Goal: Information Seeking & Learning: Check status

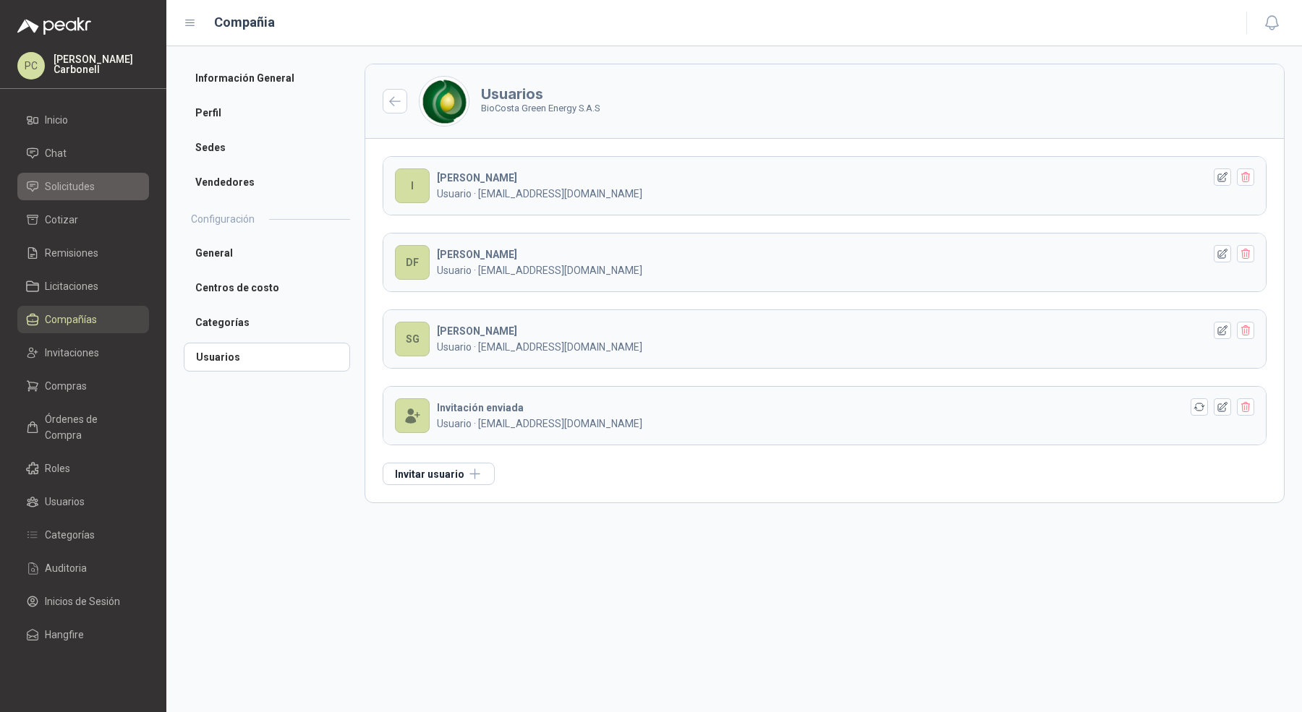
click at [64, 187] on span "Solicitudes" at bounding box center [70, 187] width 50 height 16
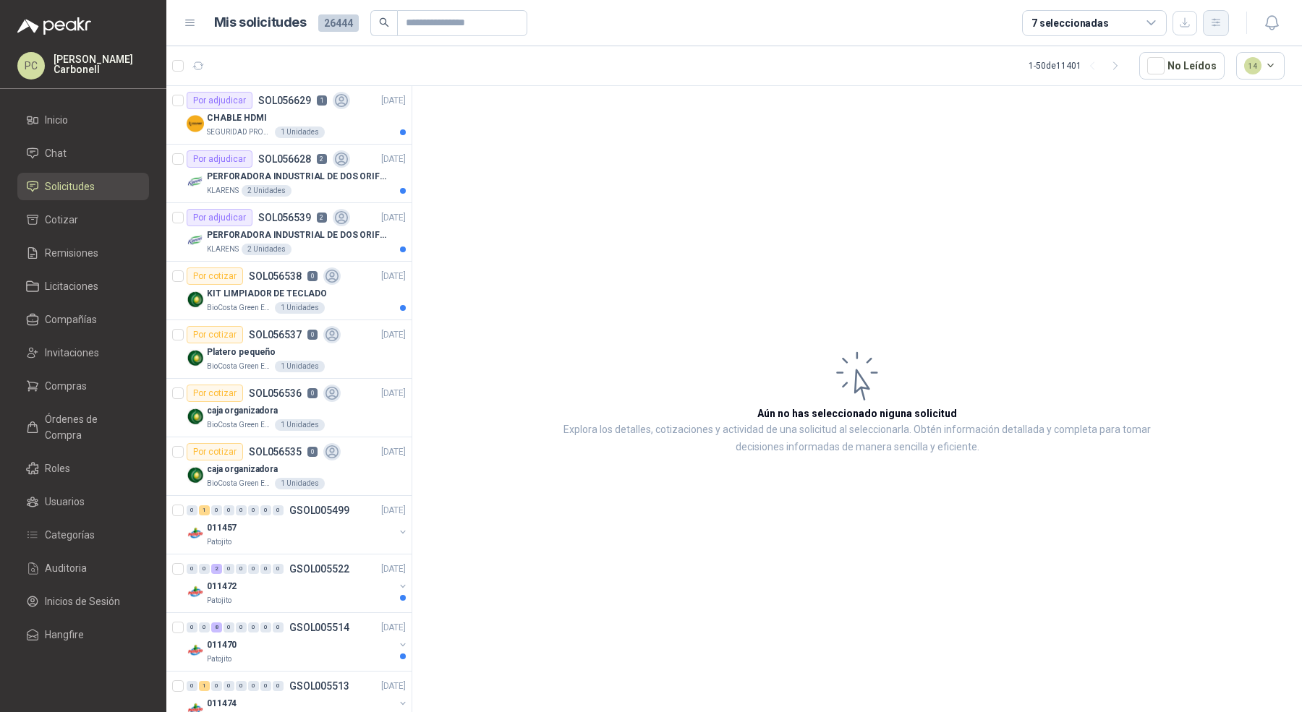
click at [1211, 21] on icon "button" at bounding box center [1216, 23] width 12 height 12
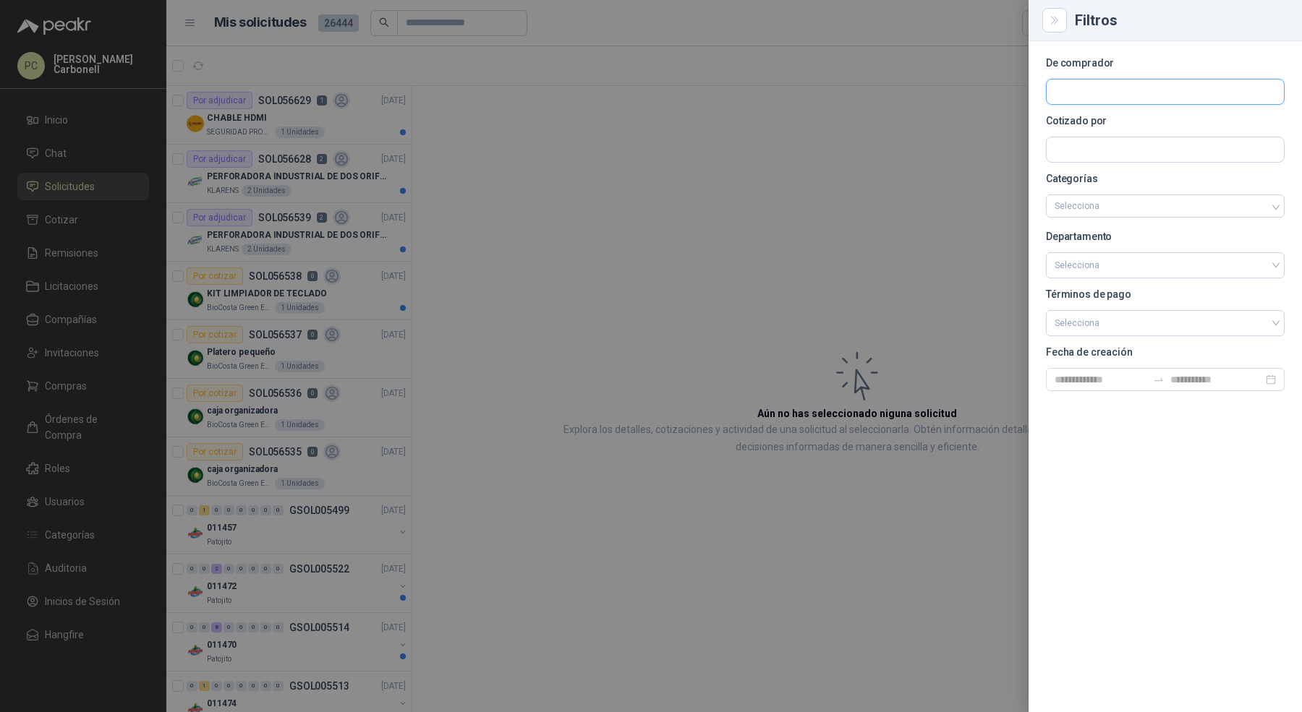
click at [1158, 90] on input "text" at bounding box center [1164, 92] width 237 height 25
type input "****"
click at [1116, 122] on p "Industrias Tomy" at bounding box center [1134, 123] width 109 height 9
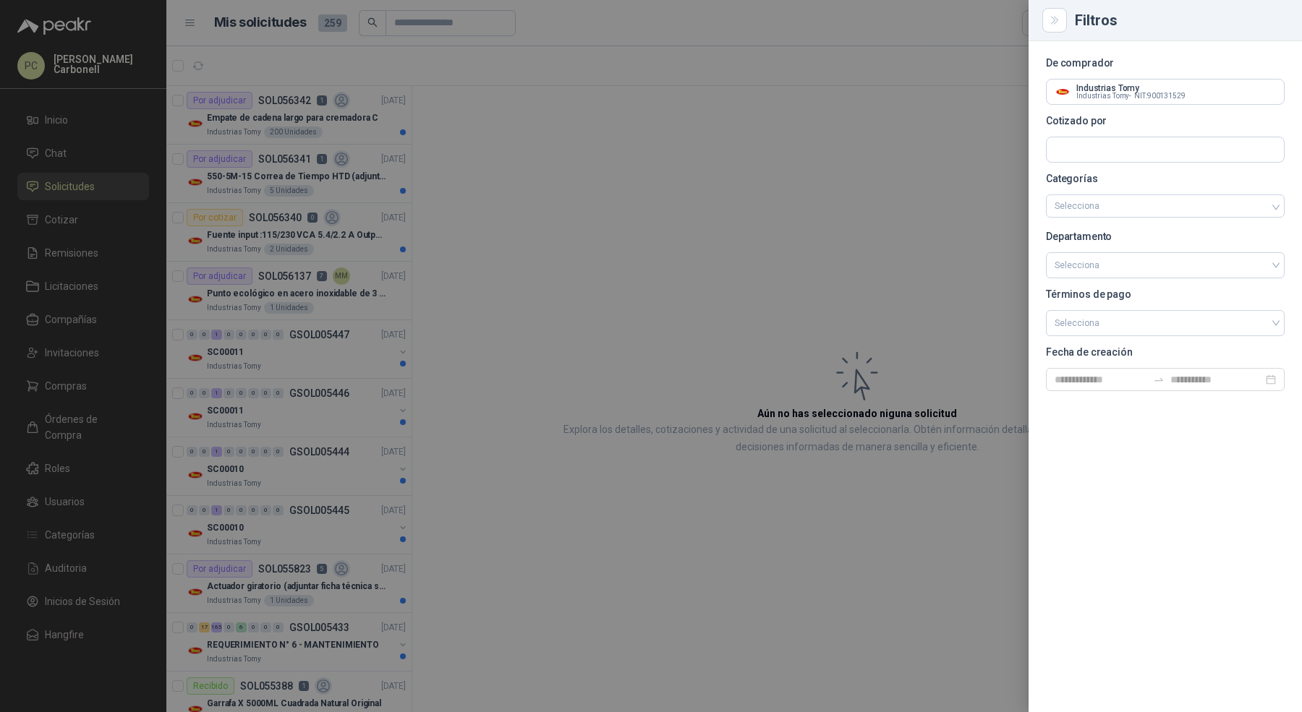
click at [960, 180] on div at bounding box center [651, 356] width 1302 height 712
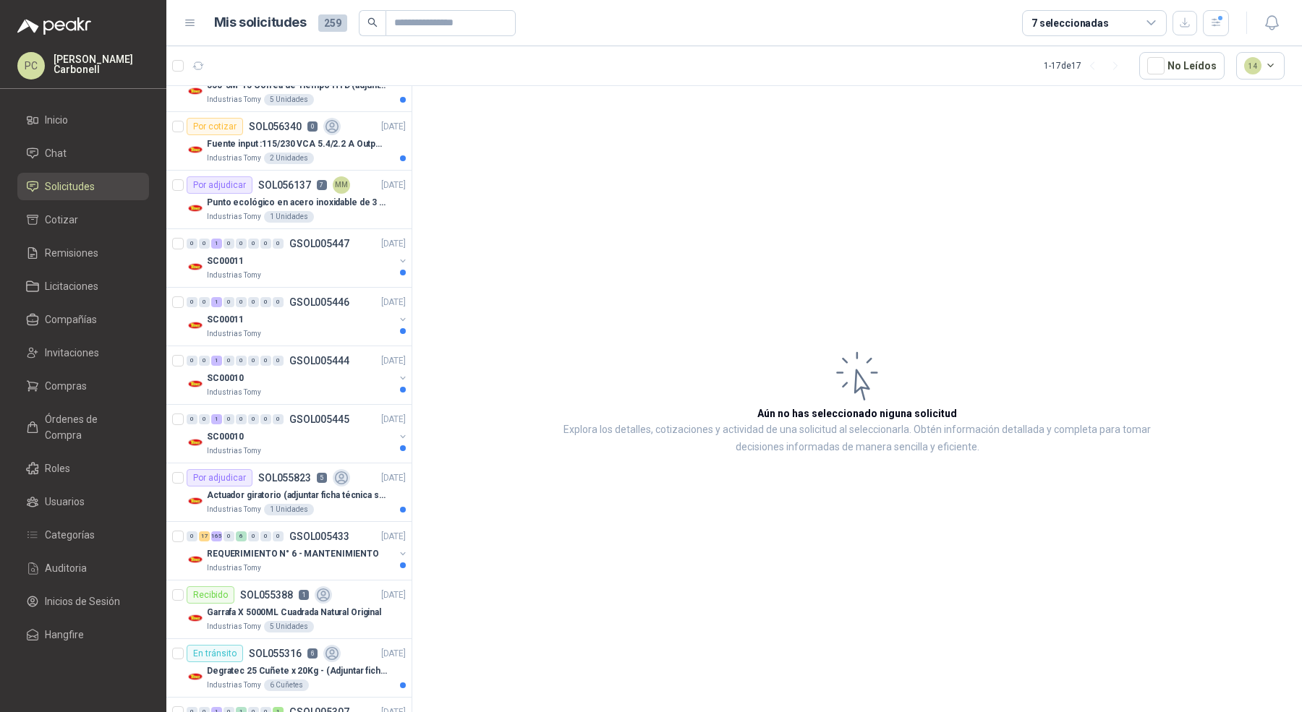
scroll to position [98, 0]
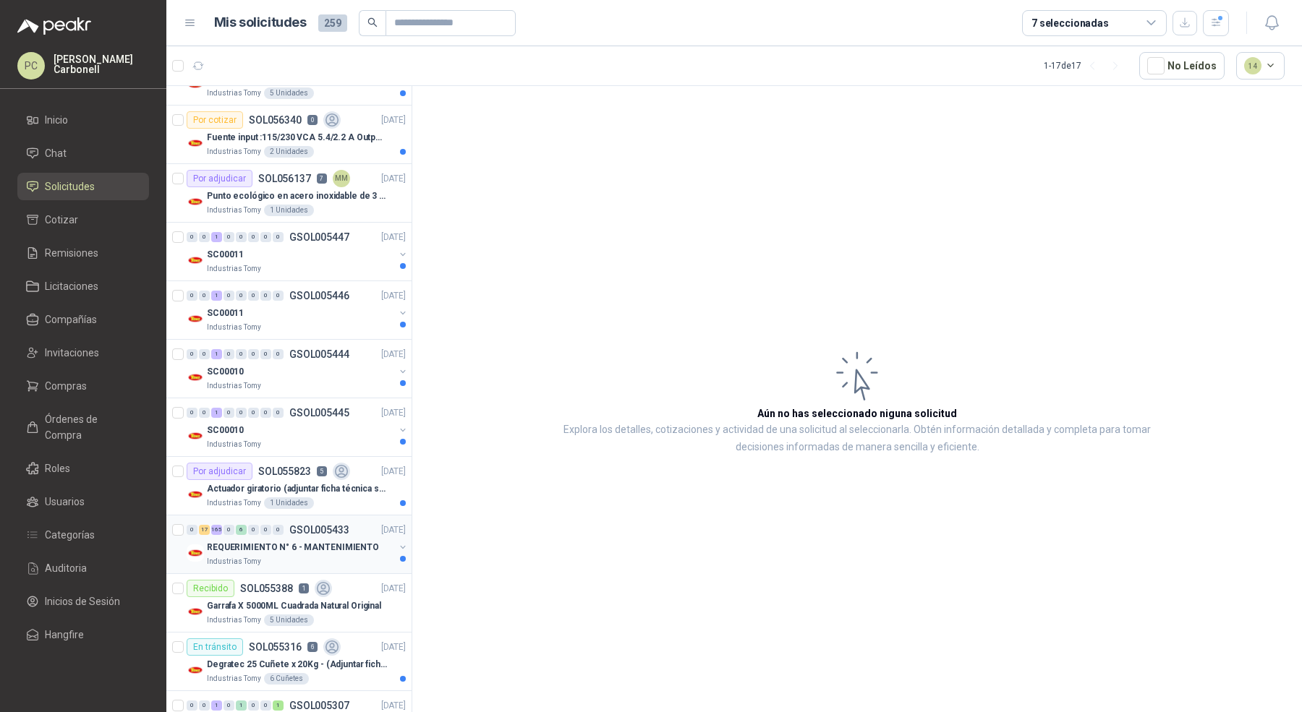
click at [357, 547] on p "REQUERIMIENTO N° 6 - MANTENIMIENTO" at bounding box center [293, 548] width 172 height 14
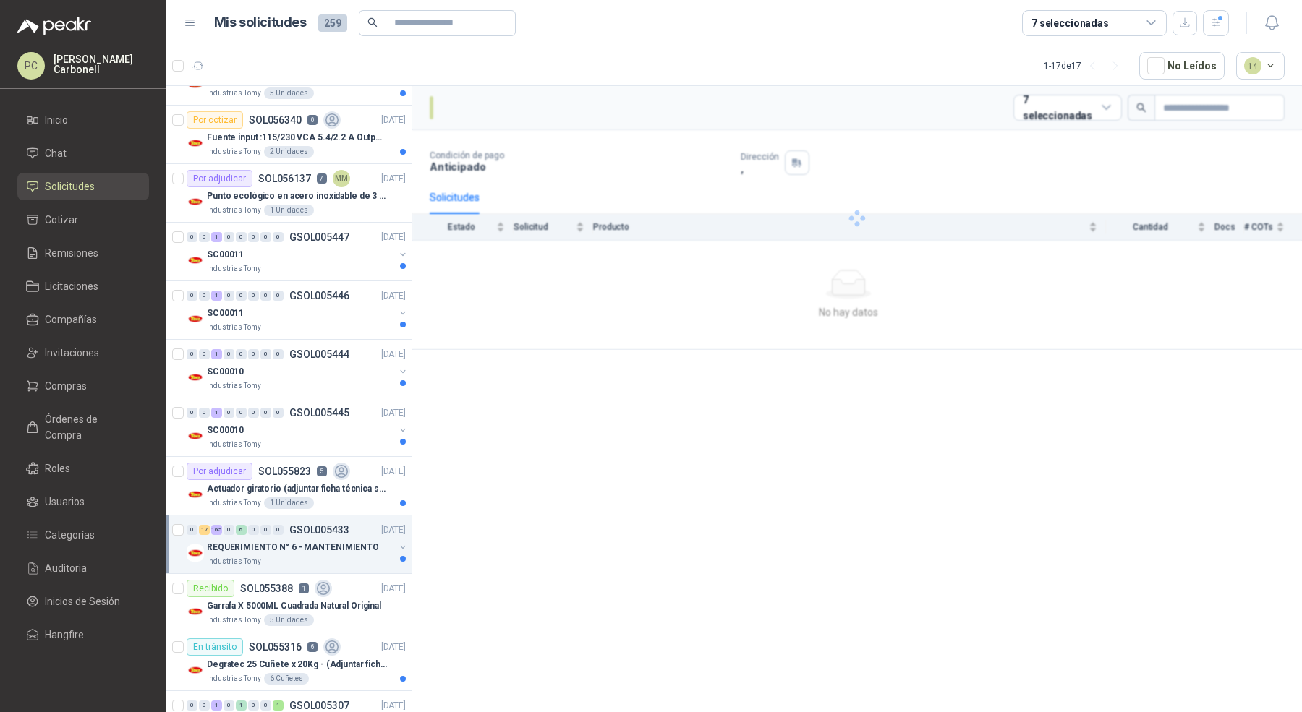
click at [397, 545] on button "button" at bounding box center [403, 548] width 12 height 12
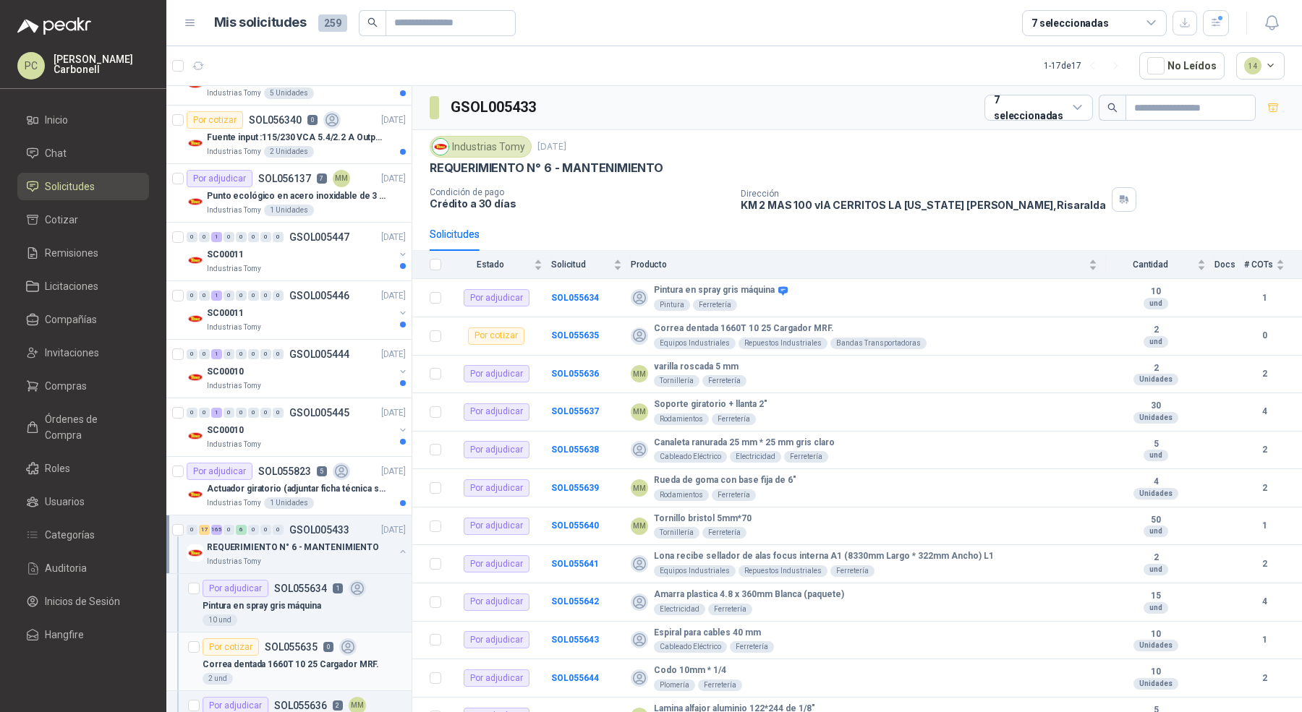
scroll to position [258, 0]
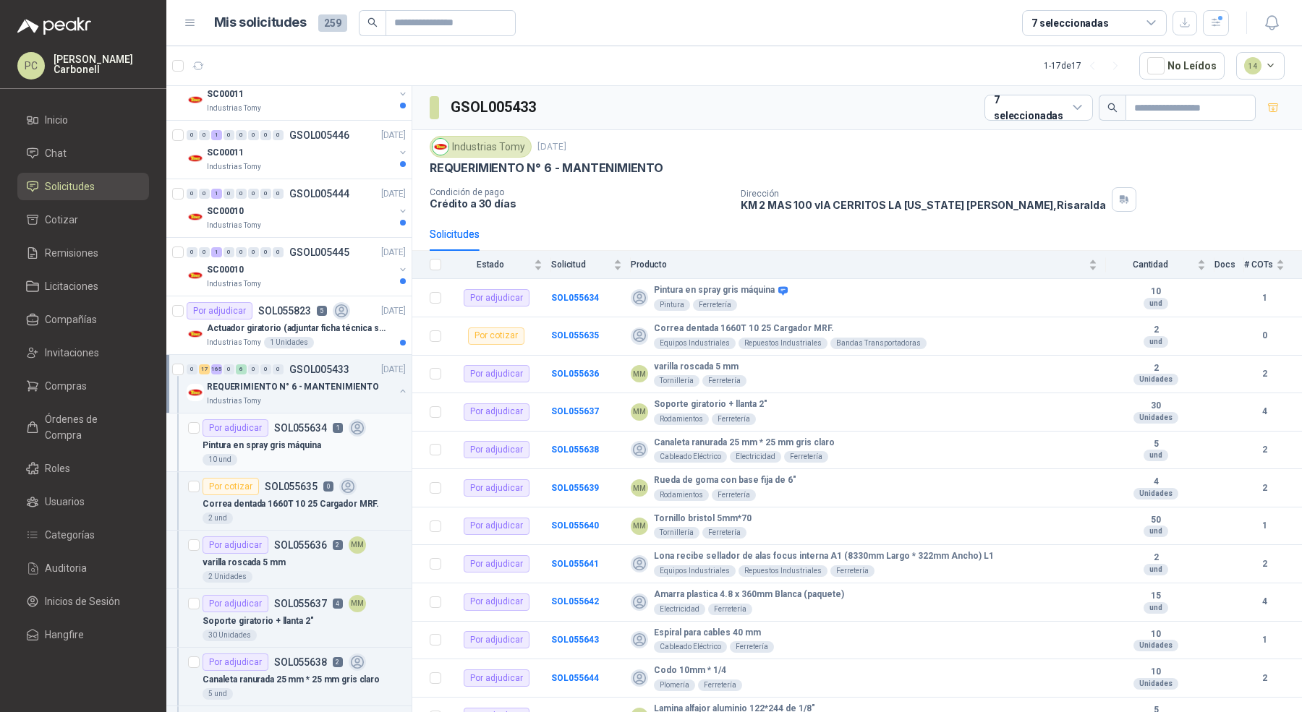
click at [356, 466] on article "Por adjudicar SOL055634 1 Pintura en spray gris máquina 10 und" at bounding box center [288, 443] width 245 height 59
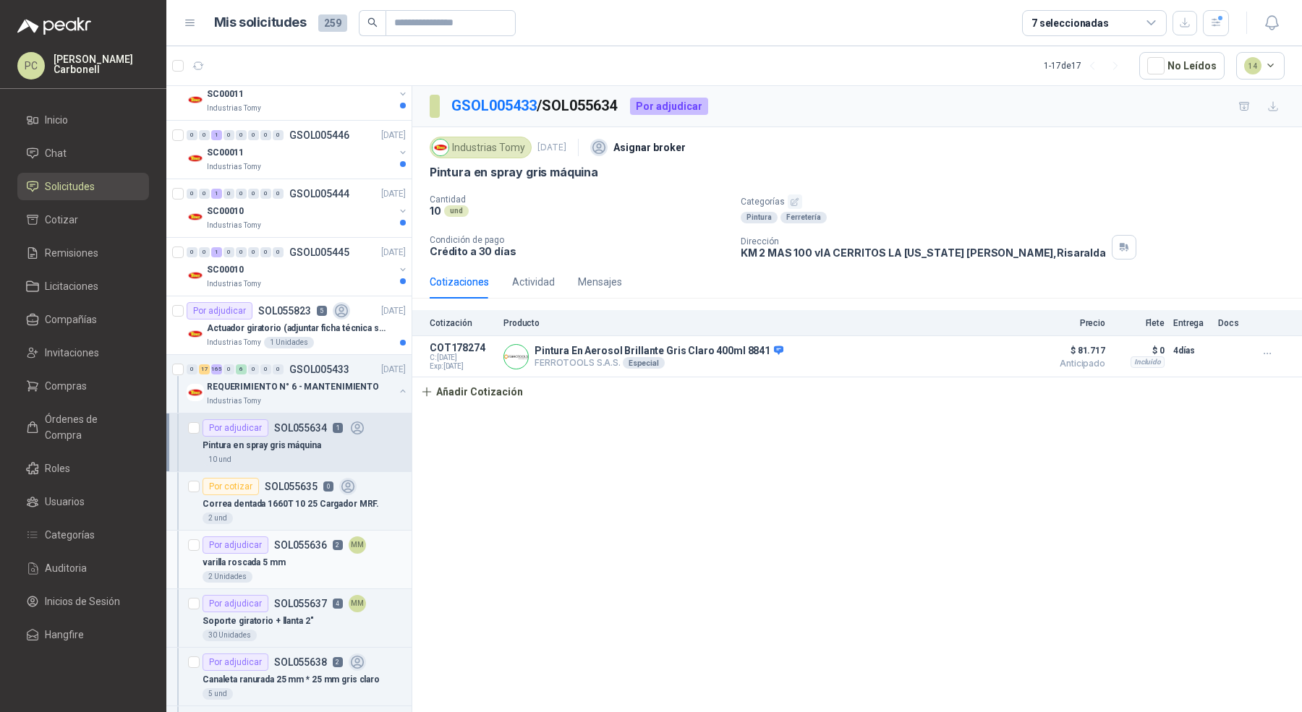
click at [287, 554] on div "varilla roscada 5 mm" at bounding box center [303, 562] width 203 height 17
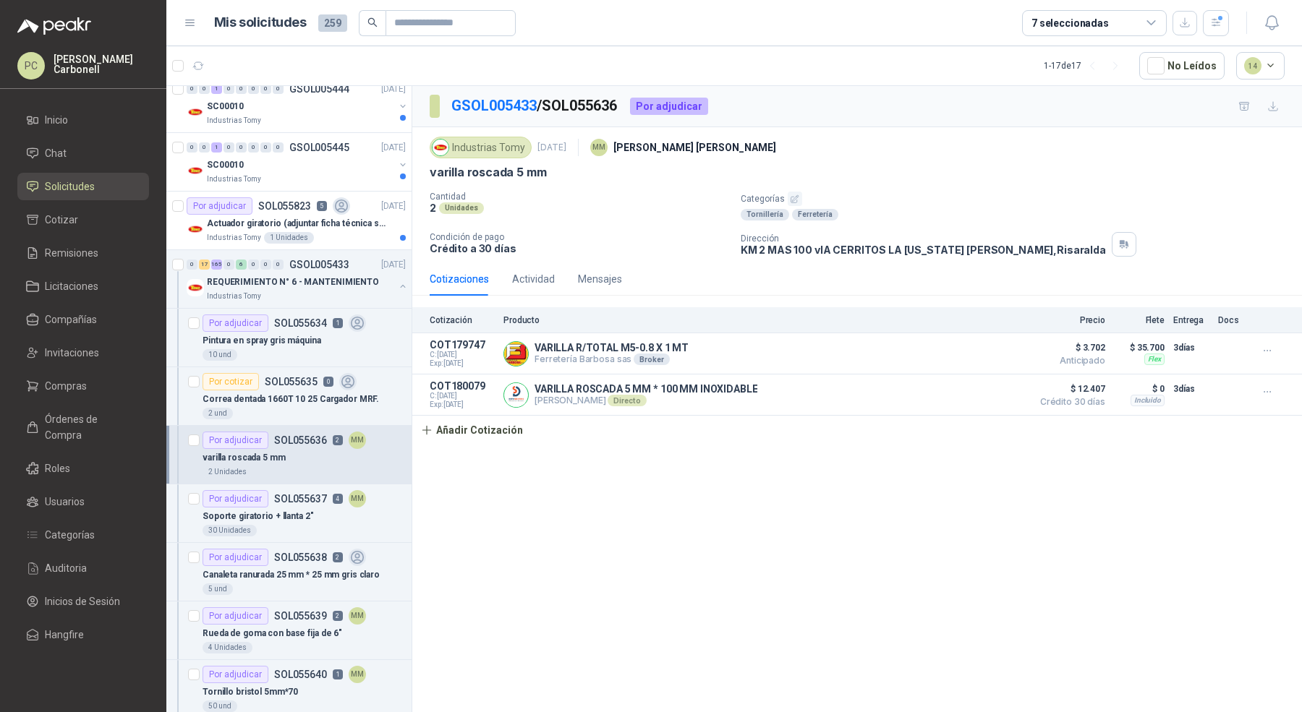
scroll to position [367, 0]
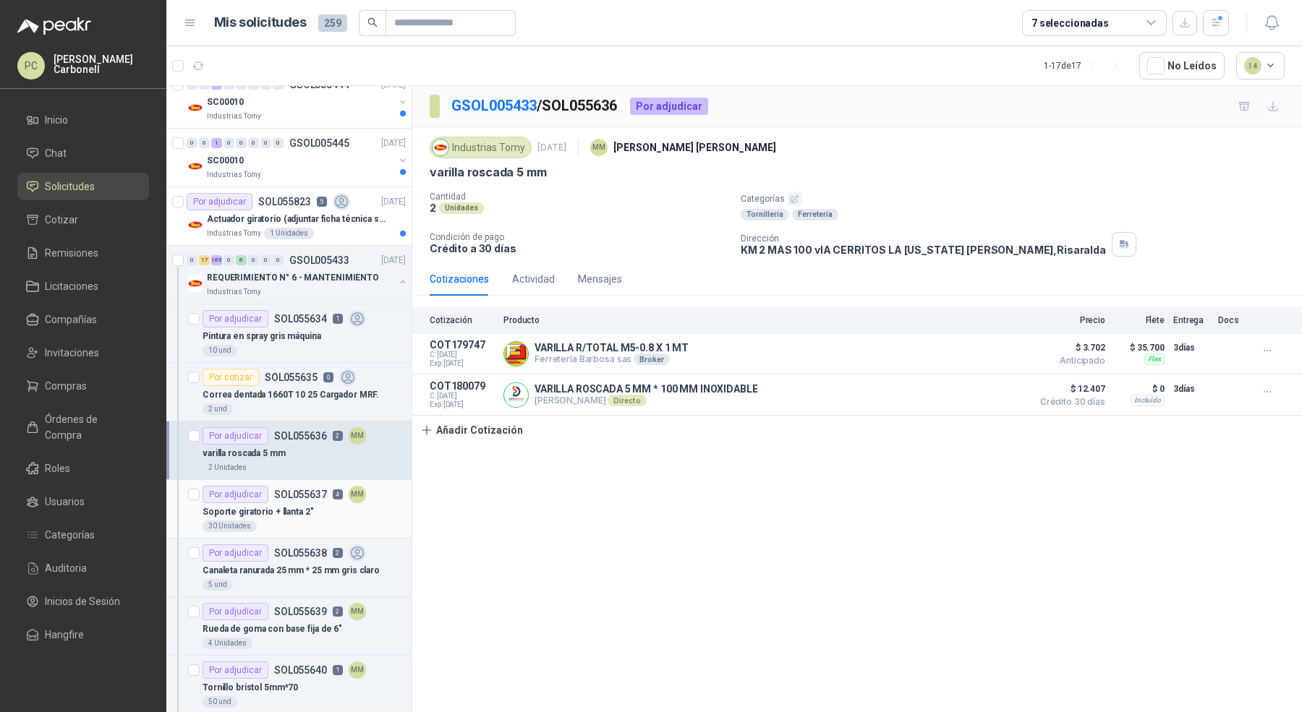
click at [292, 521] on div "30 Unidades" at bounding box center [303, 527] width 203 height 12
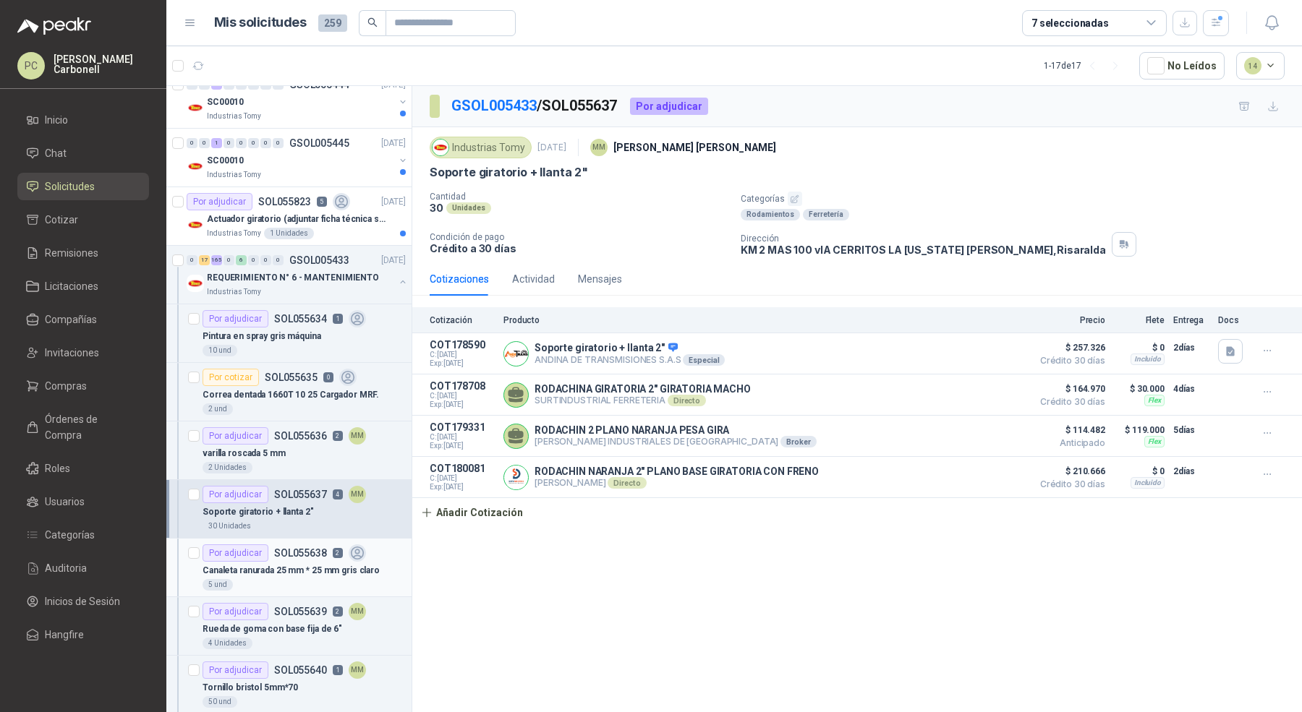
click at [291, 572] on div "Canaleta ranurada 25 mm * 25 mm gris claro" at bounding box center [303, 570] width 203 height 17
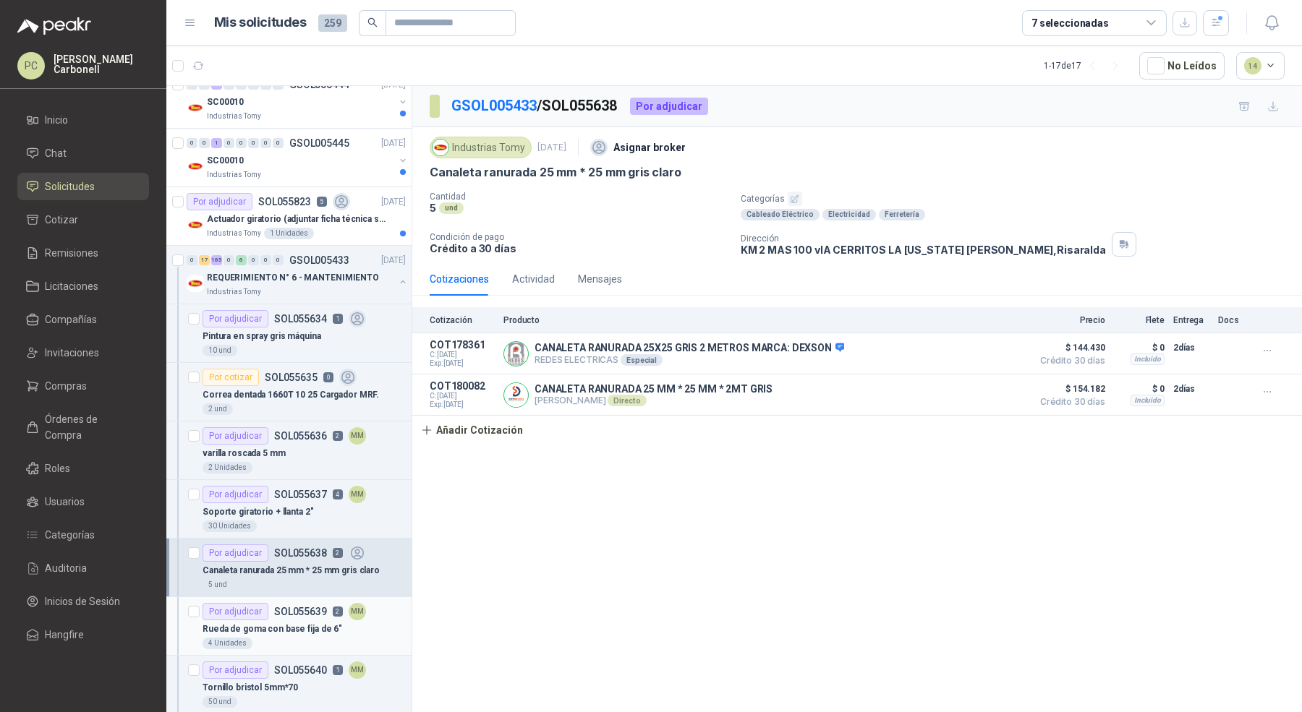
click at [289, 609] on p "SOL055639" at bounding box center [300, 612] width 53 height 10
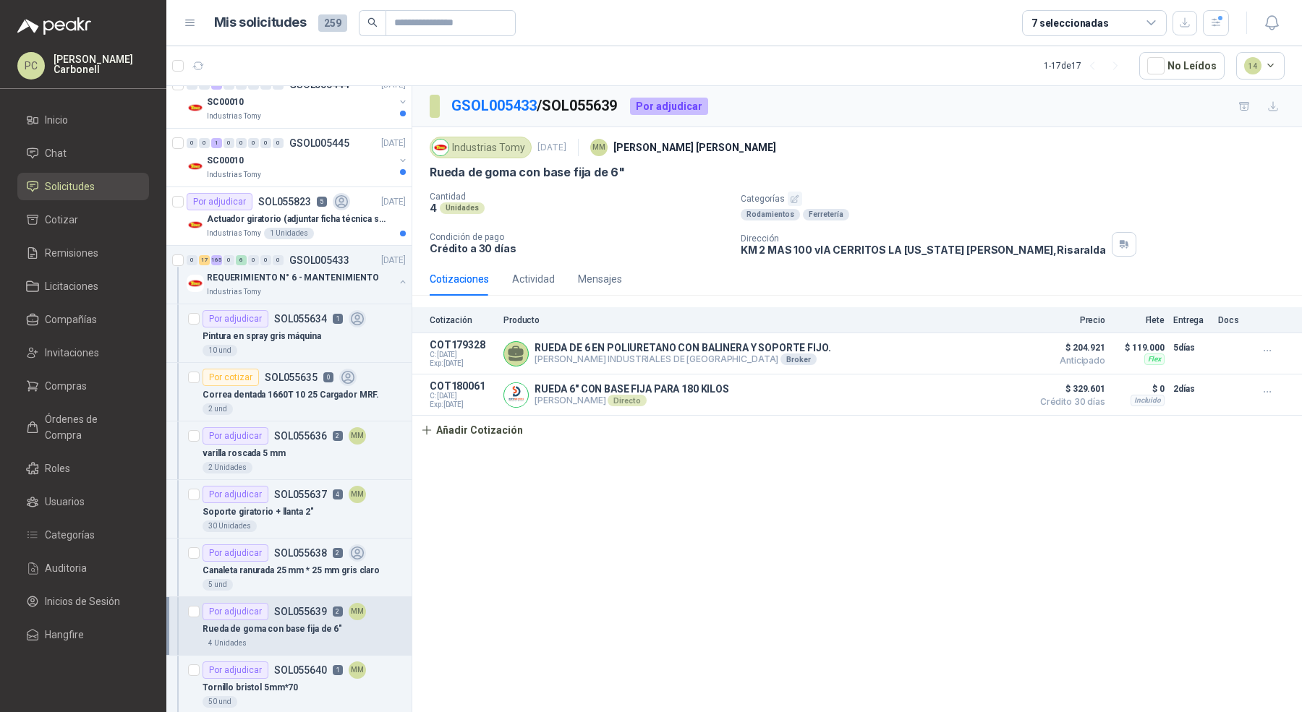
scroll to position [471, 0]
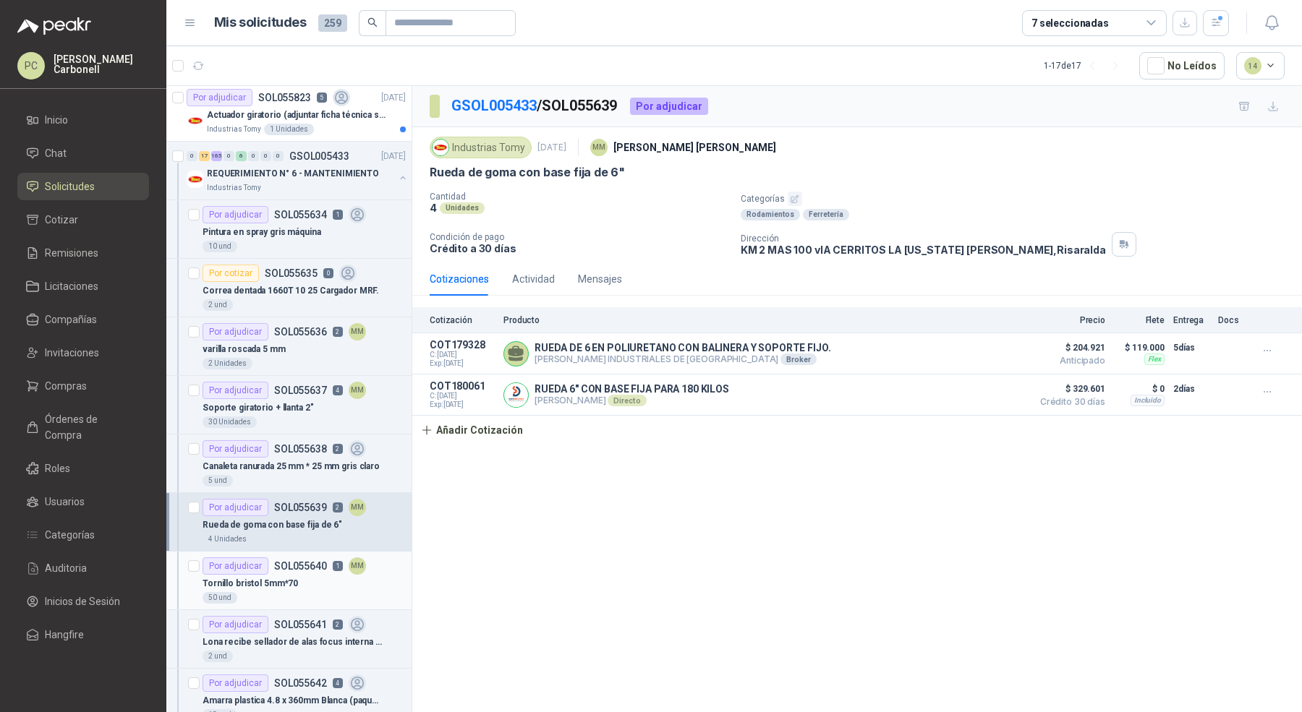
click at [295, 584] on div "Tornillo bristol 5mm*70" at bounding box center [303, 583] width 203 height 17
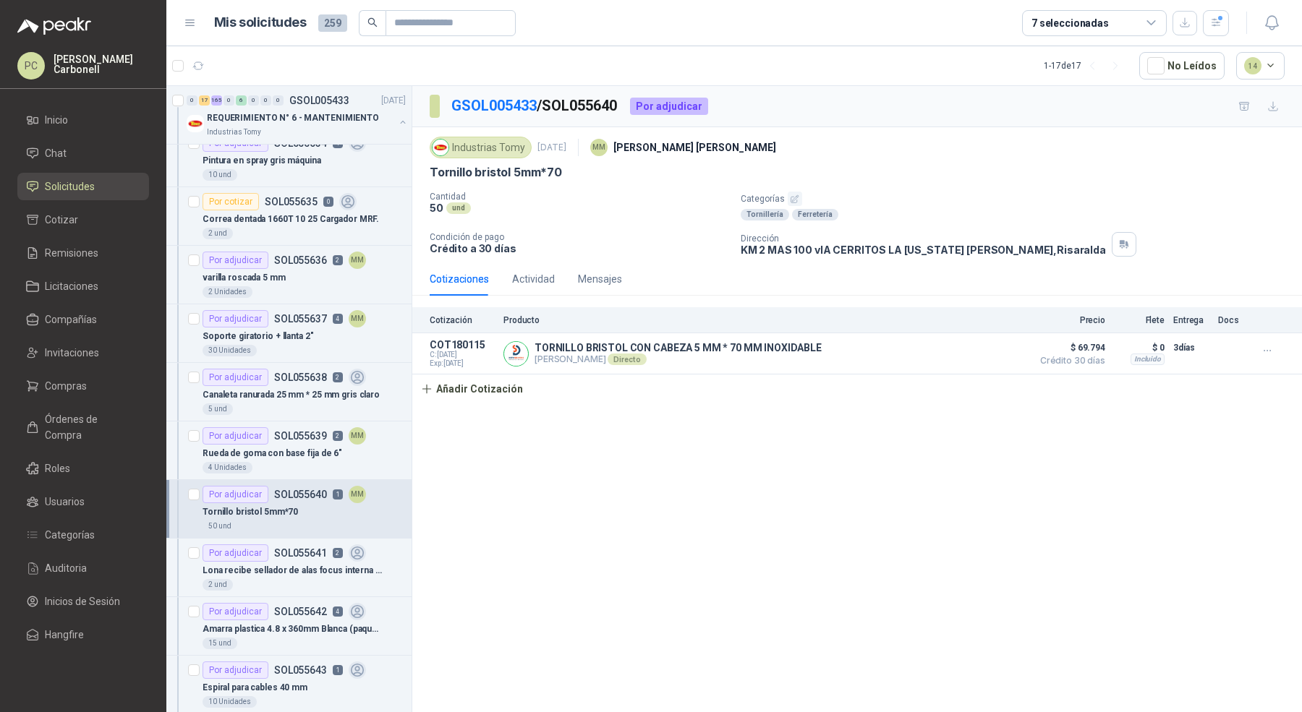
scroll to position [542, 0]
click at [287, 604] on div "Por adjudicar SOL055642 4" at bounding box center [283, 612] width 163 height 17
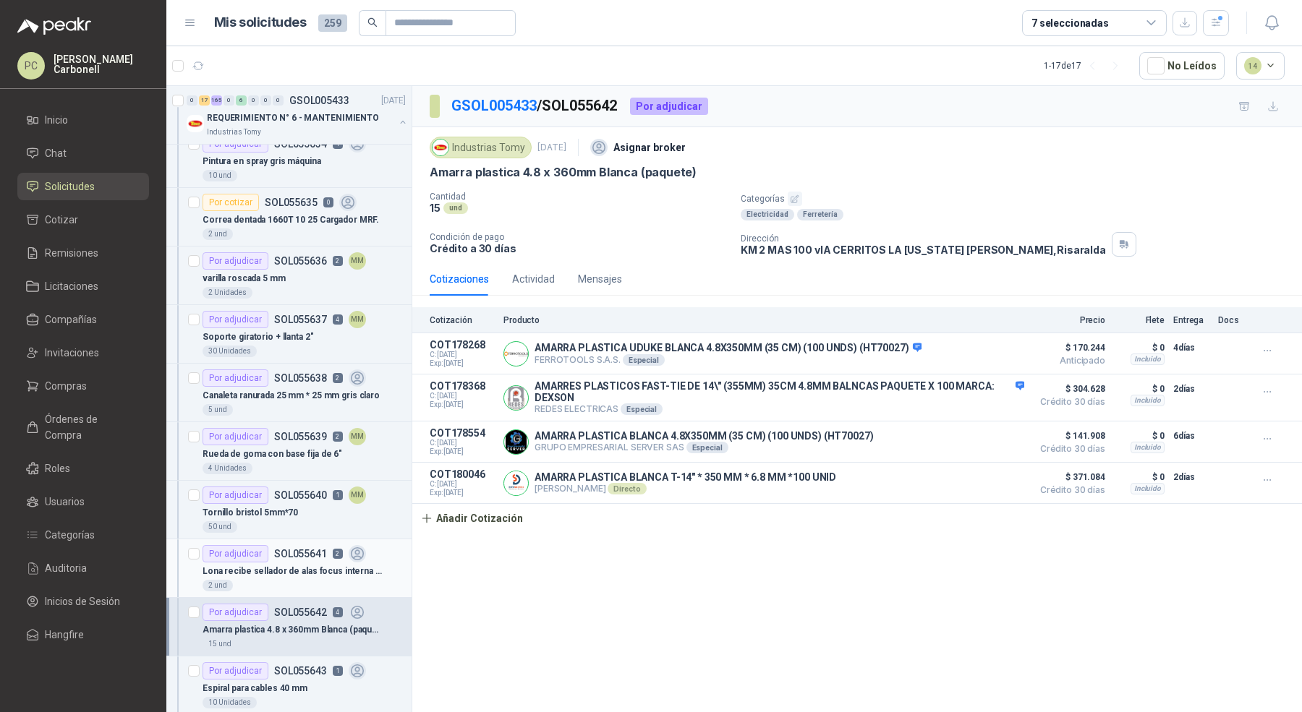
click at [291, 580] on div "2 und" at bounding box center [303, 586] width 203 height 12
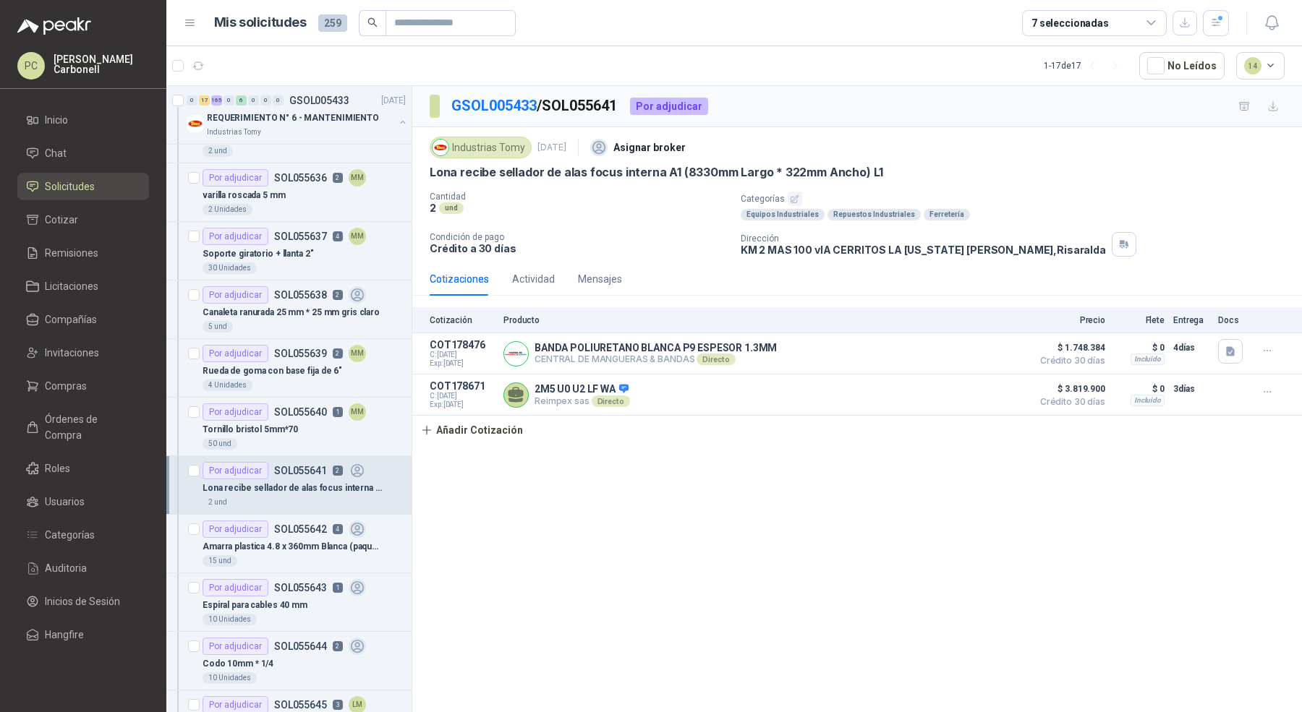
scroll to position [645, 0]
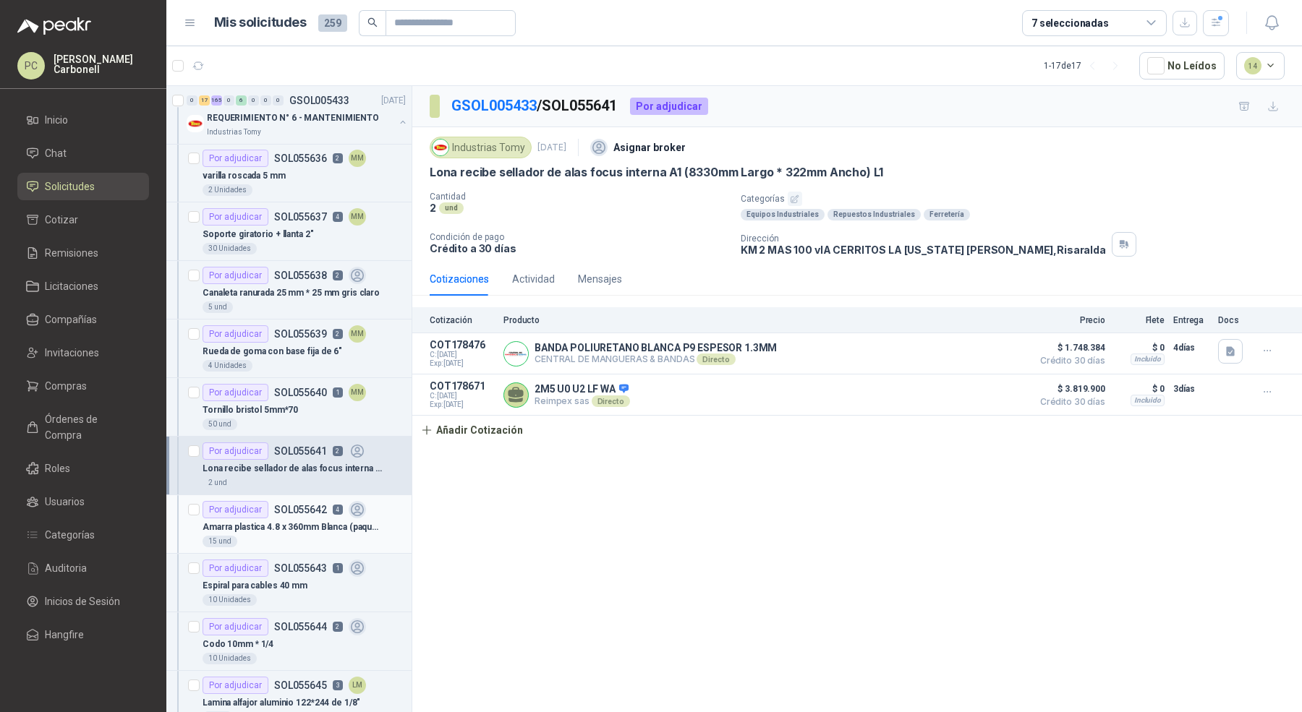
click at [299, 521] on p "Amarra plastica 4.8 x 360mm Blanca (paquete)" at bounding box center [292, 528] width 180 height 14
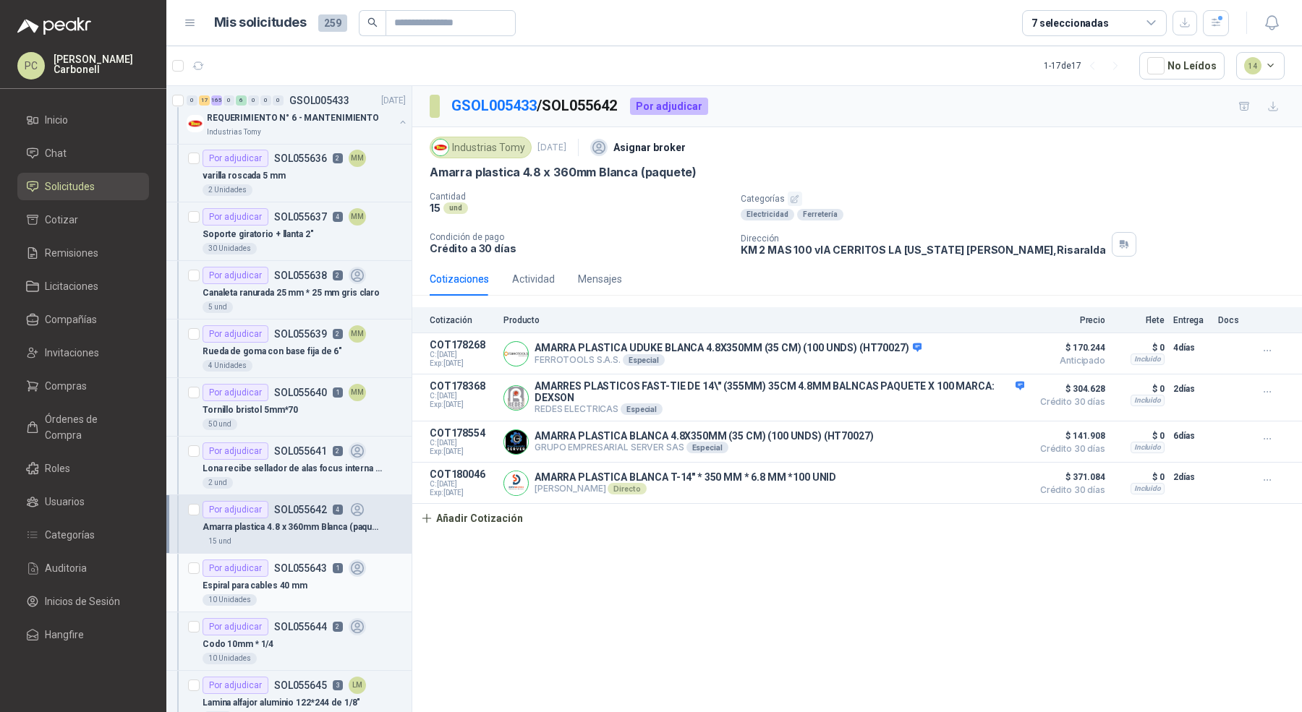
click at [296, 560] on div "Por adjudicar SOL055643 1" at bounding box center [283, 568] width 163 height 17
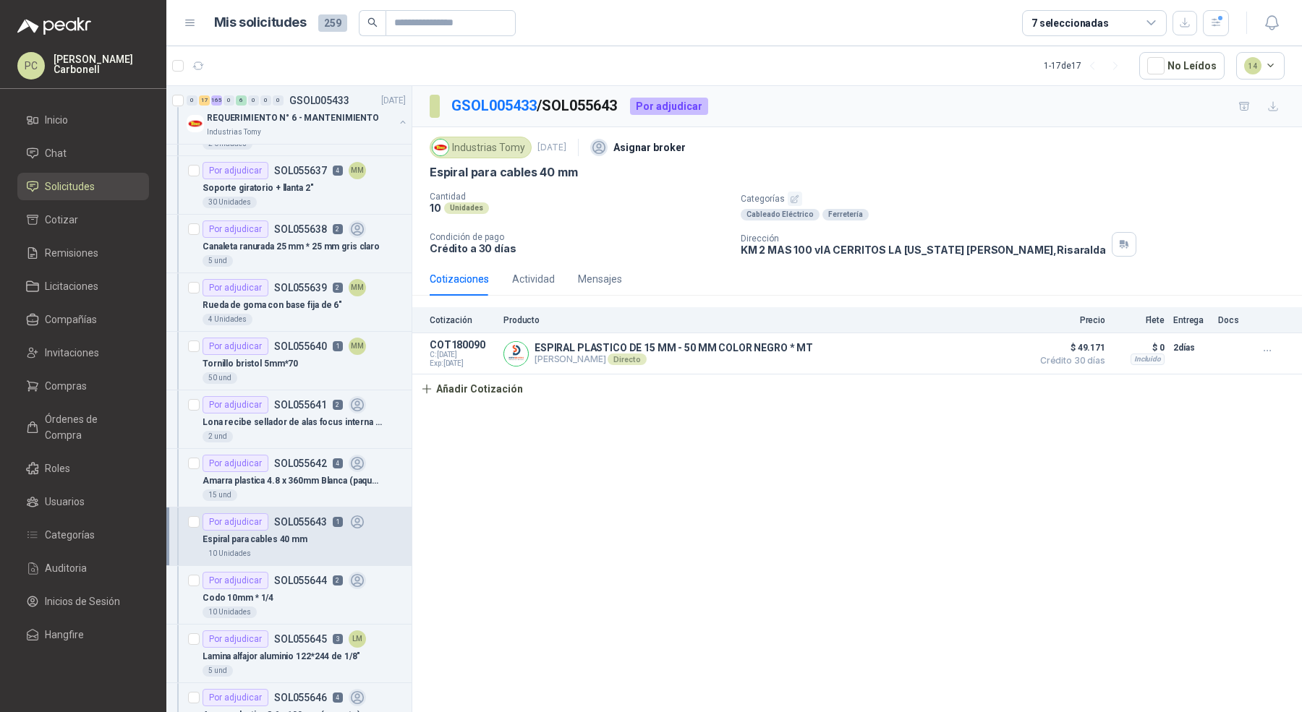
scroll to position [781, 0]
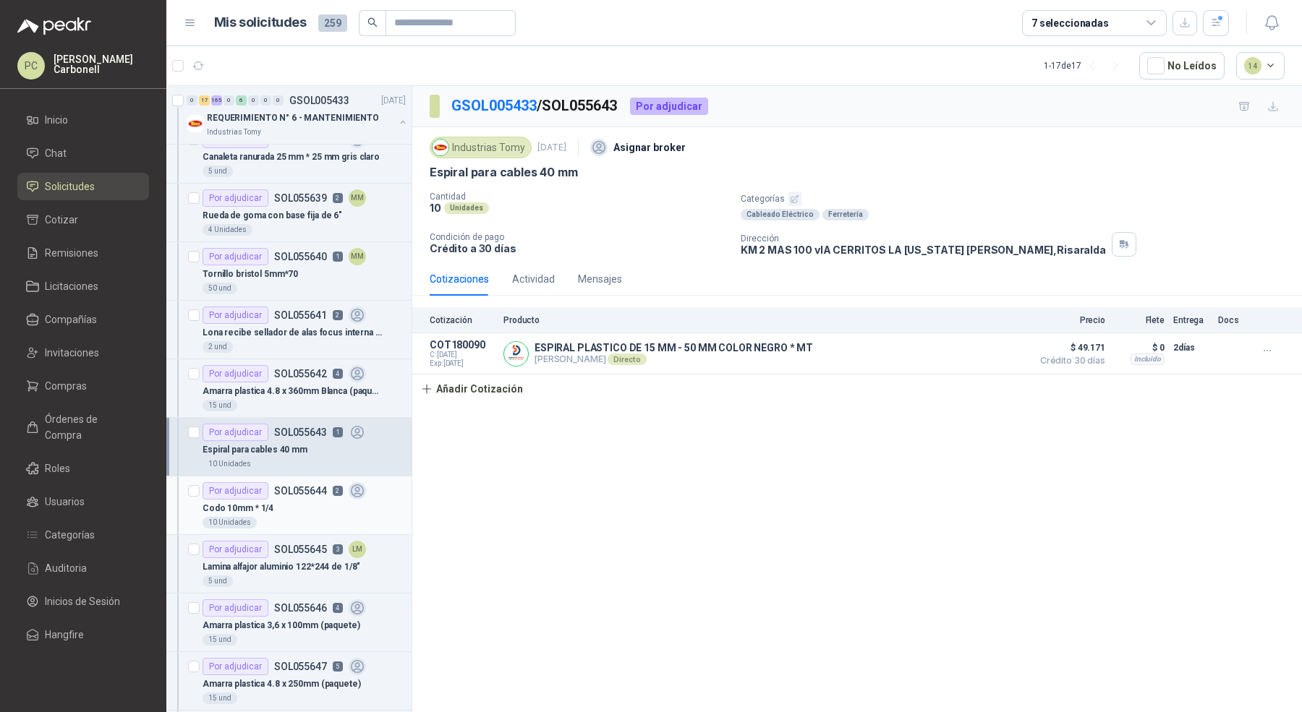
click at [296, 509] on div "Codo 10mm * 1/4" at bounding box center [303, 508] width 203 height 17
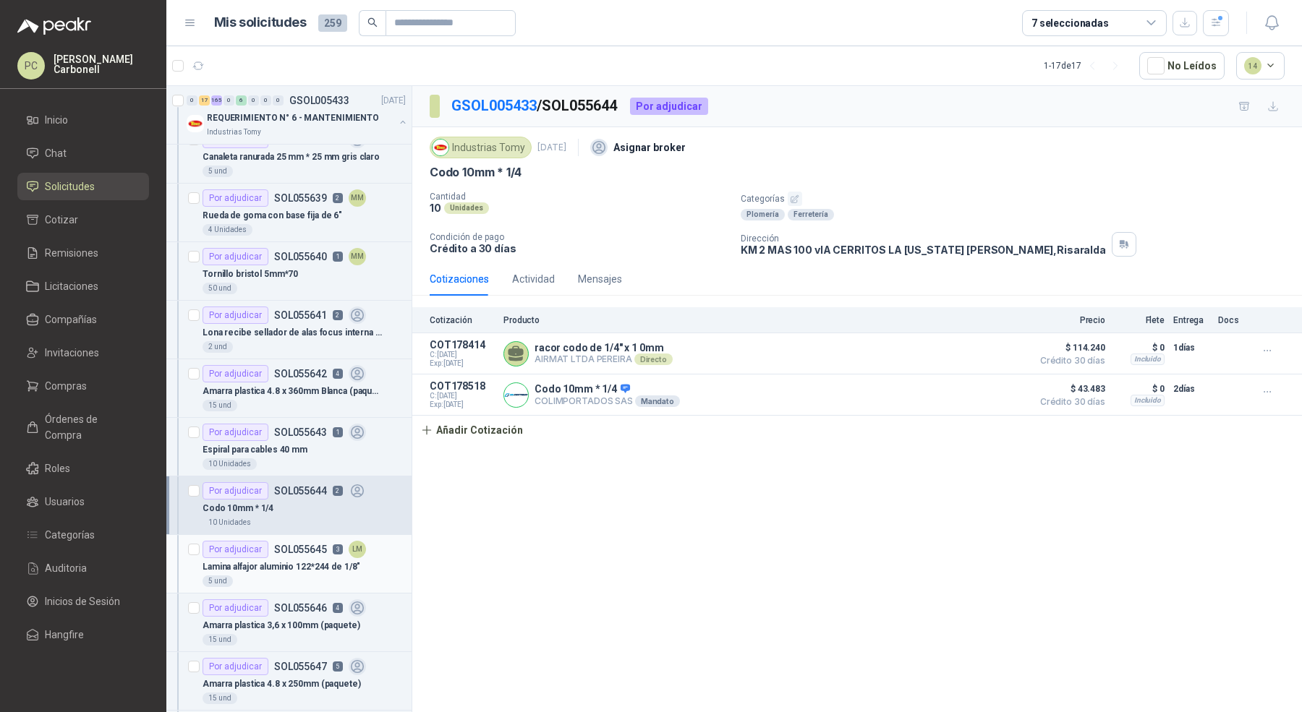
click at [294, 576] on div "5 und" at bounding box center [303, 582] width 203 height 12
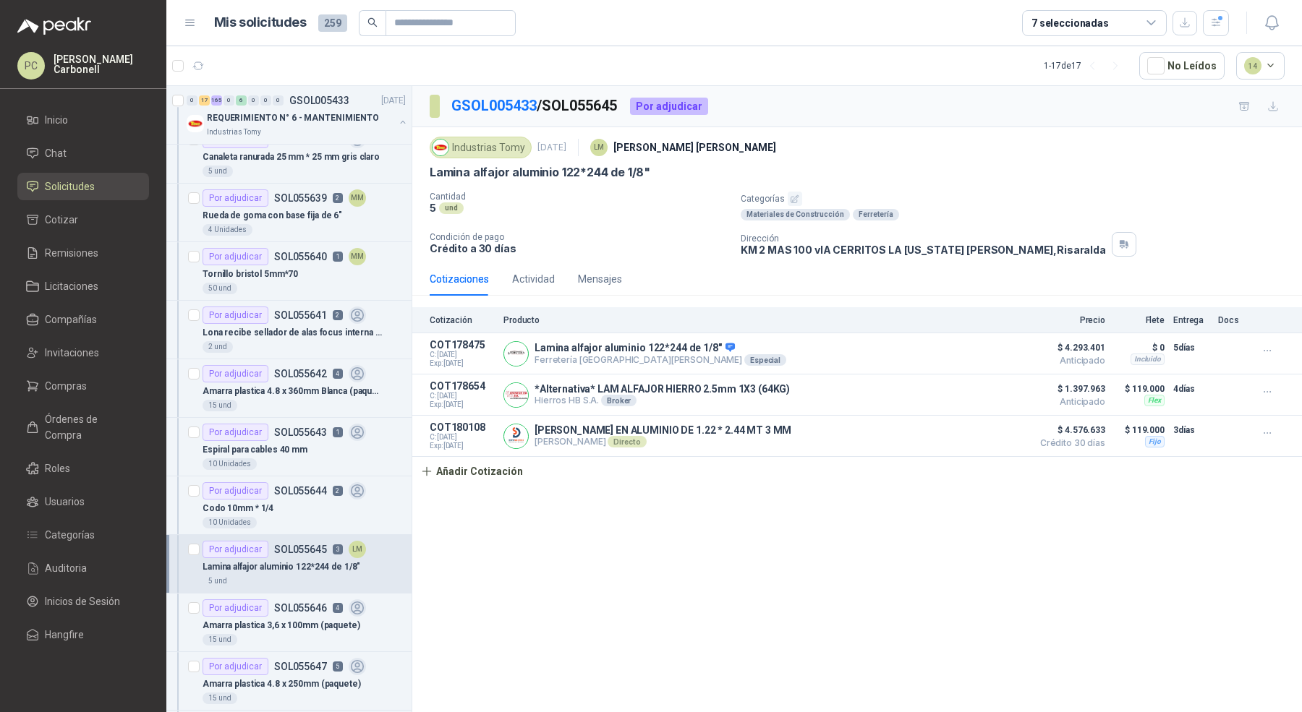
scroll to position [835, 0]
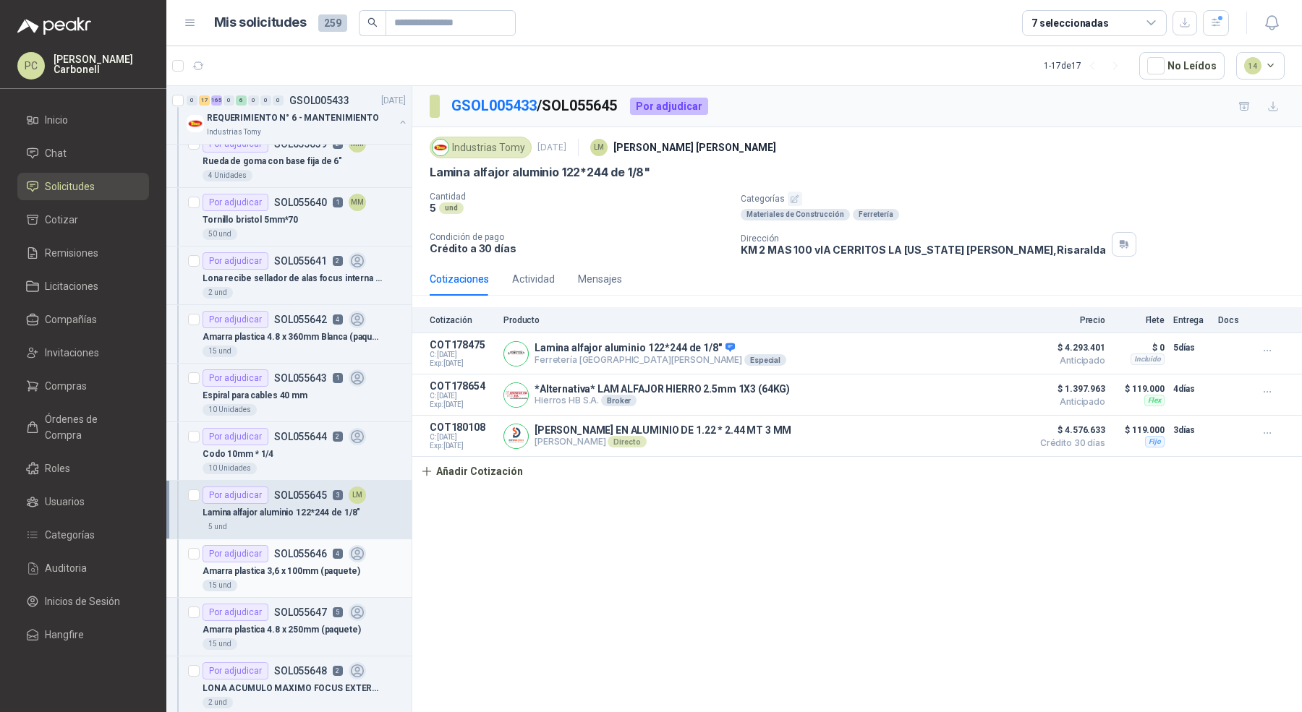
click at [294, 568] on p "Amarra plastica 3,6 x 100mm (paquete)" at bounding box center [281, 572] width 158 height 14
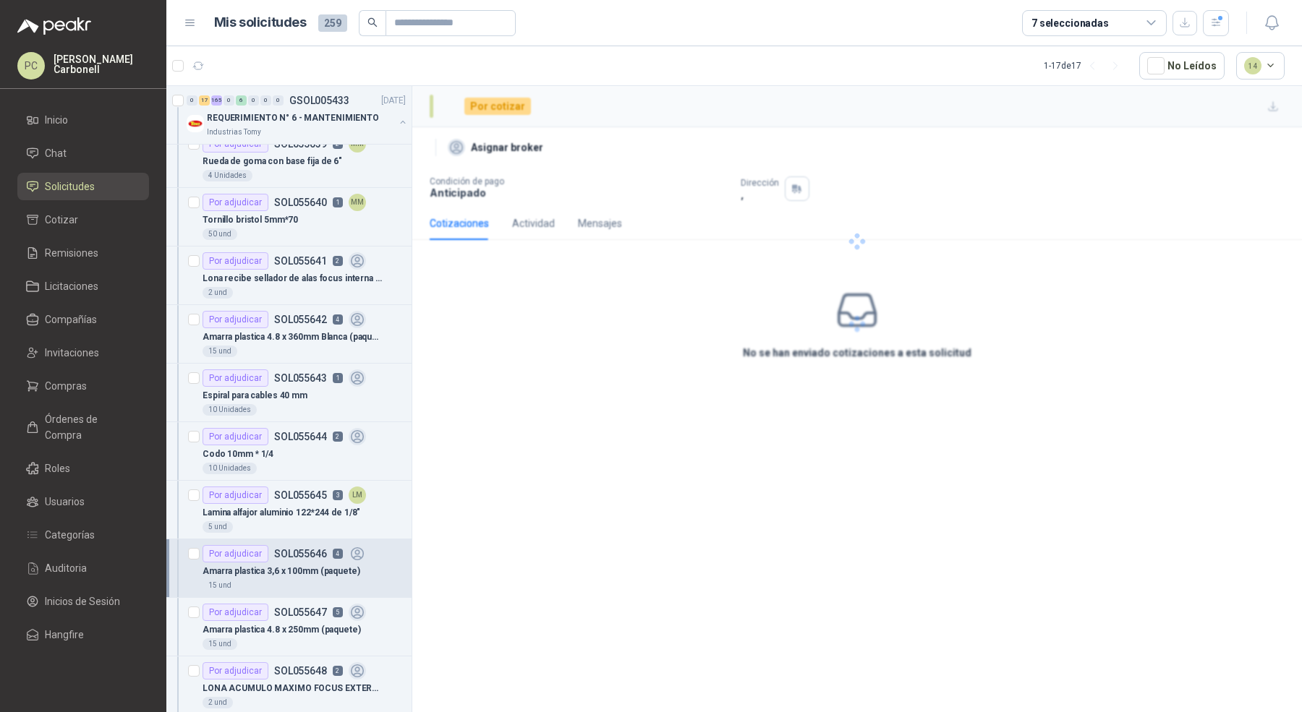
scroll to position [962, 0]
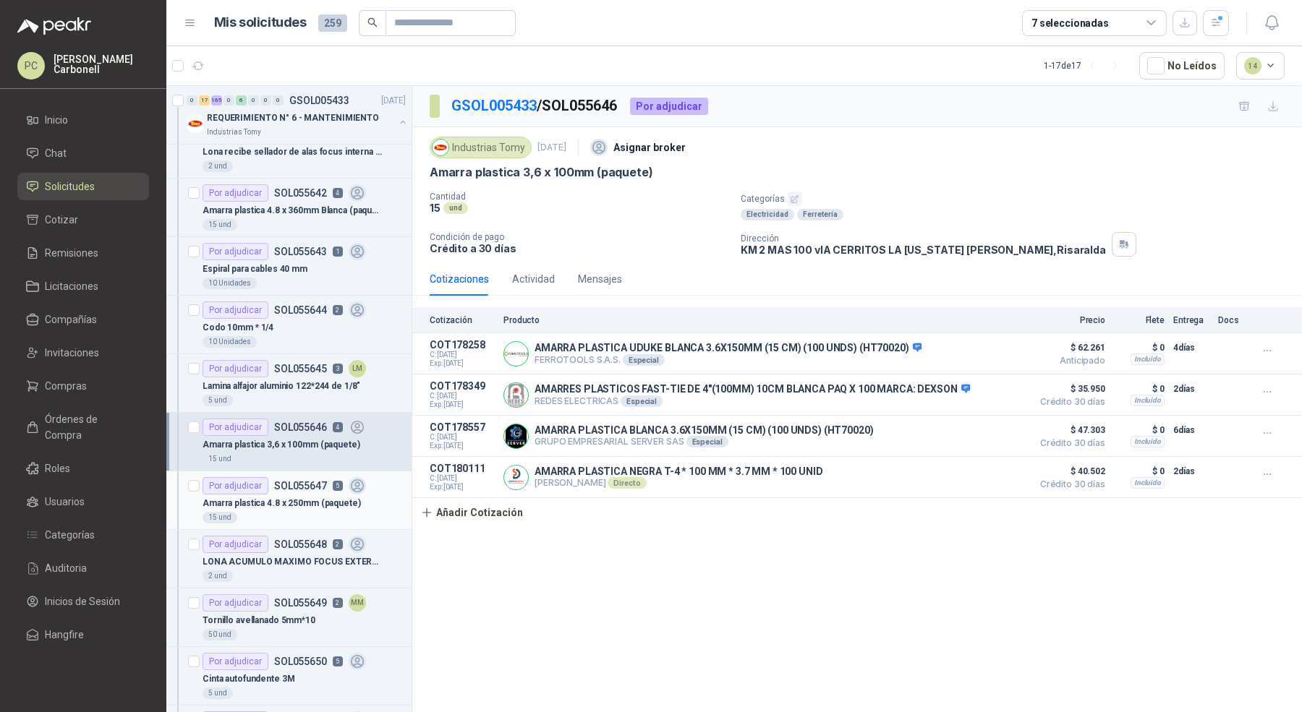
click at [297, 512] on div "15 und" at bounding box center [303, 518] width 203 height 12
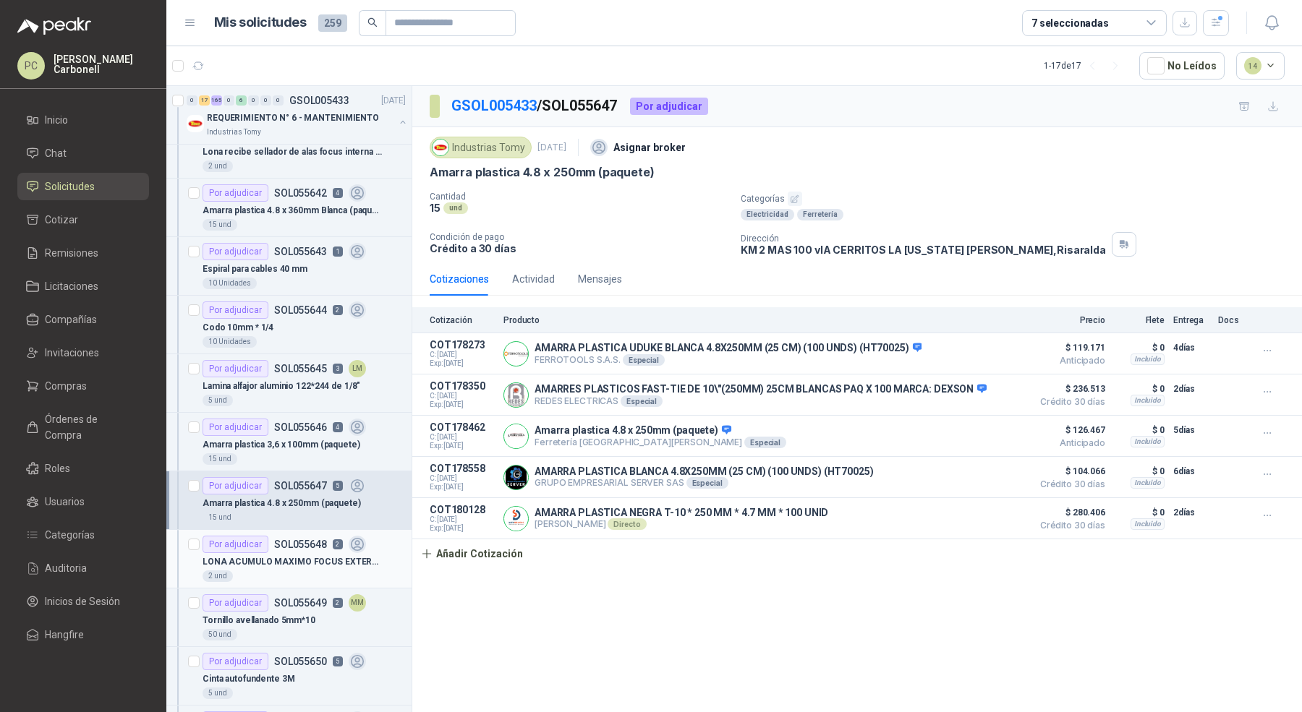
click at [296, 557] on p "LONA ACUMULO MAXIMO FOCUS EXTERNAS A Y B 3000MM LARGO * 150 MM ANCHO L1" at bounding box center [292, 562] width 180 height 14
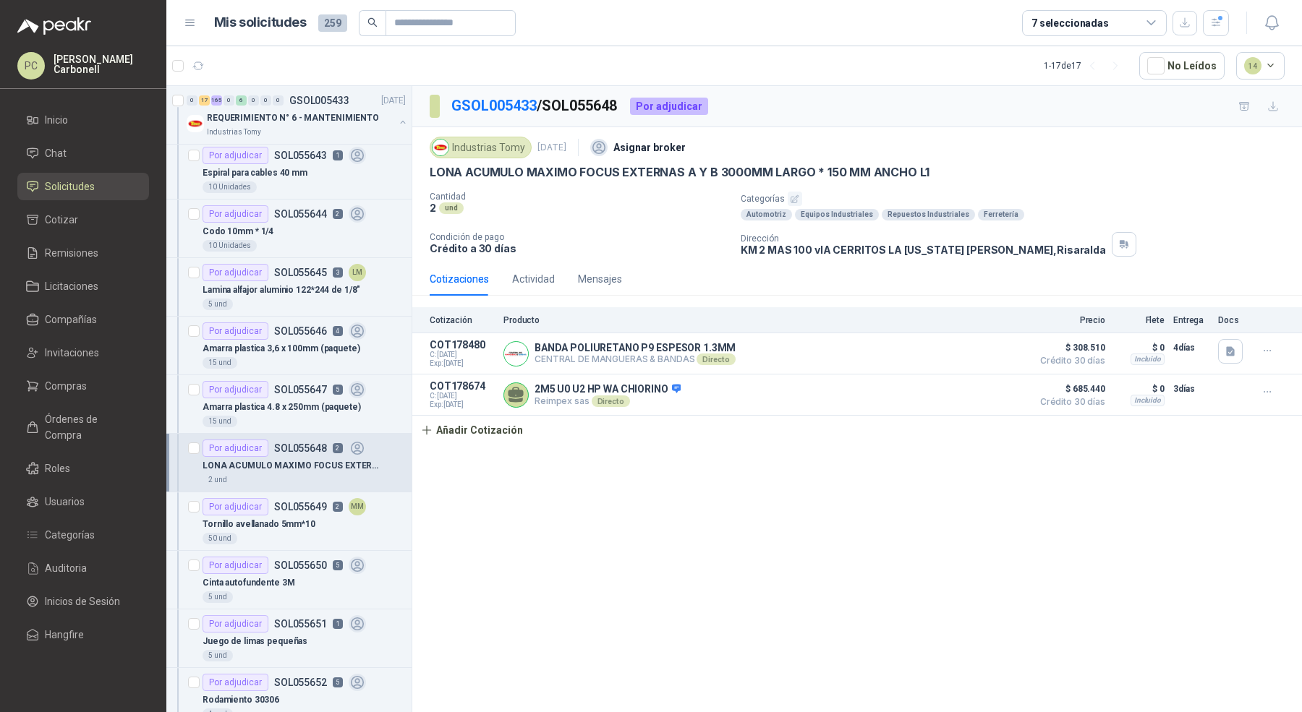
scroll to position [1070, 0]
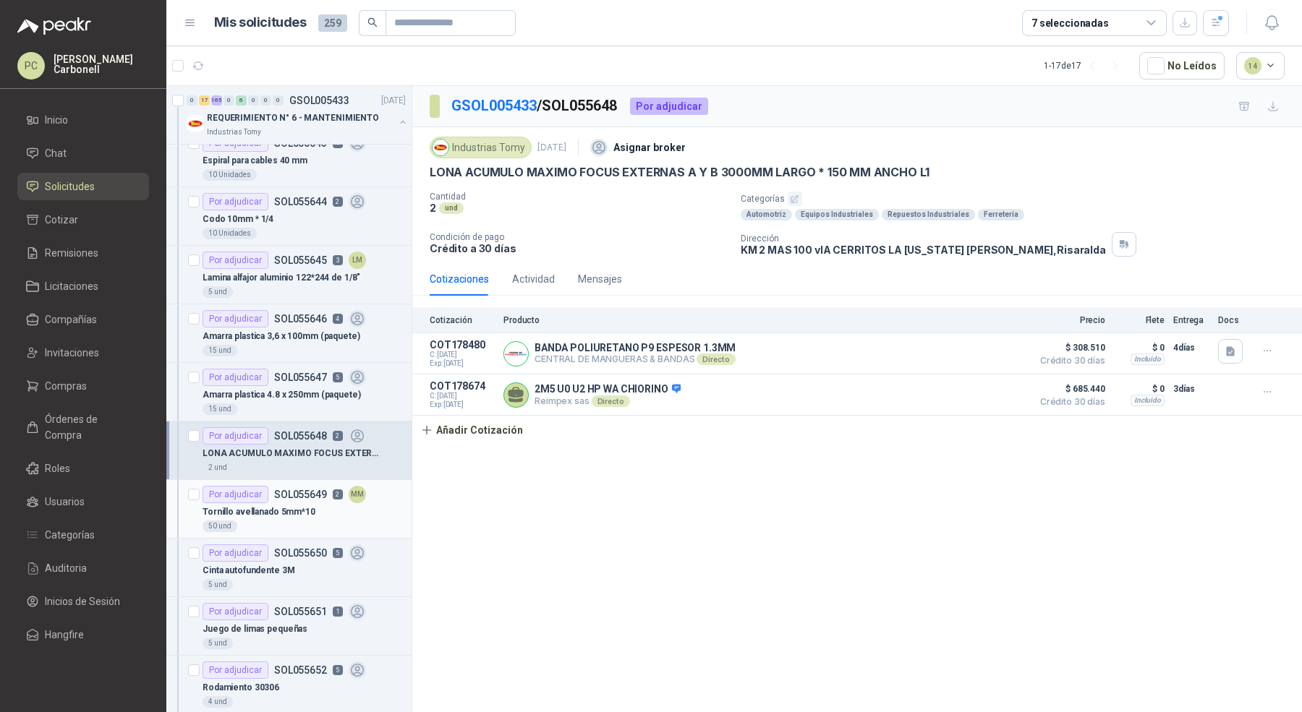
click at [301, 511] on div "Tornillo avellanado 5mm*10" at bounding box center [303, 511] width 203 height 17
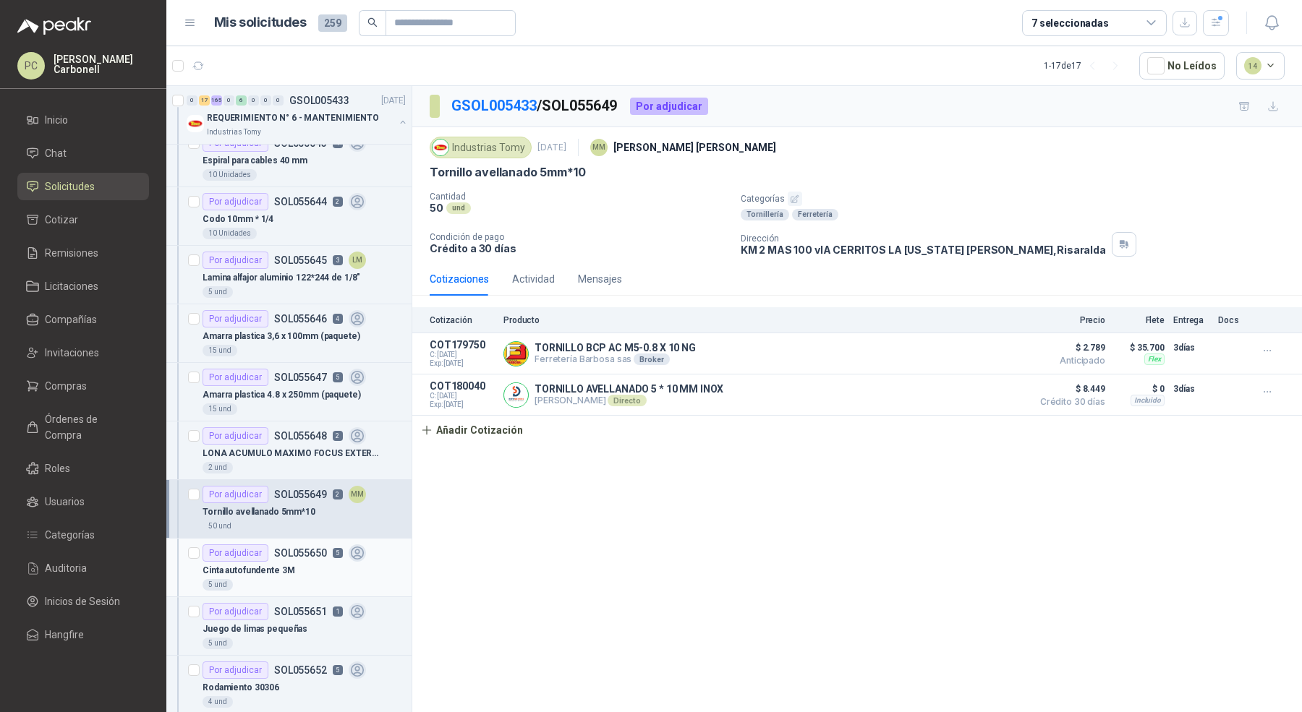
click at [303, 545] on div "Por adjudicar SOL055650 5" at bounding box center [283, 553] width 163 height 17
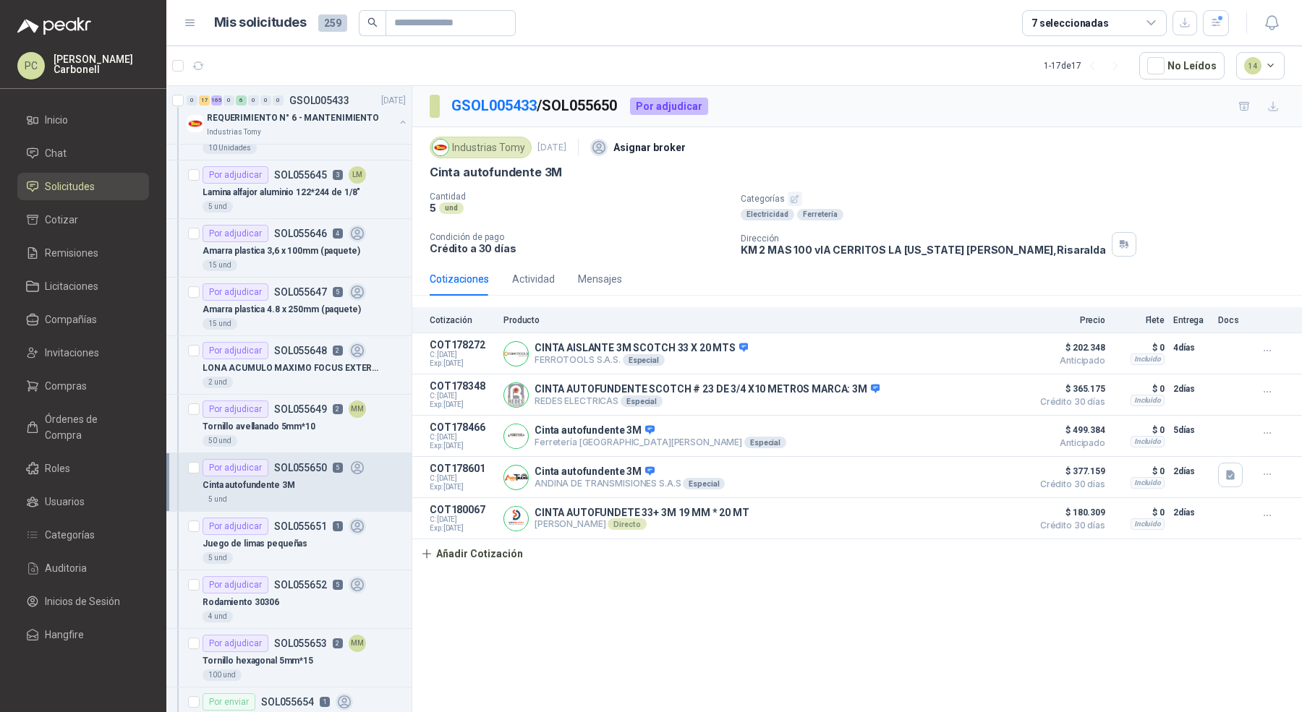
scroll to position [1177, 0]
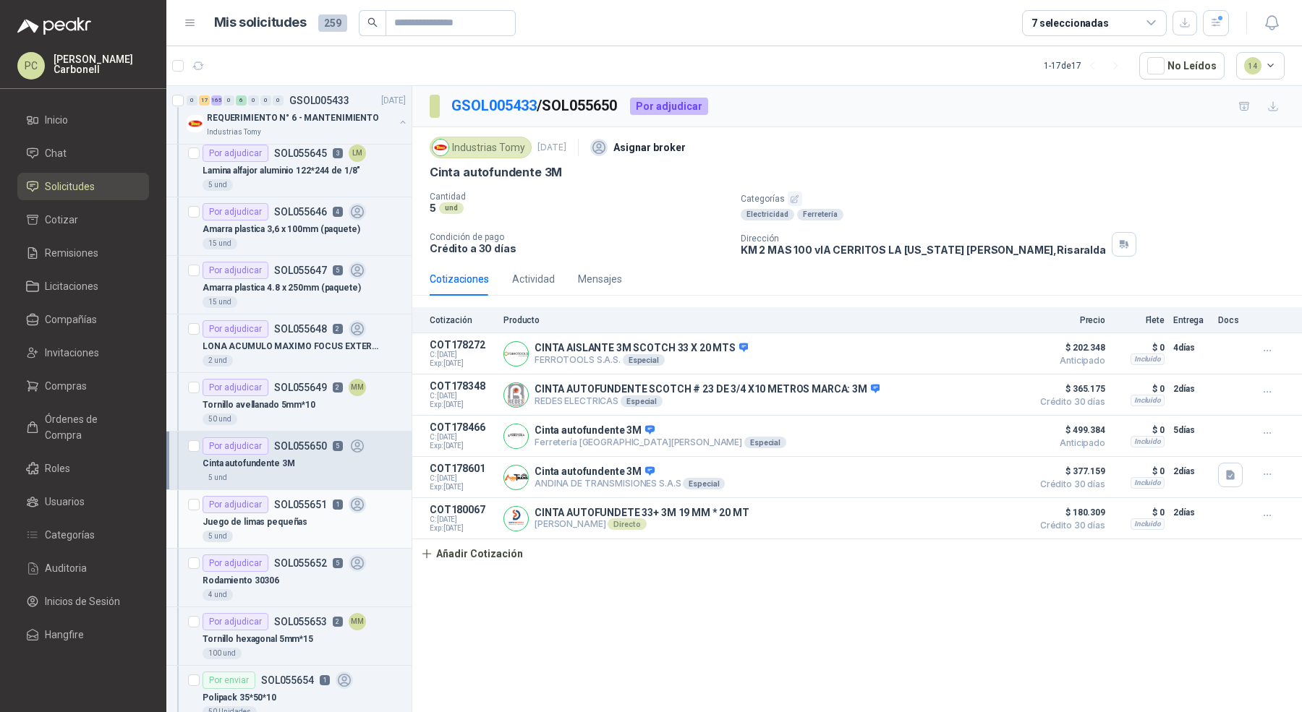
click at [302, 531] on div "5 und" at bounding box center [303, 537] width 203 height 12
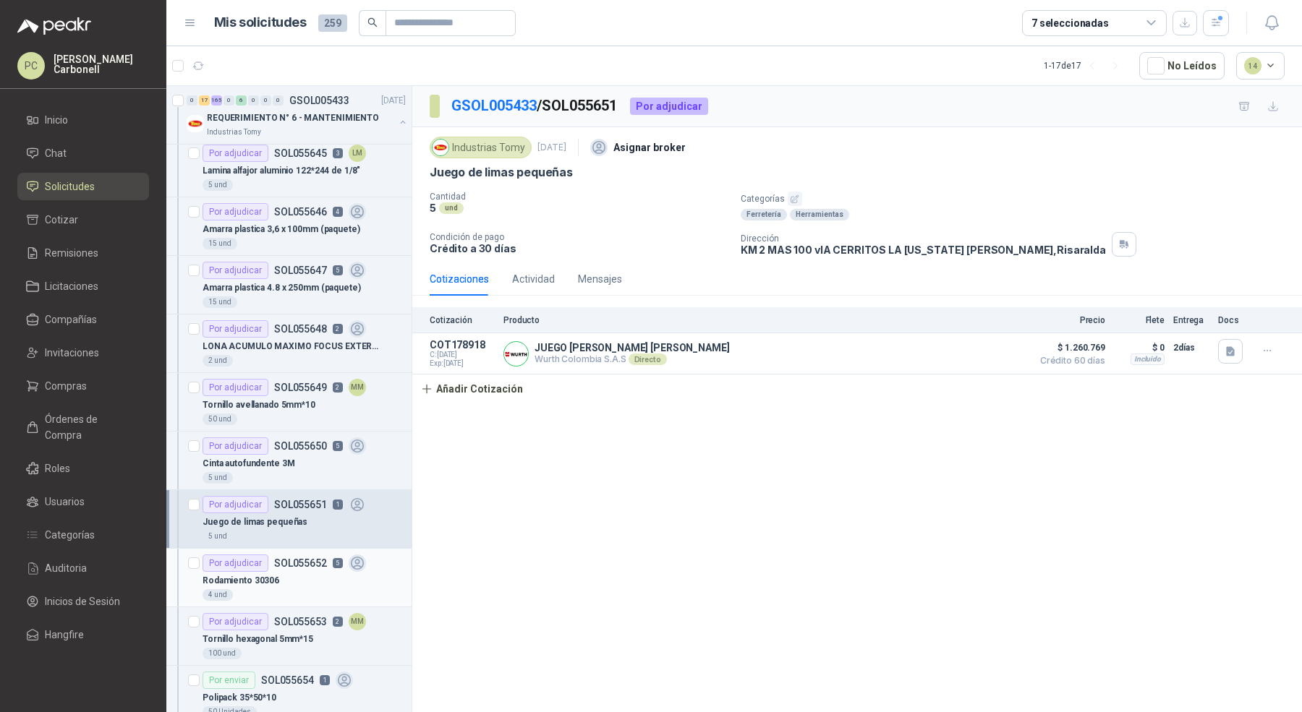
click at [296, 572] on div "Rodamiento 30306" at bounding box center [303, 580] width 203 height 17
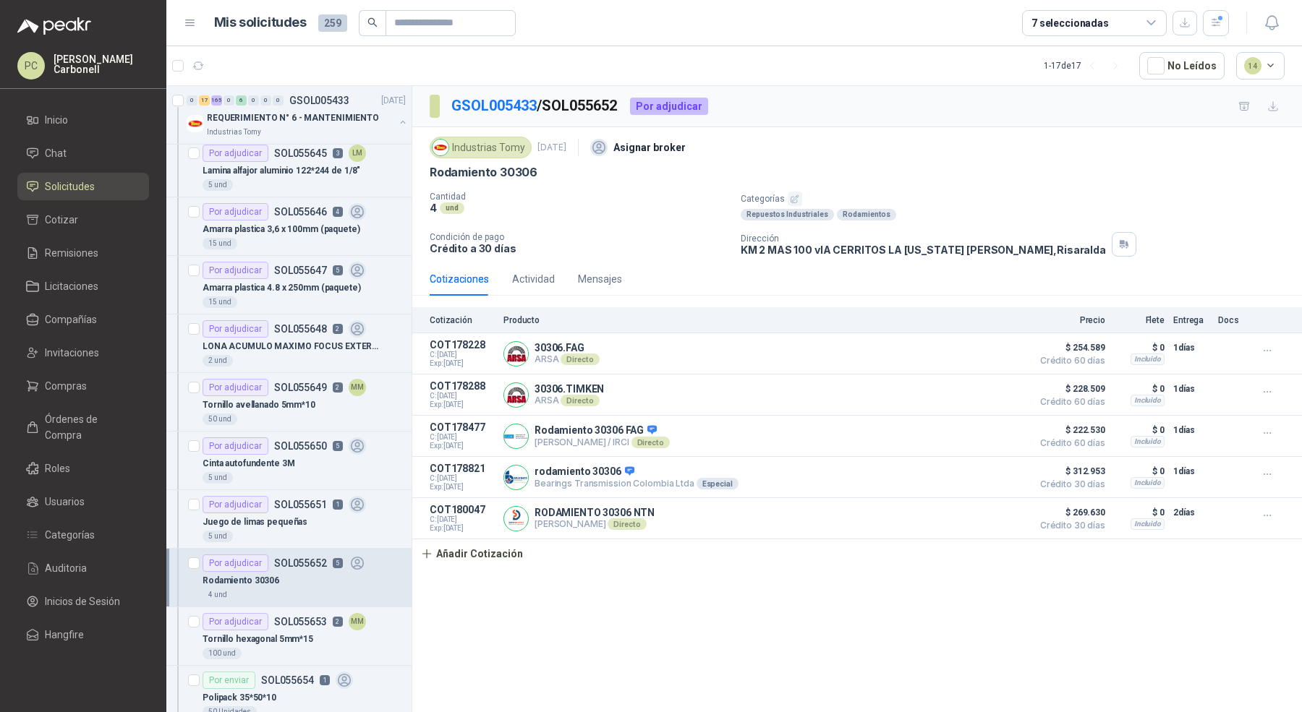
scroll to position [1239, 0]
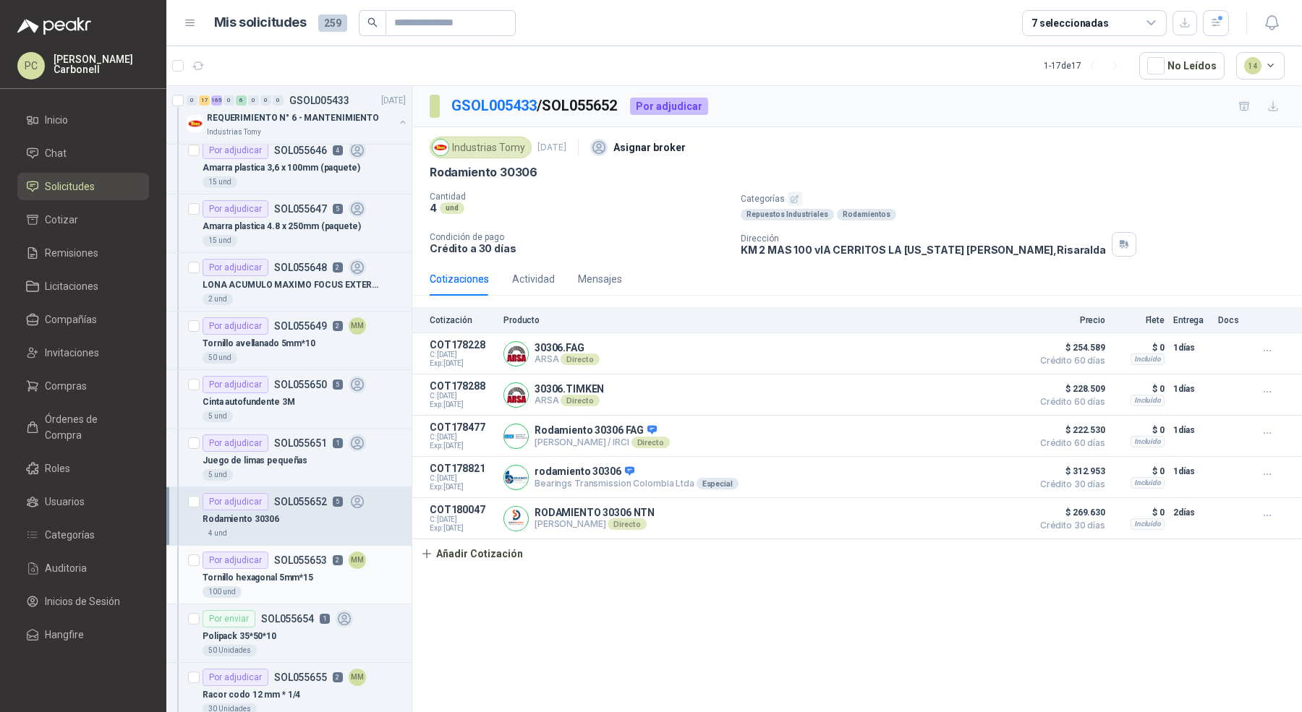
click at [295, 557] on div "Por adjudicar SOL055653 2 MM" at bounding box center [283, 560] width 163 height 17
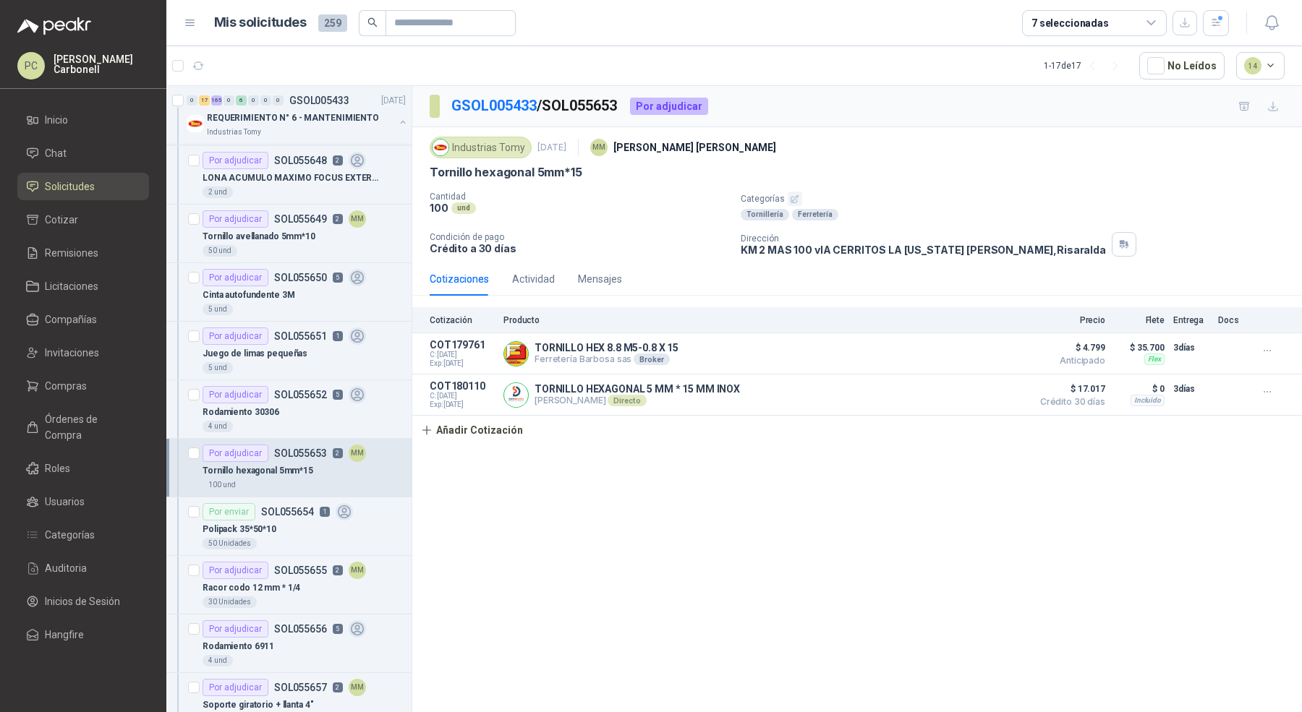
scroll to position [1347, 0]
click at [295, 565] on p "SOL055655" at bounding box center [300, 570] width 53 height 10
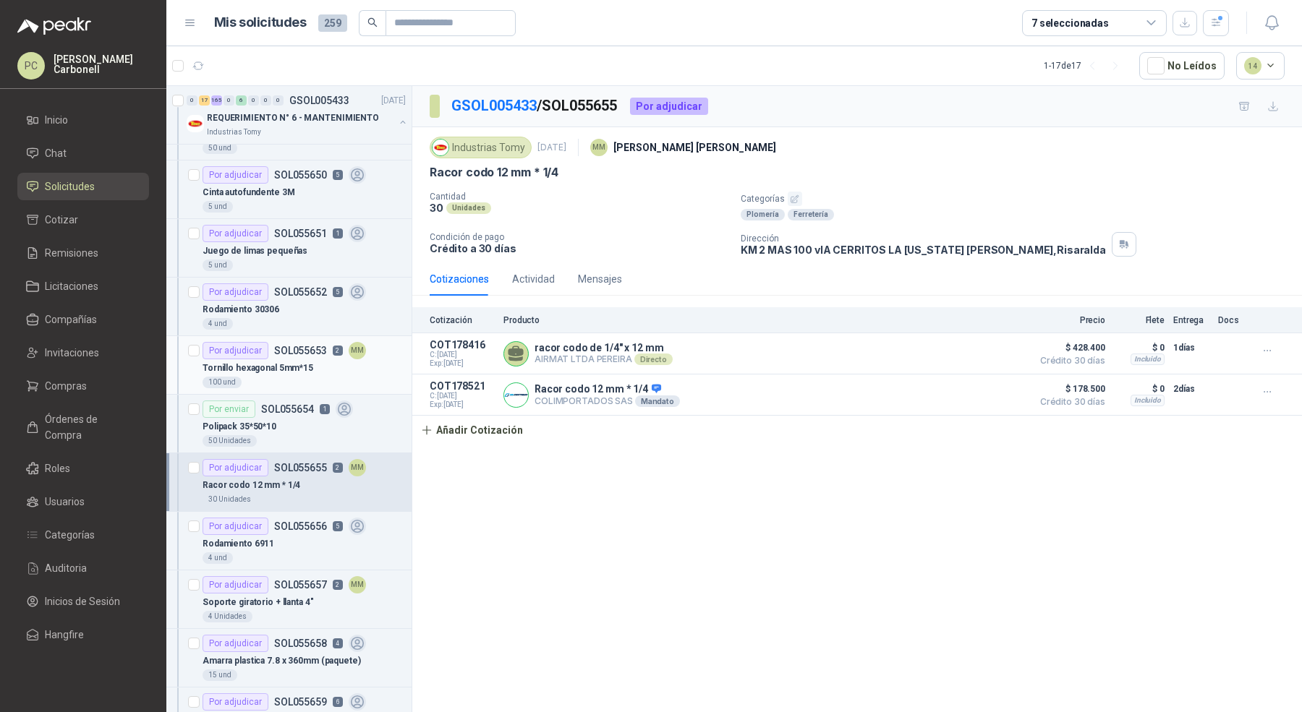
scroll to position [1506, 0]
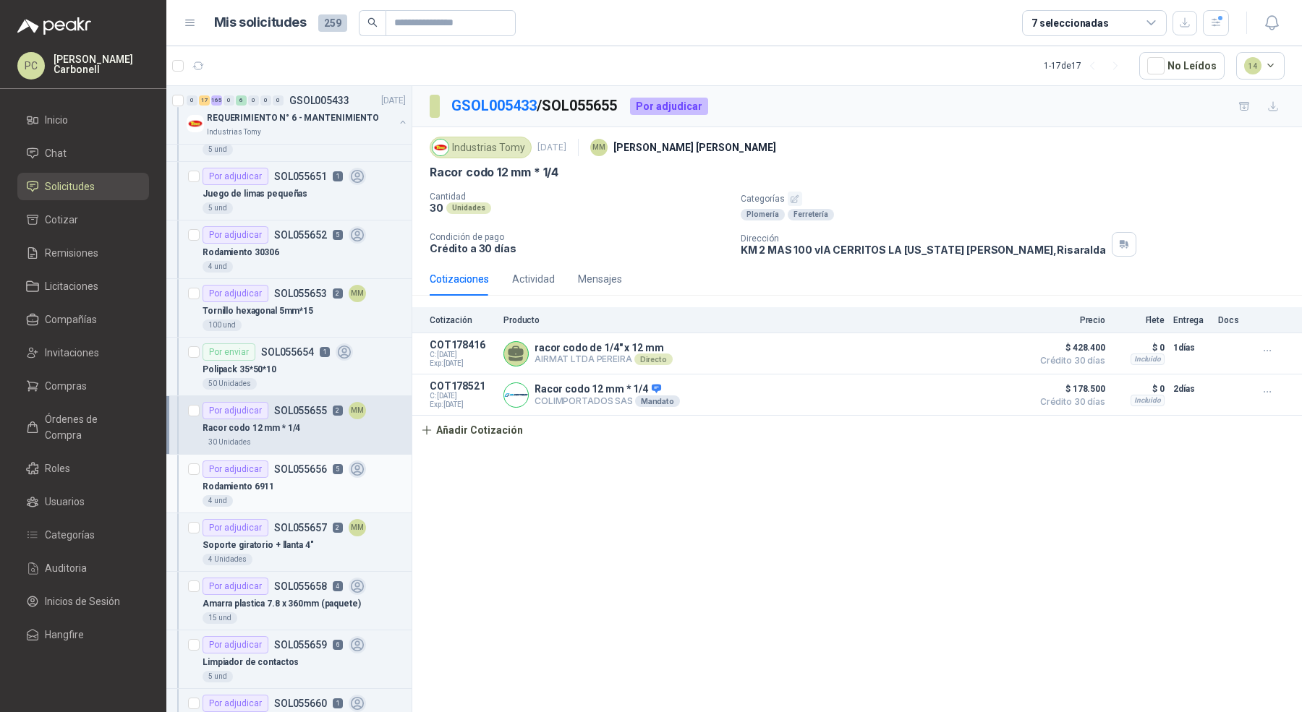
click at [295, 481] on div "Rodamiento 6911" at bounding box center [303, 486] width 203 height 17
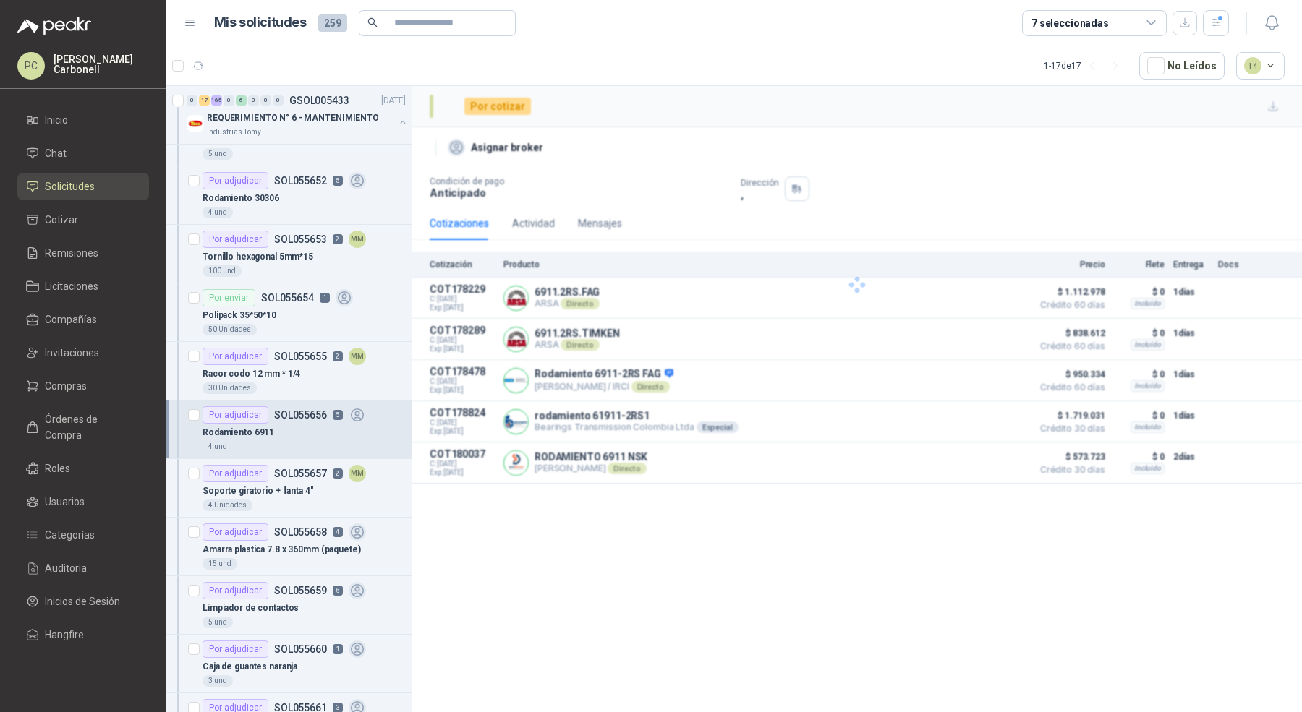
scroll to position [1591, 0]
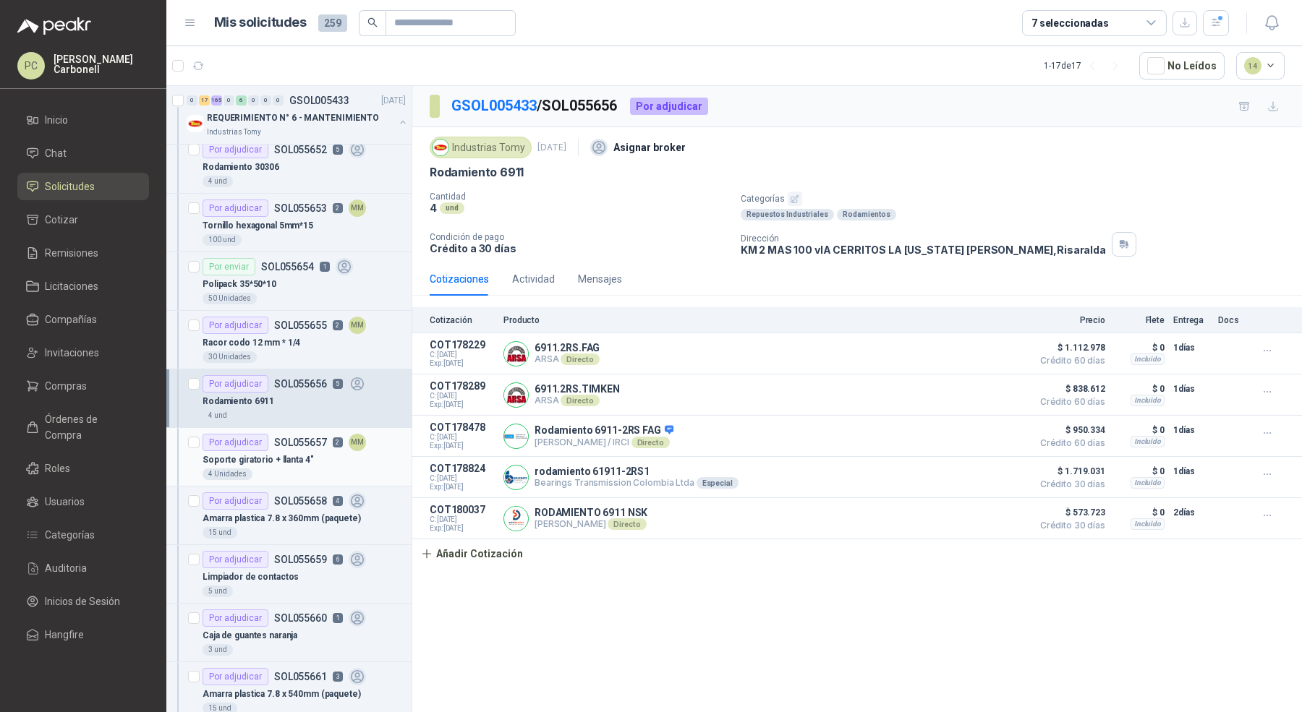
click at [296, 456] on div "Soporte giratorio + llanta 4"" at bounding box center [303, 459] width 203 height 17
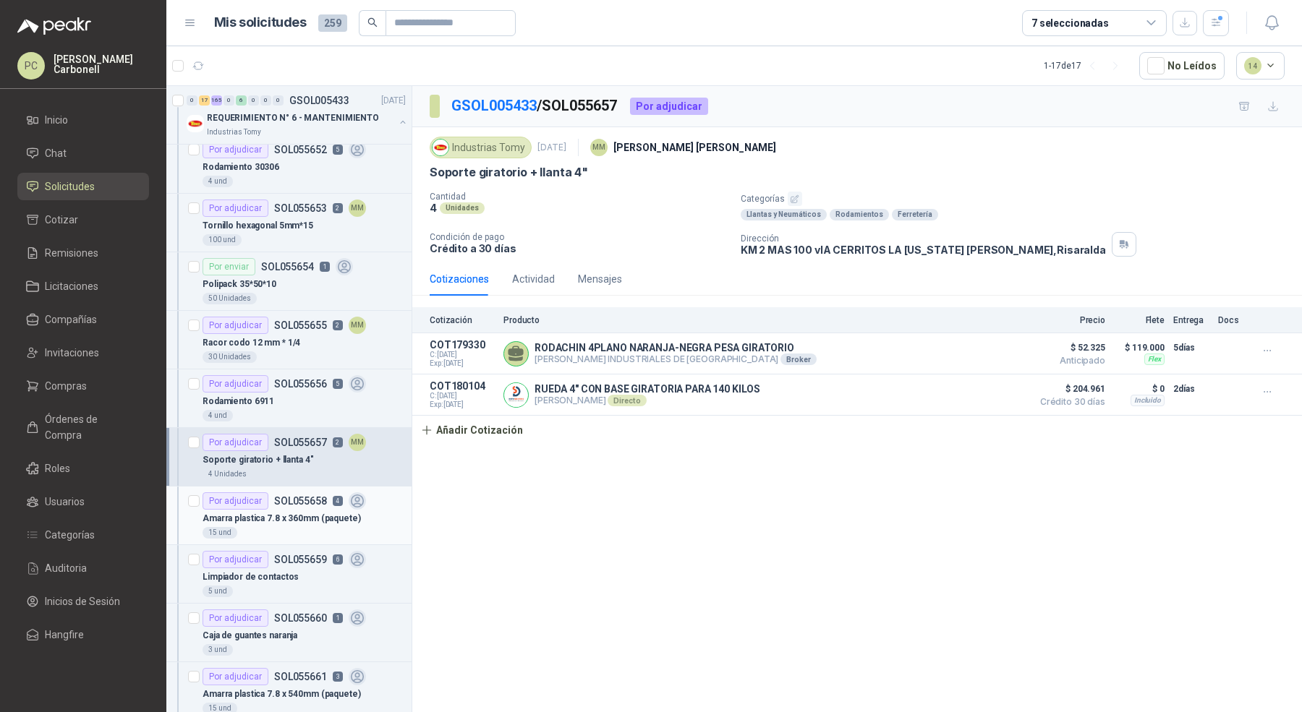
click at [291, 512] on p "Amarra plastica 7.8 x 360mm (paquete)" at bounding box center [281, 519] width 158 height 14
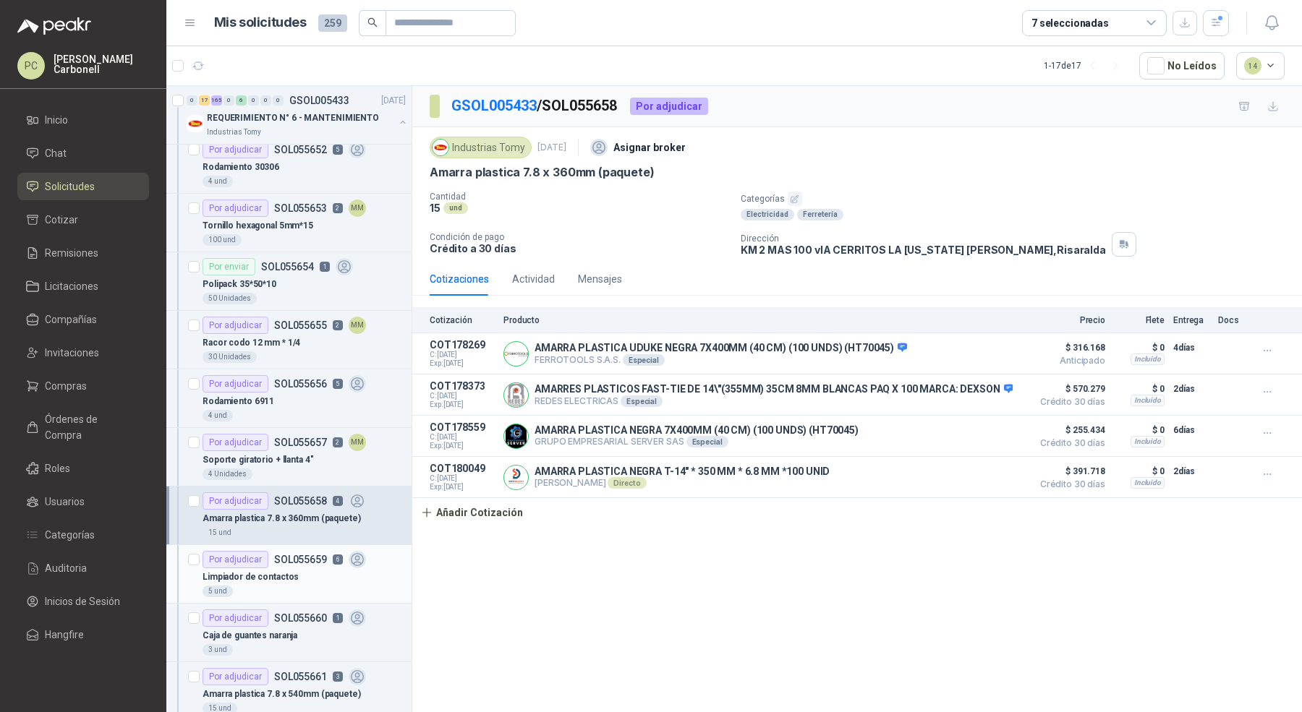
click at [299, 555] on div "Por adjudicar SOL055659 6" at bounding box center [283, 559] width 163 height 17
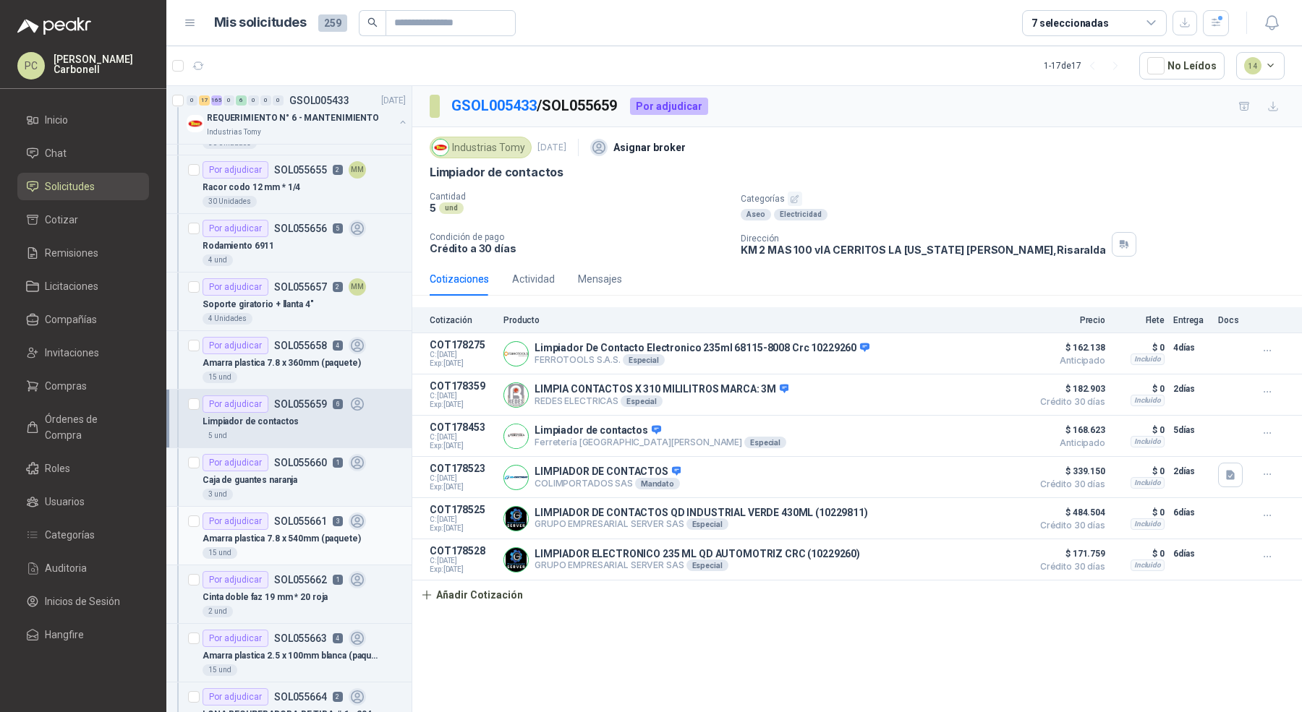
scroll to position [1767, 0]
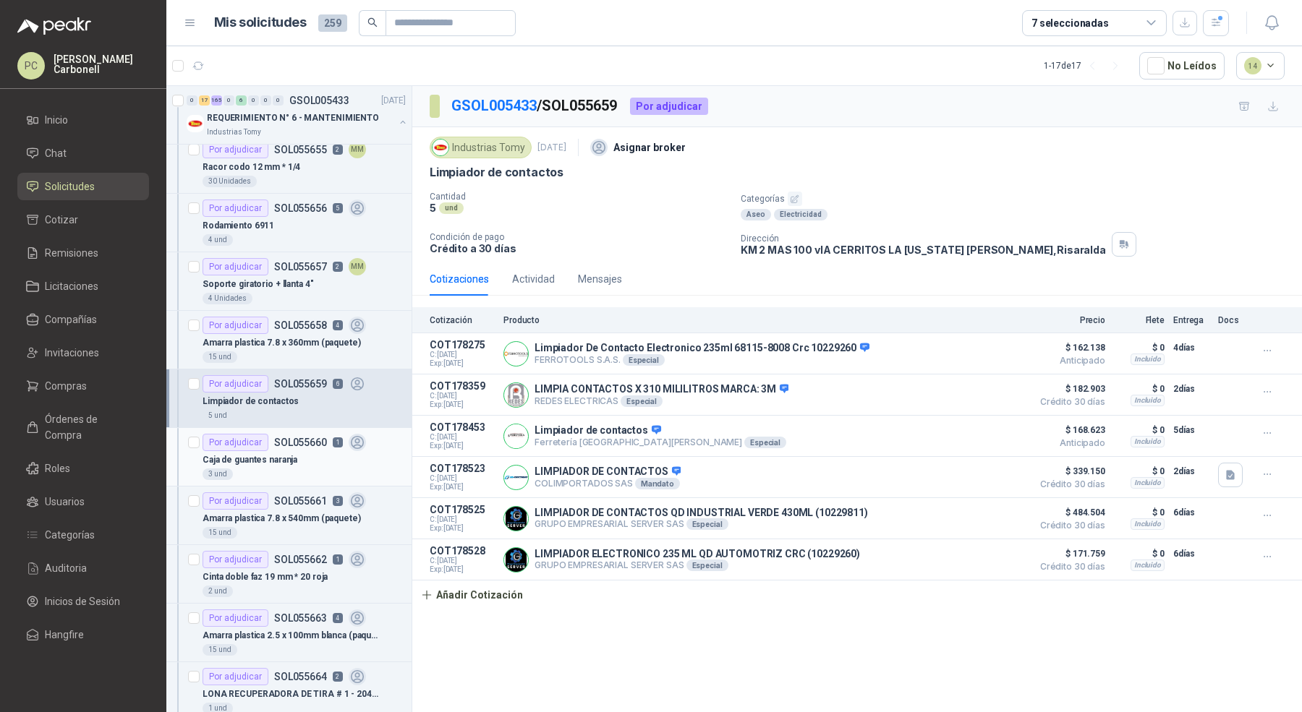
click at [289, 453] on p "Caja de guantes naranja" at bounding box center [249, 460] width 95 height 14
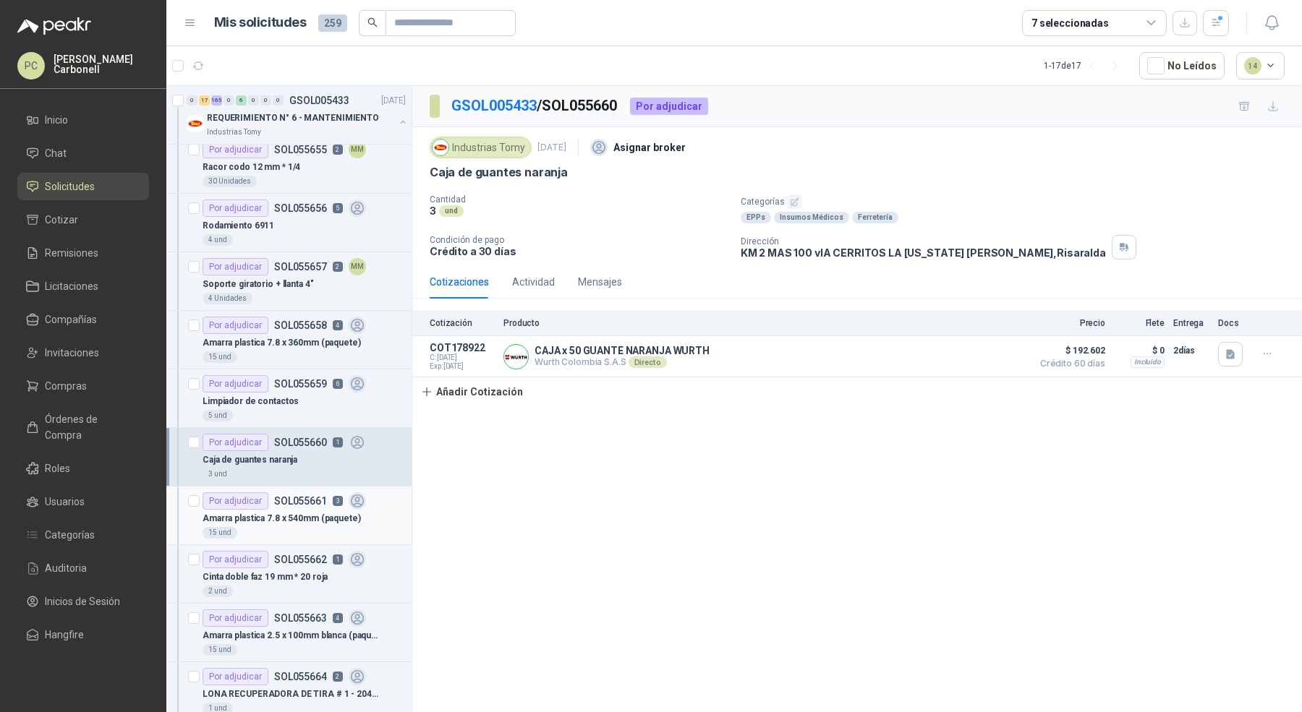
click at [294, 512] on p "Amarra plastica 7.8 x 540mm (paquete)" at bounding box center [281, 519] width 158 height 14
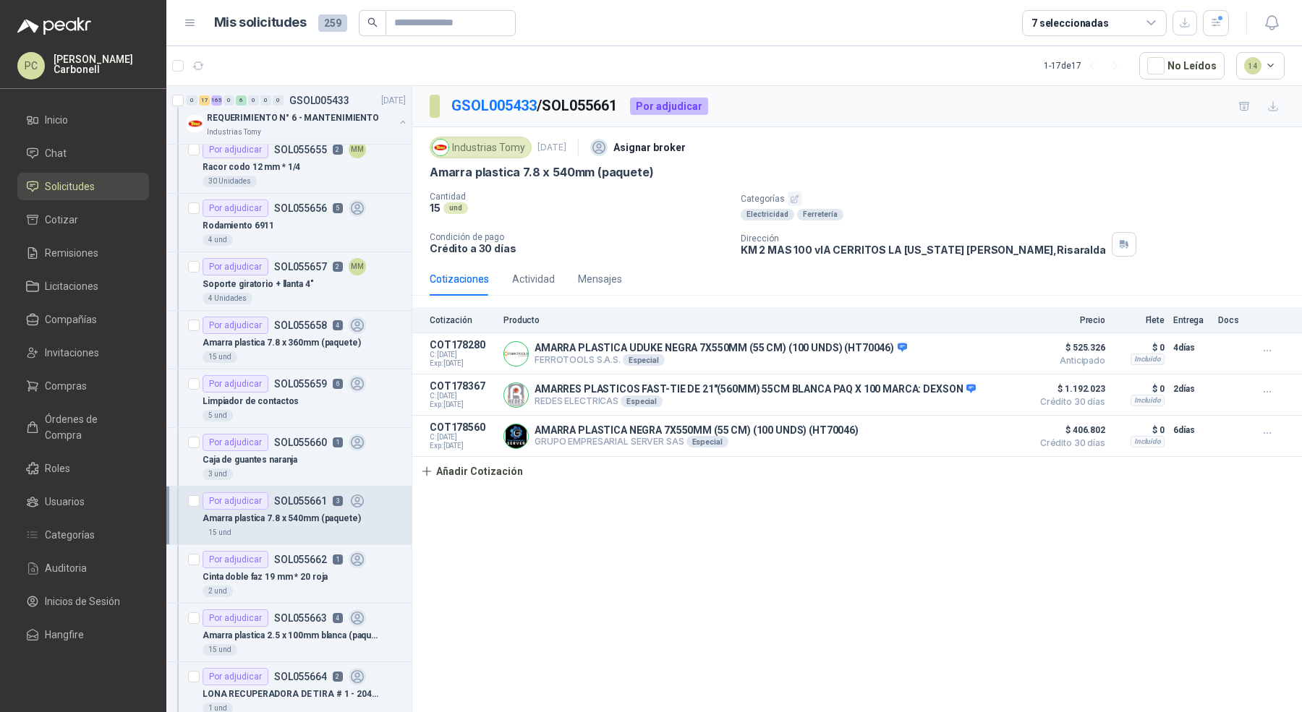
scroll to position [1845, 0]
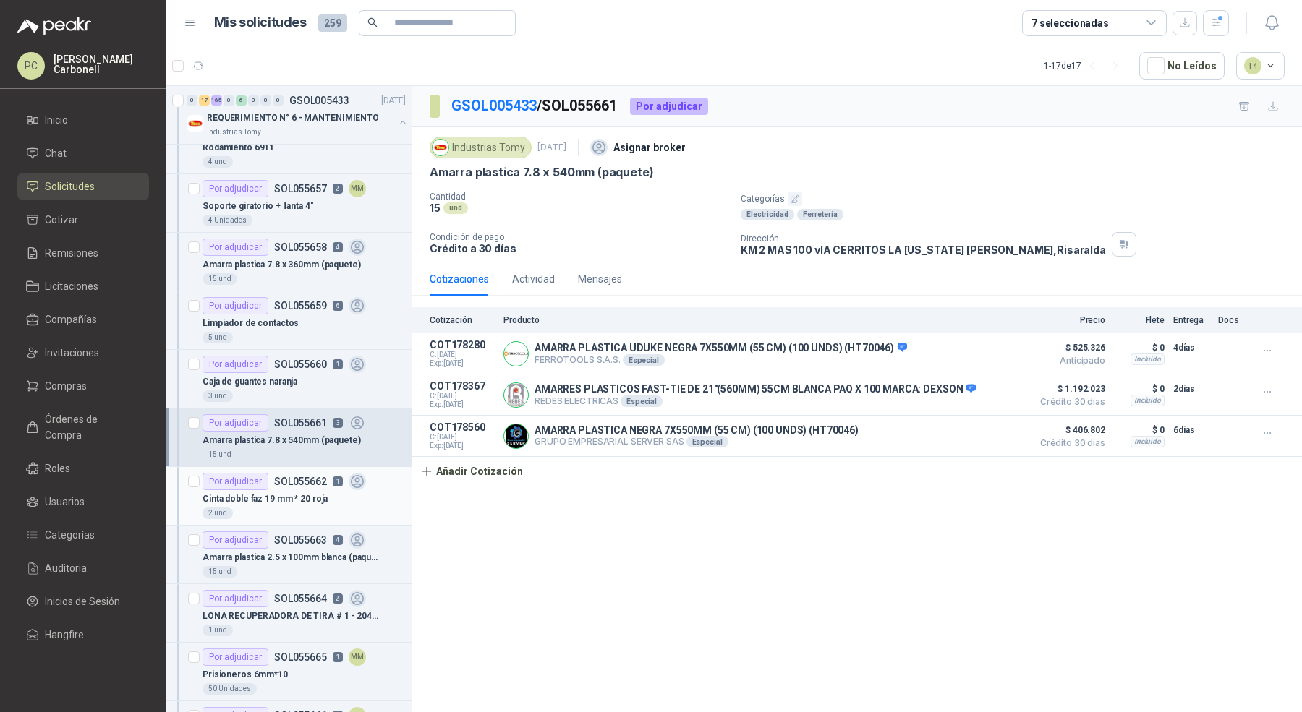
click at [288, 508] on div "2 und" at bounding box center [303, 514] width 203 height 12
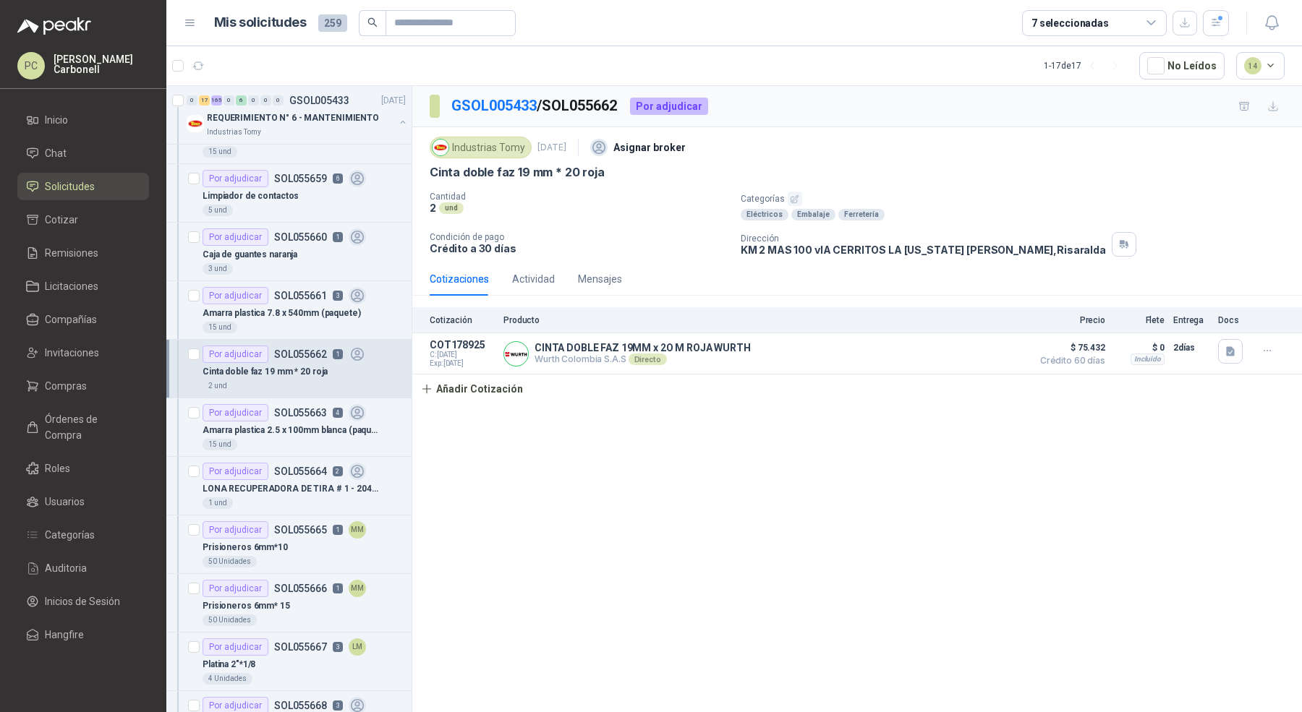
scroll to position [1973, 0]
click at [291, 438] on div "15 und" at bounding box center [303, 444] width 203 height 12
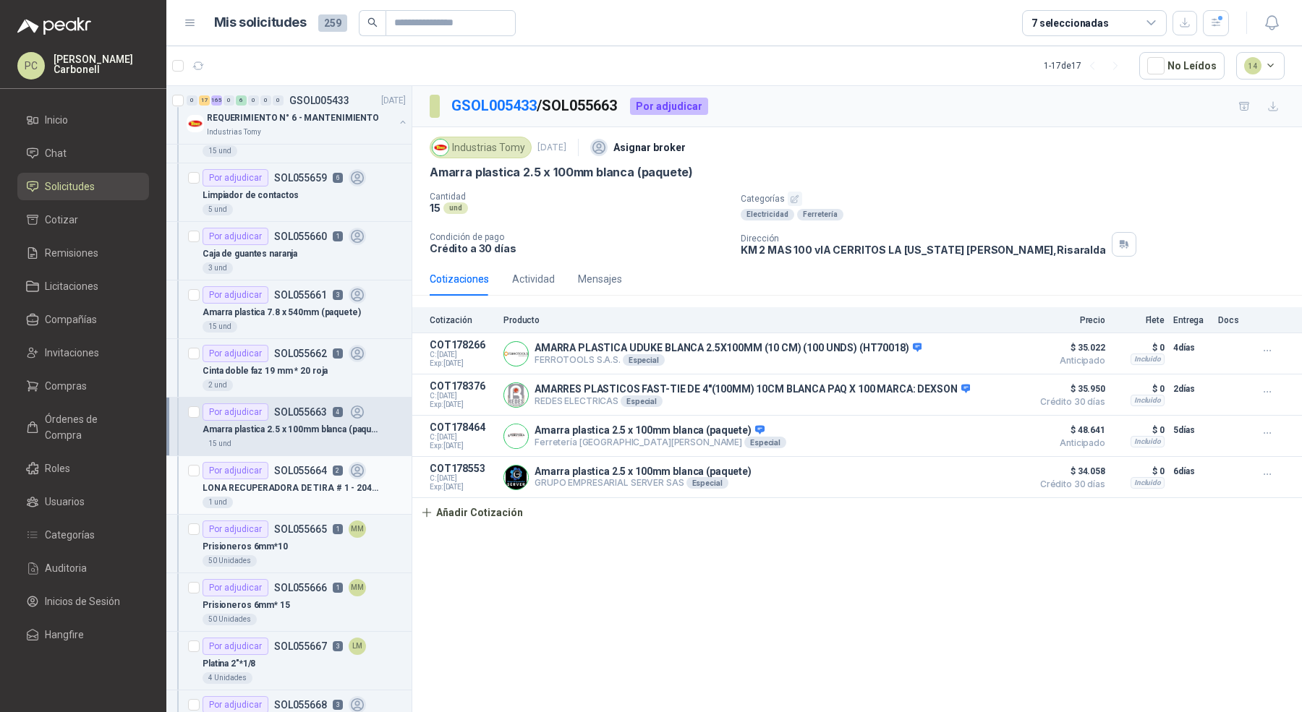
click at [296, 479] on div "LONA RECUPERADORA DE TIRA # 1 - 2040 MM LARGO *1300 MM ANCHO- BANDA TIPO WAFER-…" at bounding box center [303, 487] width 203 height 17
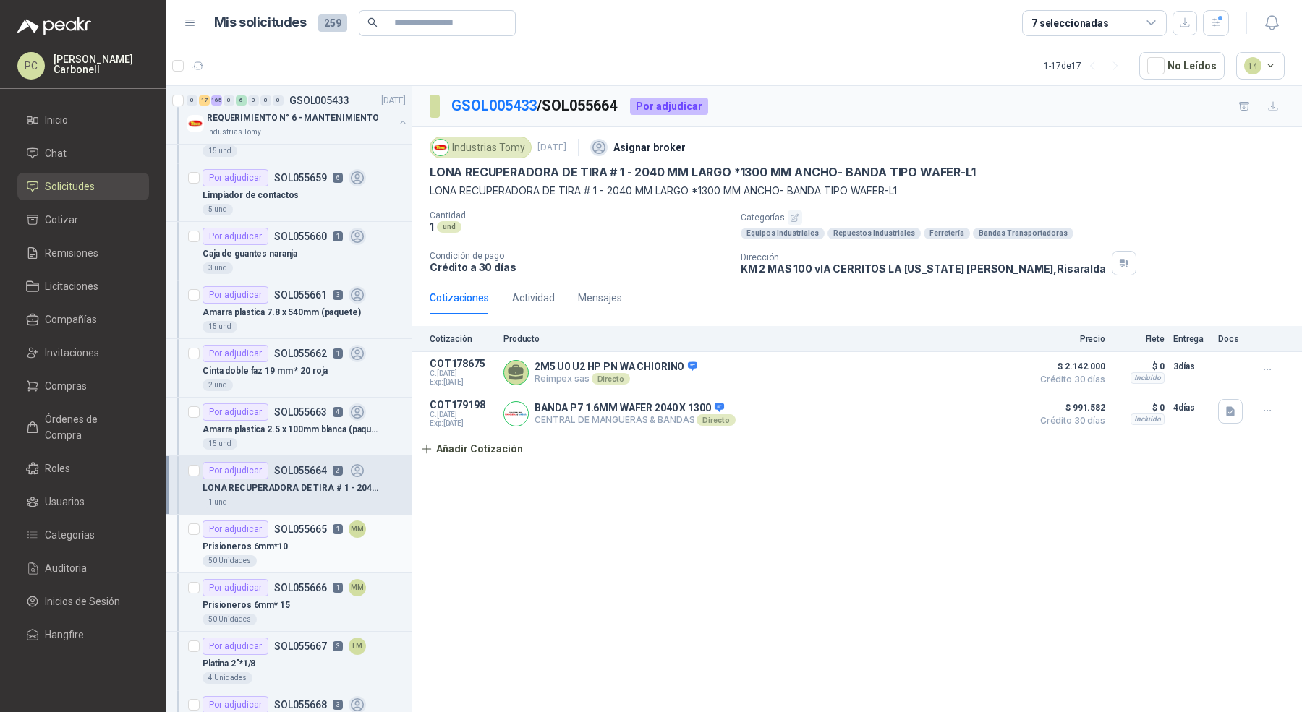
click at [294, 538] on div "Prisioneros 6mm*10" at bounding box center [303, 546] width 203 height 17
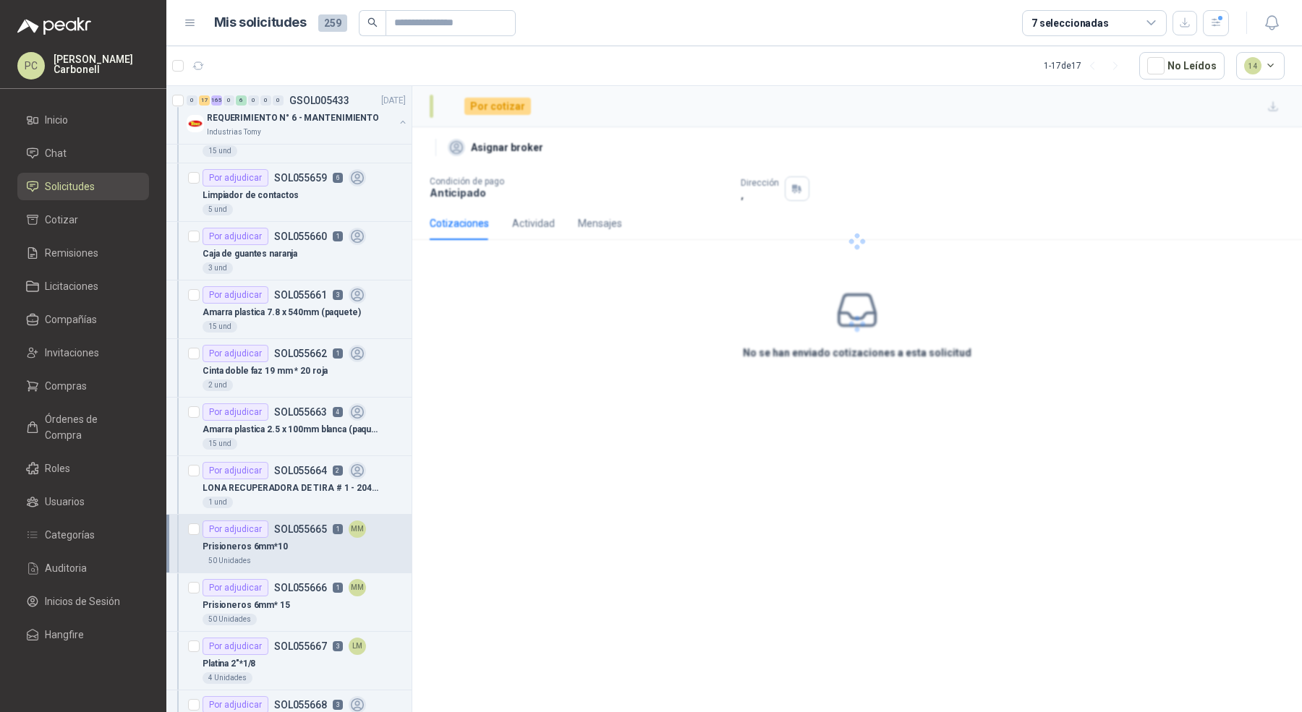
scroll to position [2164, 0]
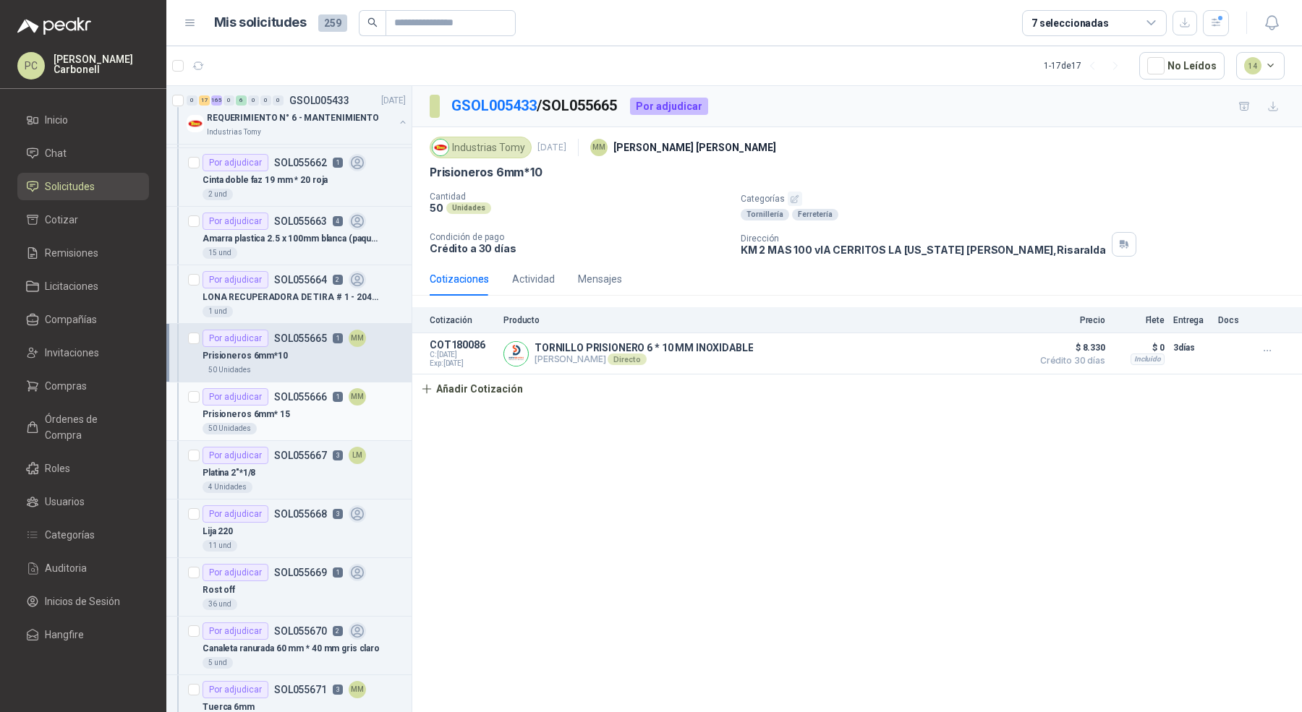
click at [296, 406] on div "Prisioneros 6mm* 15" at bounding box center [303, 414] width 203 height 17
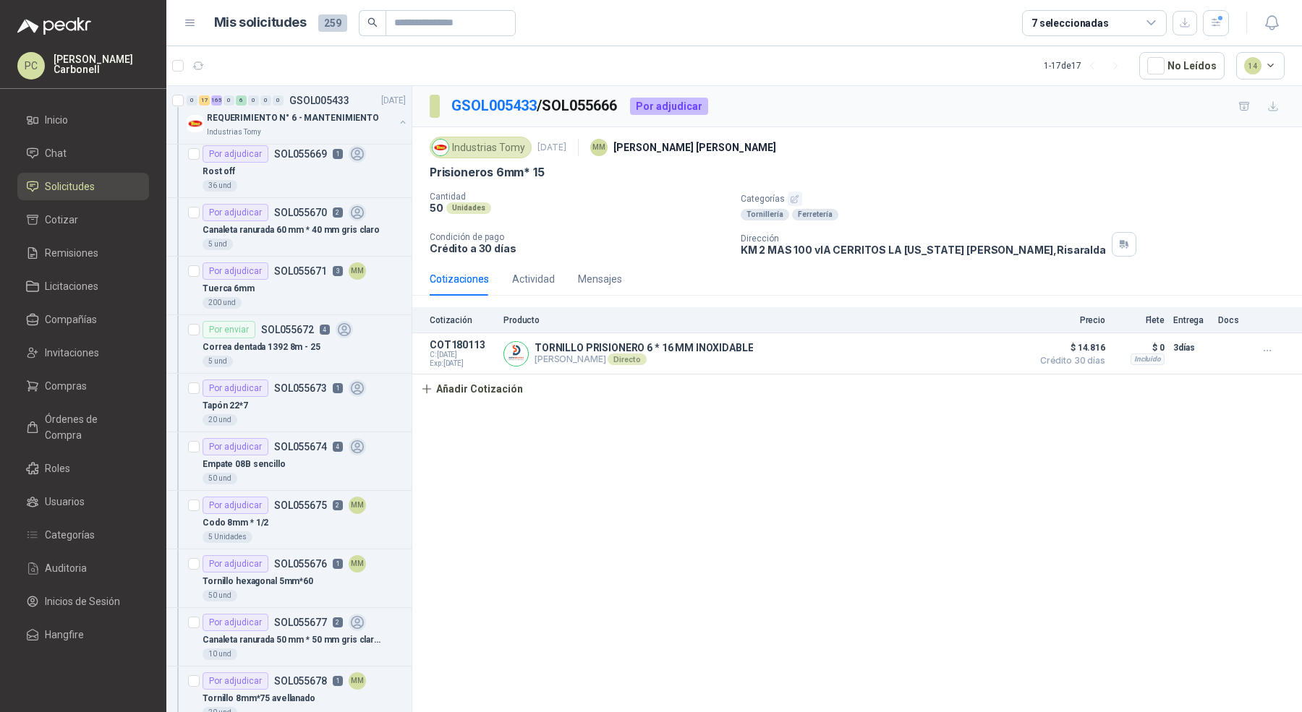
scroll to position [2638, 0]
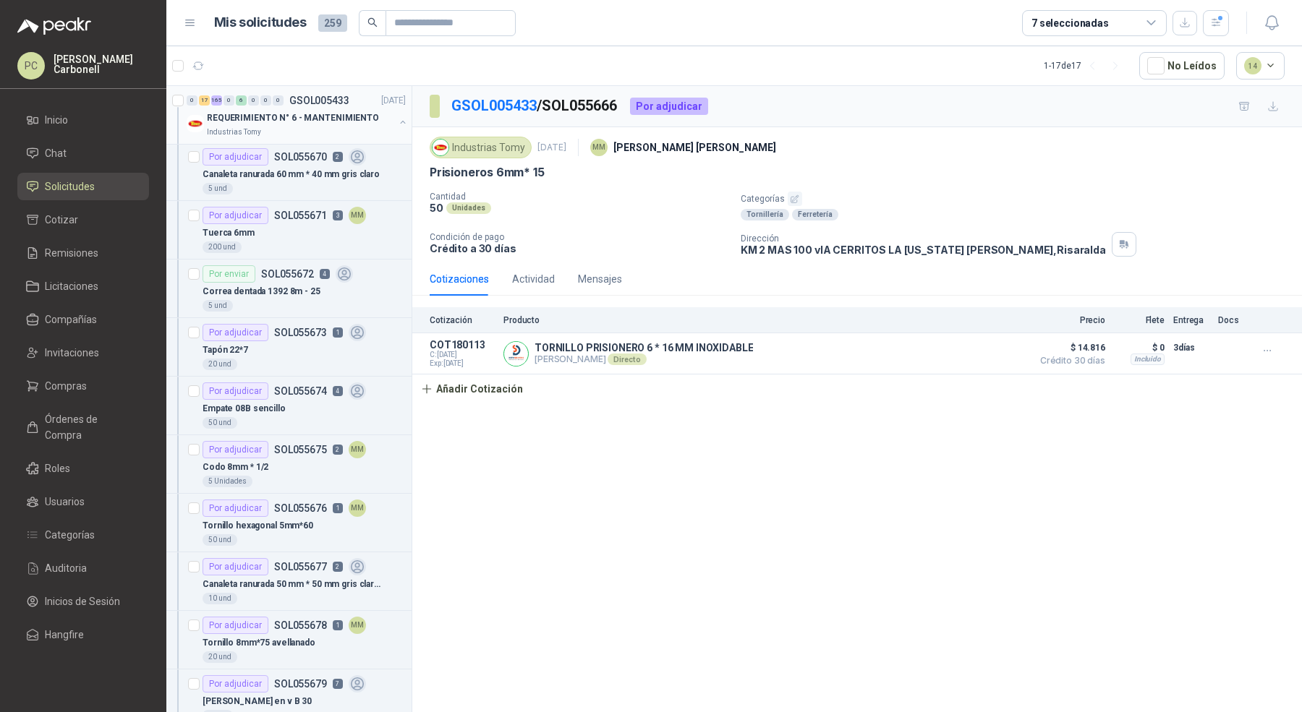
click at [397, 121] on button "button" at bounding box center [403, 122] width 12 height 12
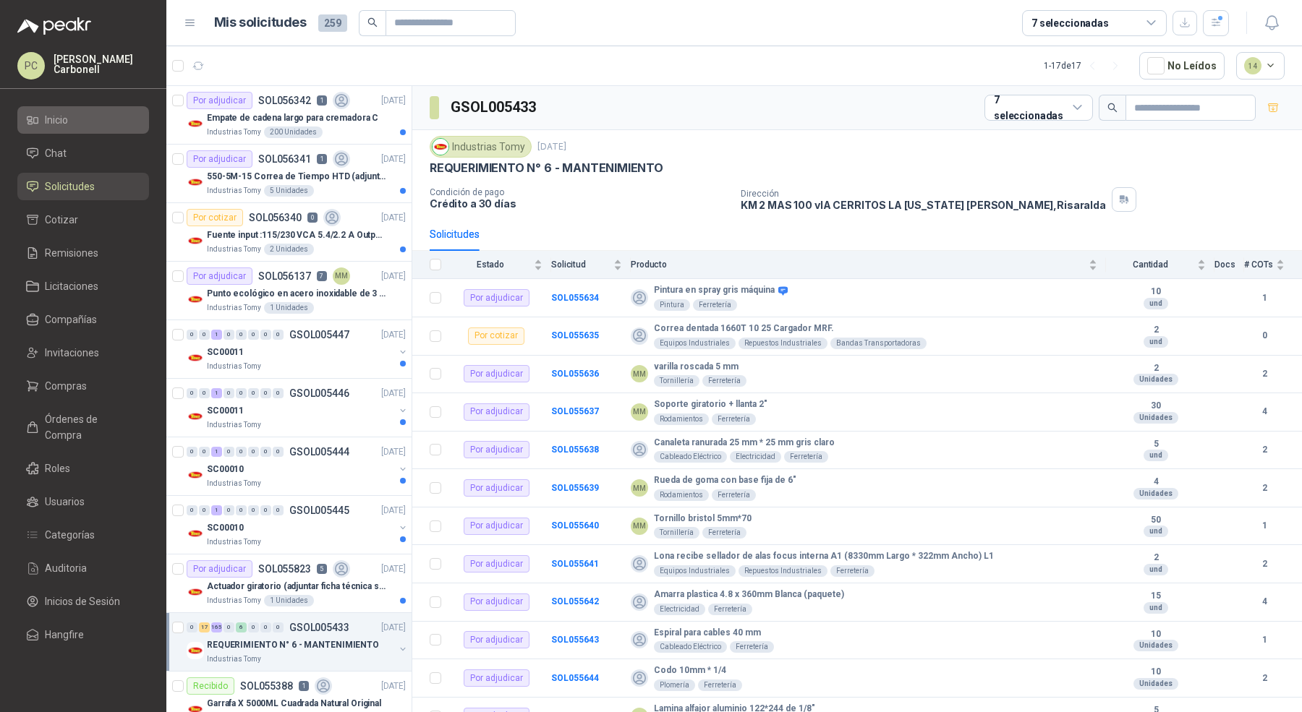
click at [72, 121] on li "Inicio" at bounding box center [83, 120] width 114 height 16
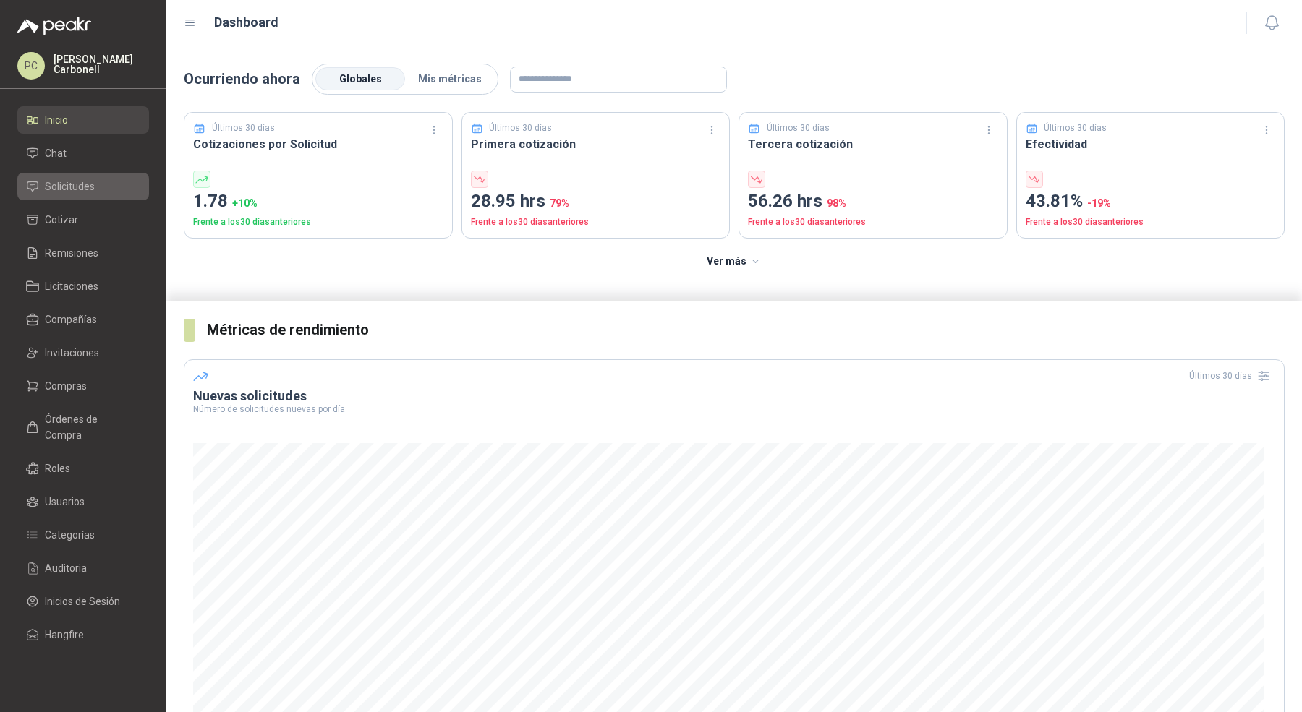
click at [65, 184] on span "Solicitudes" at bounding box center [70, 187] width 50 height 16
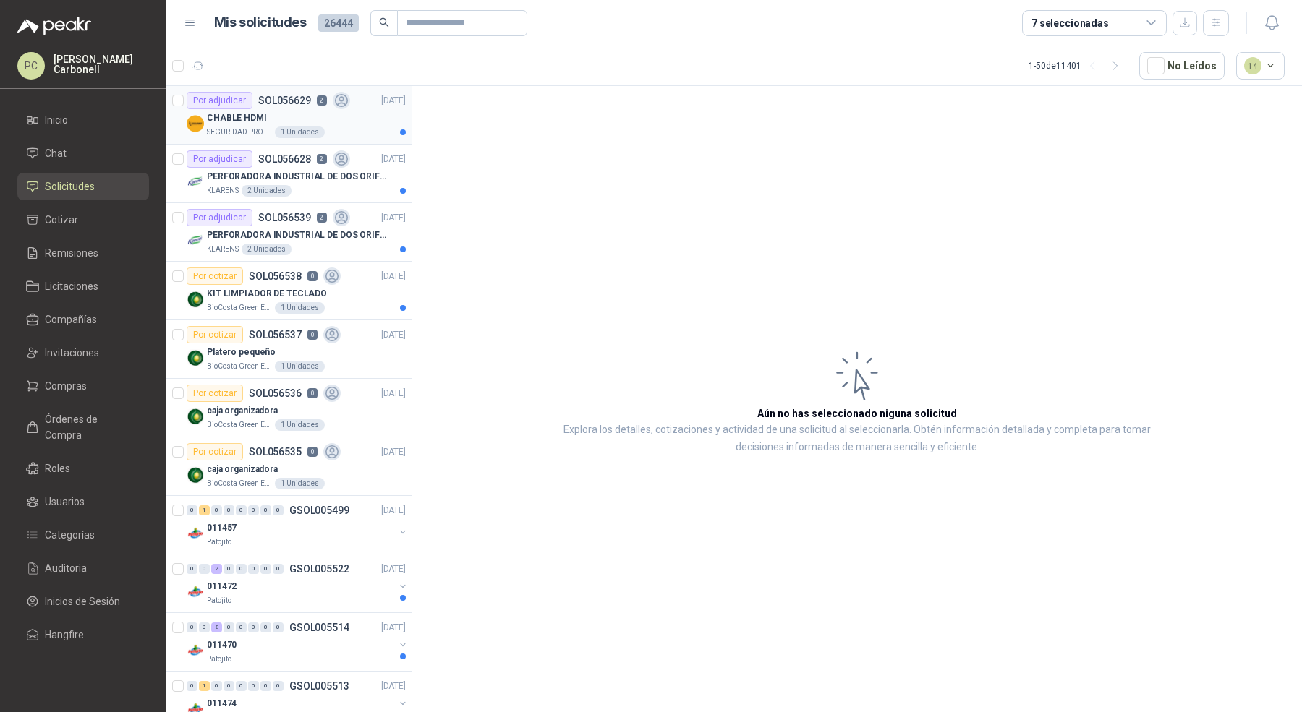
click at [287, 124] on div "CHABLE HDMI" at bounding box center [306, 117] width 199 height 17
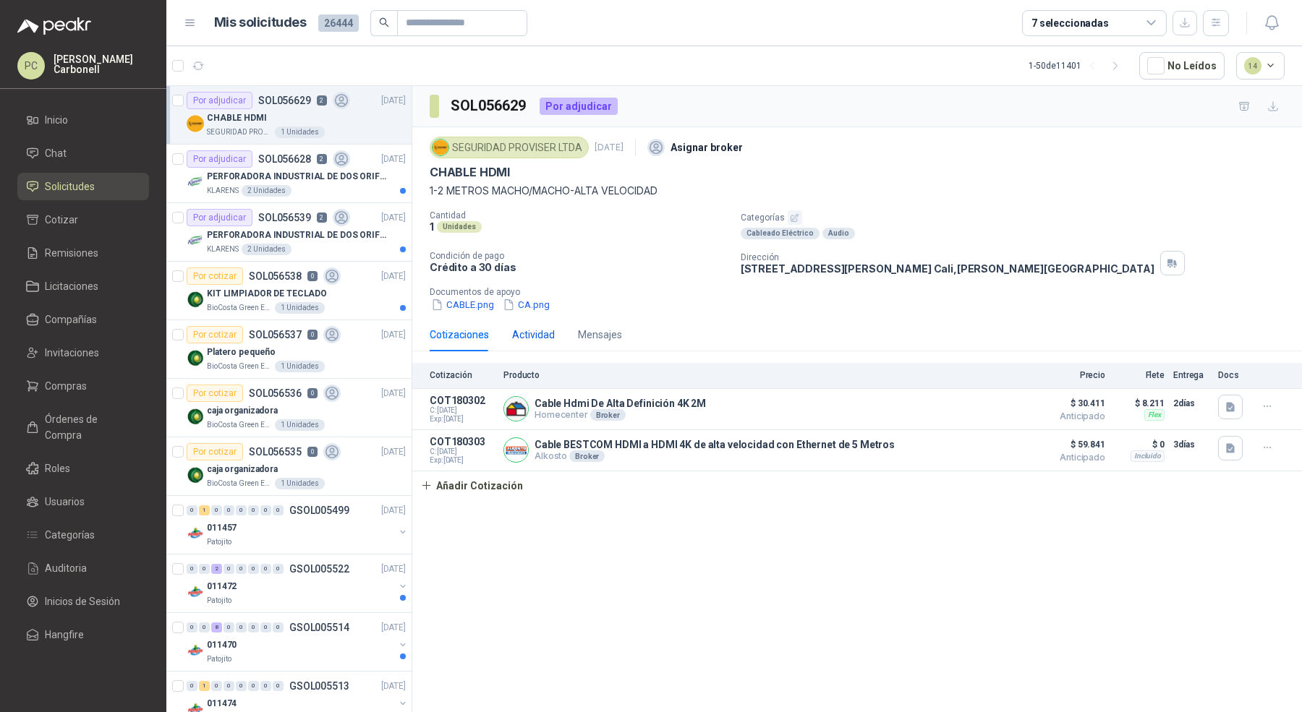
click at [532, 327] on div "Actividad" at bounding box center [533, 335] width 43 height 16
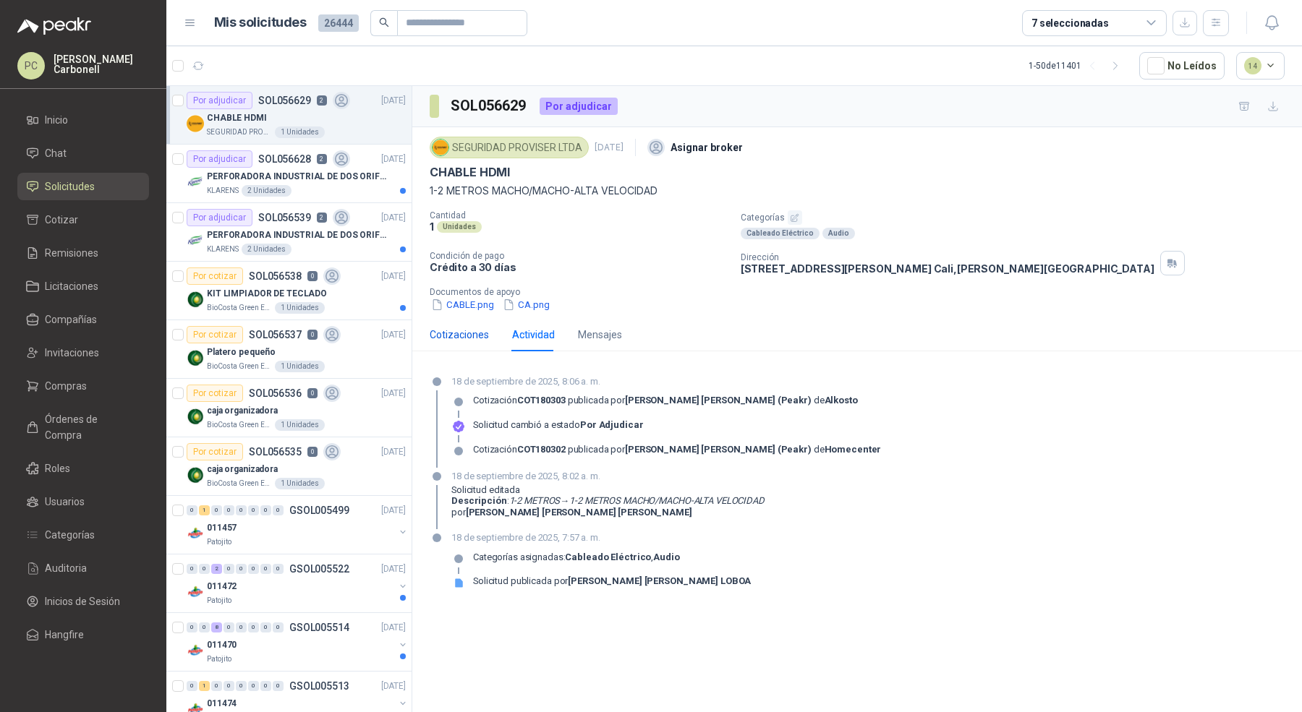
click at [473, 336] on div "Cotizaciones" at bounding box center [459, 335] width 59 height 16
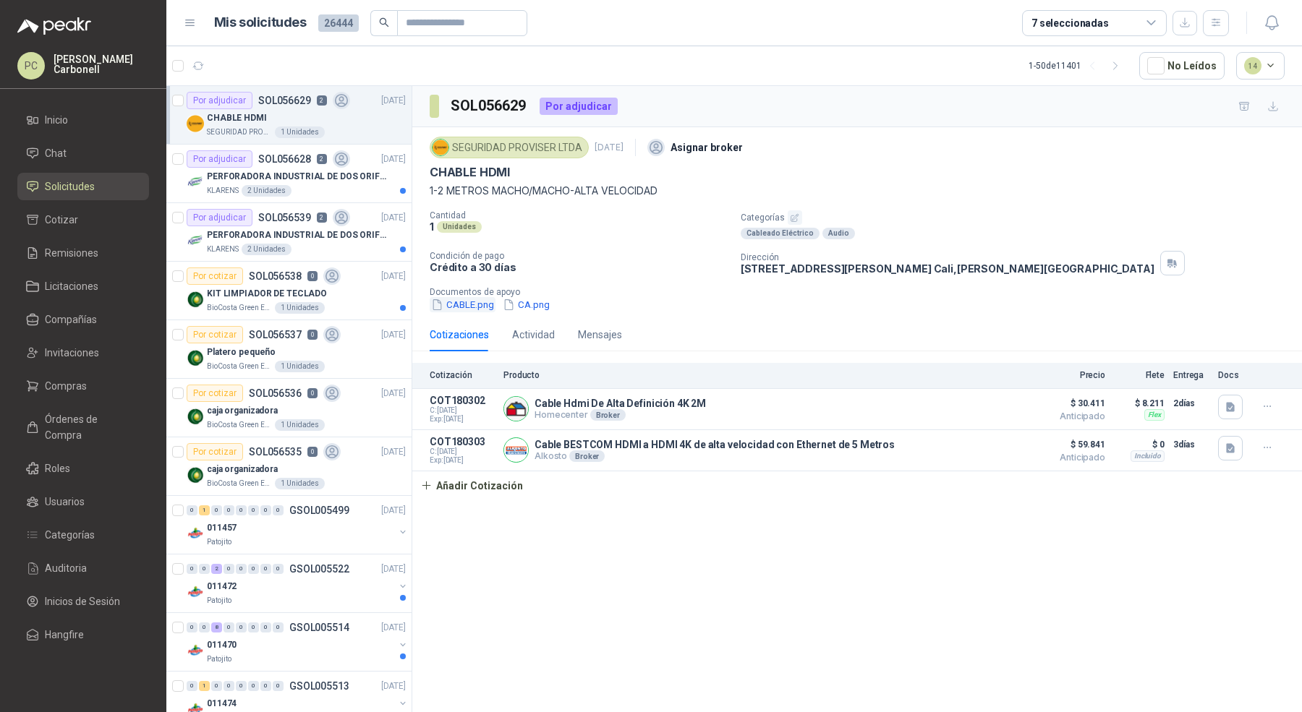
click at [461, 309] on button "CABLE.png" at bounding box center [463, 304] width 66 height 15
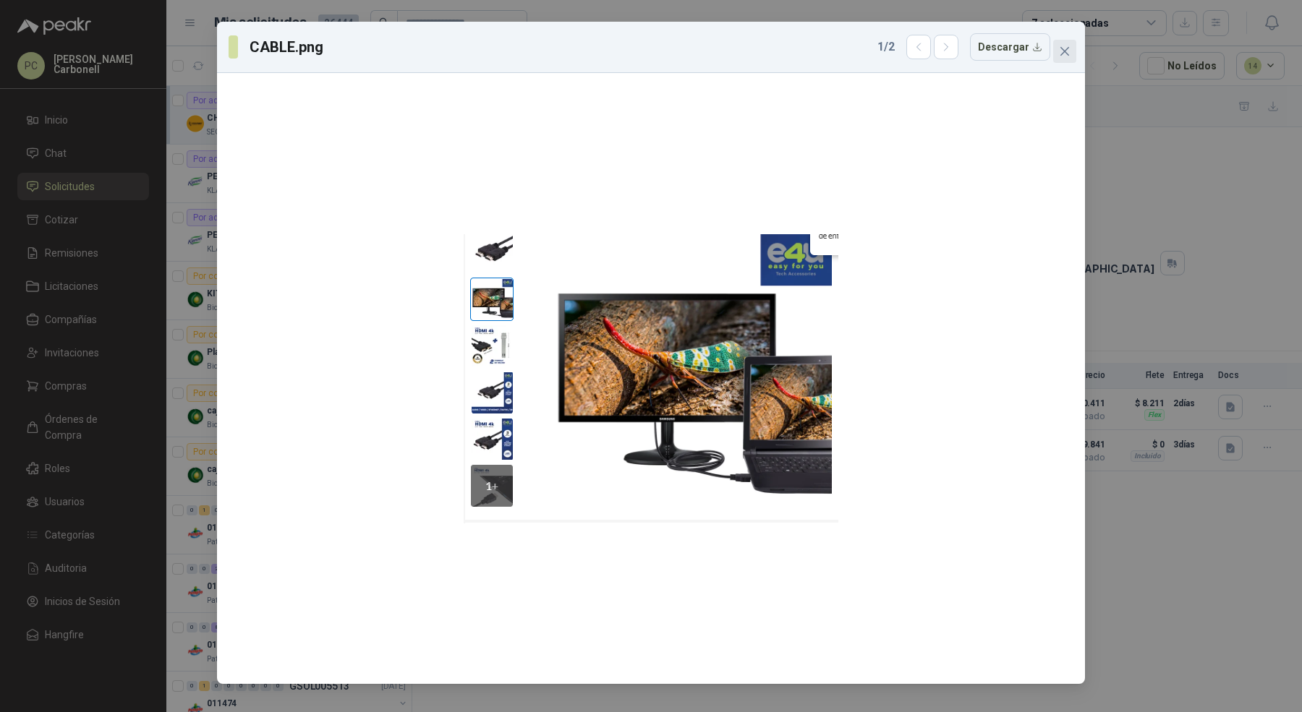
click at [1064, 53] on icon "close" at bounding box center [1065, 52] width 12 height 12
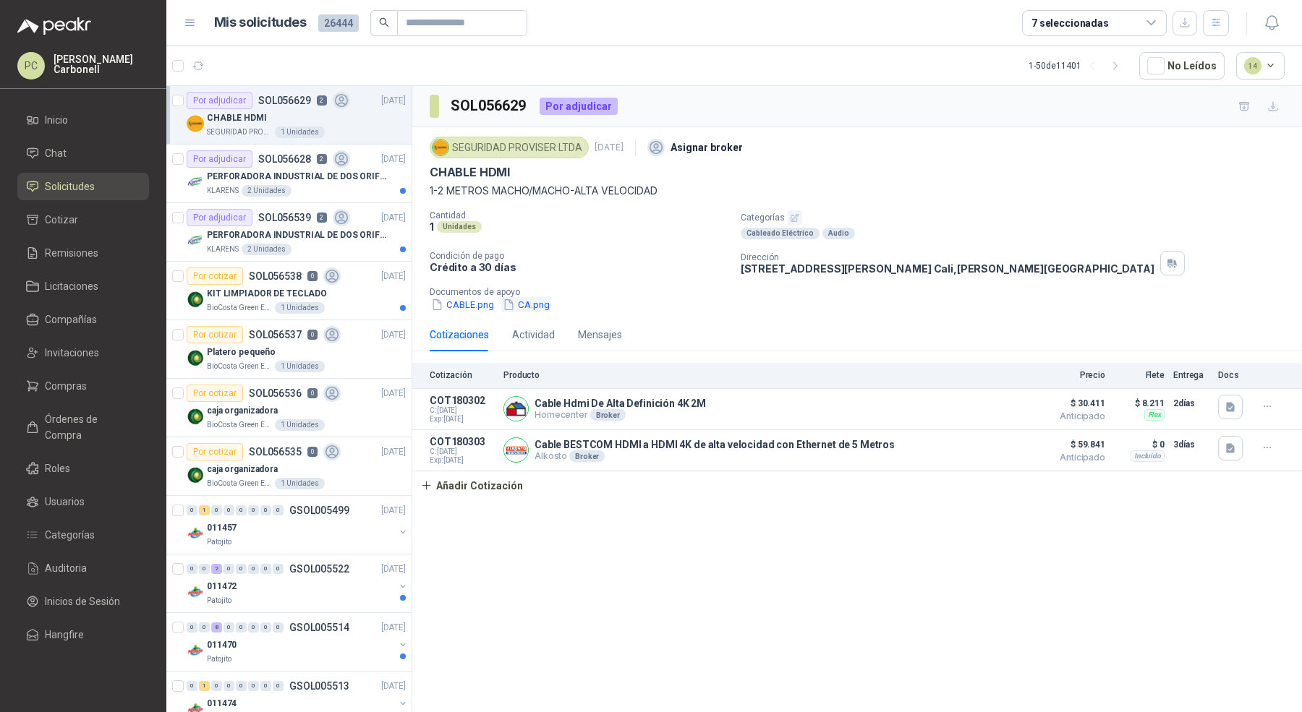
click at [520, 301] on button "CA.png" at bounding box center [526, 304] width 50 height 15
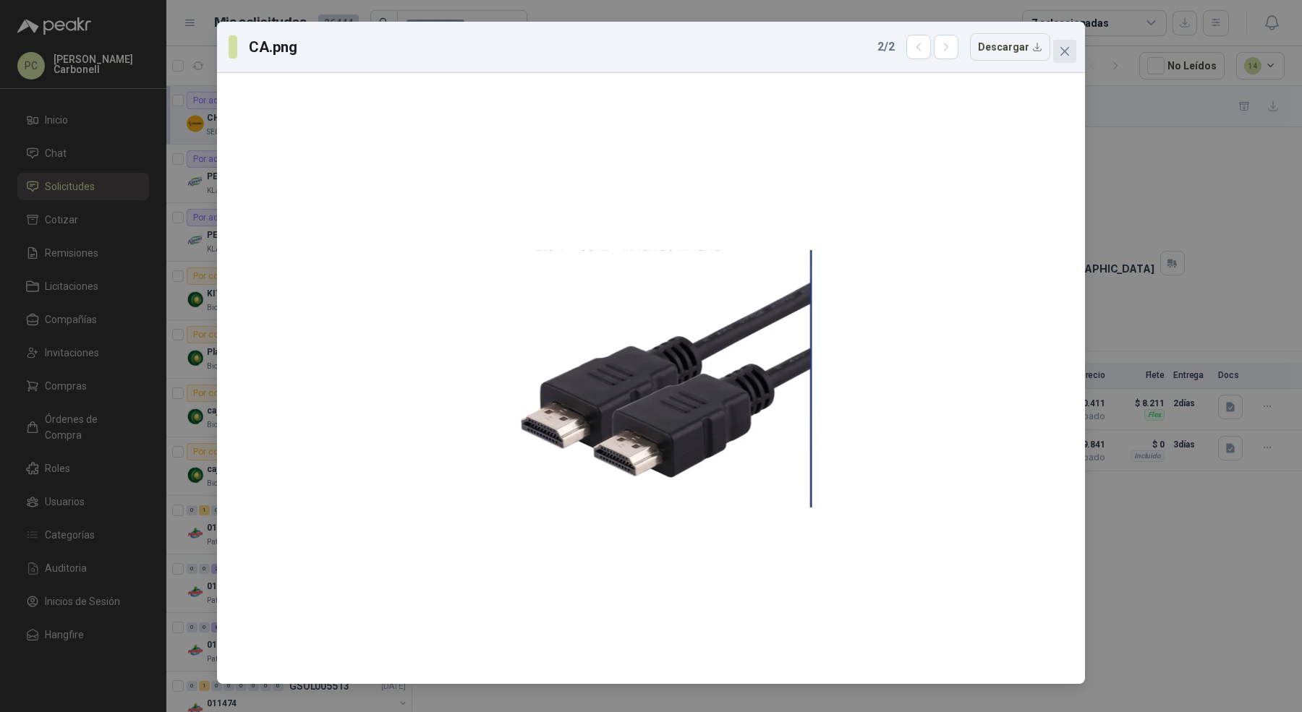
click at [1065, 55] on icon "close" at bounding box center [1065, 52] width 12 height 12
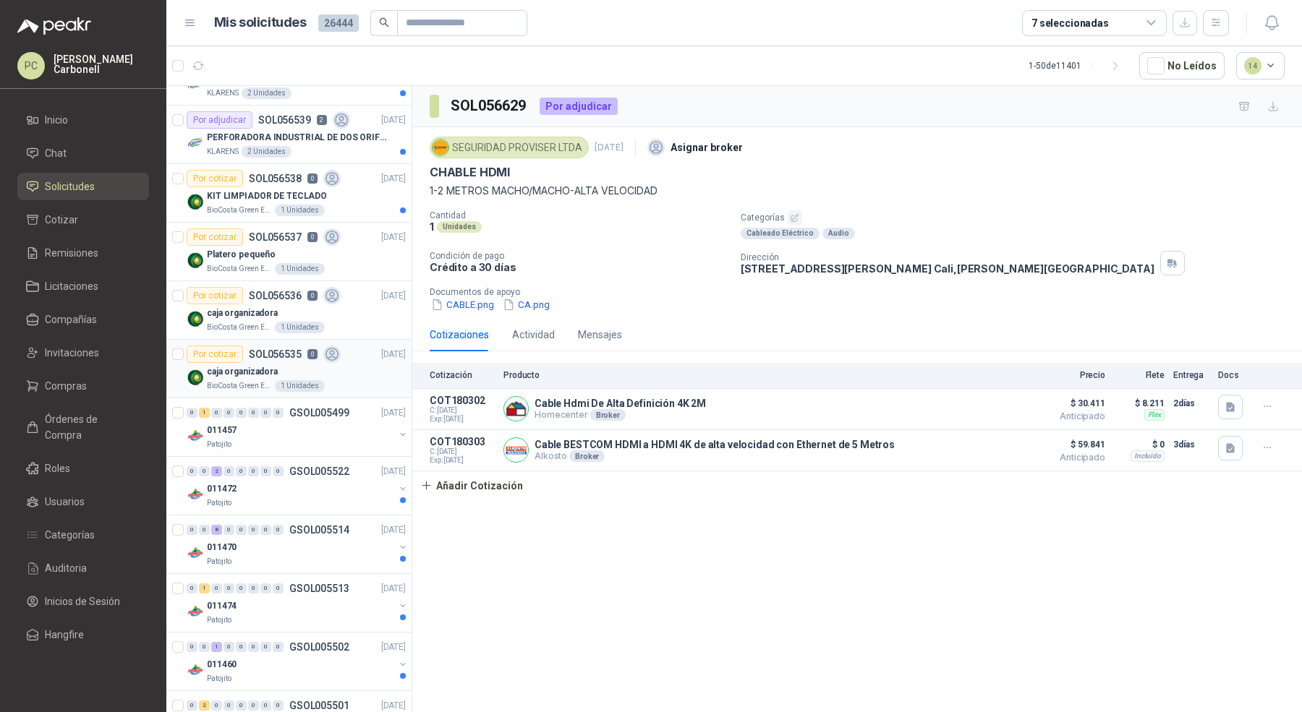
scroll to position [98, 0]
click at [268, 487] on div "011472" at bounding box center [300, 487] width 187 height 17
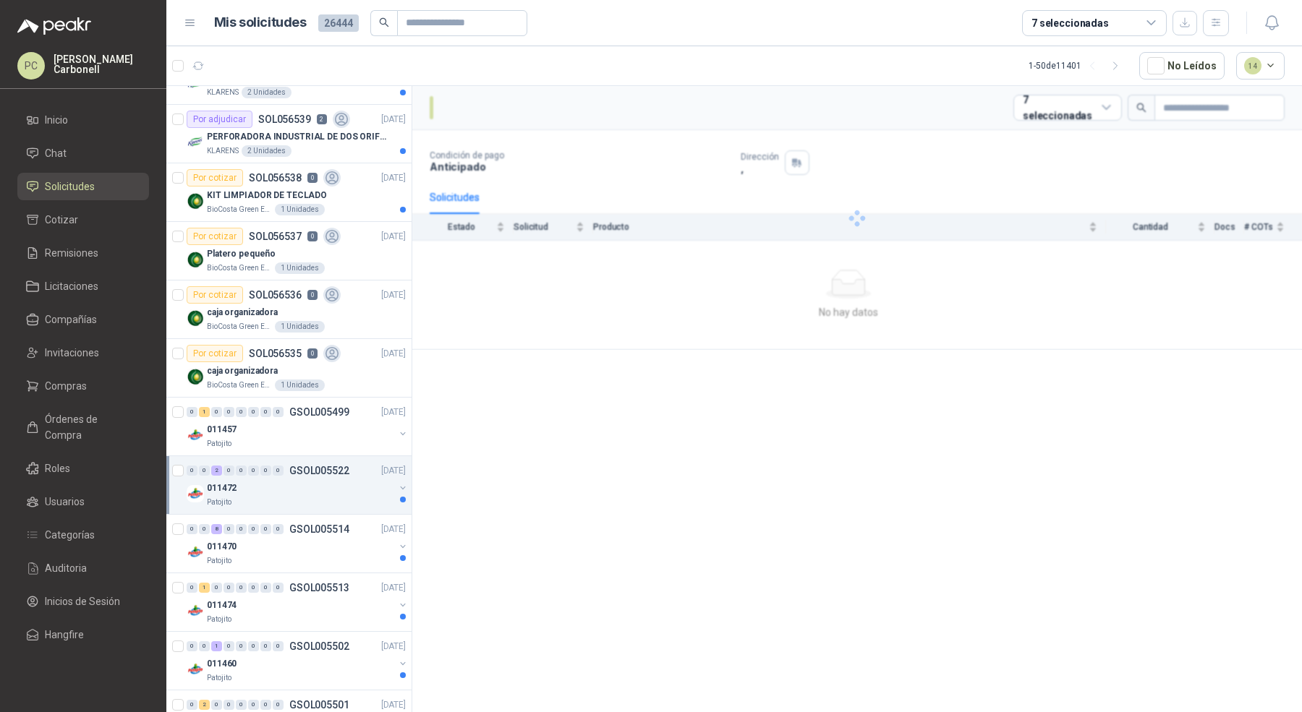
click at [269, 487] on div "011472" at bounding box center [300, 487] width 187 height 17
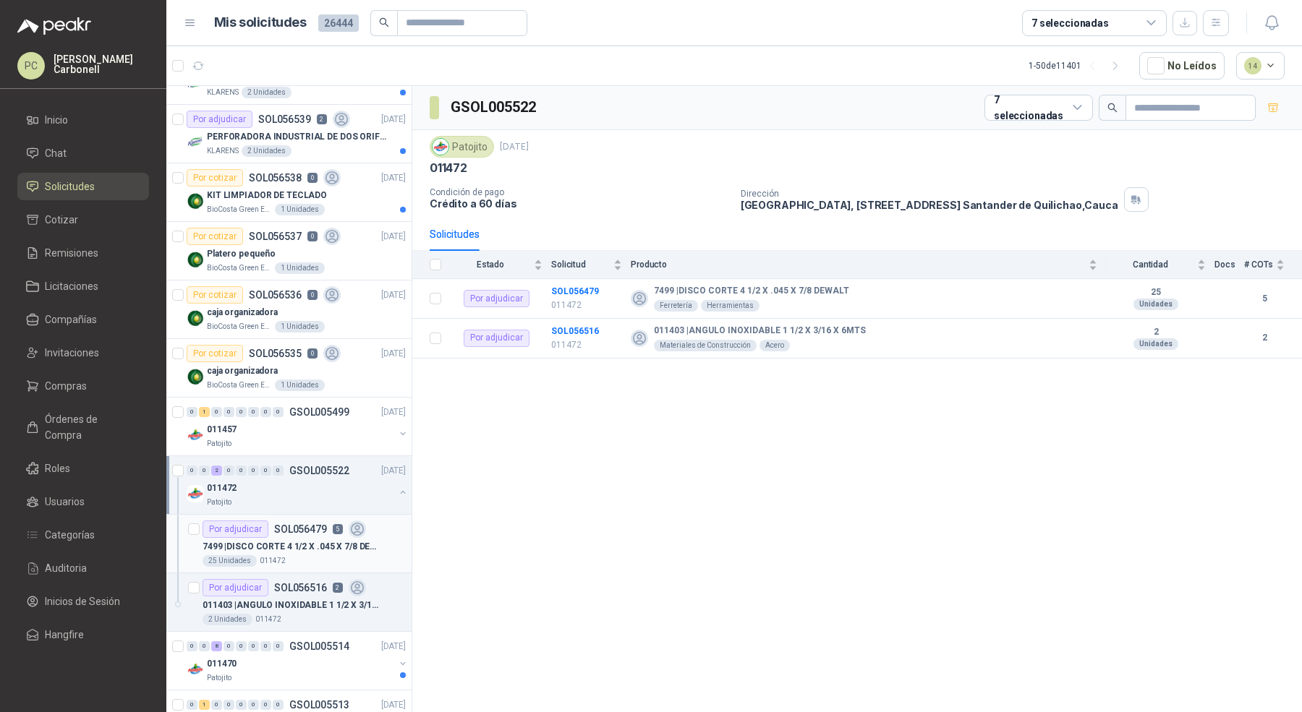
click at [283, 547] on p "7499 | DISCO CORTE 4 1/2 X .045 X 7/8 DEWALT" at bounding box center [292, 547] width 180 height 14
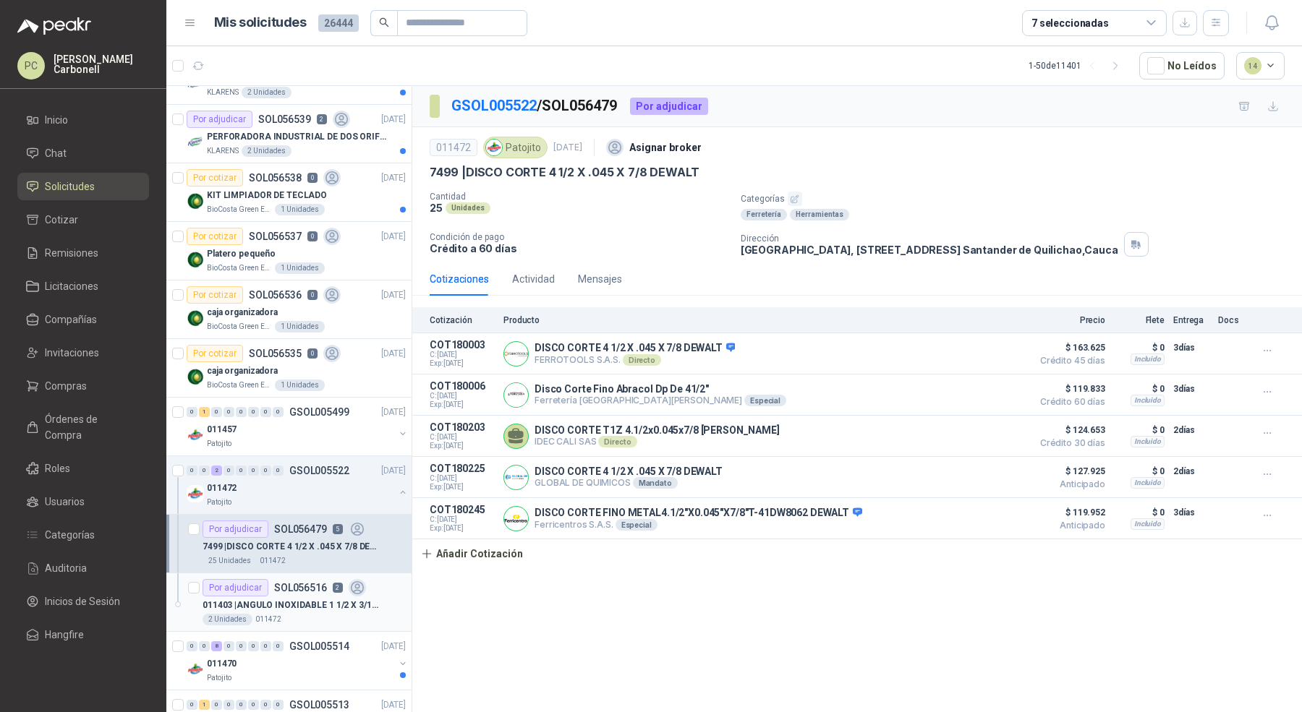
click at [294, 586] on p "SOL056516" at bounding box center [300, 588] width 53 height 10
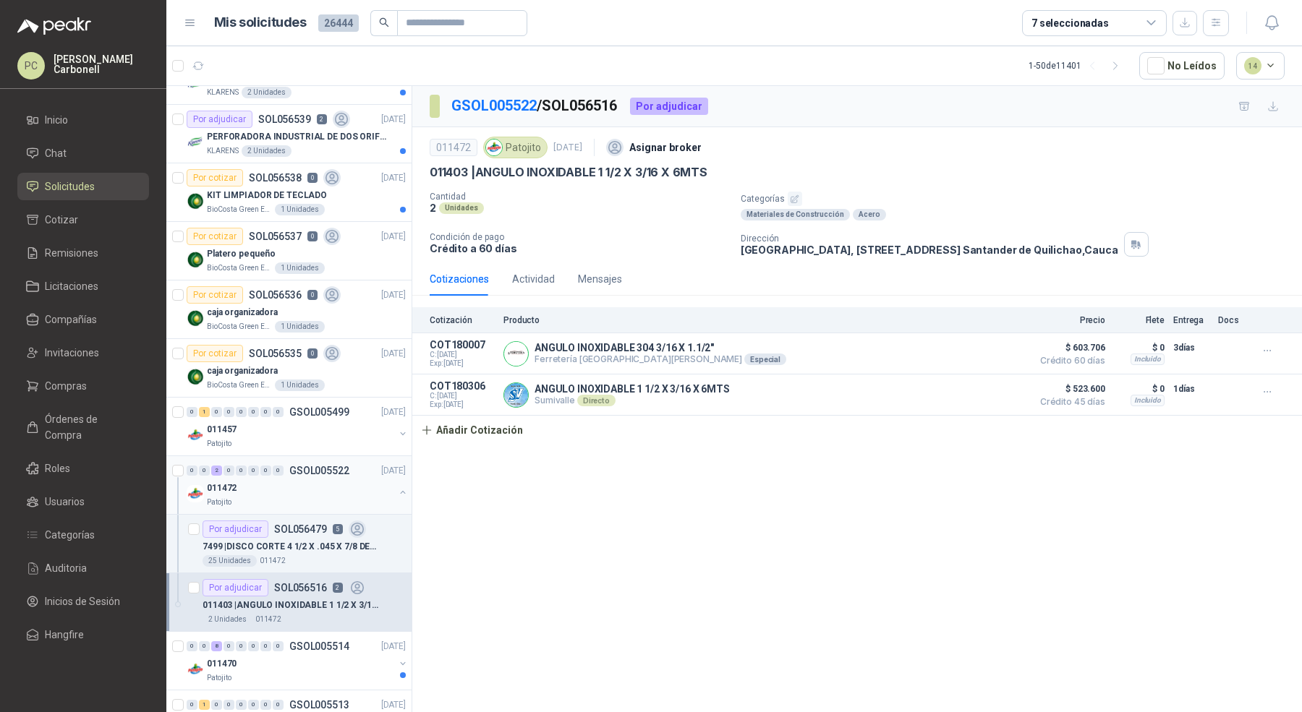
click at [397, 487] on button "button" at bounding box center [403, 493] width 12 height 12
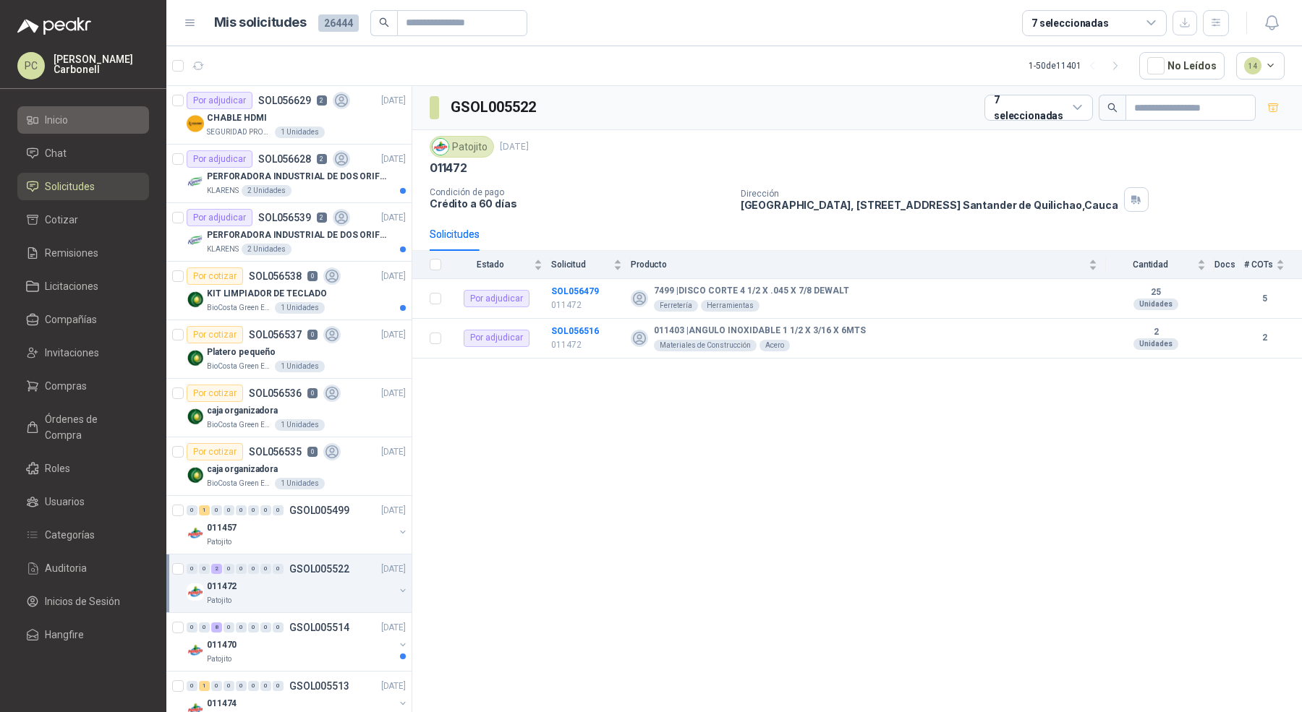
click at [80, 119] on li "Inicio" at bounding box center [83, 120] width 114 height 16
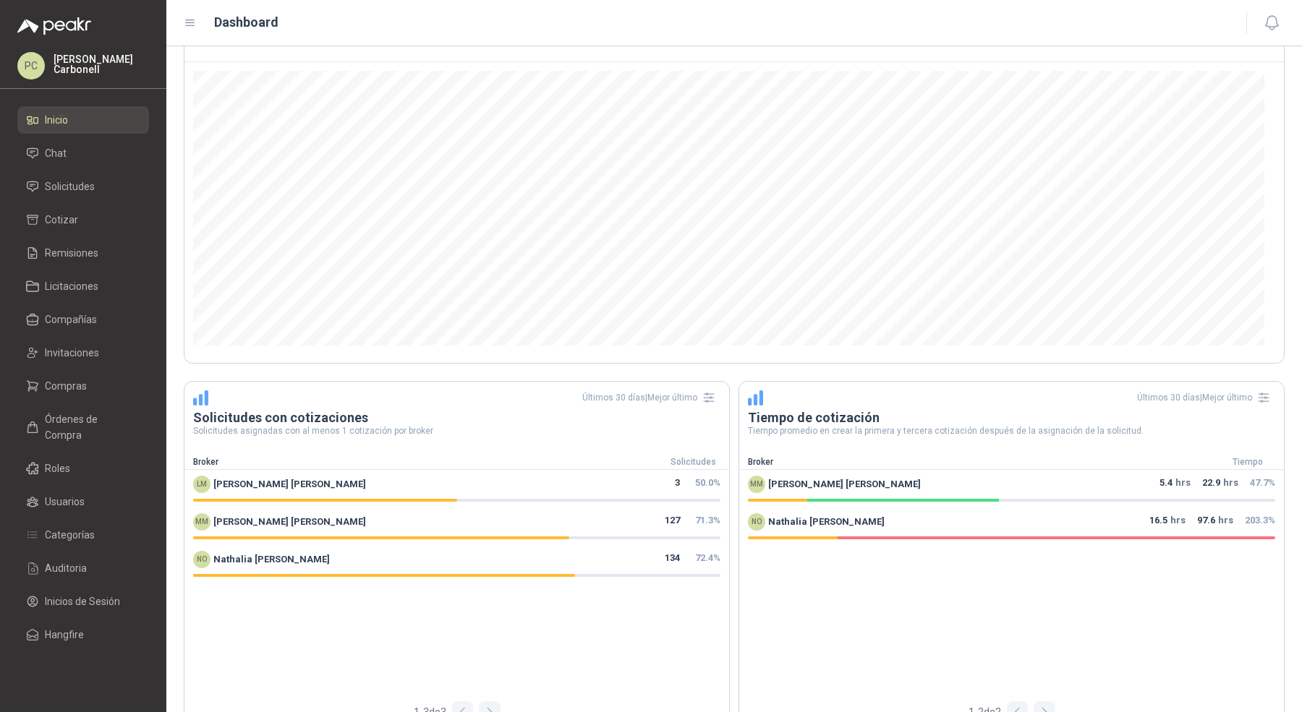
scroll to position [370, 0]
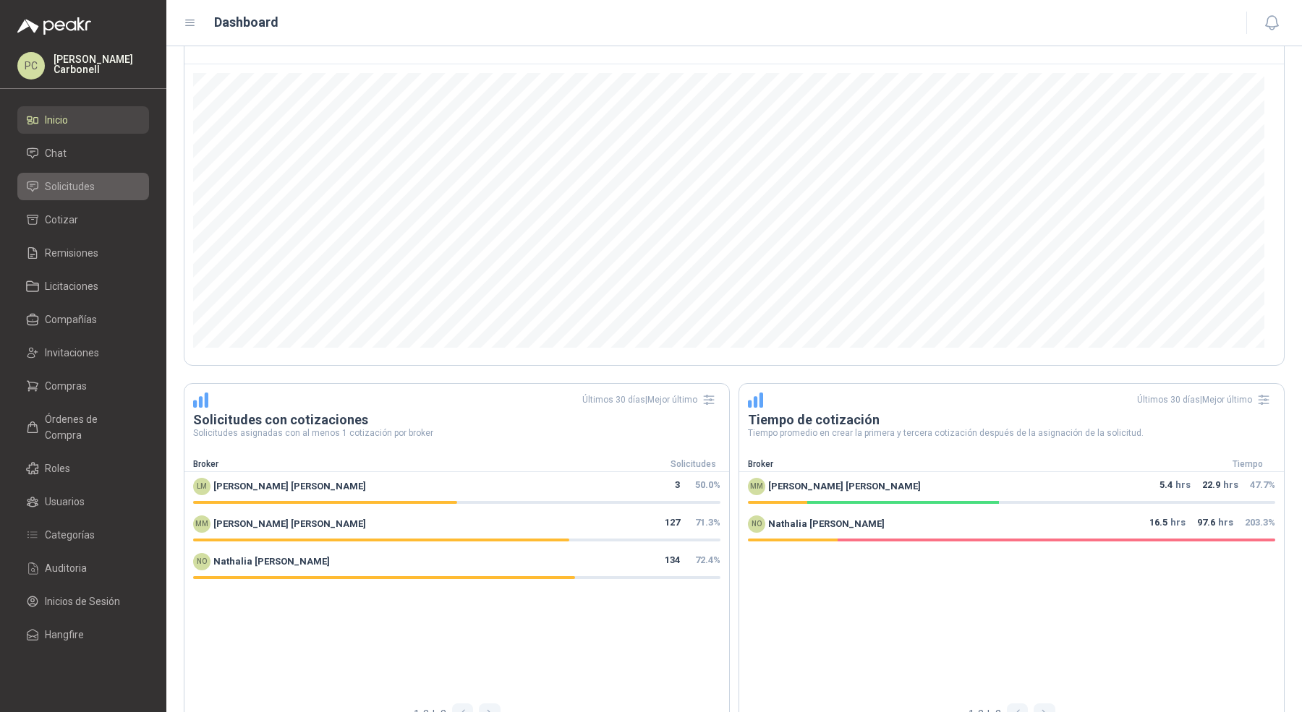
click at [79, 179] on span "Solicitudes" at bounding box center [70, 187] width 50 height 16
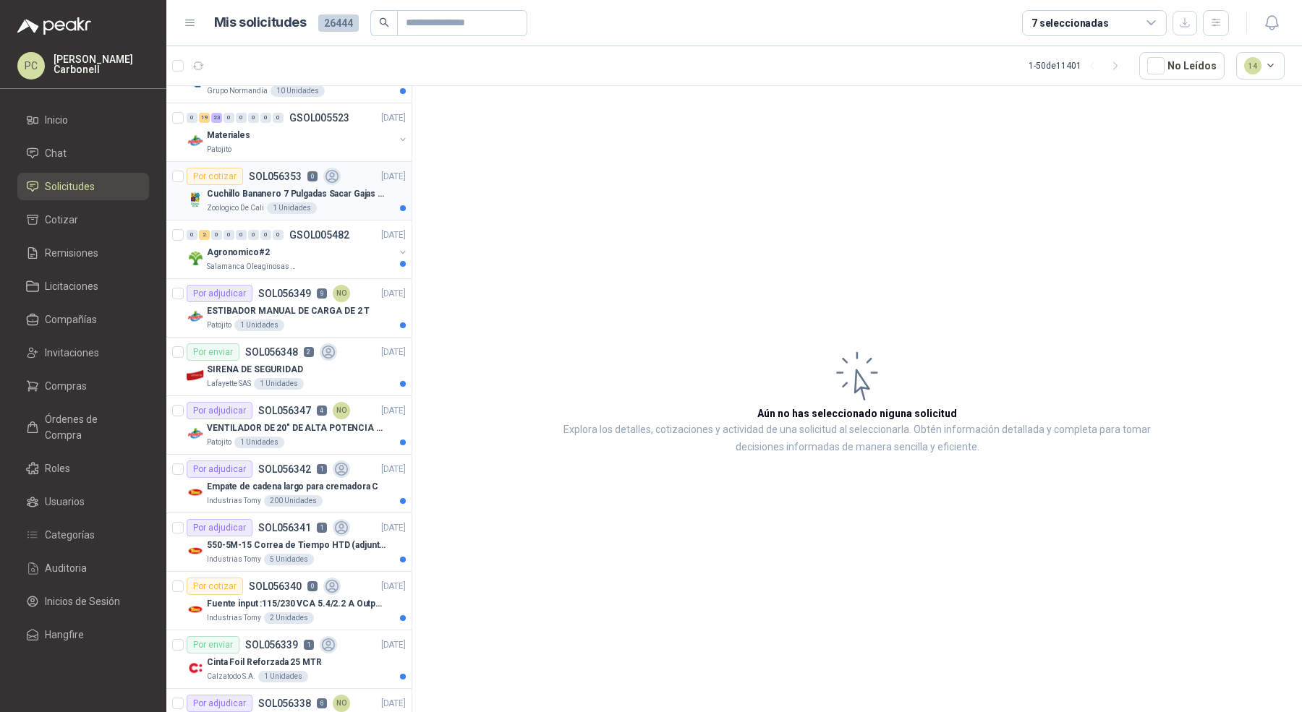
scroll to position [1975, 0]
click at [1220, 34] on button "button" at bounding box center [1216, 23] width 26 height 26
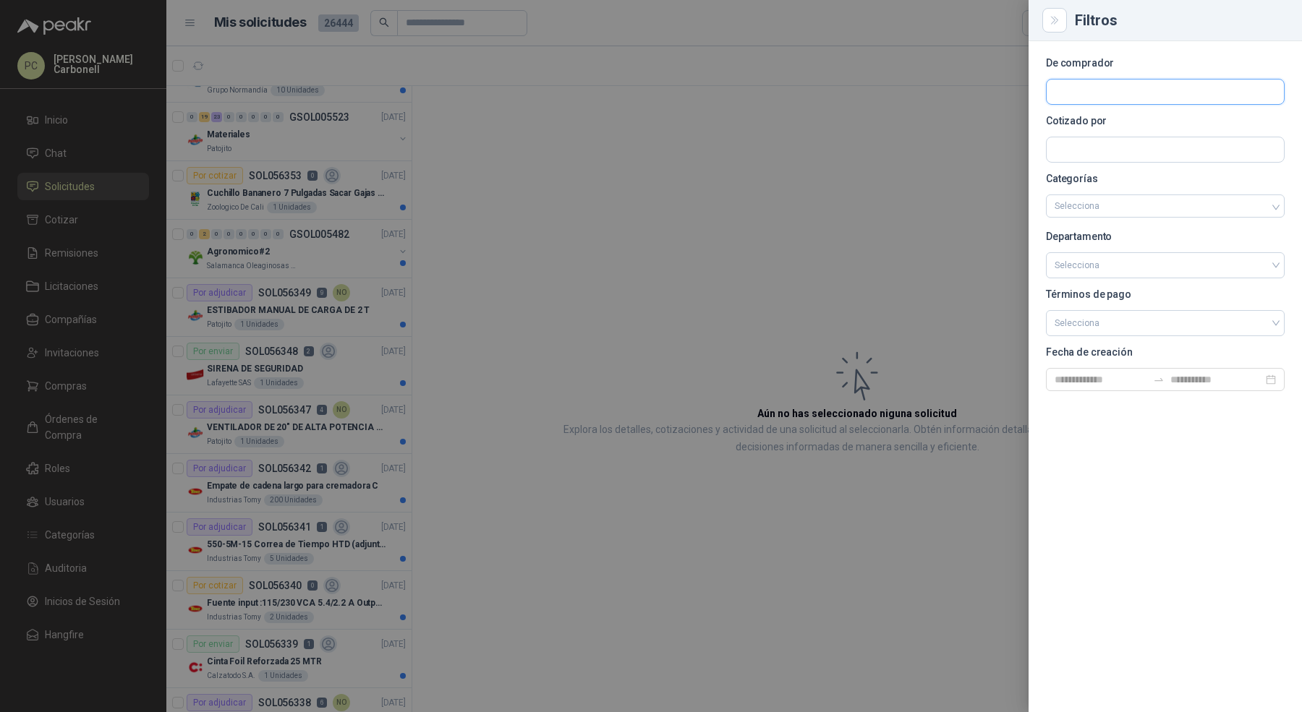
click at [1165, 97] on input "text" at bounding box center [1164, 92] width 237 height 25
type input "****"
click at [1146, 127] on span "NIT : 900131529" at bounding box center [1163, 130] width 51 height 7
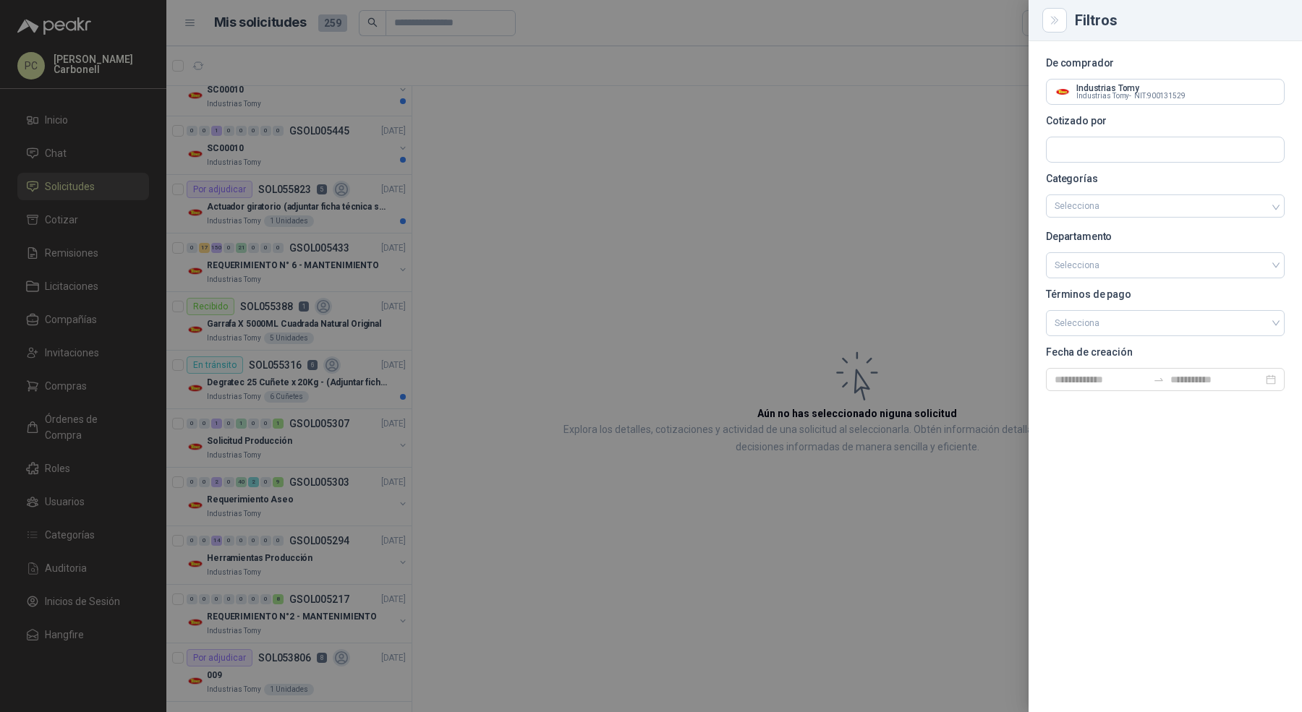
click at [463, 300] on div at bounding box center [651, 356] width 1302 height 712
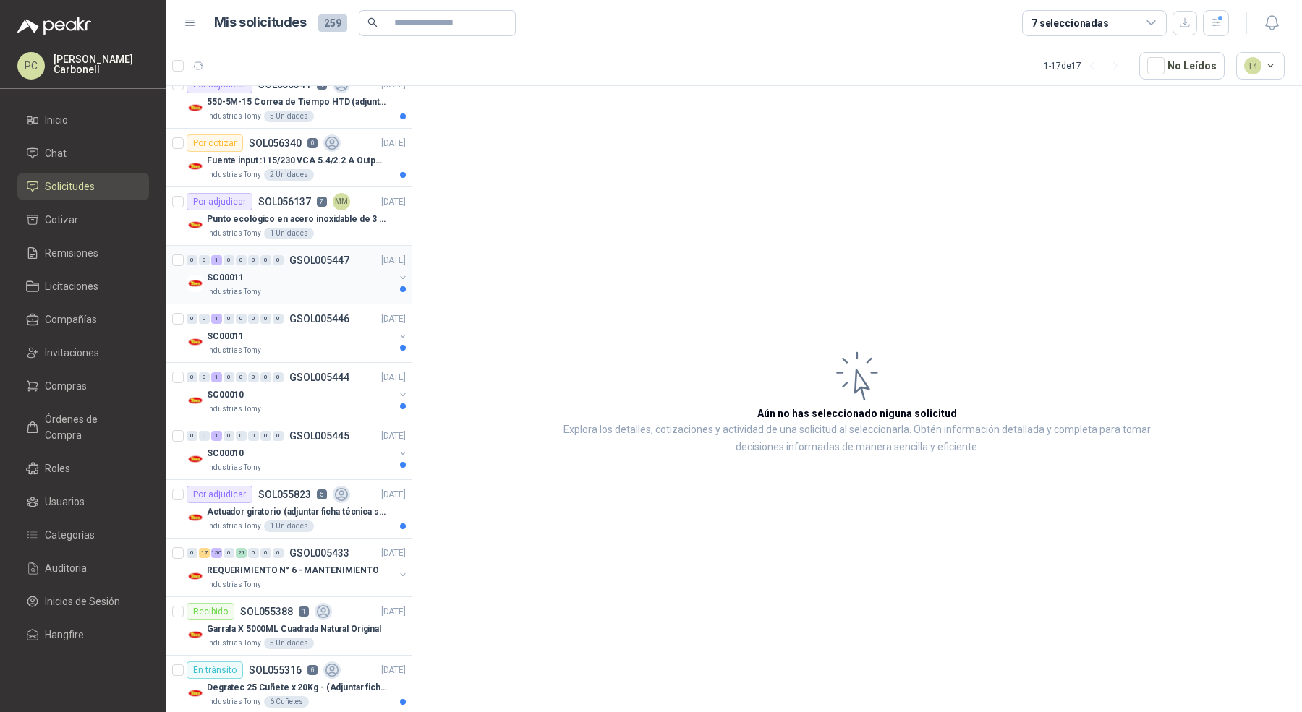
scroll to position [95, 0]
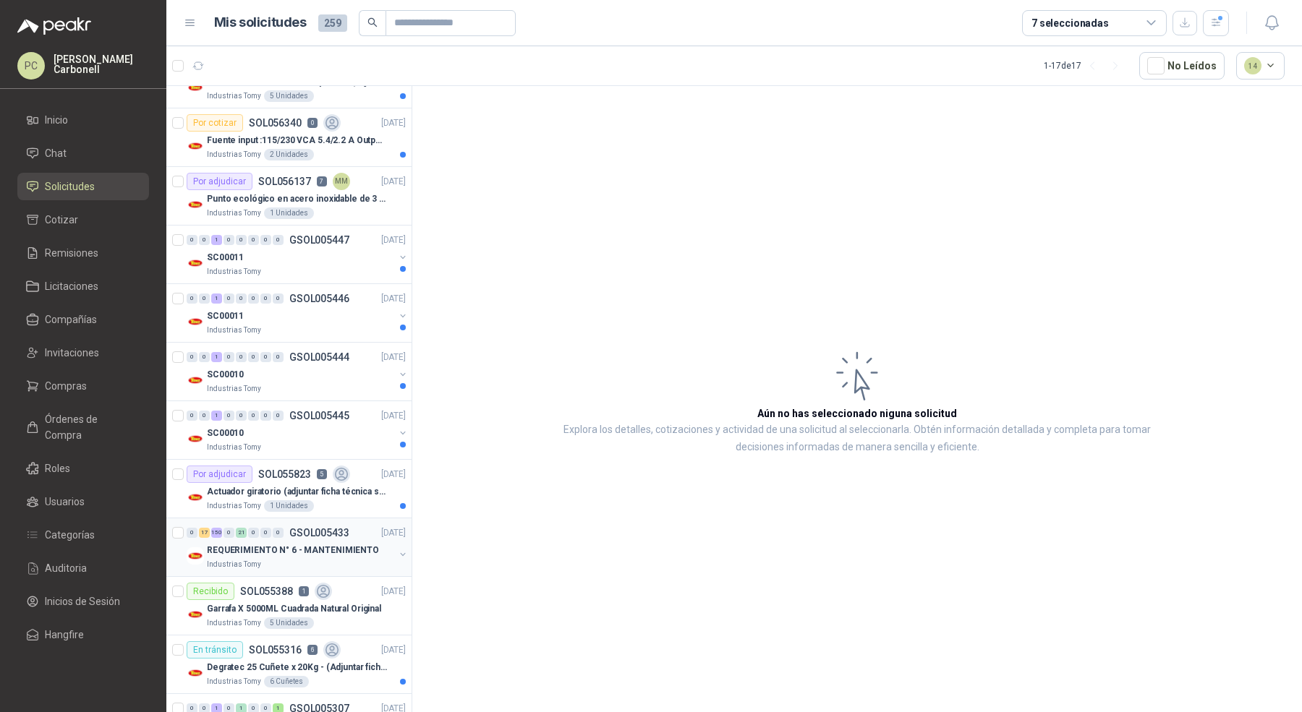
click at [294, 529] on p "GSOL005433" at bounding box center [319, 533] width 60 height 10
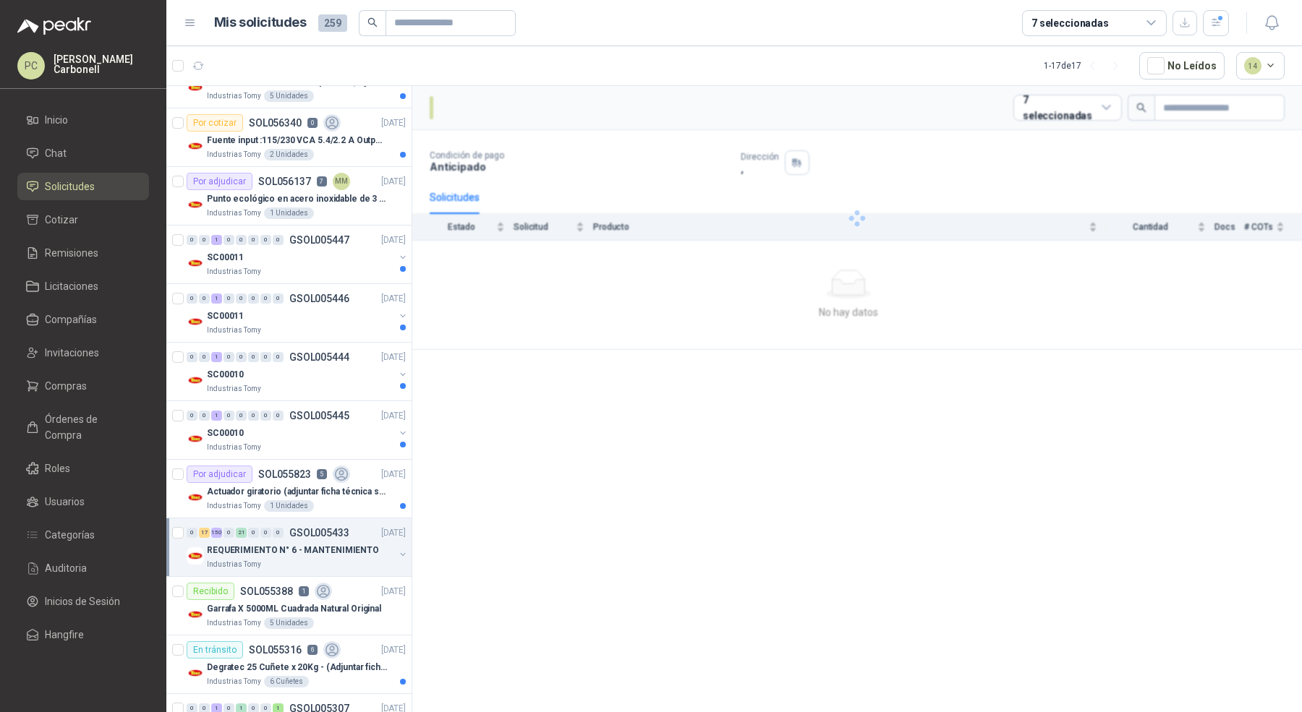
click at [294, 529] on p "GSOL005433" at bounding box center [319, 533] width 60 height 10
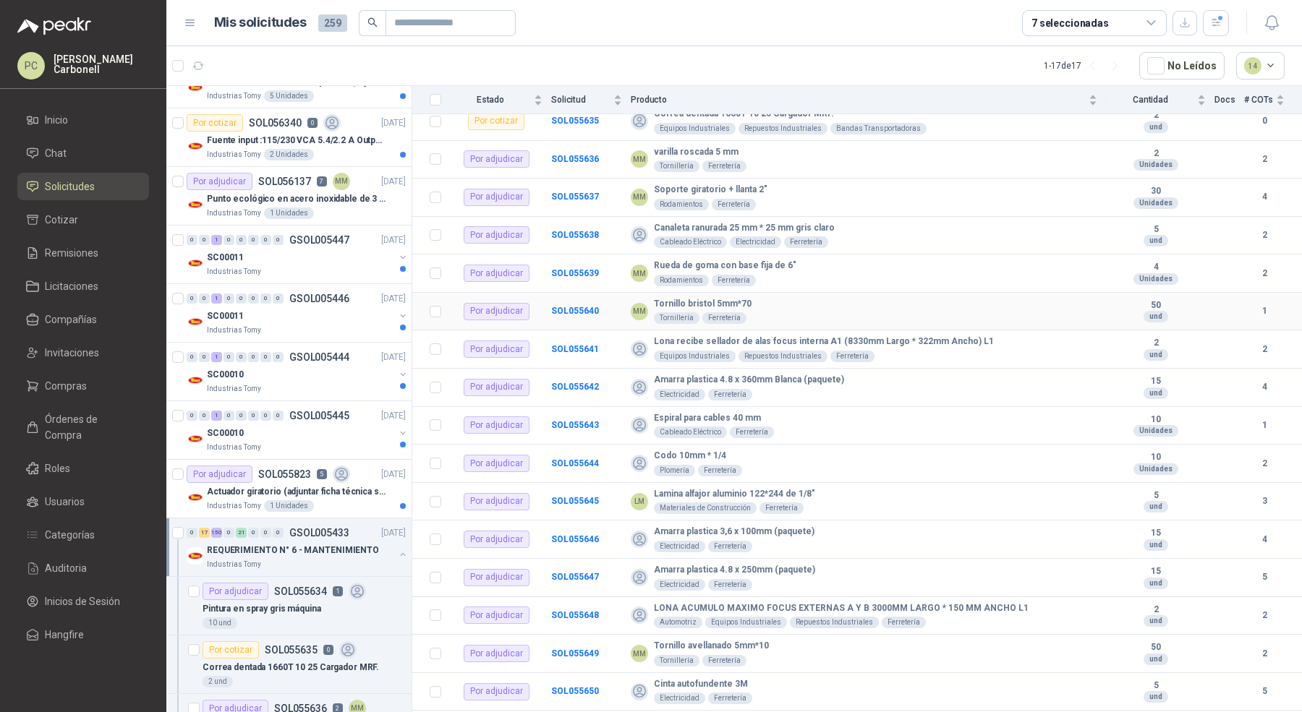
scroll to position [259, 0]
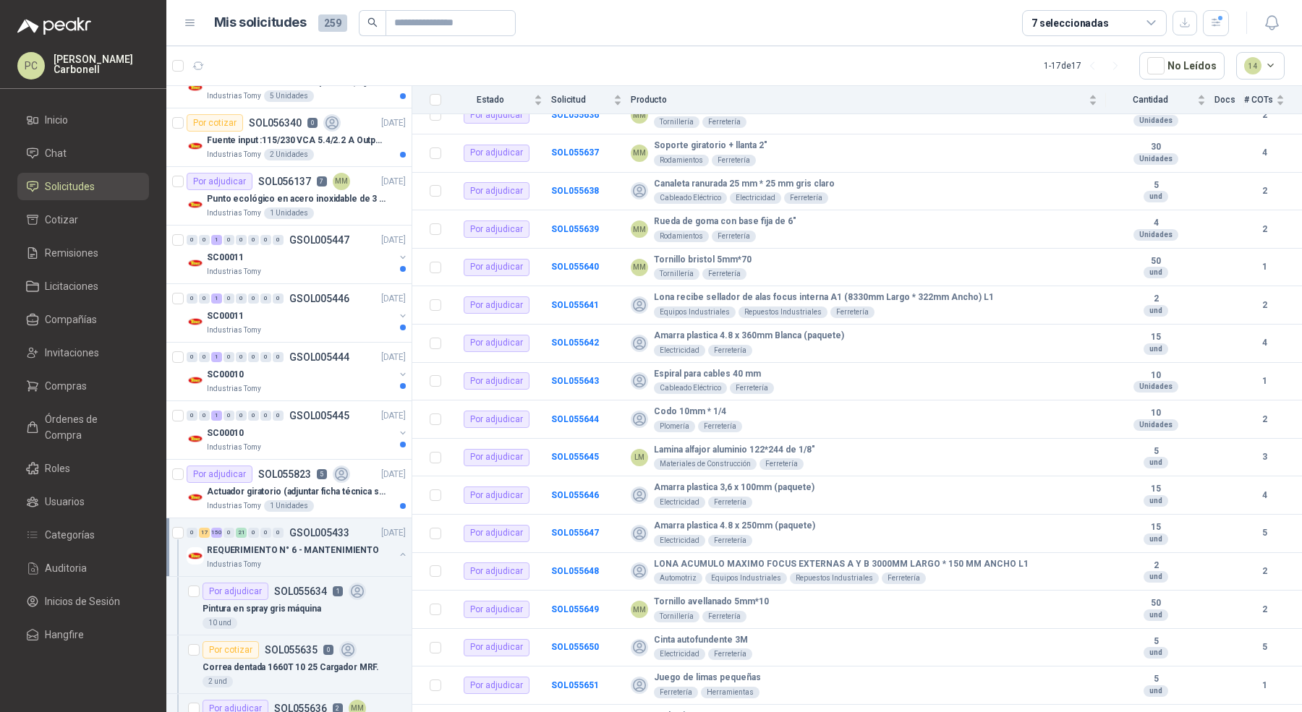
click at [299, 529] on p "GSOL005433" at bounding box center [319, 533] width 60 height 10
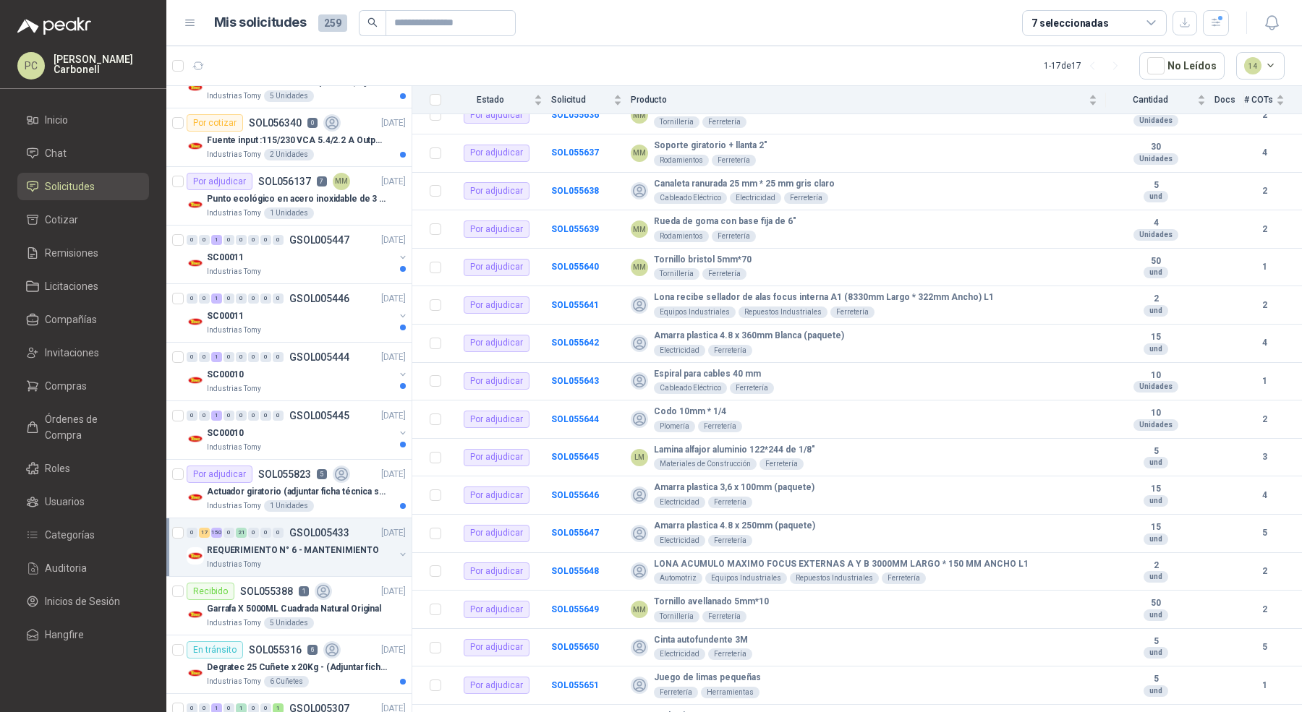
scroll to position [4, 0]
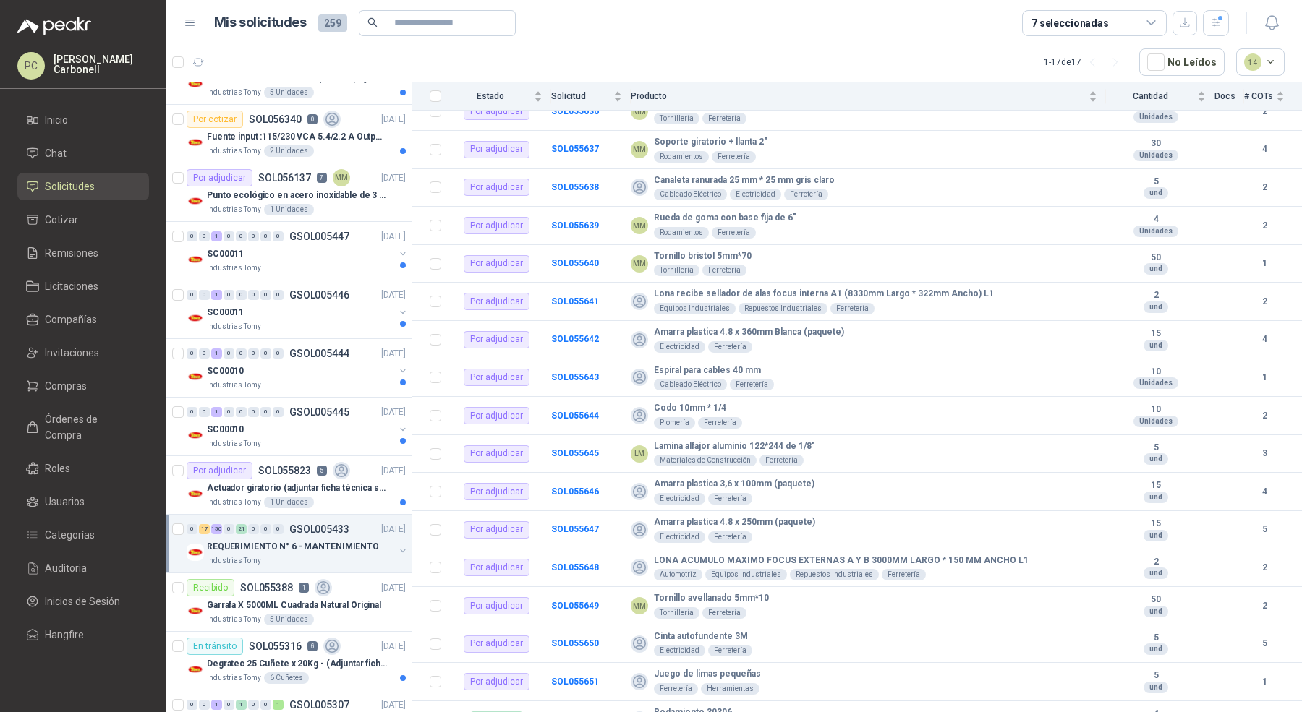
click at [299, 529] on p "GSOL005433" at bounding box center [319, 529] width 60 height 10
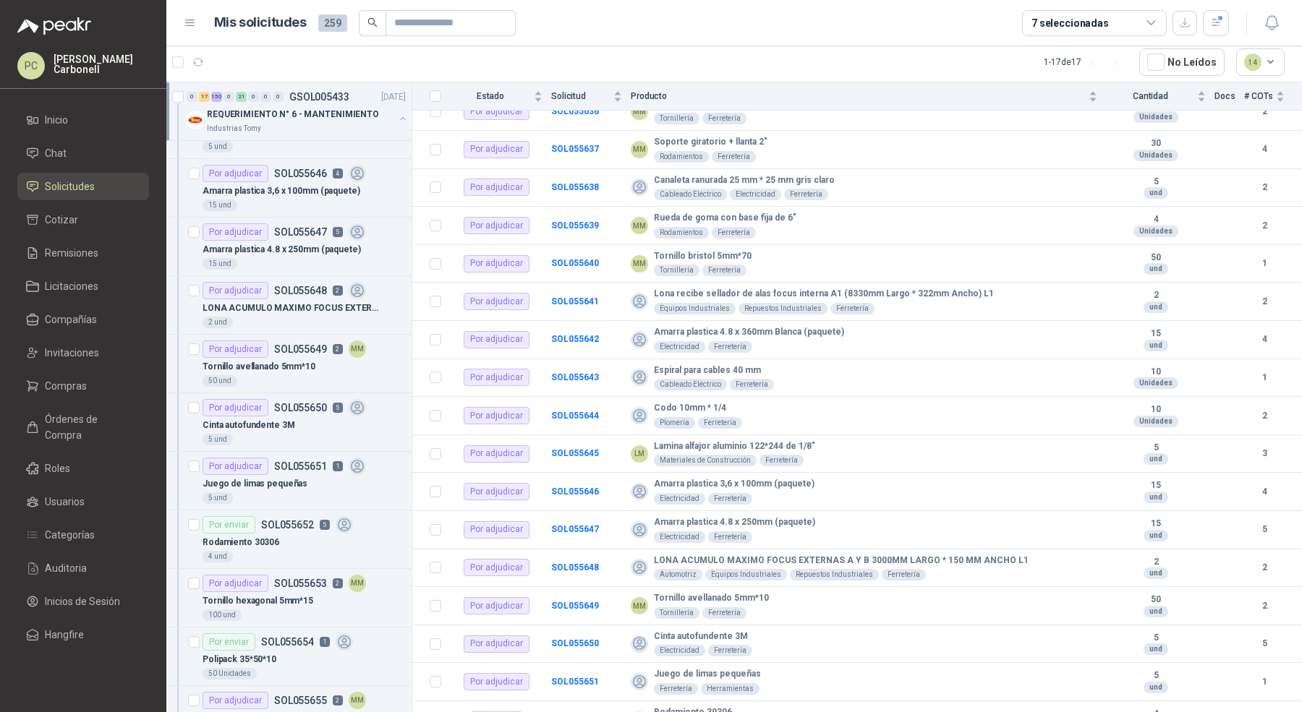
scroll to position [1246, 0]
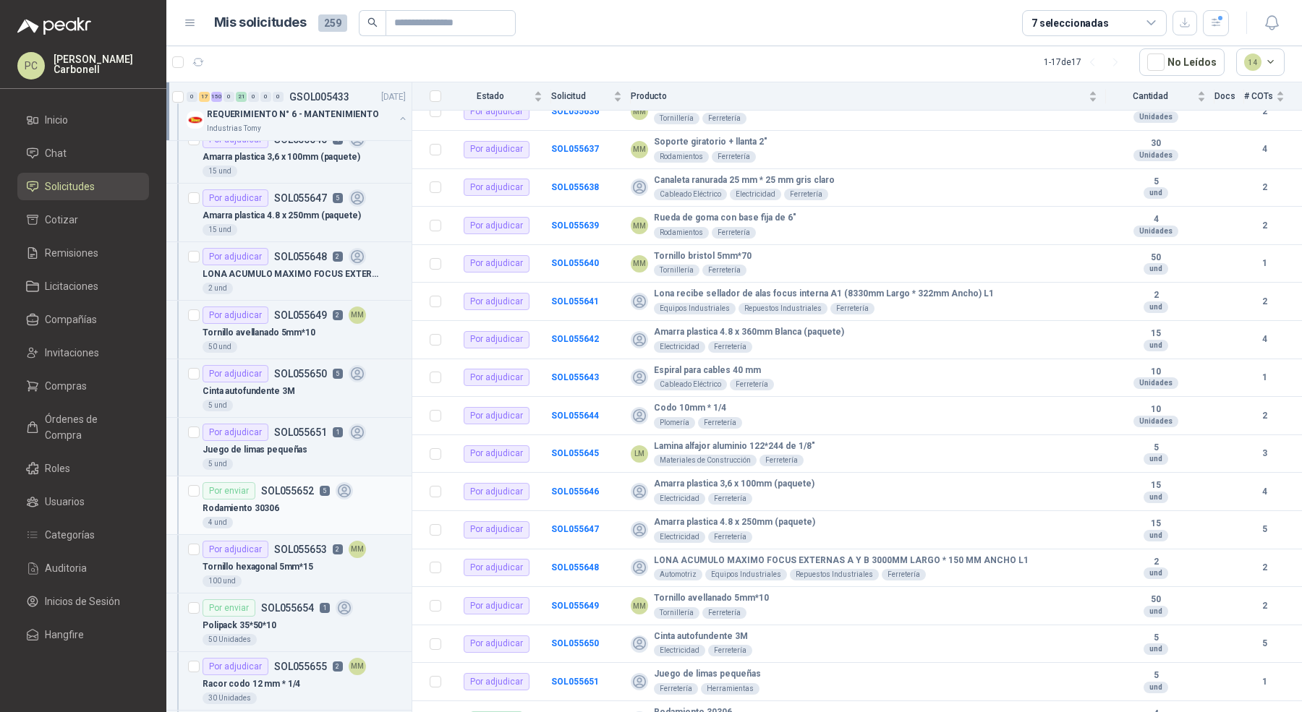
click at [301, 517] on div "4 und" at bounding box center [303, 523] width 203 height 12
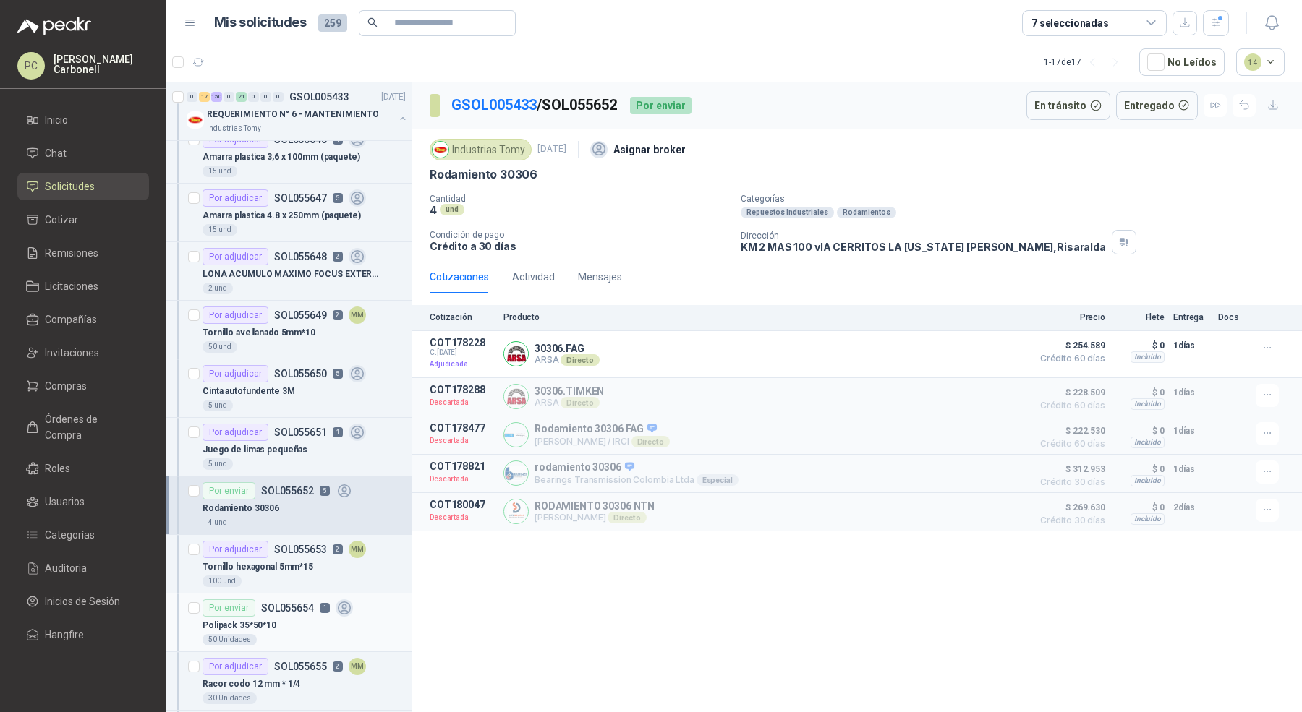
click at [294, 617] on div "Polipack 35*50*10" at bounding box center [303, 625] width 203 height 17
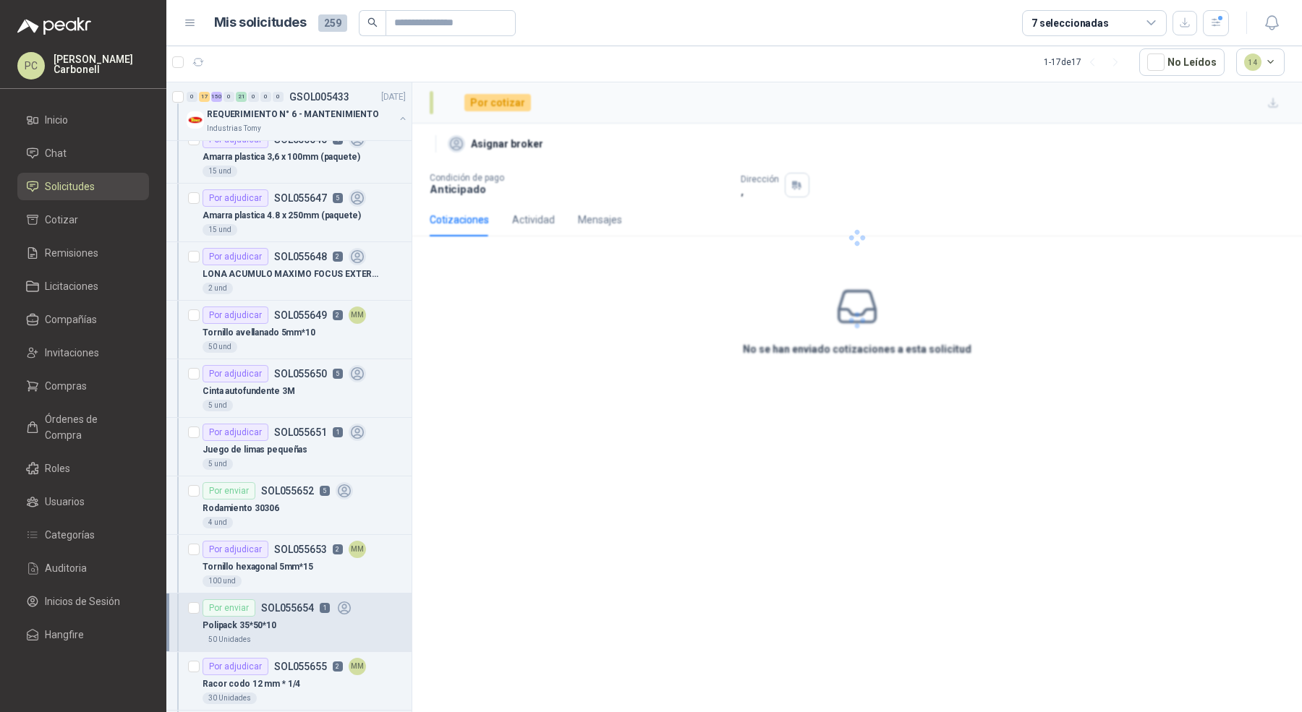
click at [294, 617] on div "Polipack 35*50*10" at bounding box center [303, 625] width 203 height 17
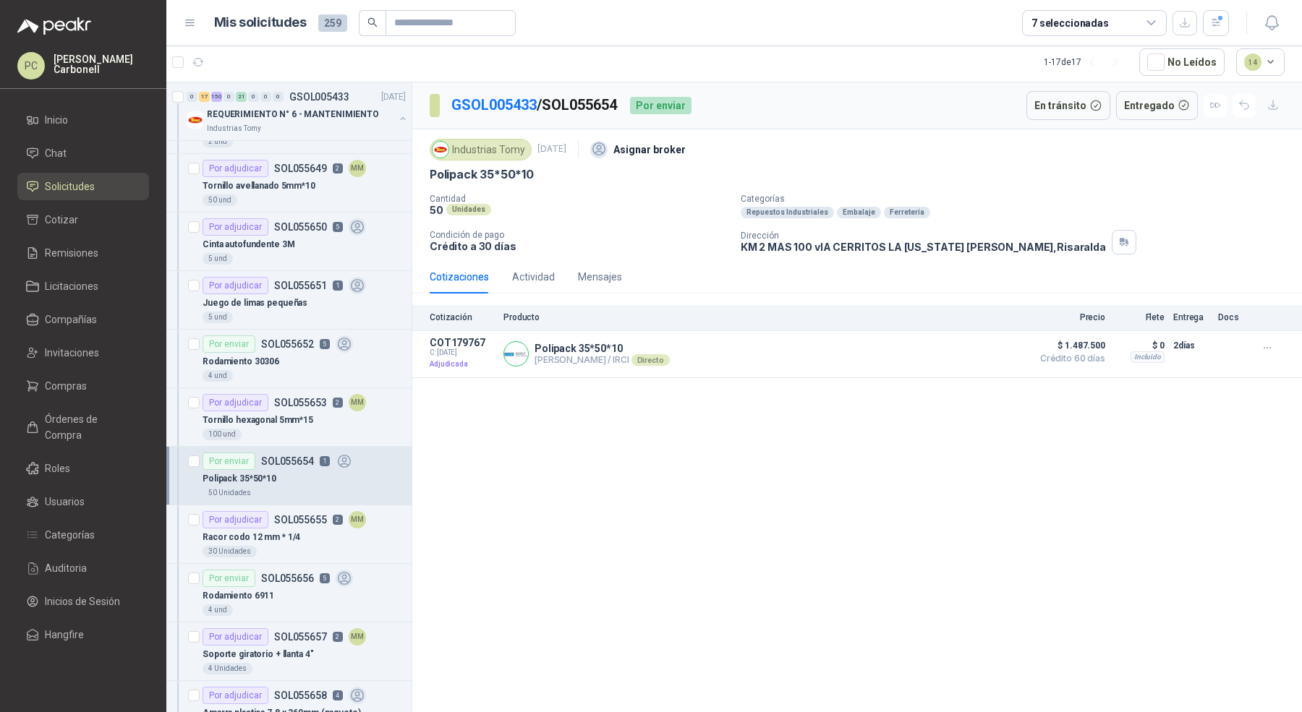
scroll to position [1461, 0]
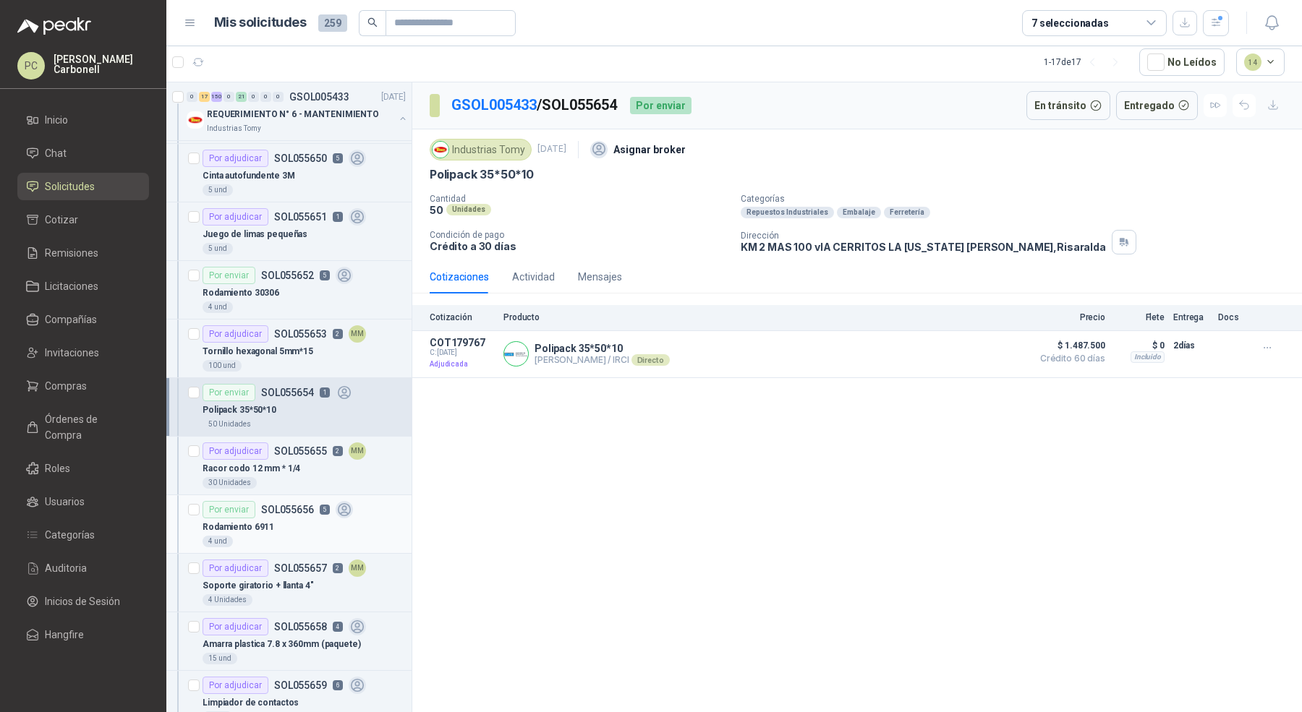
click at [310, 519] on div "Rodamiento 6911" at bounding box center [303, 527] width 203 height 17
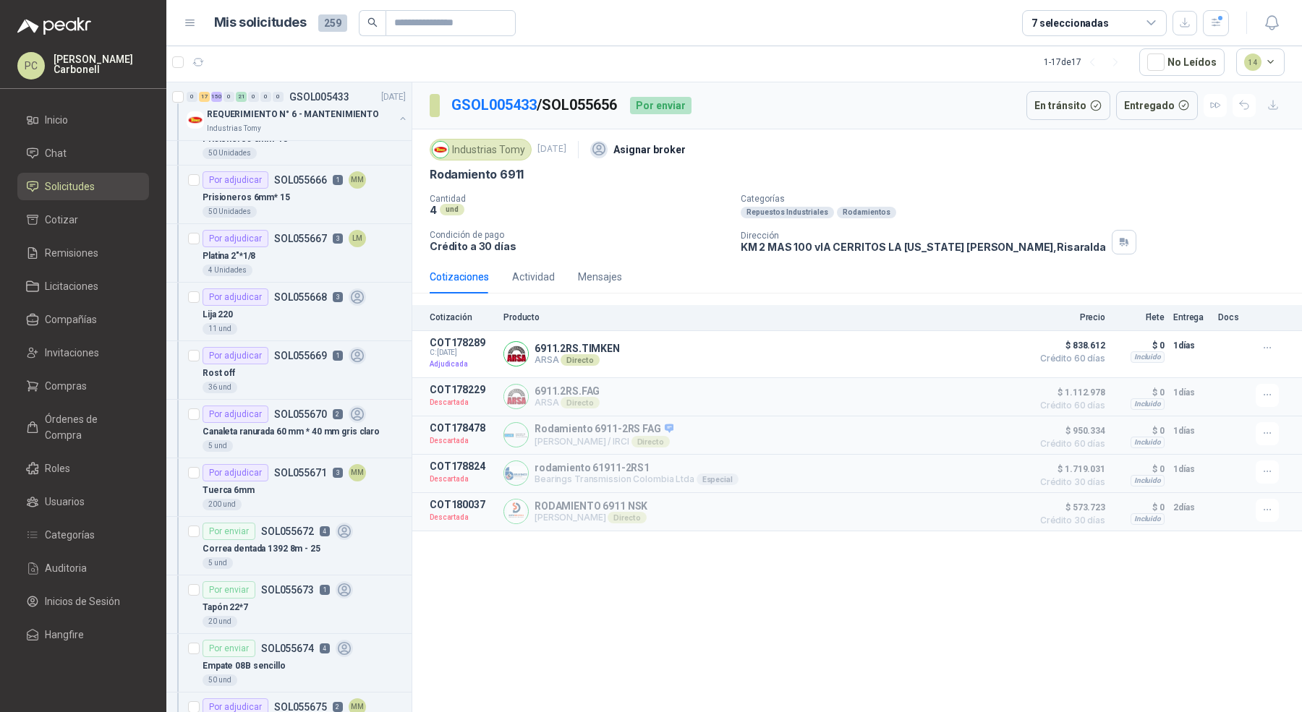
scroll to position [2399, 0]
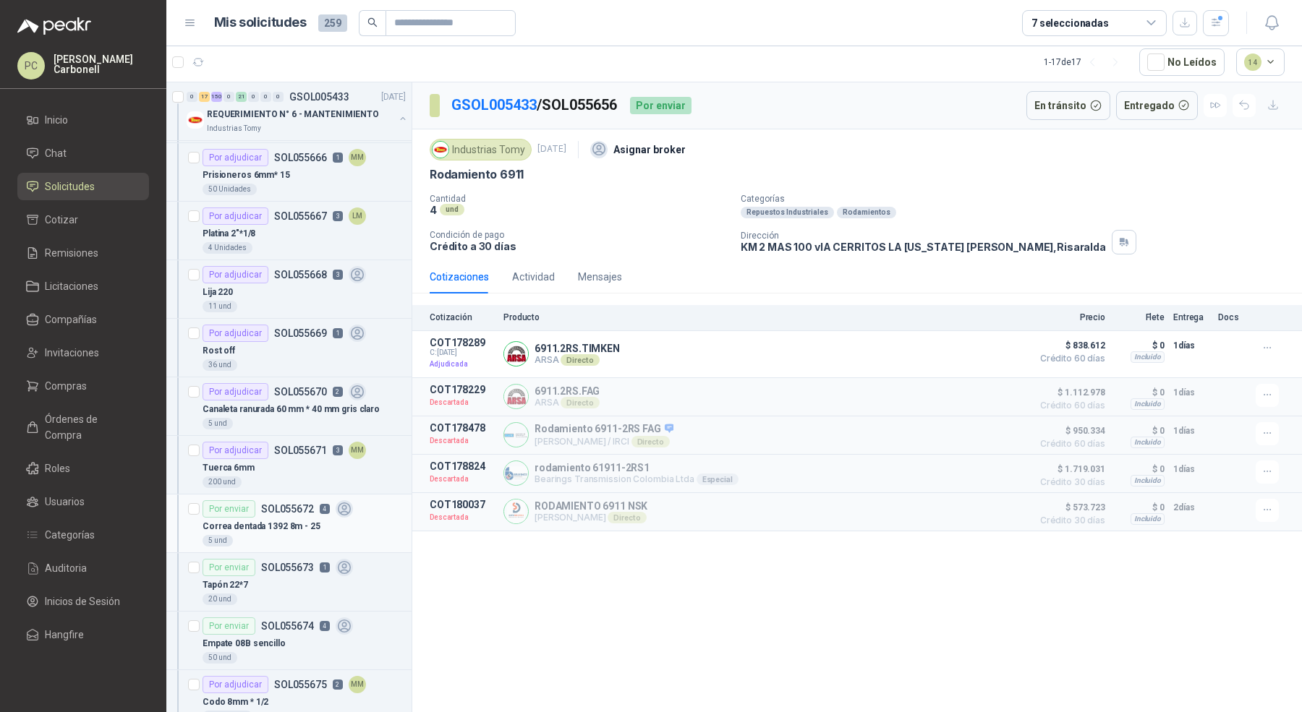
click at [334, 518] on div "Correa dentada 1392 8m - 25" at bounding box center [303, 526] width 203 height 17
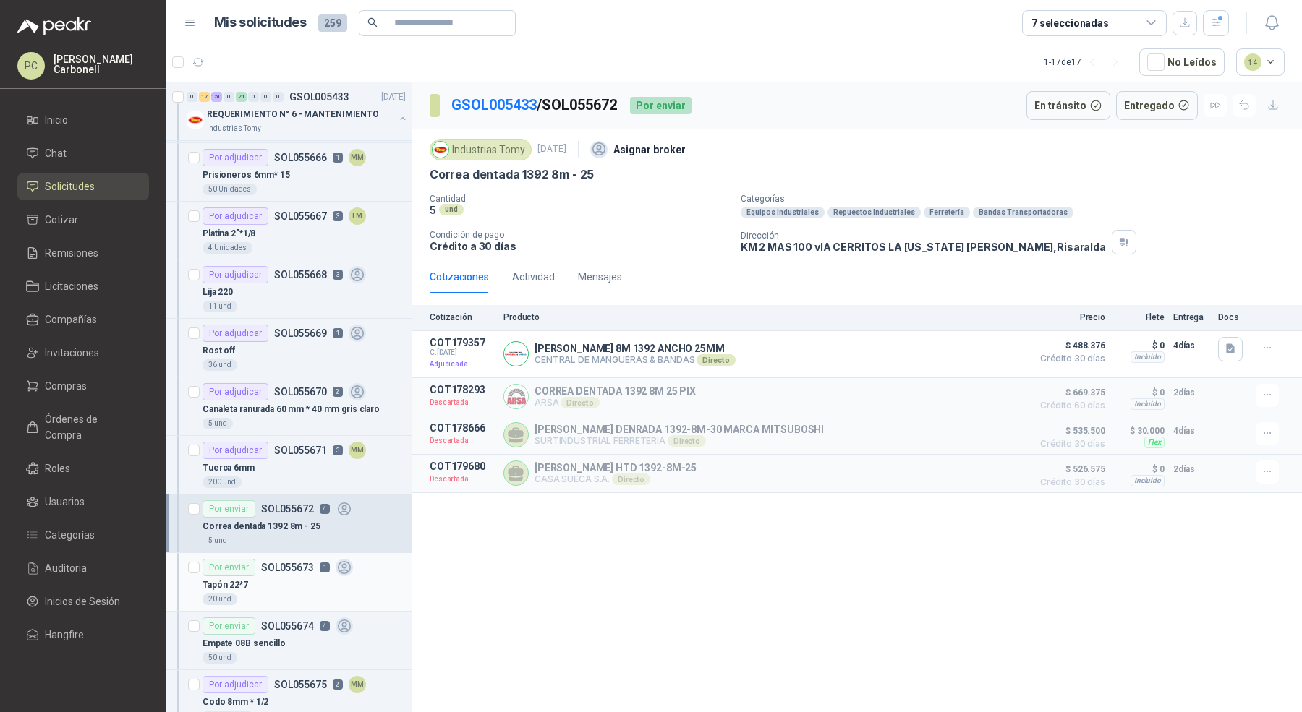
click at [329, 576] on div "Tapón 22*7" at bounding box center [303, 584] width 203 height 17
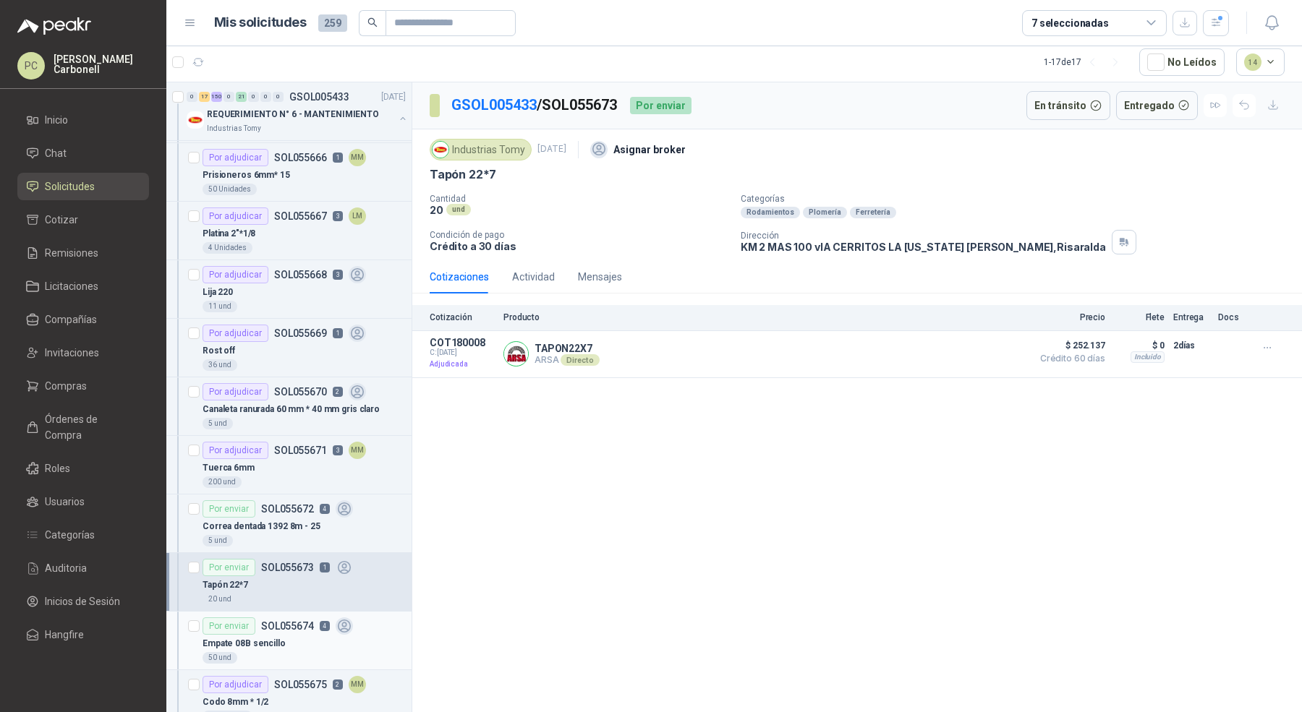
click at [324, 635] on div "Empate 08B sencillo" at bounding box center [303, 643] width 203 height 17
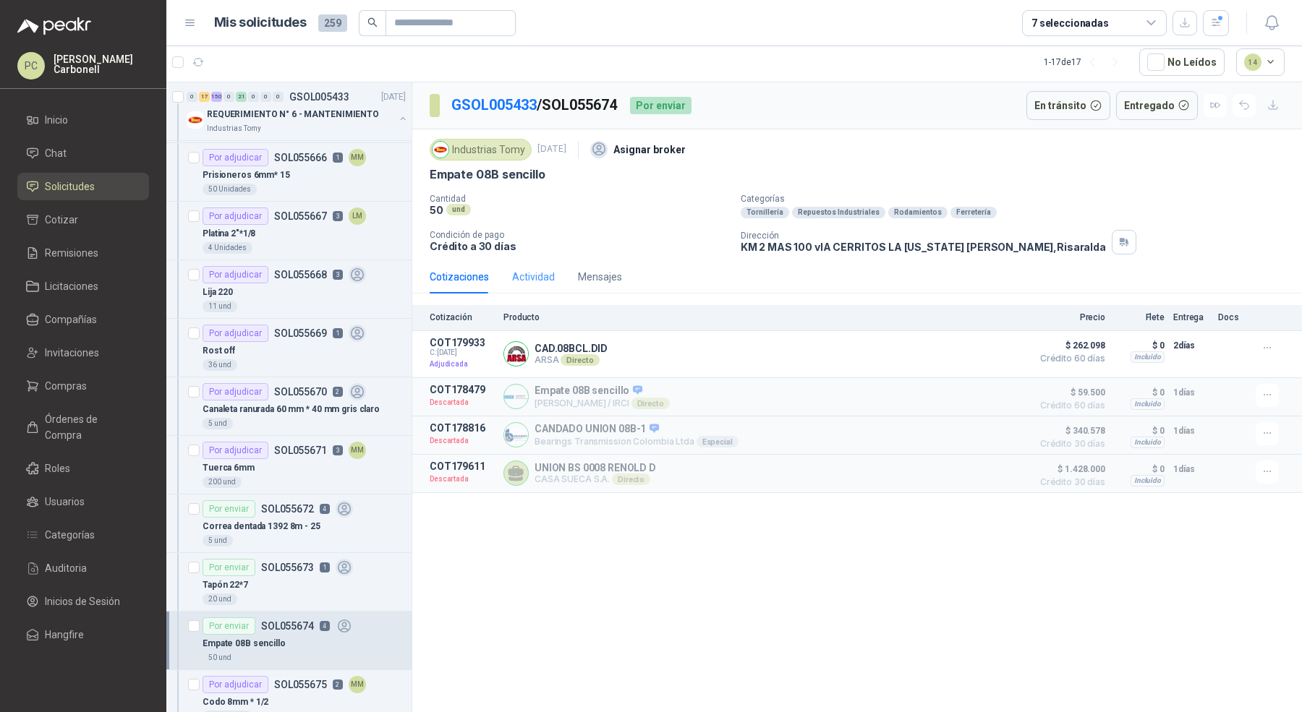
click at [535, 283] on div "Actividad" at bounding box center [533, 276] width 43 height 33
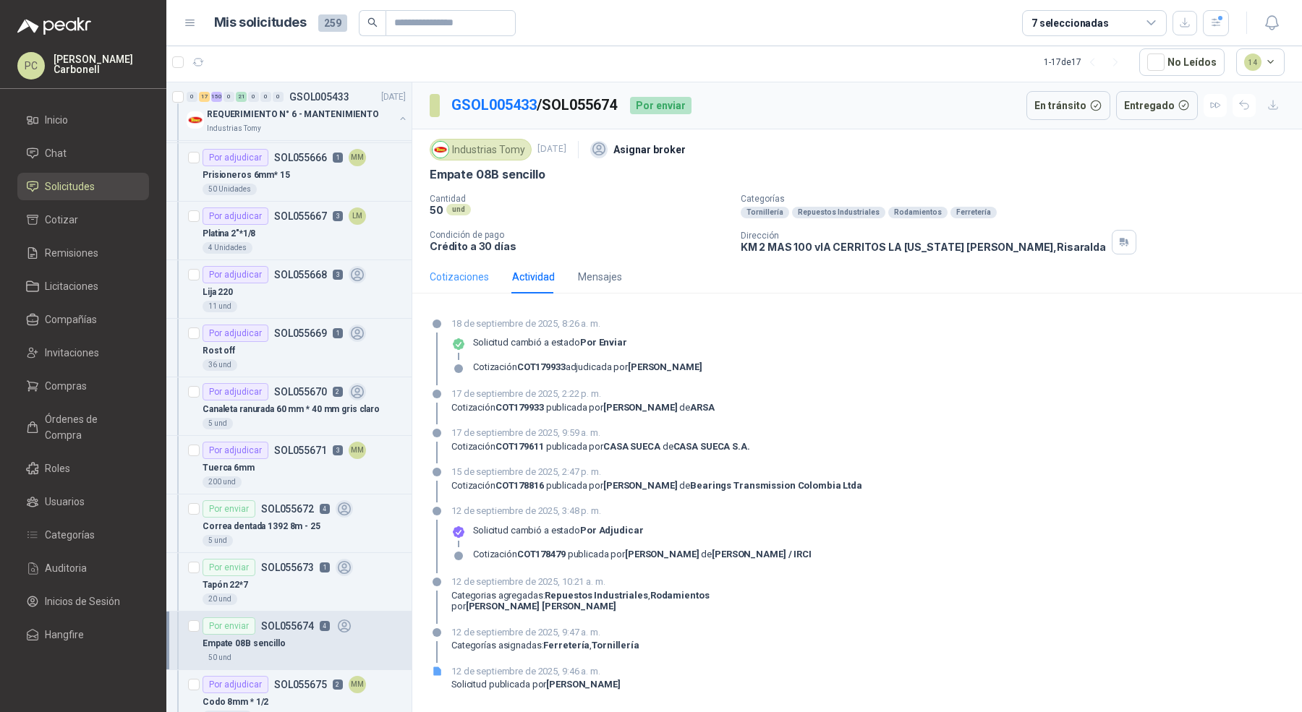
click at [466, 282] on div "Cotizaciones" at bounding box center [459, 276] width 59 height 33
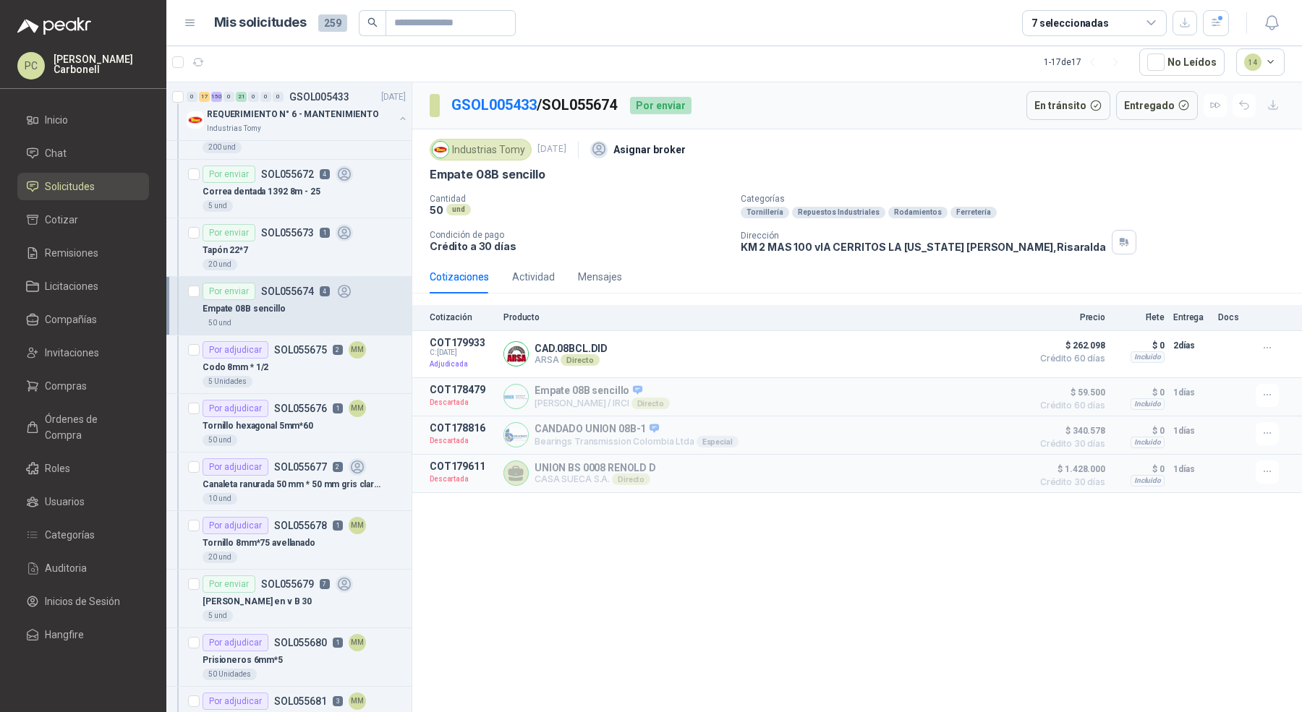
scroll to position [2797, 0]
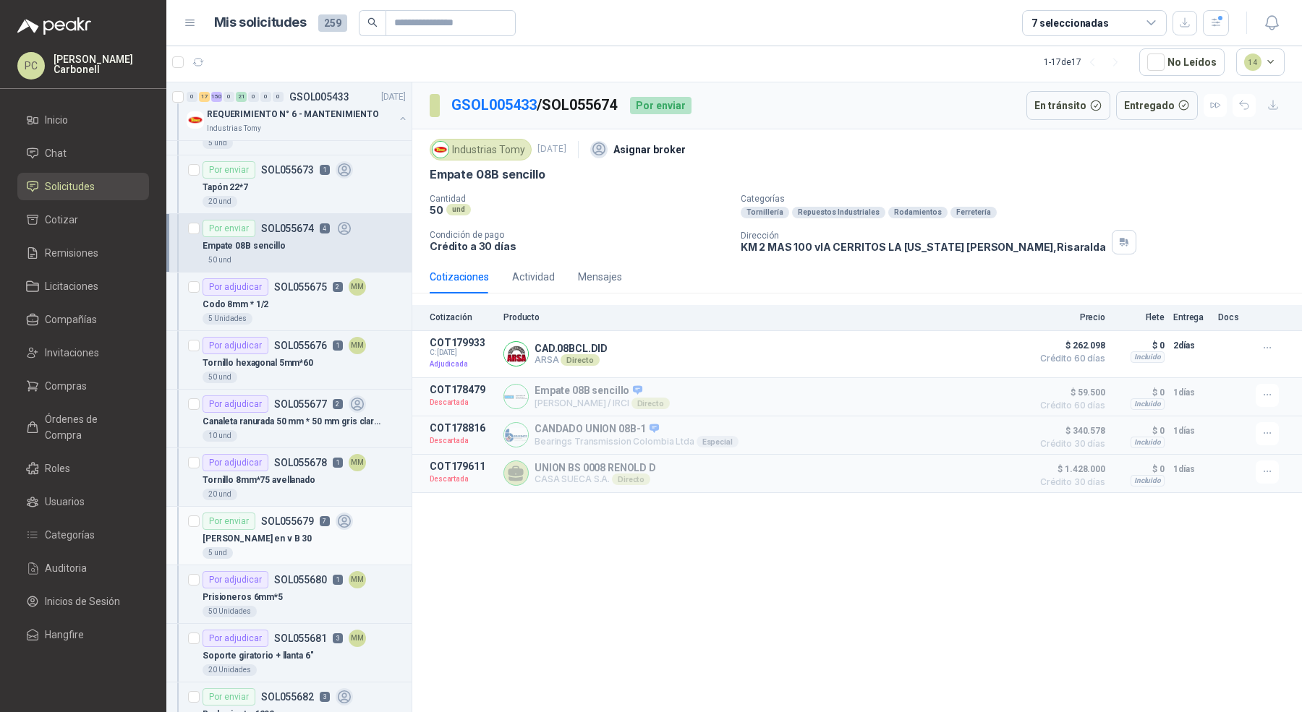
click at [293, 547] on div "5 und" at bounding box center [303, 553] width 203 height 12
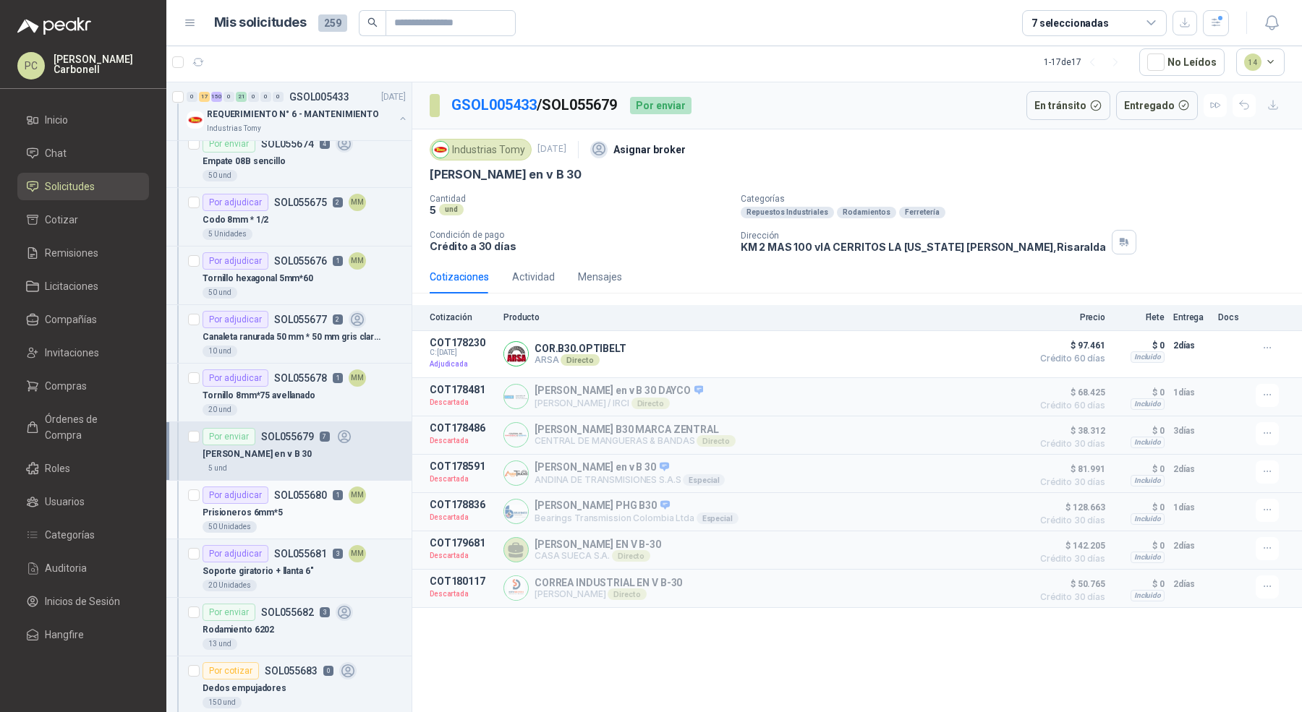
scroll to position [3016, 0]
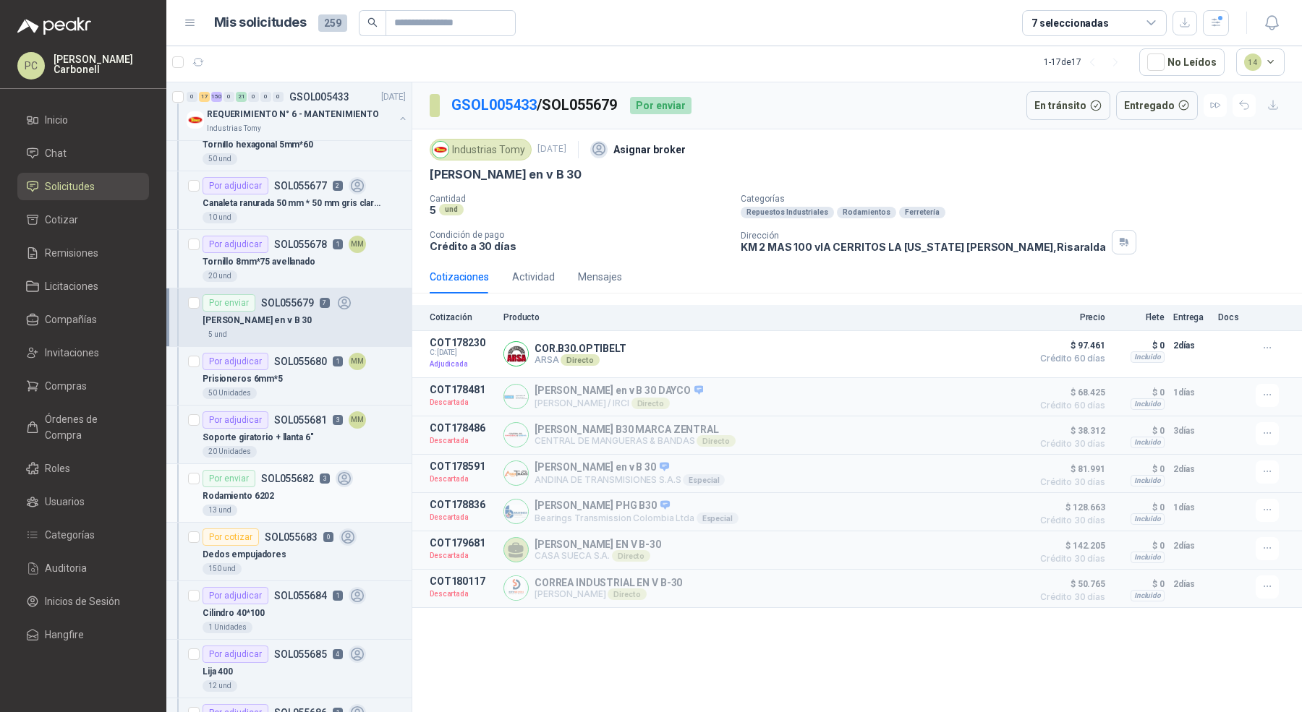
click at [316, 487] on div "Rodamiento 6202" at bounding box center [303, 495] width 203 height 17
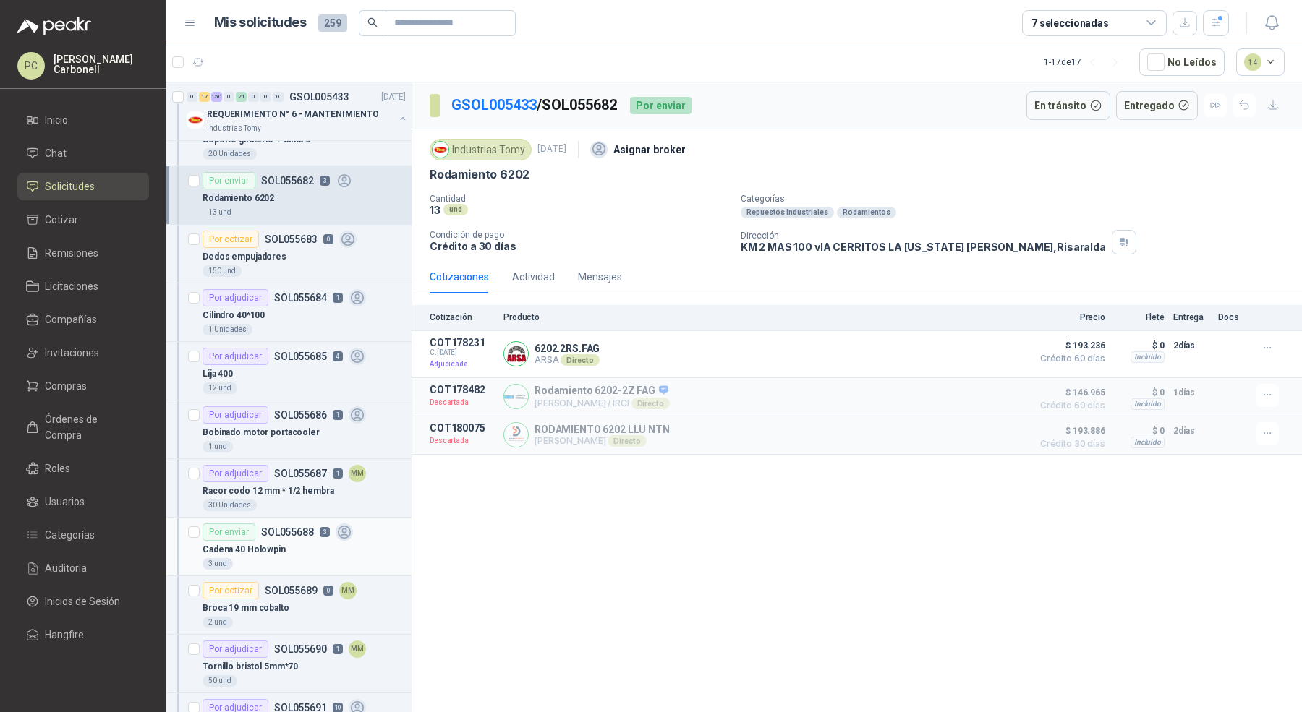
scroll to position [3334, 0]
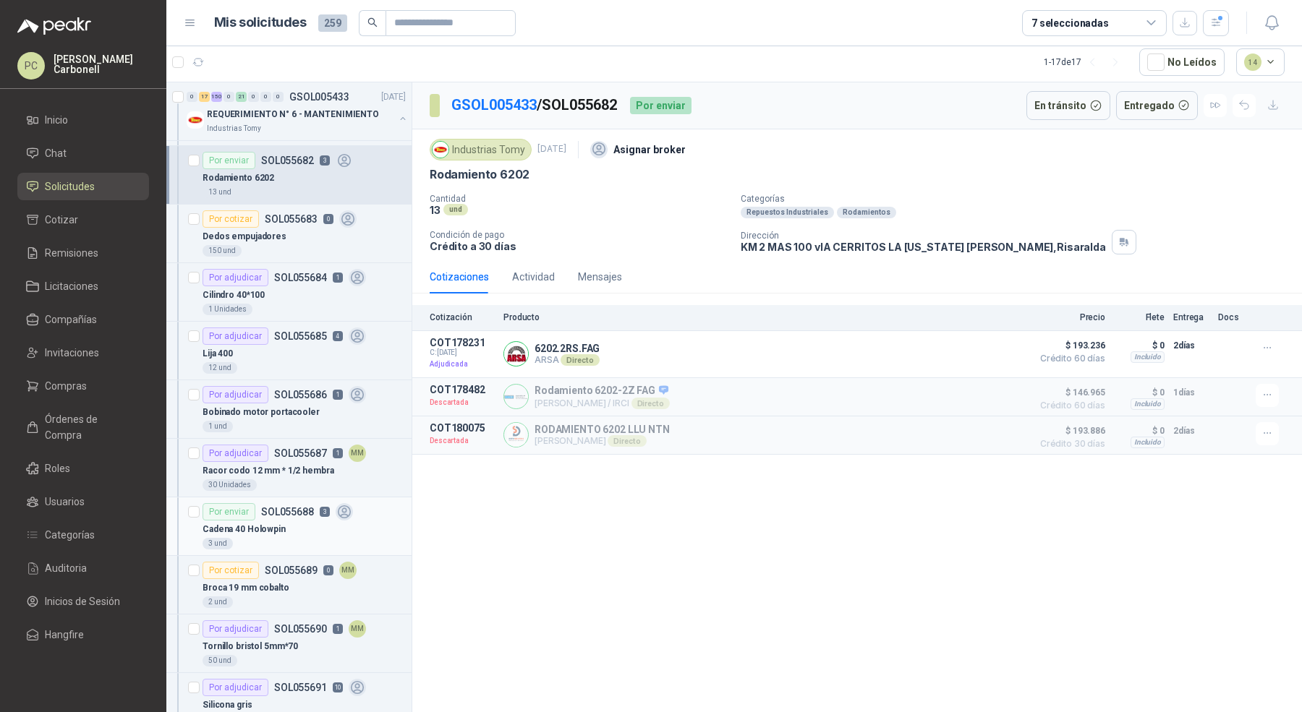
click at [294, 521] on div "Cadena 40 Holowpin" at bounding box center [303, 529] width 203 height 17
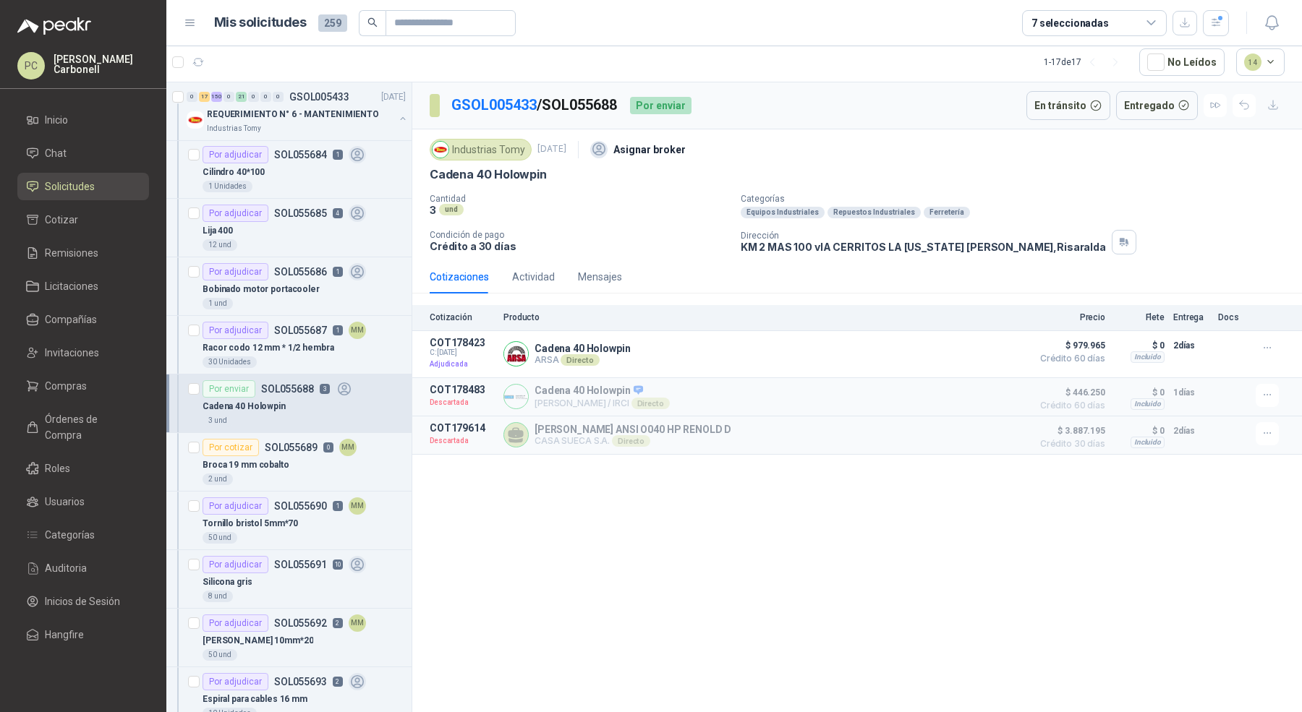
scroll to position [3518, 0]
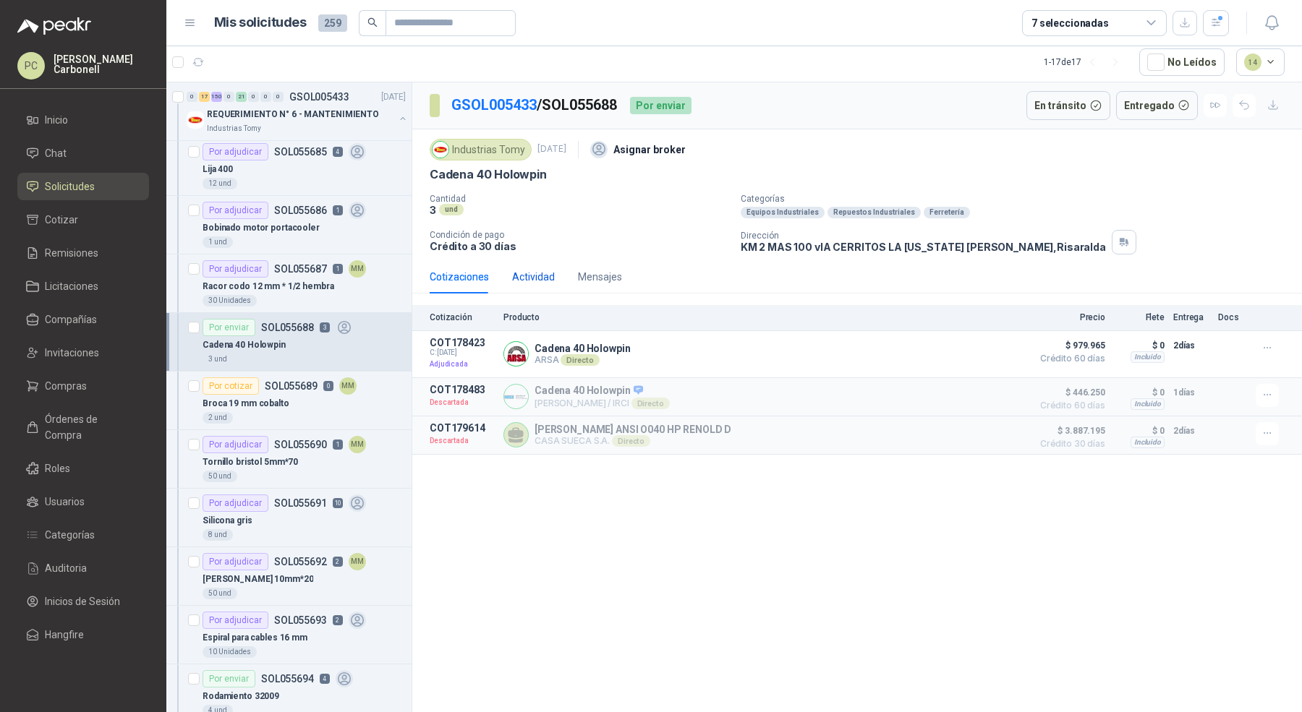
click at [526, 280] on div "Actividad" at bounding box center [533, 277] width 43 height 16
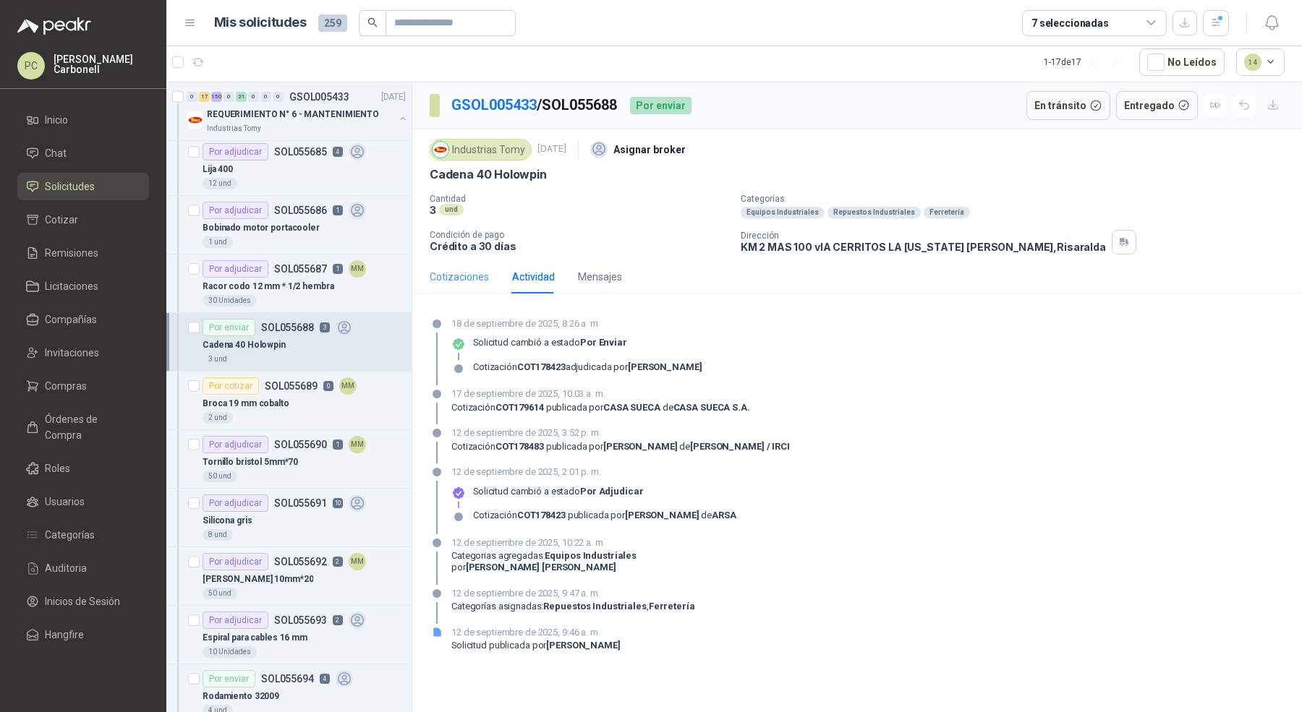
click at [462, 283] on div "Cotizaciones" at bounding box center [459, 276] width 59 height 33
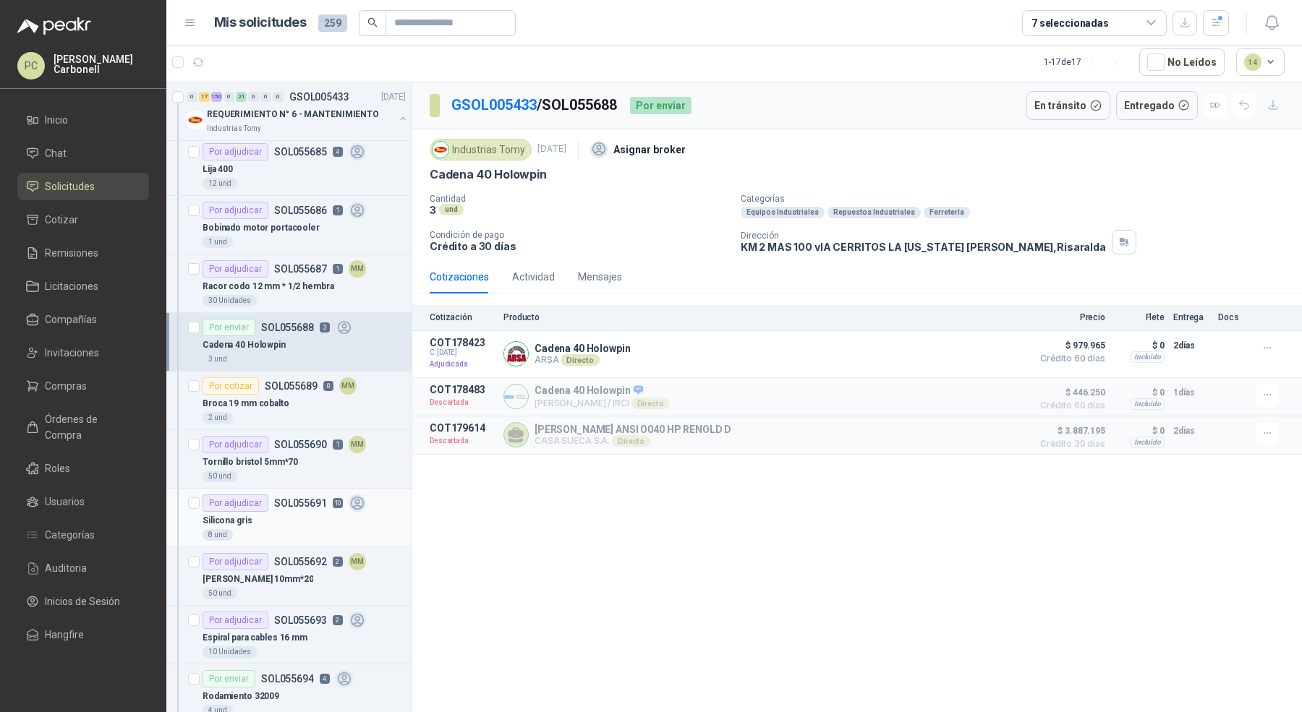
scroll to position [3668, 0]
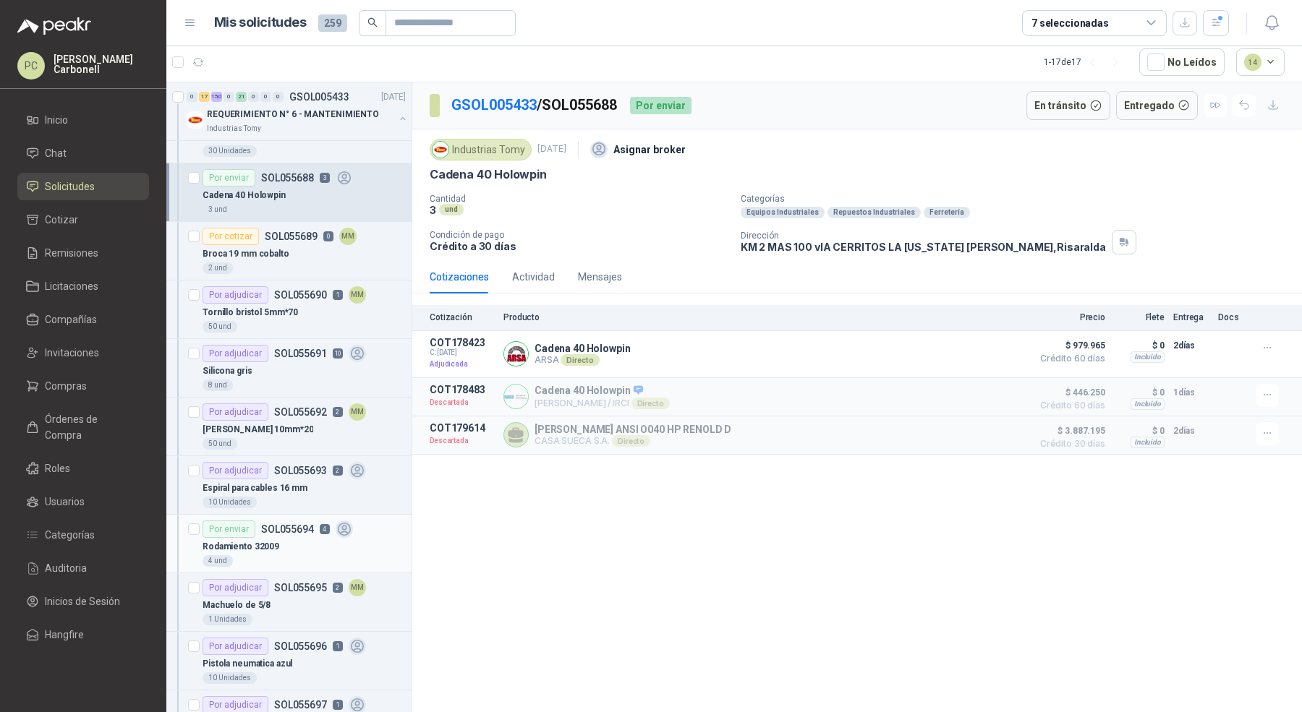
click at [278, 538] on div "Rodamiento 32009" at bounding box center [303, 546] width 203 height 17
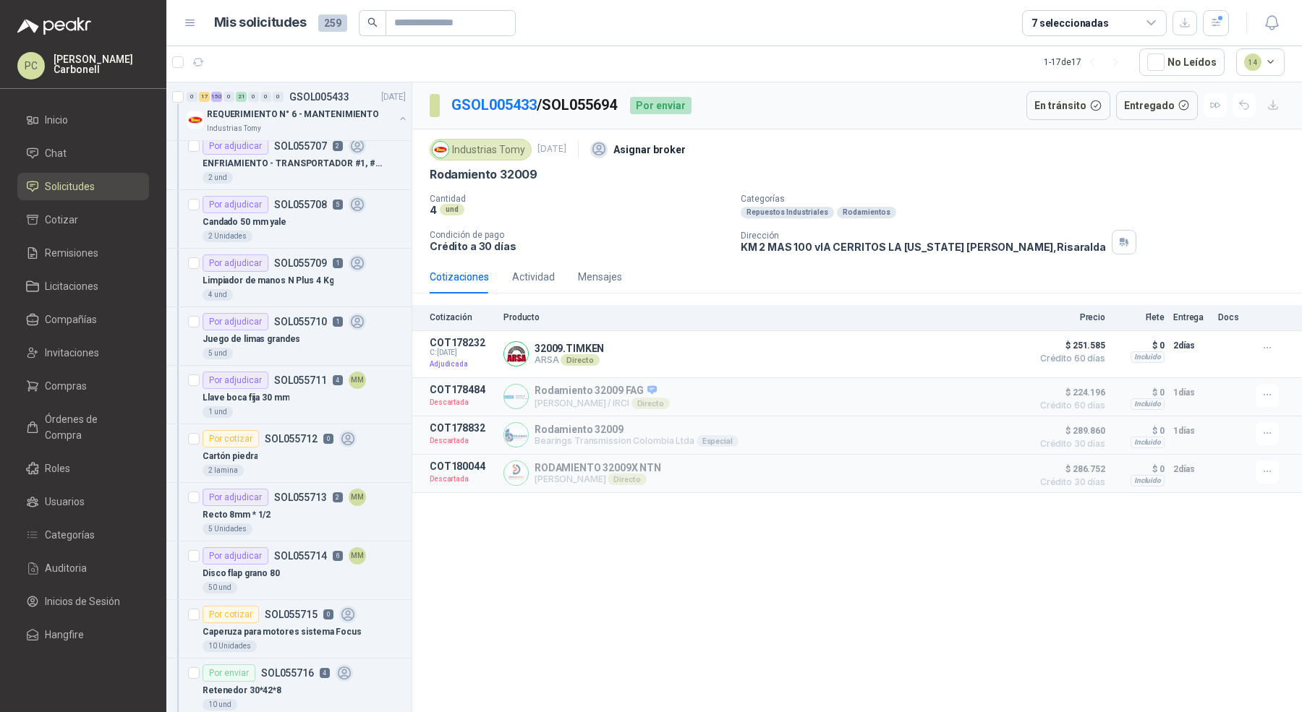
scroll to position [4975, 0]
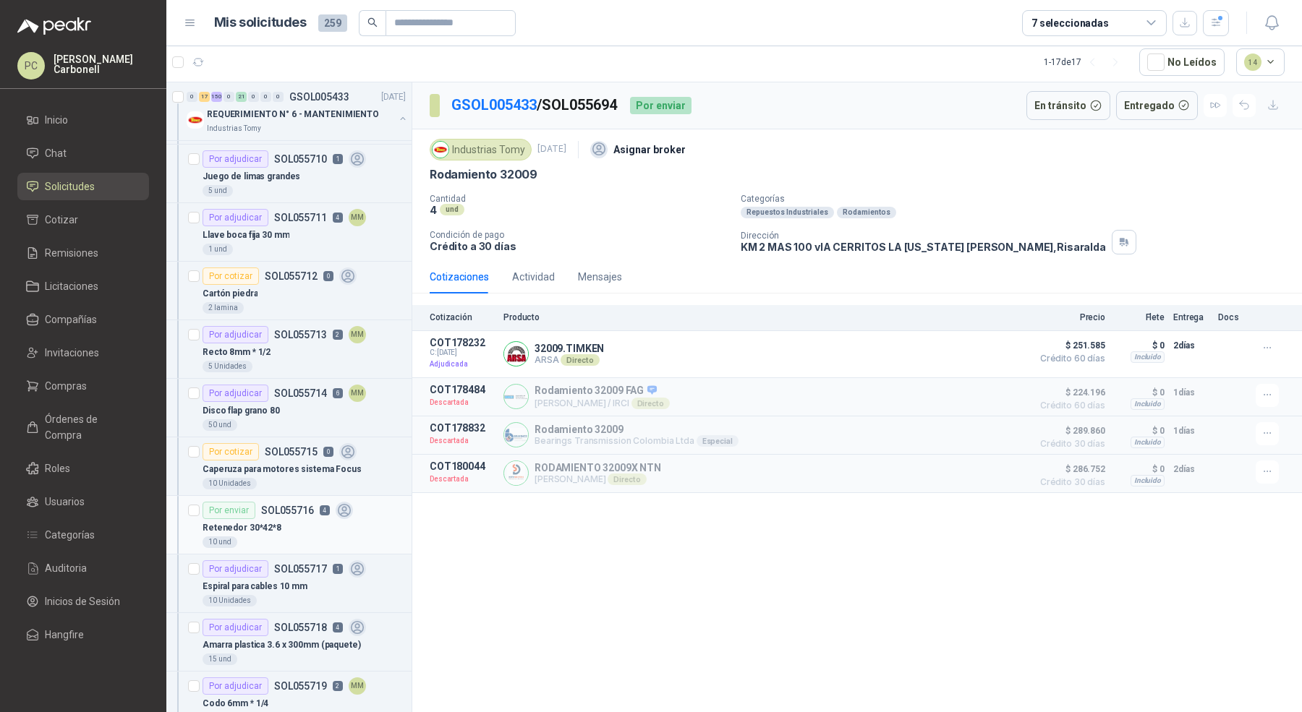
click at [304, 505] on p "SOL055716" at bounding box center [287, 510] width 53 height 10
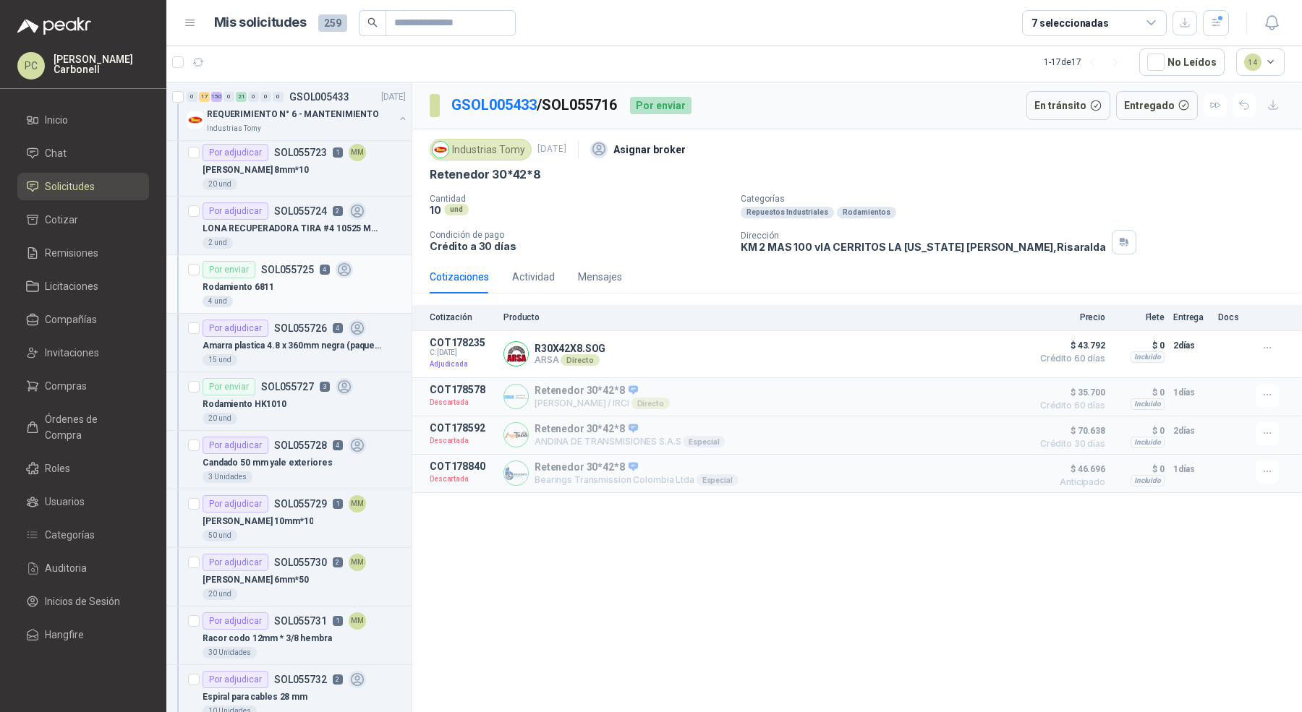
scroll to position [5730, 0]
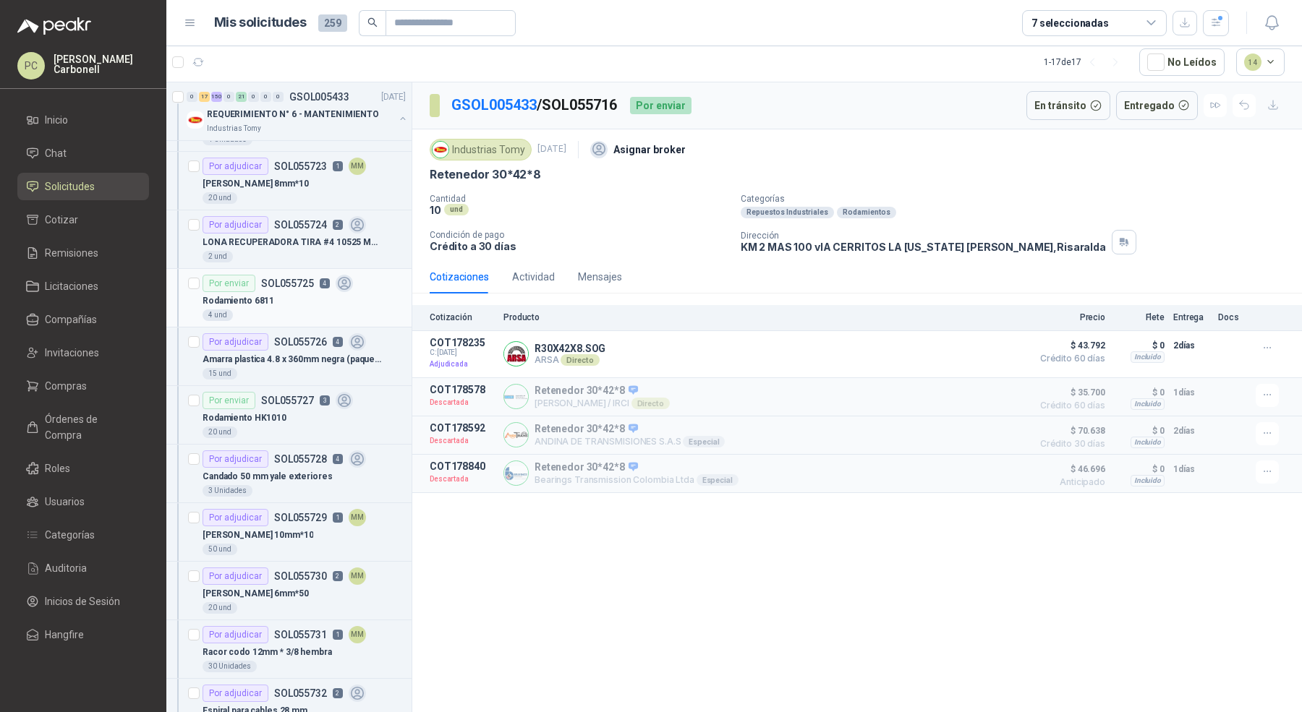
click at [305, 278] on p "SOL055725" at bounding box center [287, 283] width 53 height 10
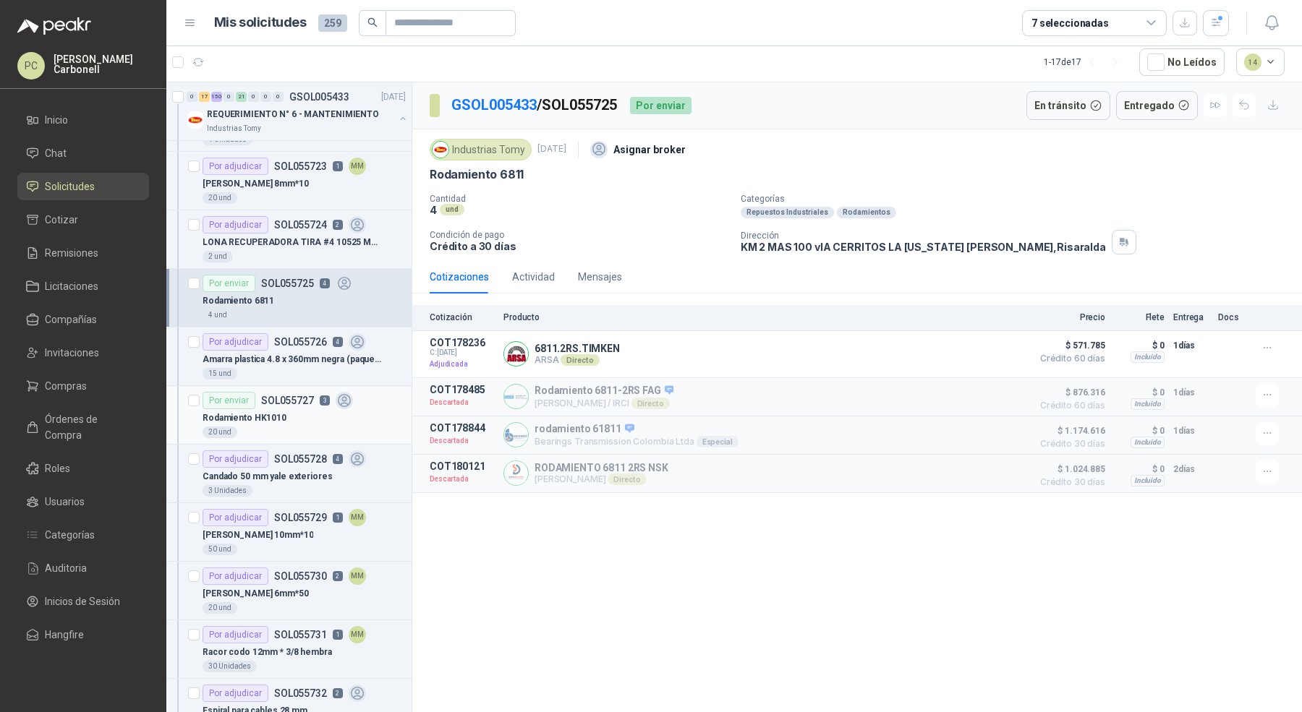
click at [285, 409] on div "Rodamiento HK1010" at bounding box center [303, 417] width 203 height 17
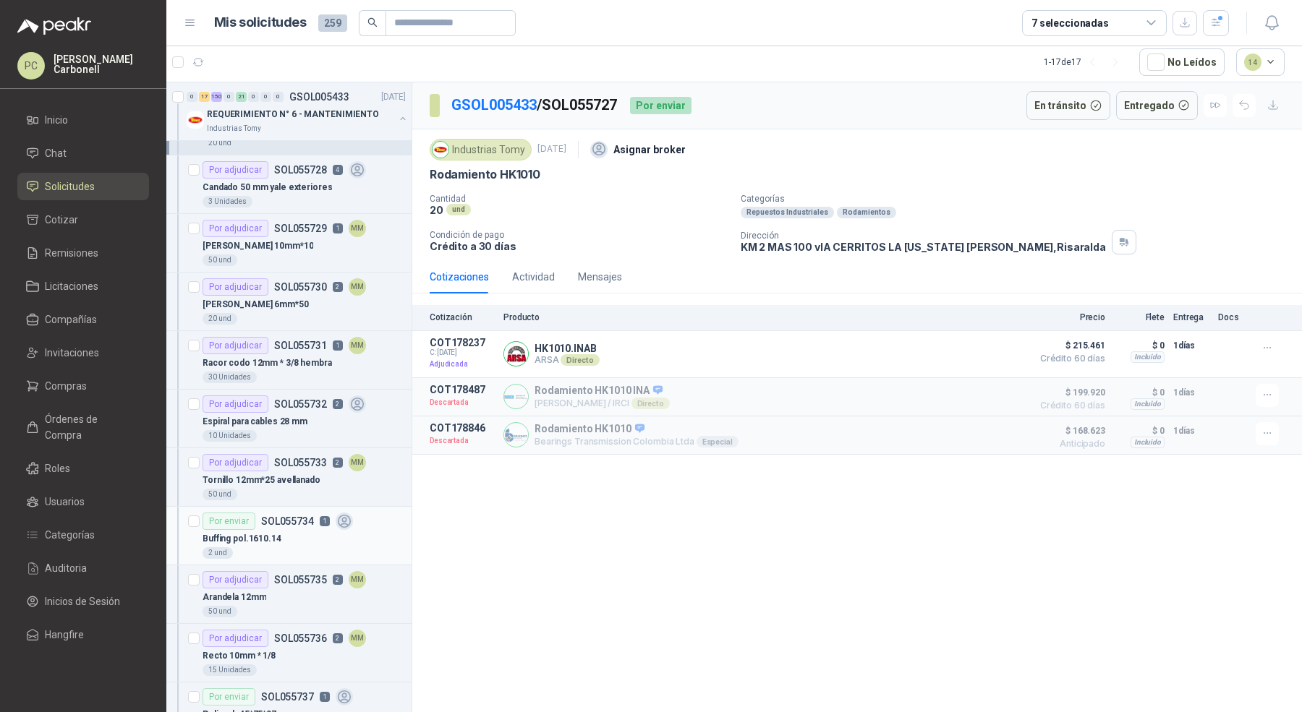
scroll to position [6024, 0]
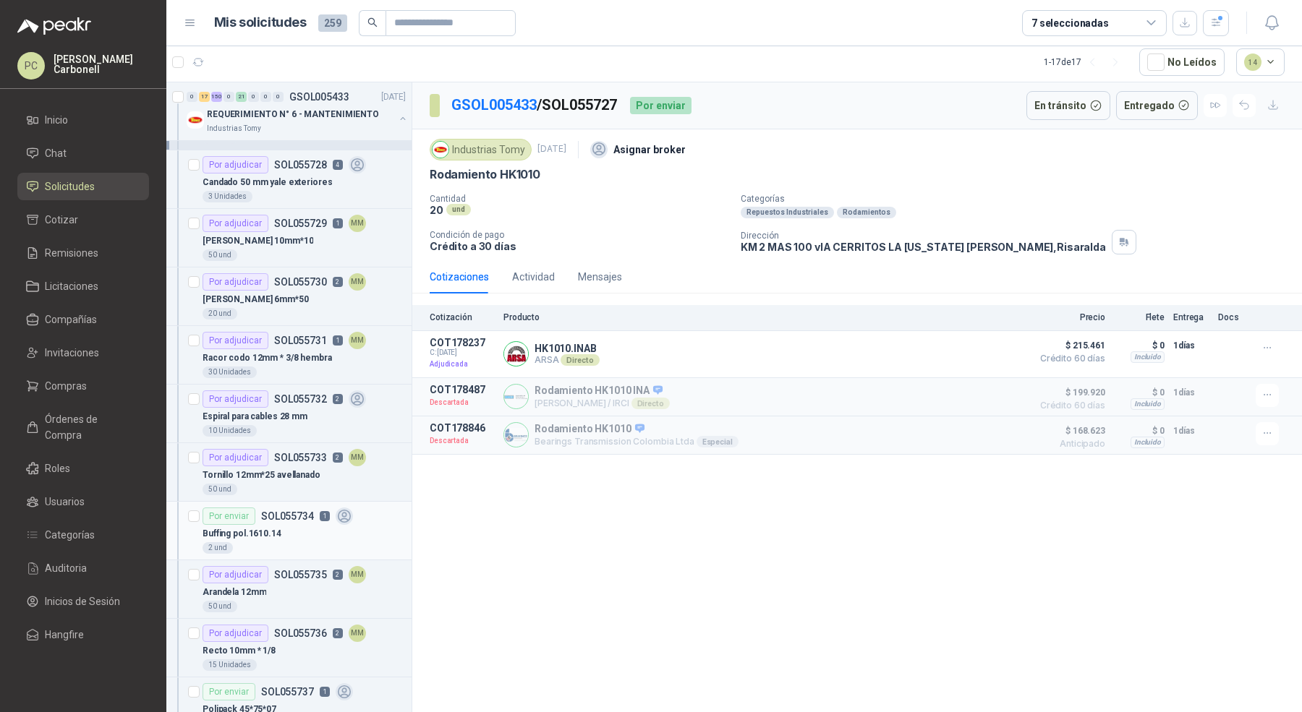
click at [270, 527] on p "Buffing pol.1610.14" at bounding box center [241, 534] width 79 height 14
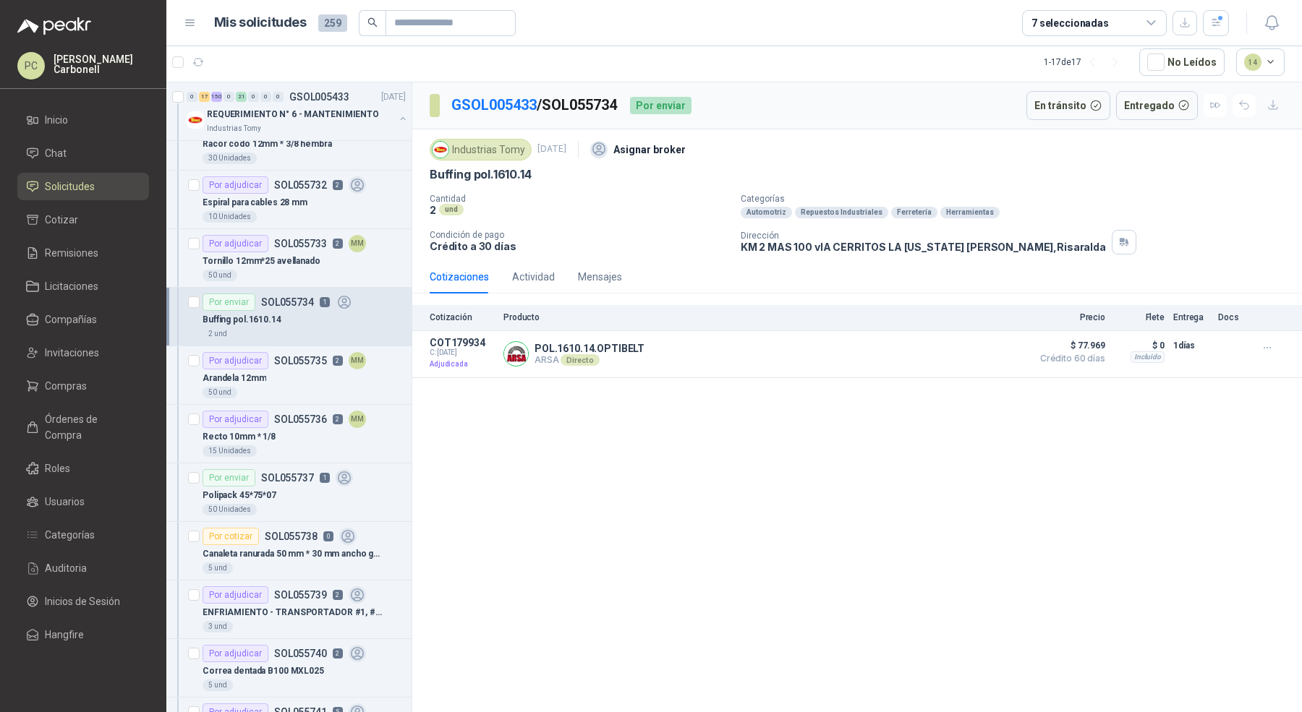
scroll to position [6267, 0]
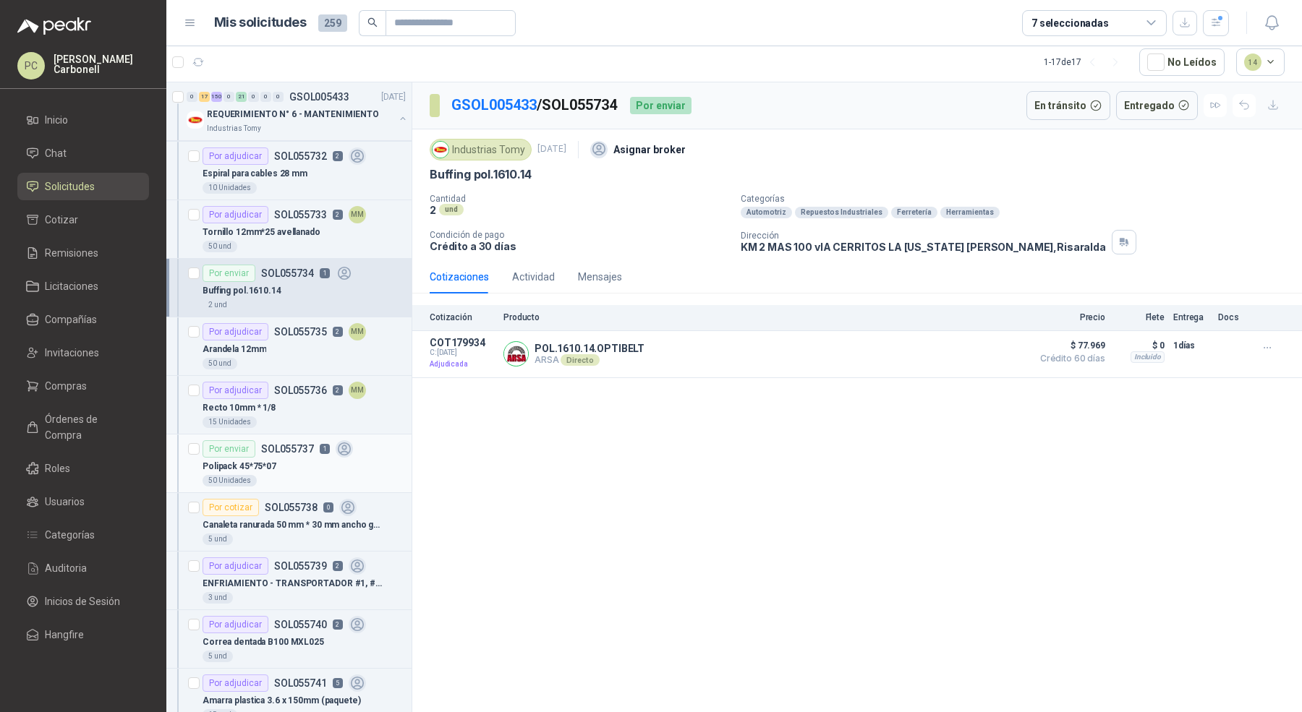
click at [294, 440] on div "Por enviar SOL055737 1" at bounding box center [277, 448] width 150 height 17
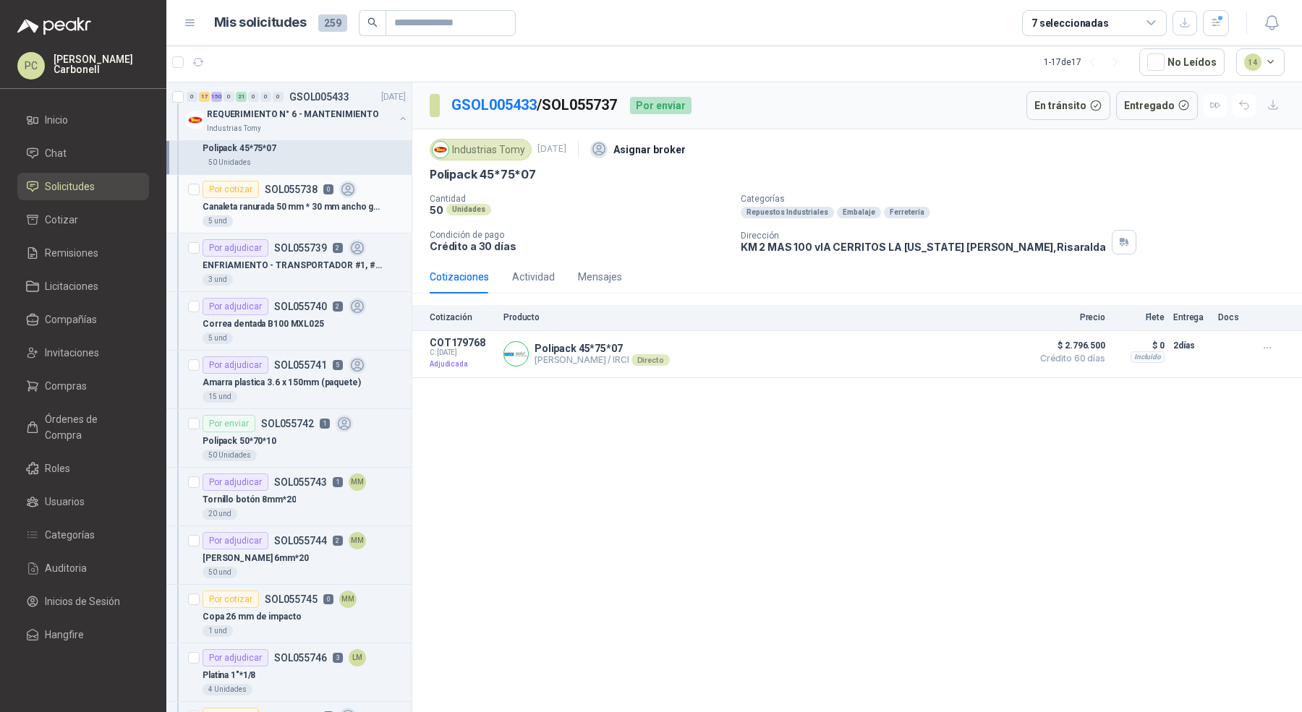
scroll to position [6683, 0]
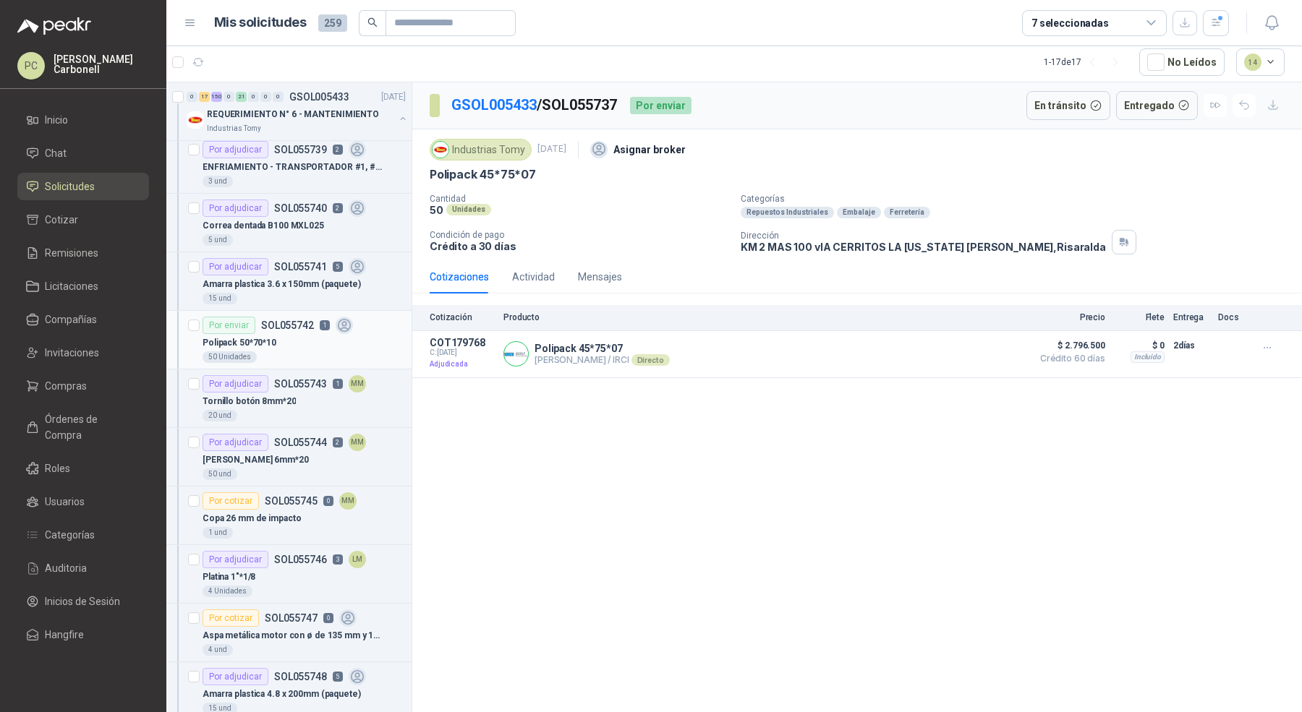
click at [310, 334] on div "Polipack 50*70*10" at bounding box center [303, 342] width 203 height 17
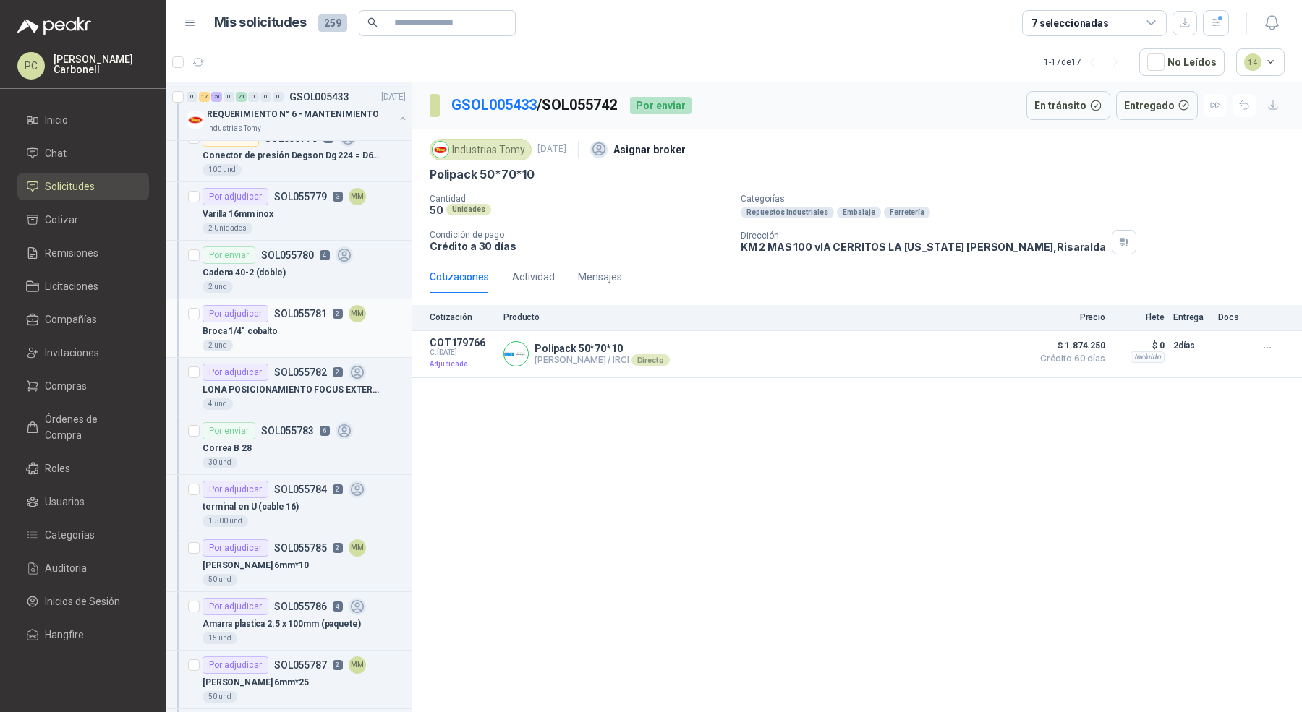
scroll to position [8983, 0]
click at [312, 247] on article "Por enviar SOL055780 4 [PERSON_NAME] 40-2 ([PERSON_NAME]) 2 und" at bounding box center [288, 266] width 245 height 59
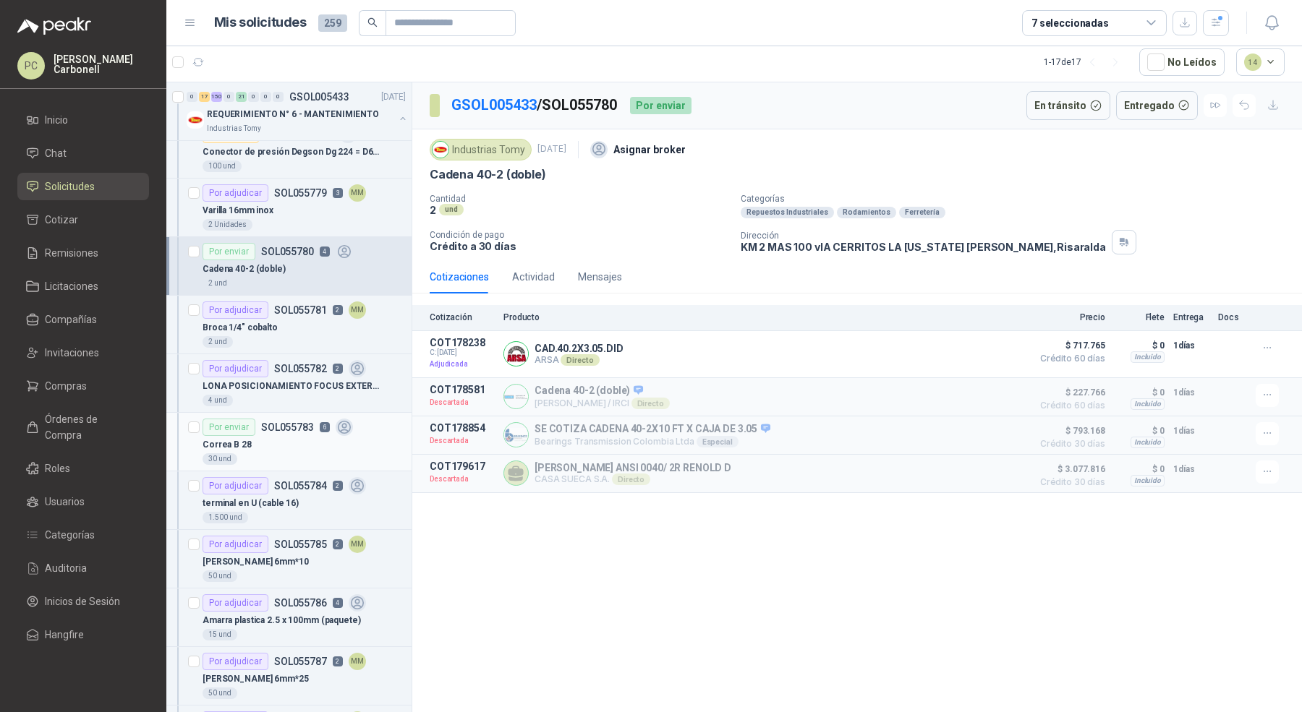
click at [294, 436] on div "Correa B 28" at bounding box center [303, 444] width 203 height 17
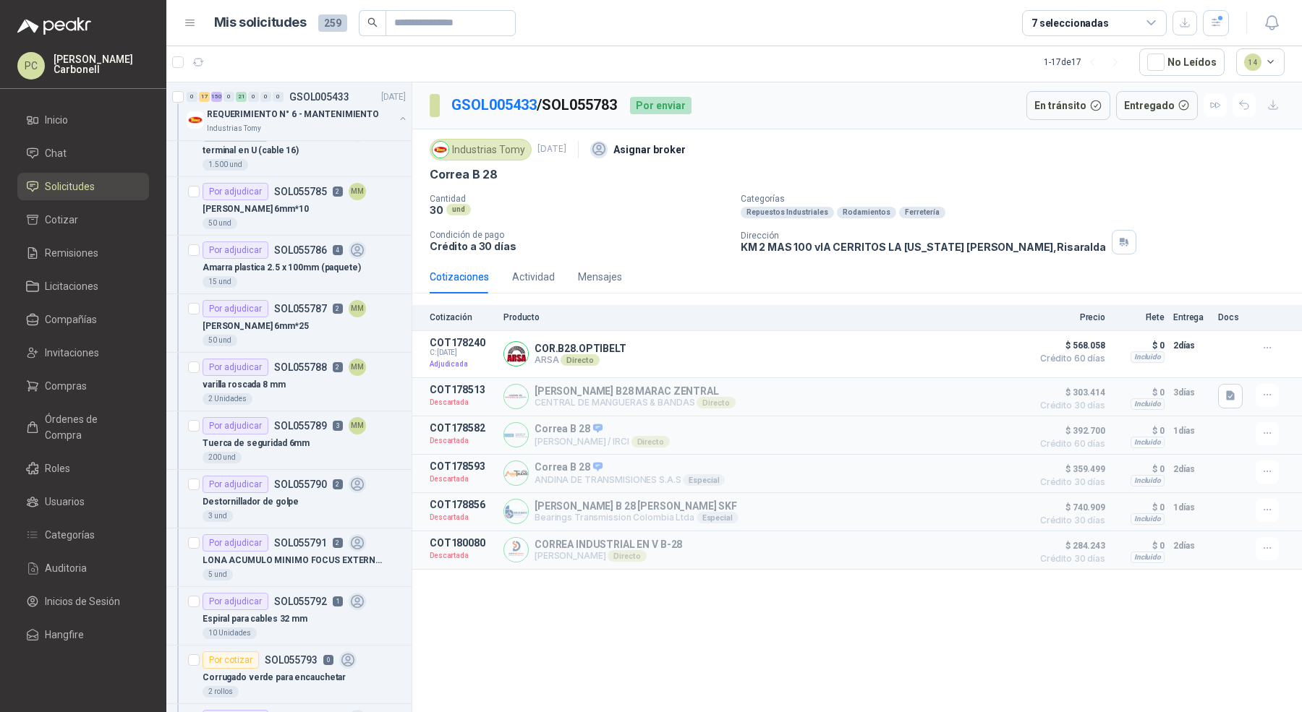
scroll to position [9707, 0]
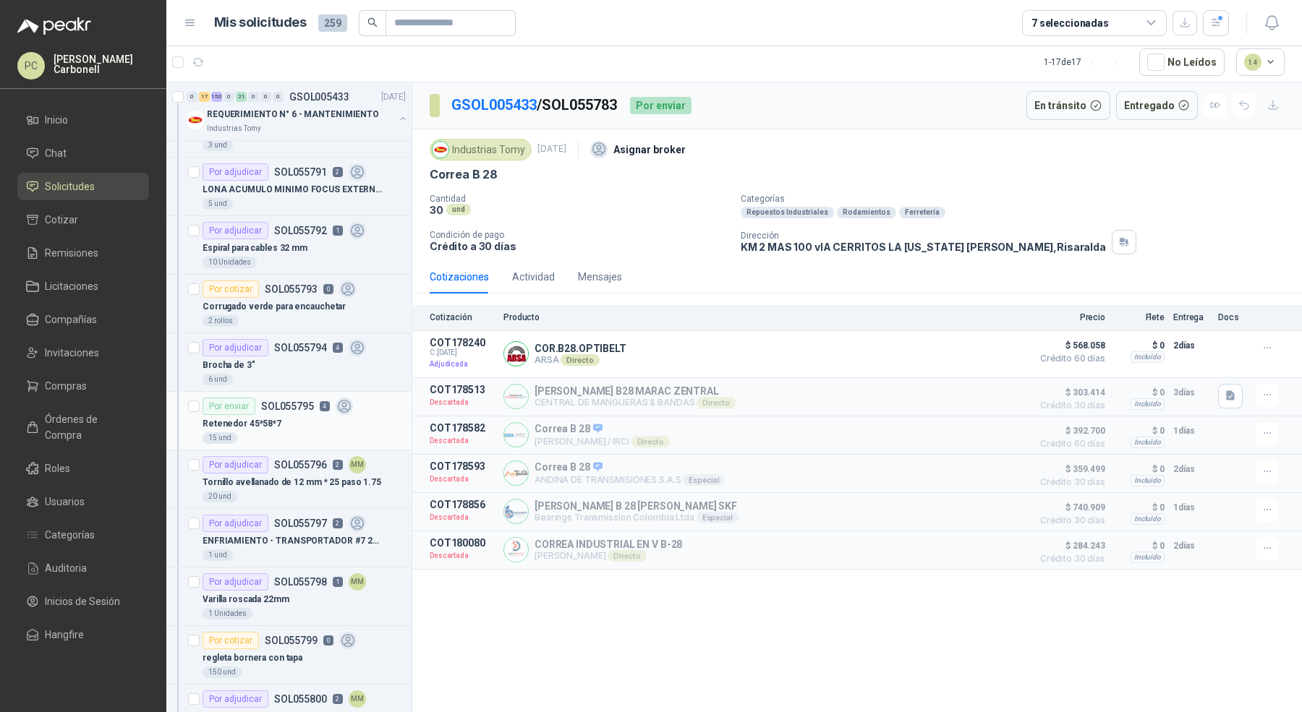
click at [286, 415] on div "Retenedor 45*58*7" at bounding box center [303, 423] width 203 height 17
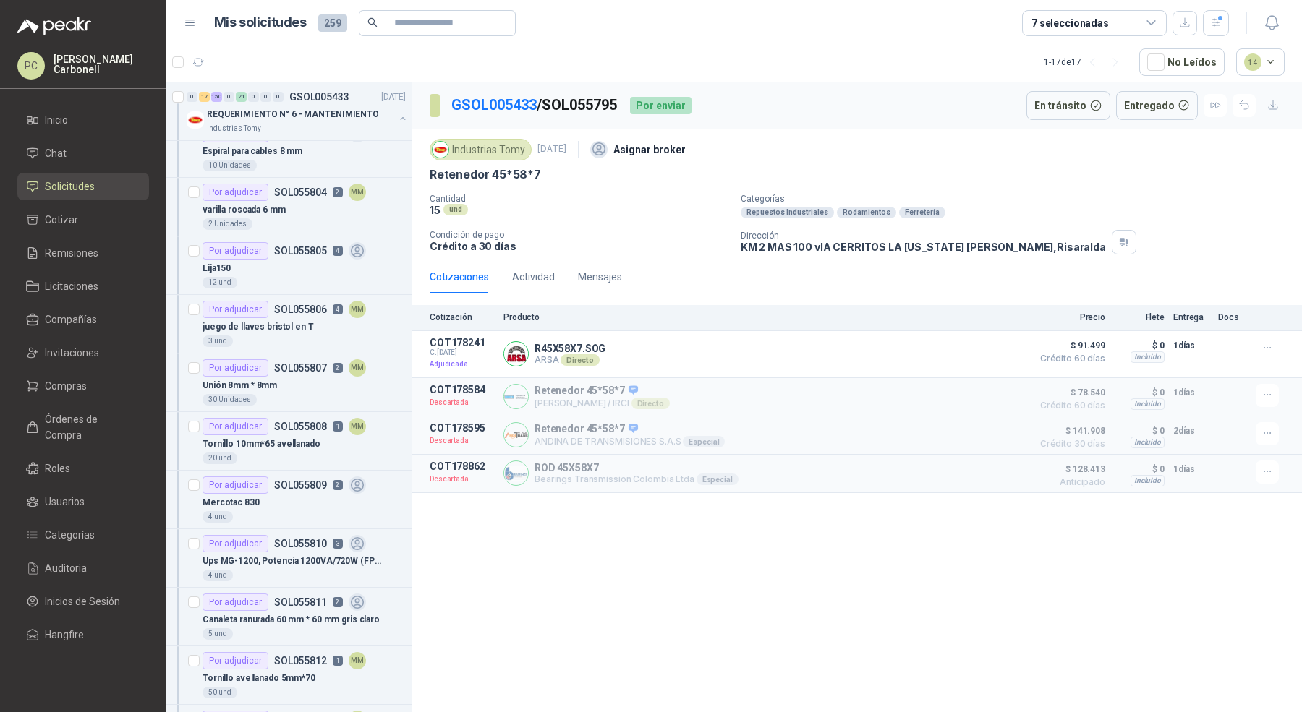
scroll to position [10719, 0]
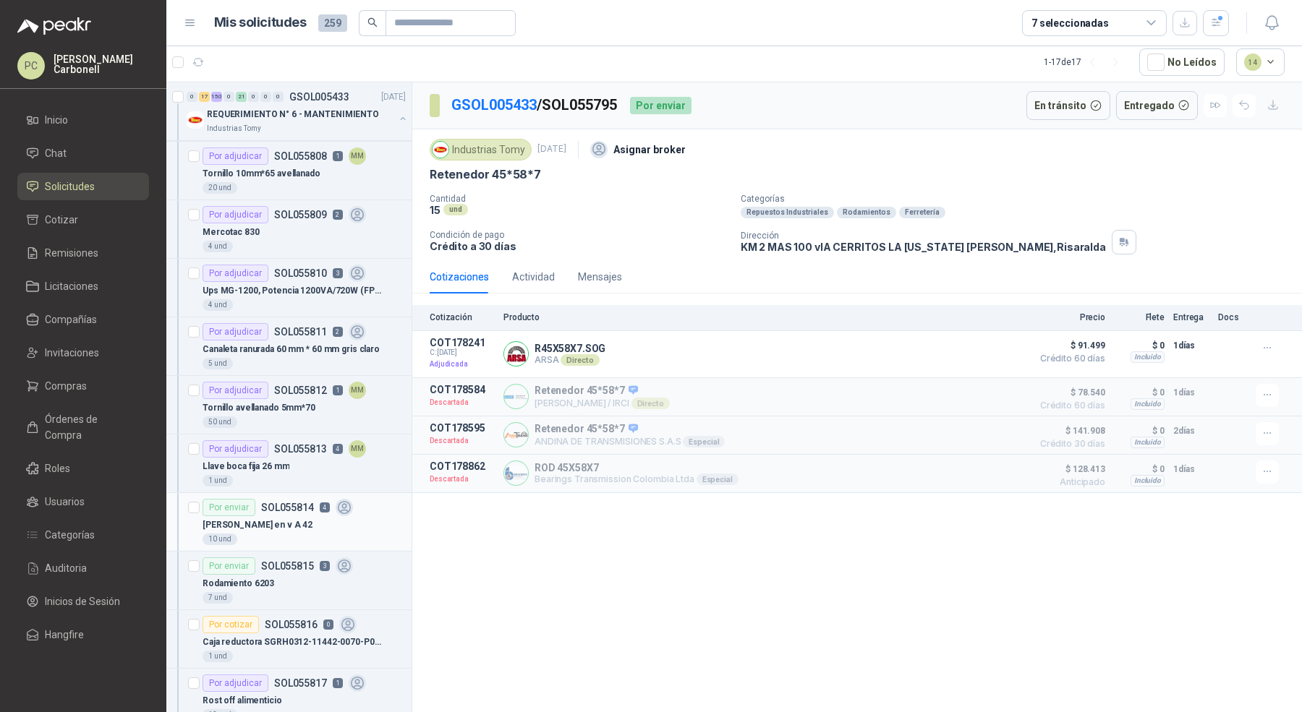
click at [306, 534] on div "10 und" at bounding box center [303, 540] width 203 height 12
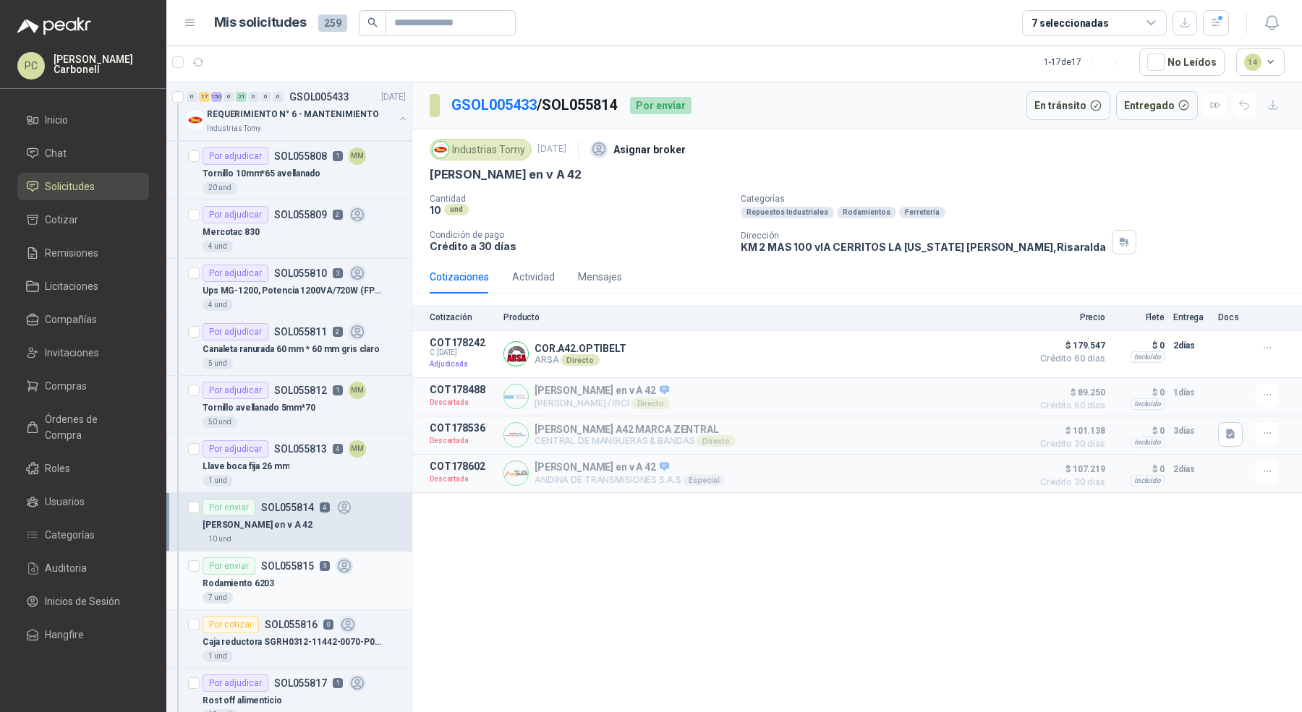
click at [300, 575] on div "Rodamiento 6203" at bounding box center [303, 583] width 203 height 17
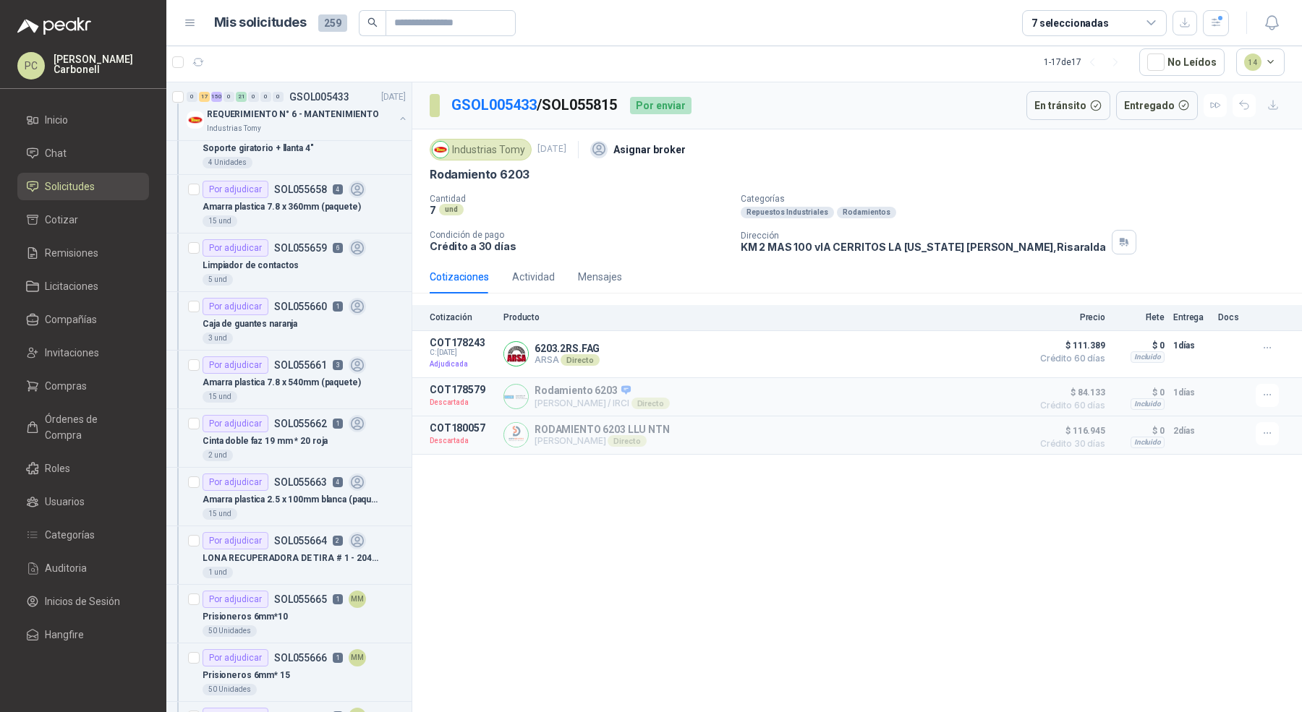
scroll to position [1679, 0]
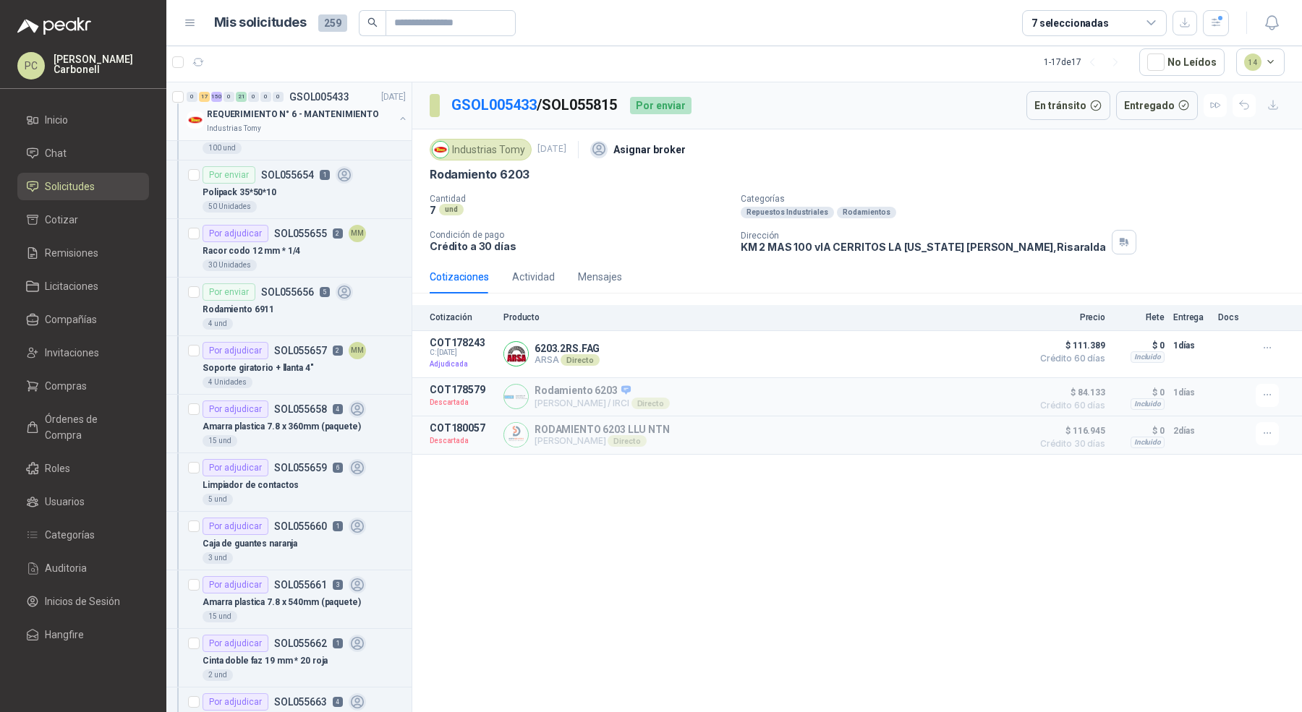
click at [397, 118] on button "button" at bounding box center [403, 119] width 12 height 12
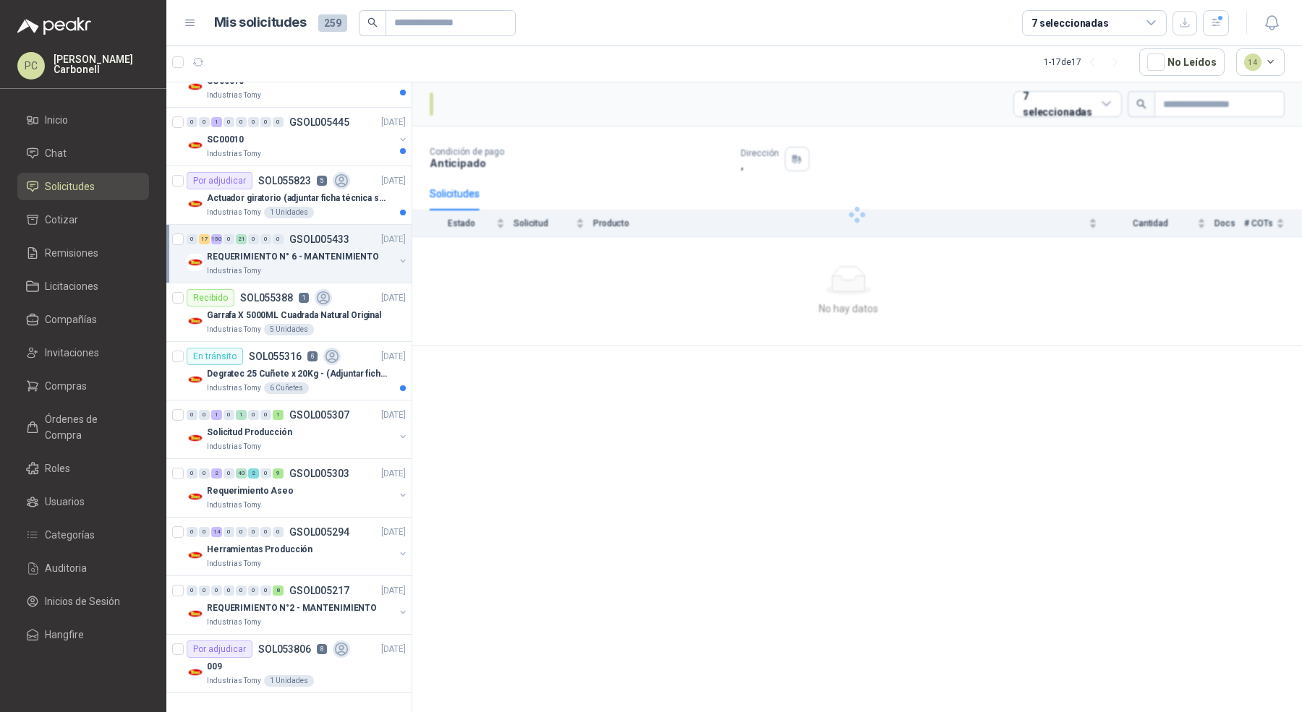
scroll to position [380, 0]
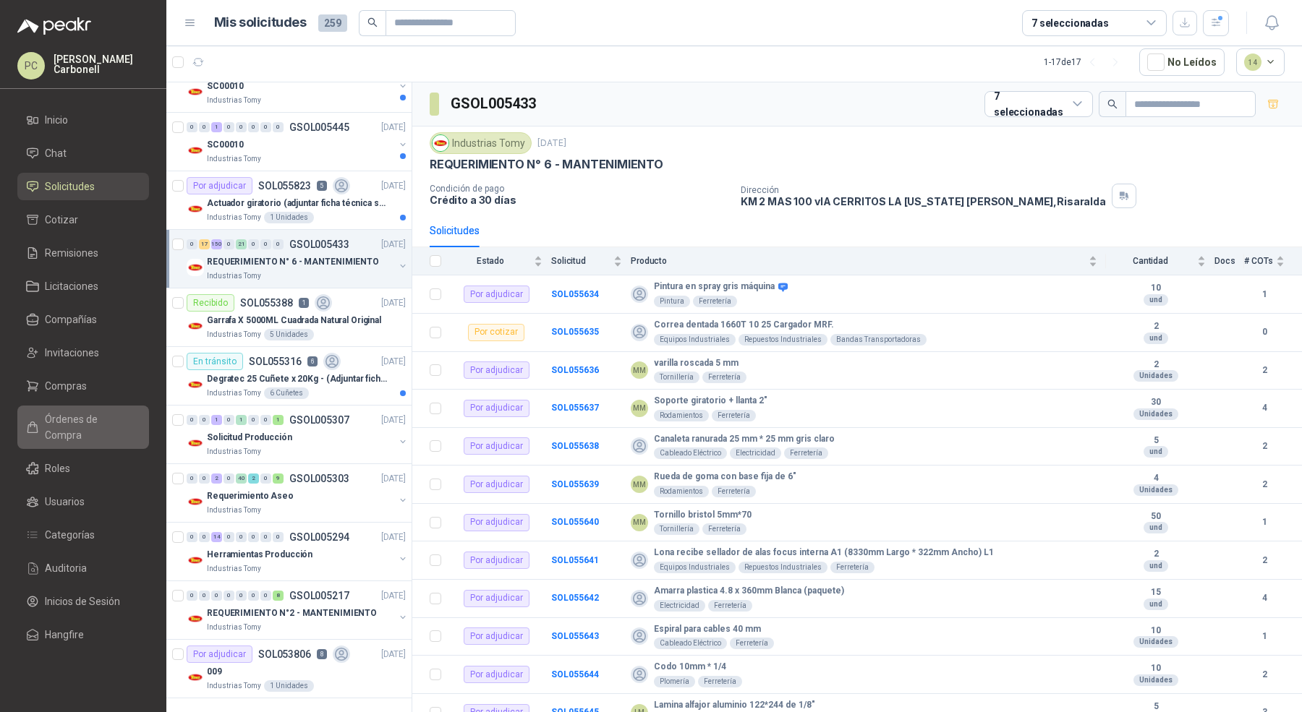
click at [84, 428] on link "Órdenes de Compra" at bounding box center [83, 427] width 132 height 43
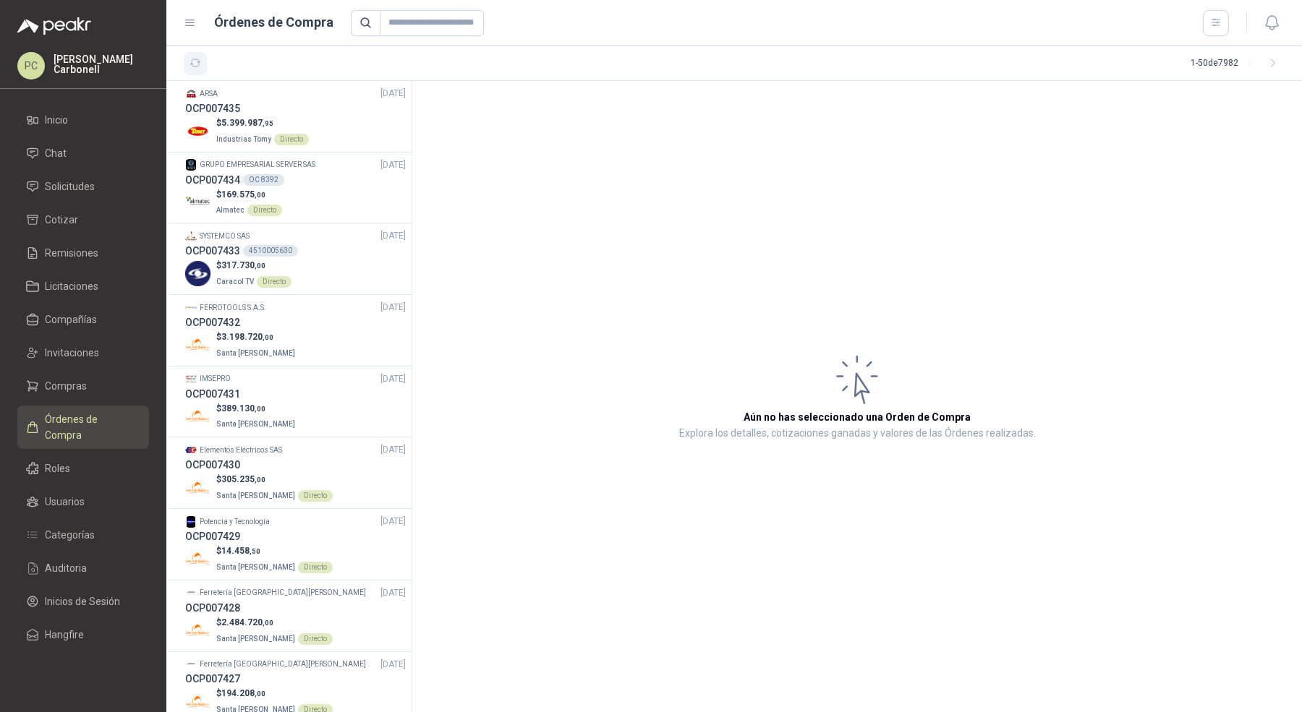
click at [200, 61] on icon "button" at bounding box center [195, 63] width 12 height 12
click at [121, 388] on li "Compras" at bounding box center [83, 386] width 114 height 16
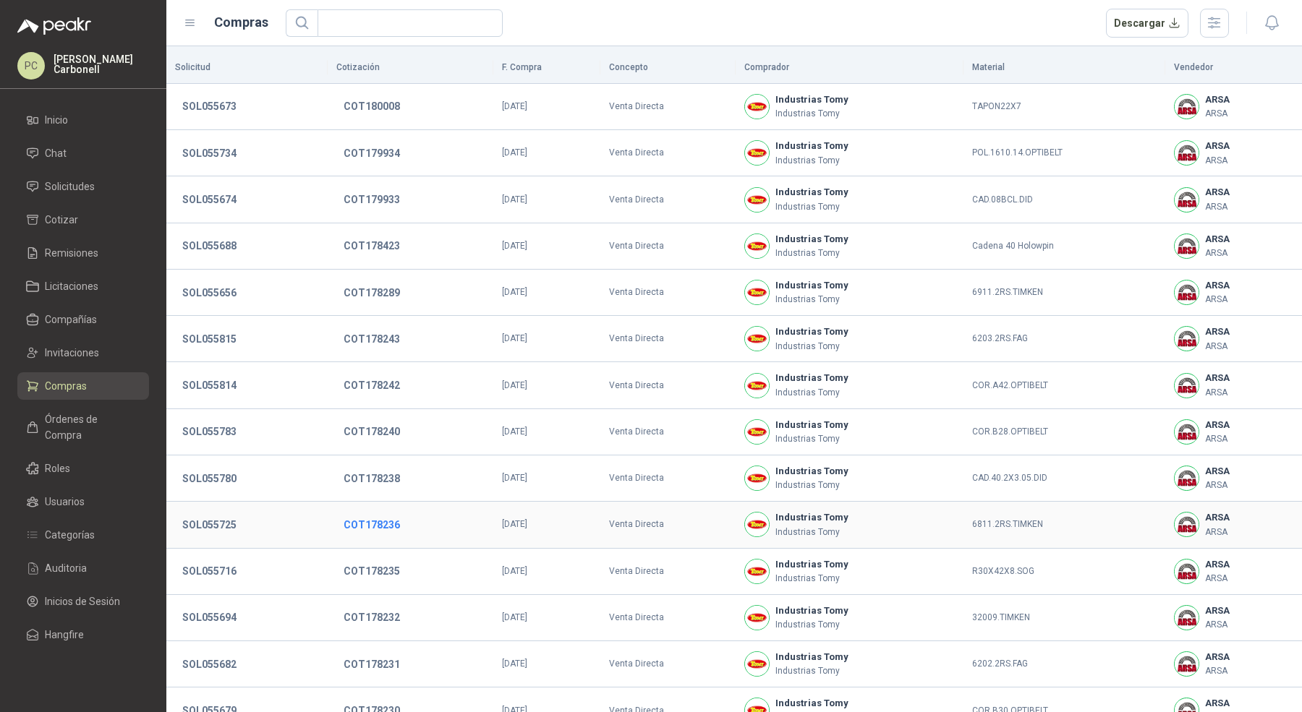
scroll to position [113, 0]
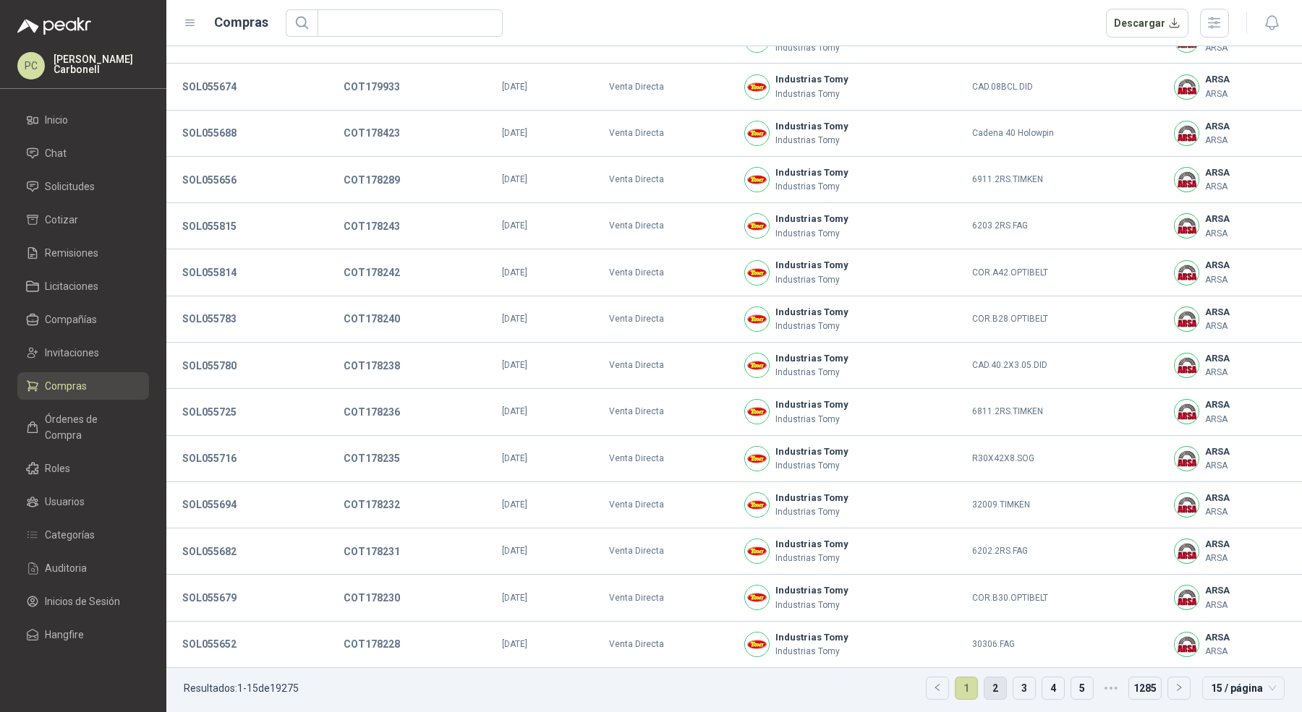
click at [989, 685] on link "2" at bounding box center [995, 689] width 22 height 22
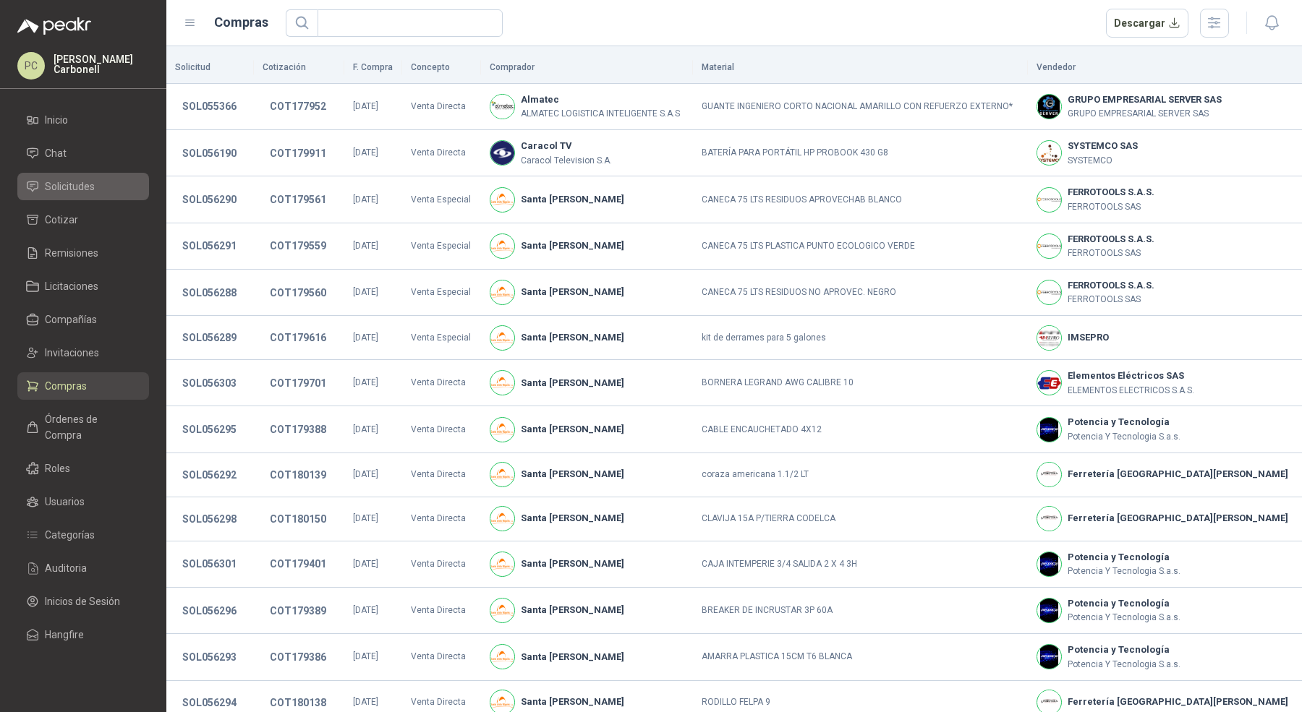
click at [106, 174] on link "Solicitudes" at bounding box center [83, 186] width 132 height 27
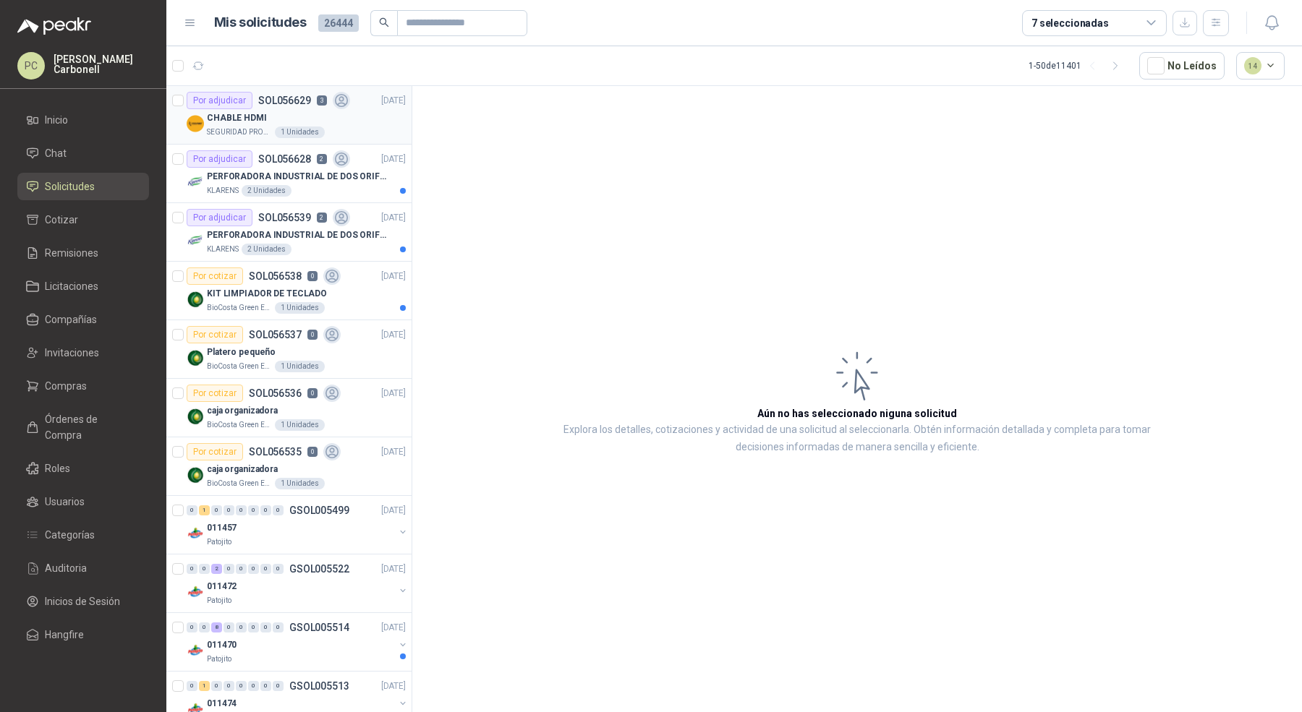
click at [356, 130] on div "SEGURIDAD PROVISER LTDA 1 Unidades" at bounding box center [306, 133] width 199 height 12
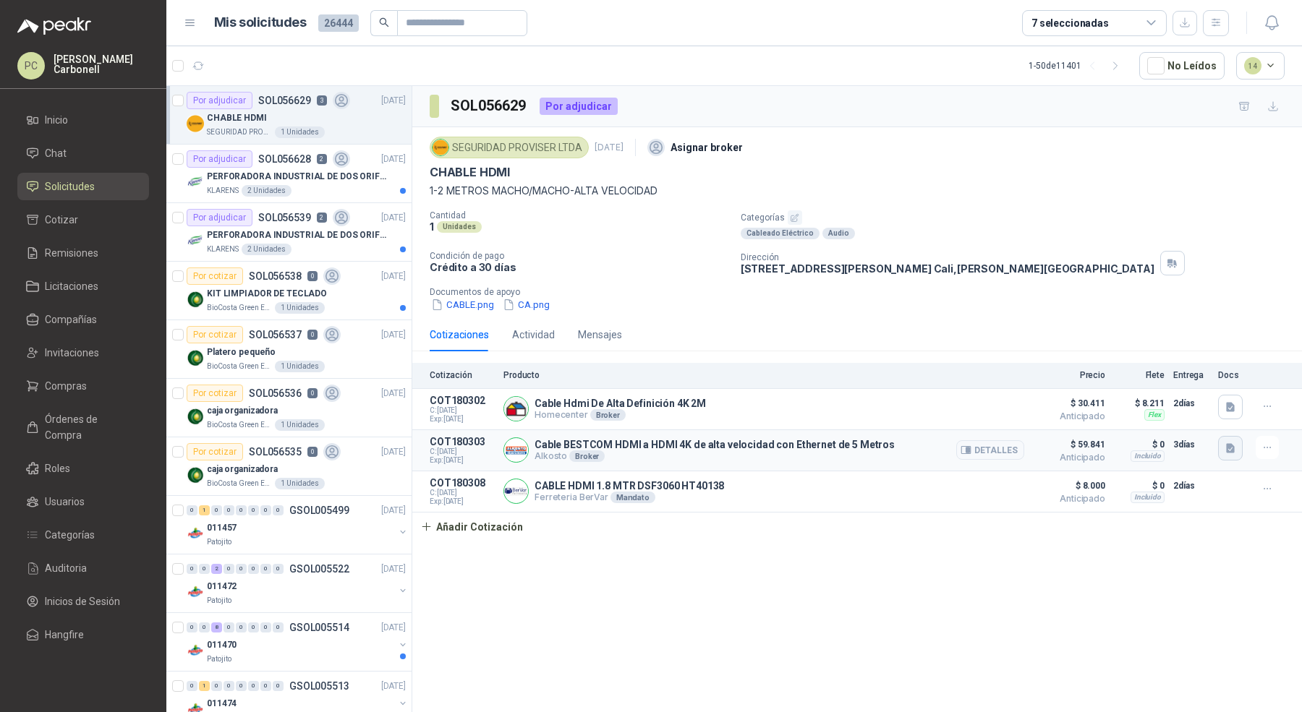
click at [1225, 451] on icon "button" at bounding box center [1230, 449] width 12 height 12
click at [1210, 418] on button "image.png" at bounding box center [1200, 414] width 63 height 15
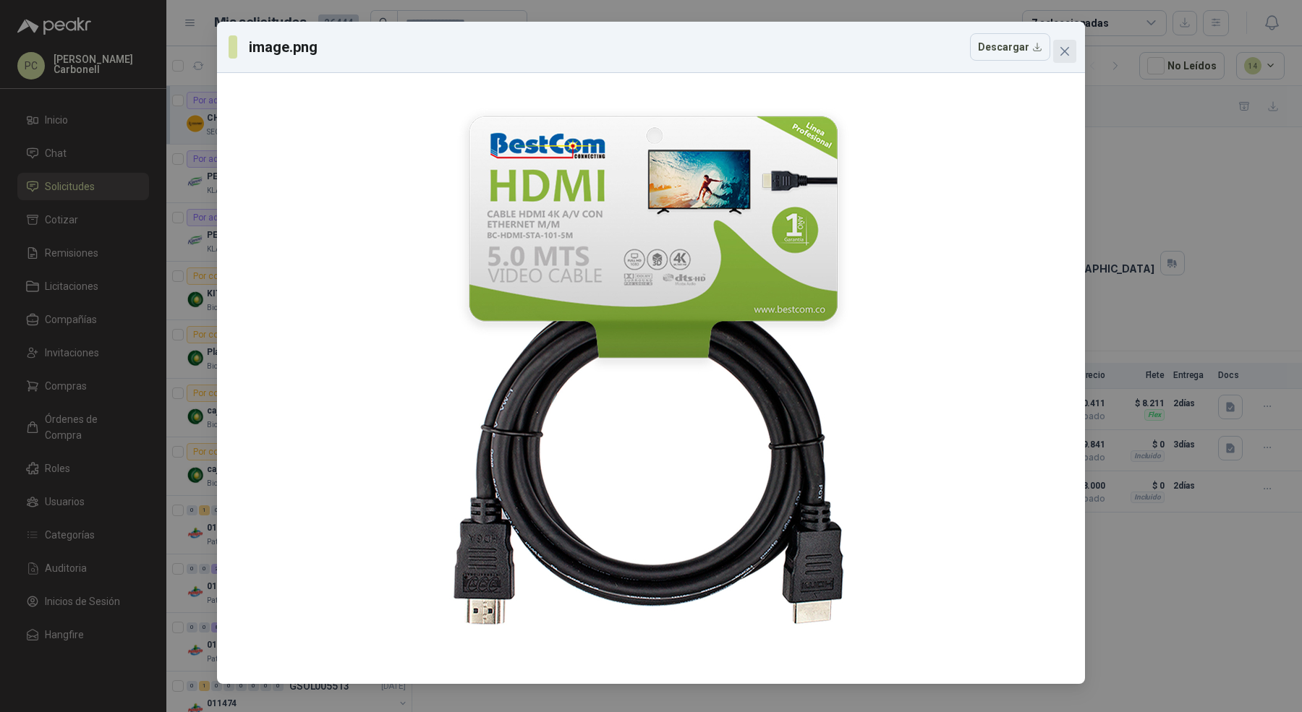
click at [1062, 48] on icon "close" at bounding box center [1064, 51] width 9 height 9
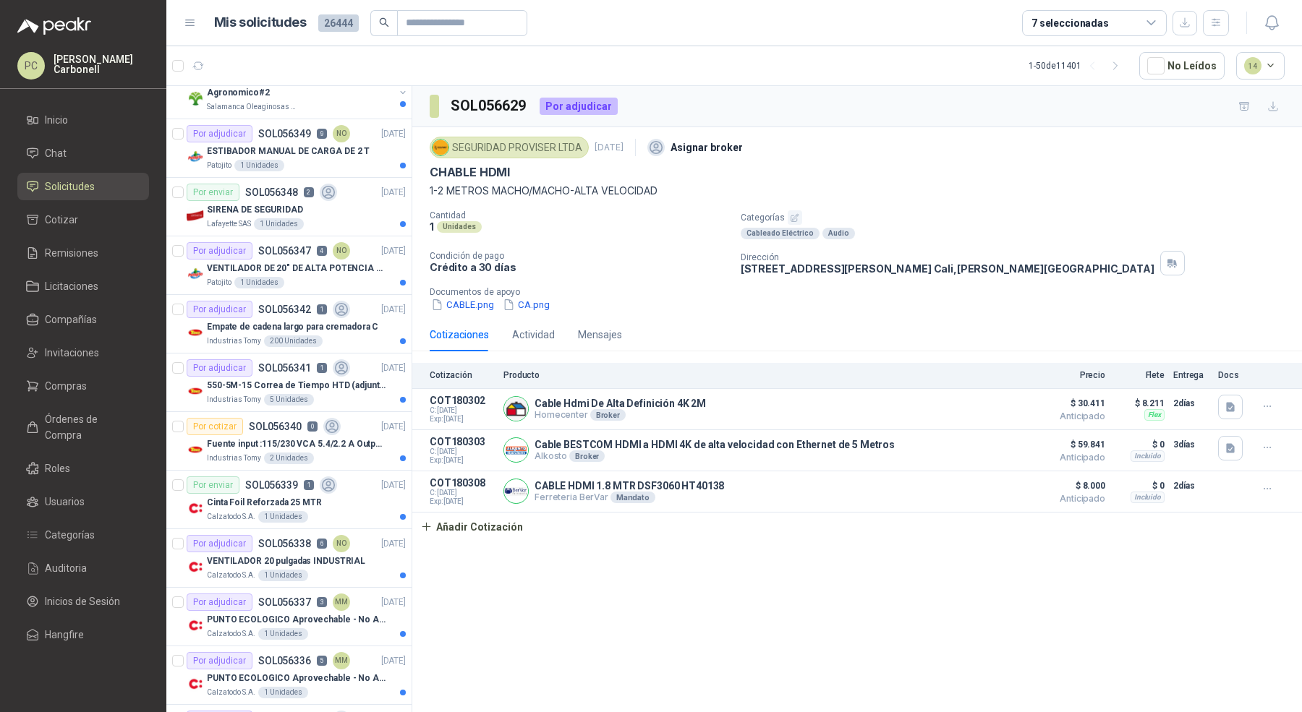
scroll to position [2314, 0]
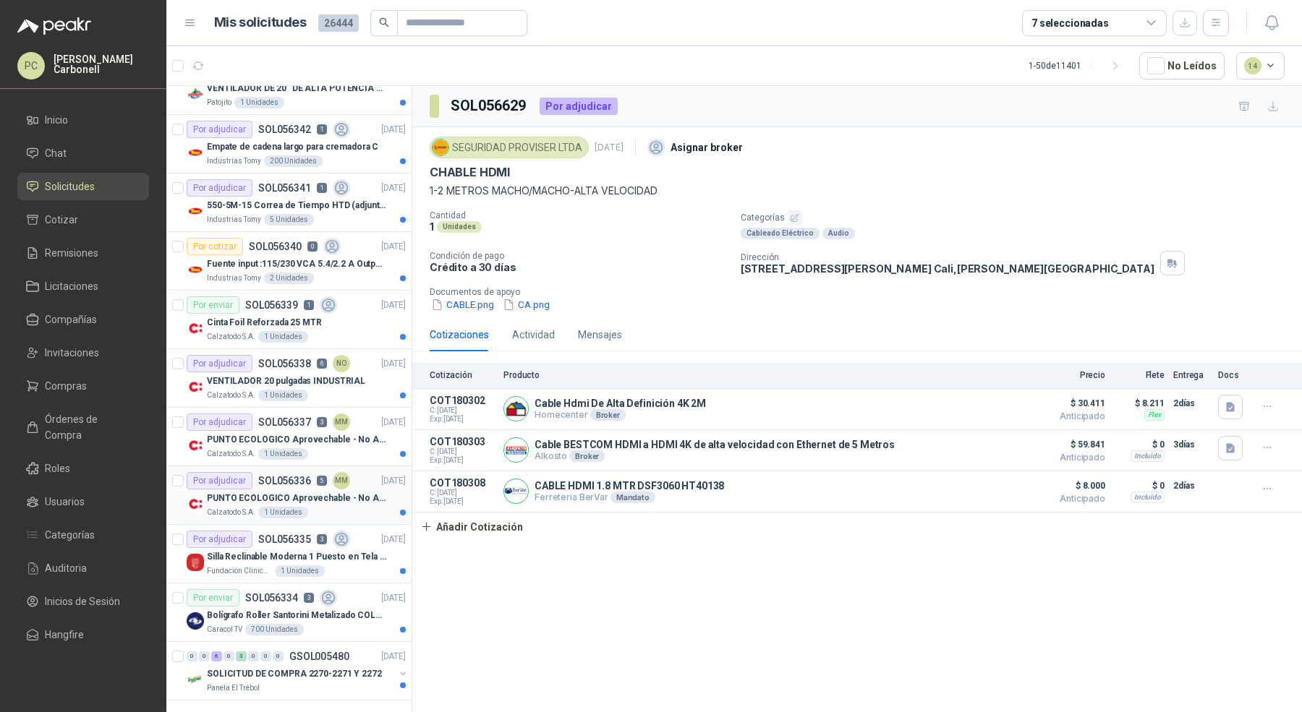
click at [304, 492] on p "PUNTO ECOLOGICO Aprovechable - No Aprovechable 20Litros Blanco - Negro" at bounding box center [297, 499] width 180 height 14
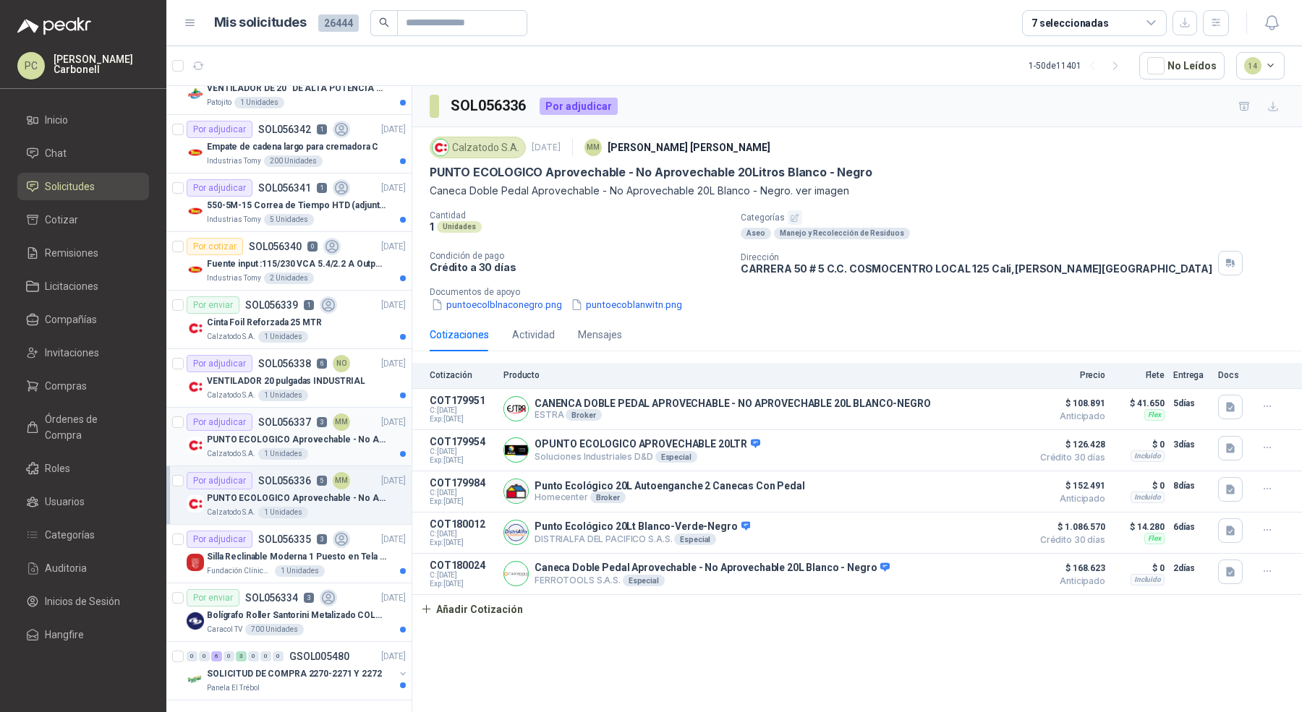
click at [307, 448] on div "Calzatodo S.A. 1 Unidades" at bounding box center [306, 454] width 199 height 12
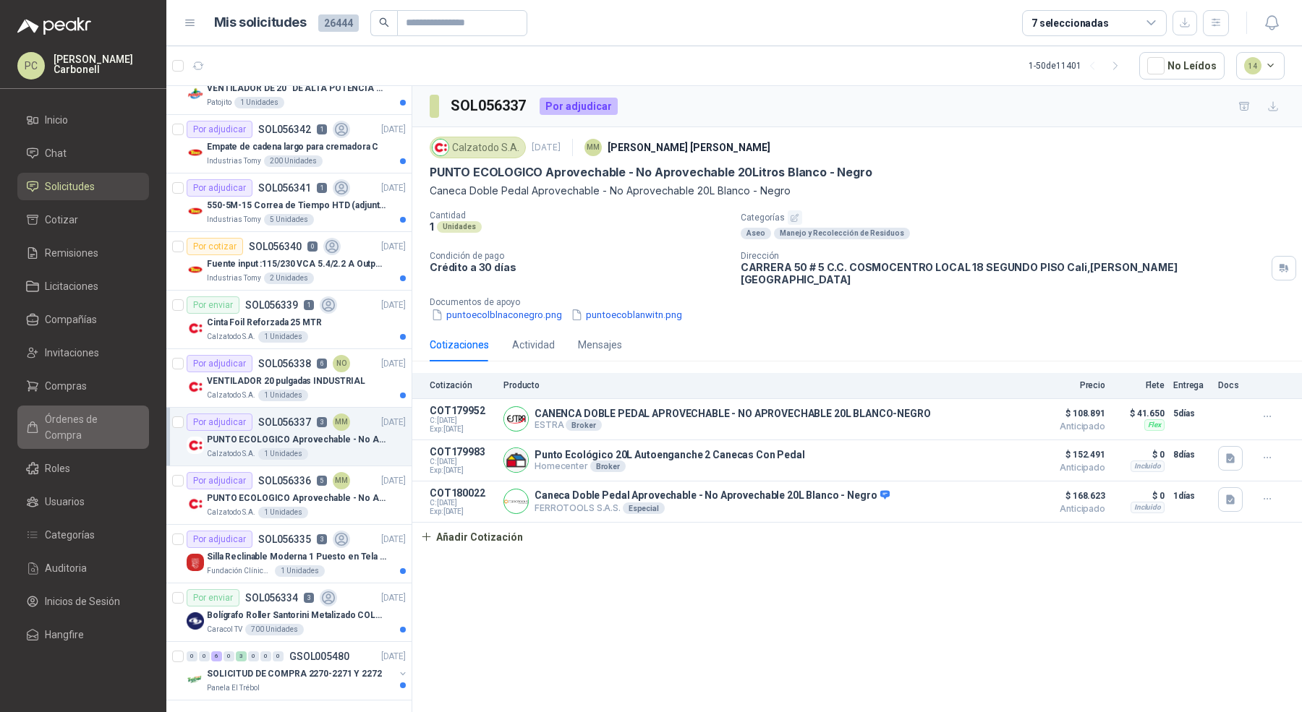
click at [98, 424] on span "Órdenes de Compra" at bounding box center [90, 427] width 90 height 32
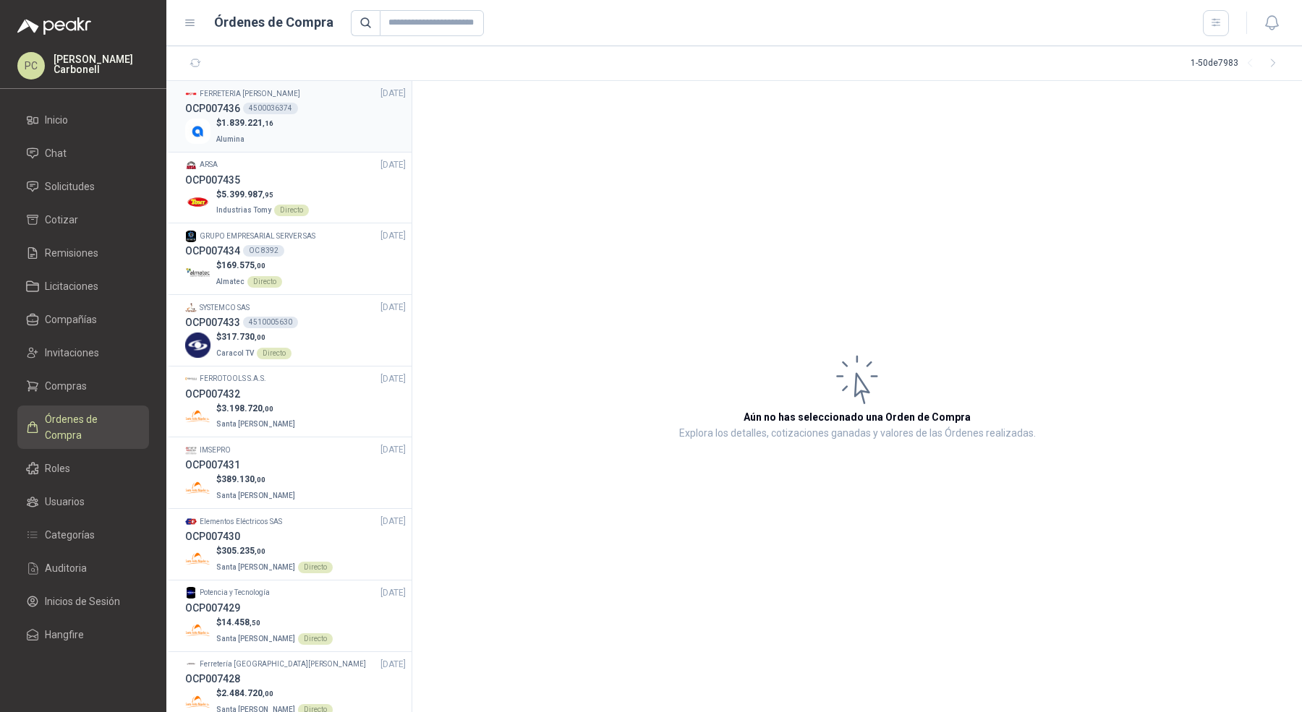
click at [296, 116] on div "OCP007436 4500036374" at bounding box center [295, 109] width 221 height 16
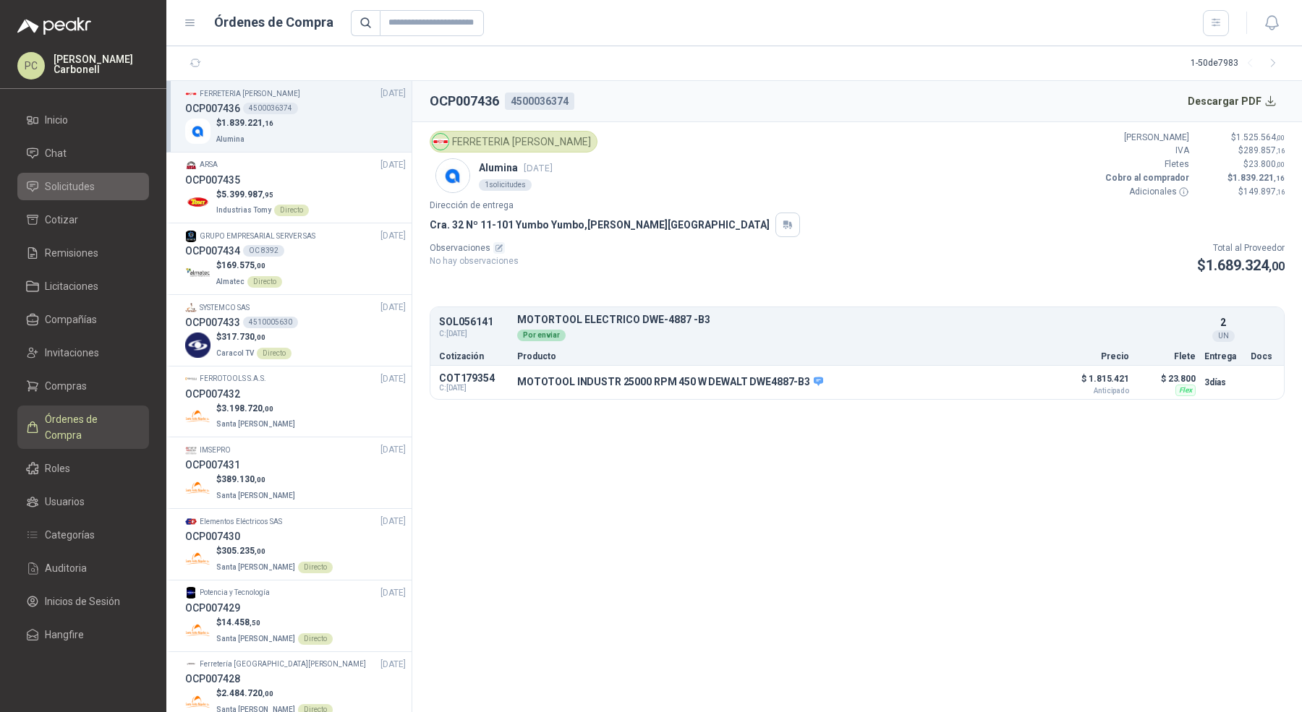
click at [127, 189] on li "Solicitudes" at bounding box center [83, 187] width 114 height 16
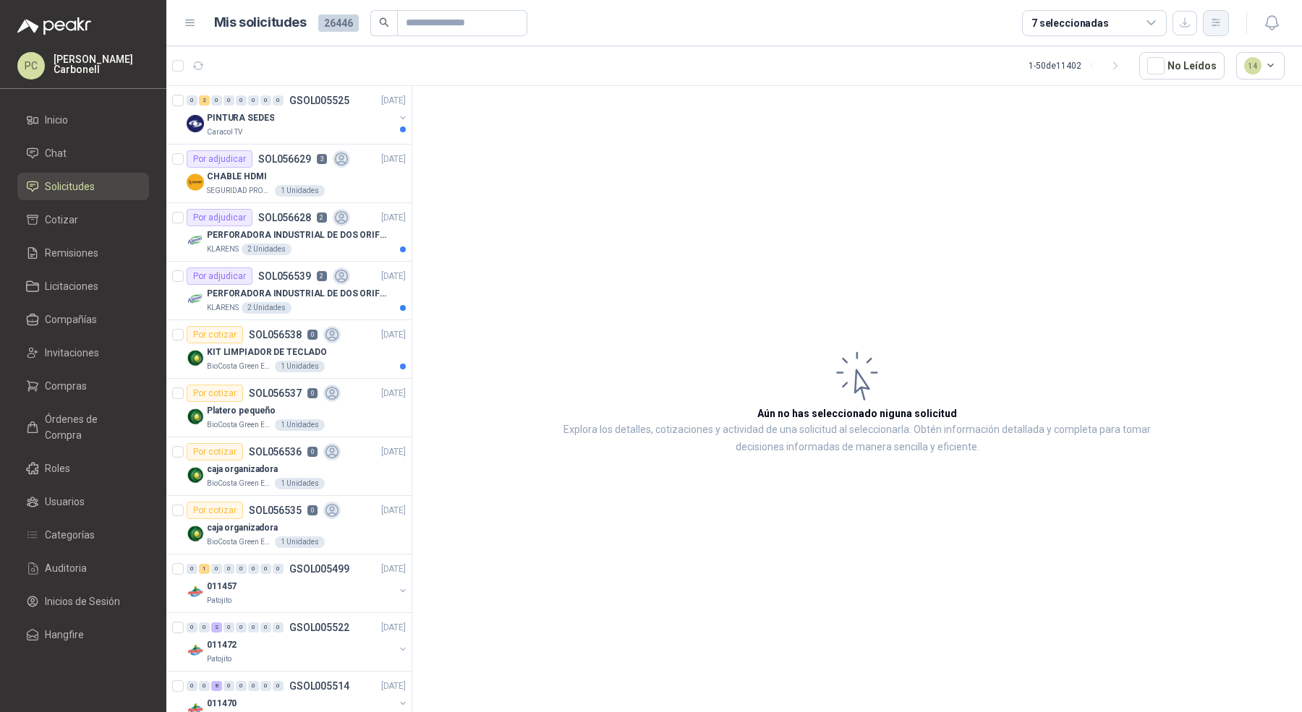
click at [1216, 20] on icon "button" at bounding box center [1216, 23] width 12 height 12
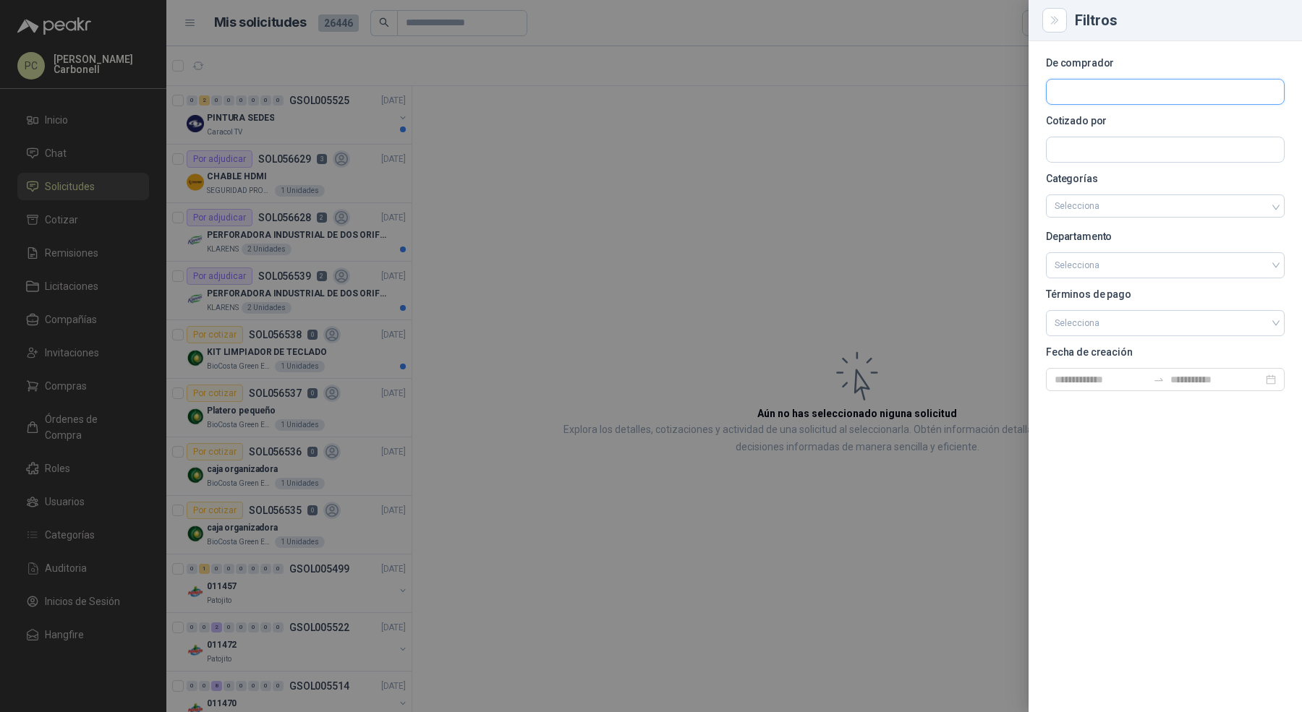
click at [1172, 96] on input "text" at bounding box center [1164, 92] width 237 height 25
type input "****"
click at [1119, 128] on span "NIT : 860001965" at bounding box center [1105, 130] width 51 height 7
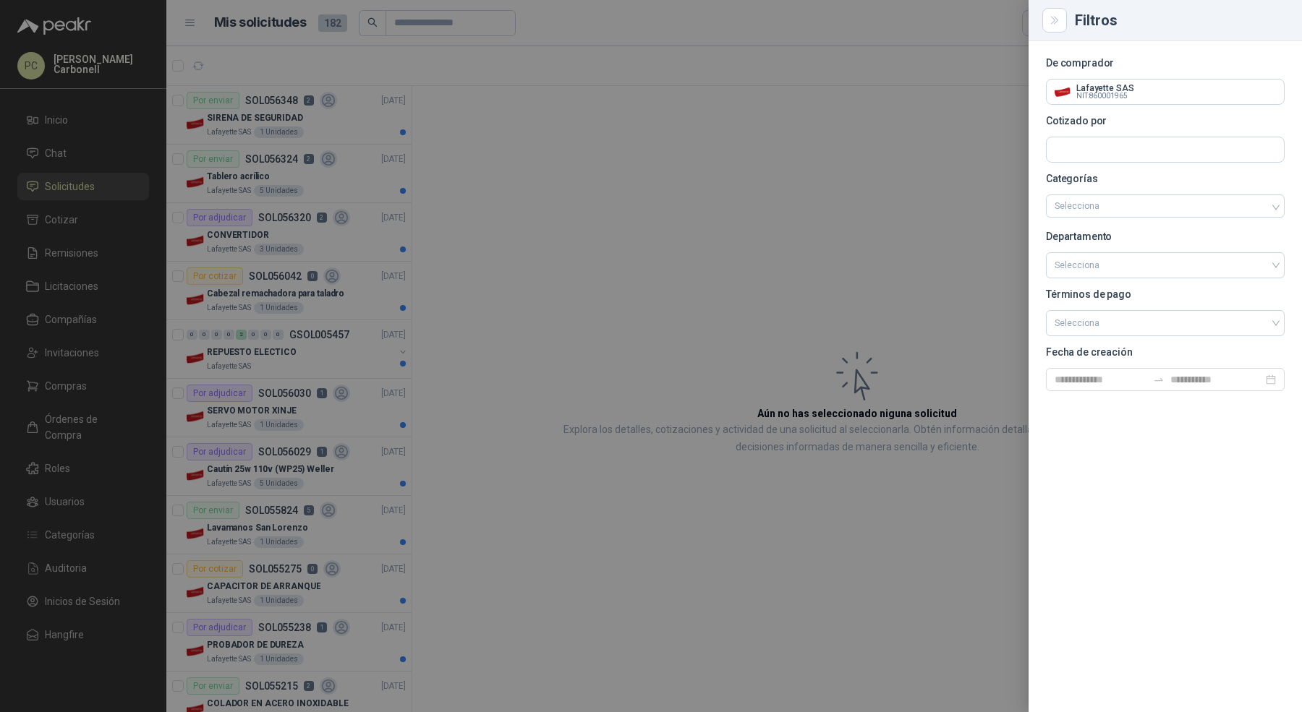
click at [526, 176] on div at bounding box center [651, 356] width 1302 height 712
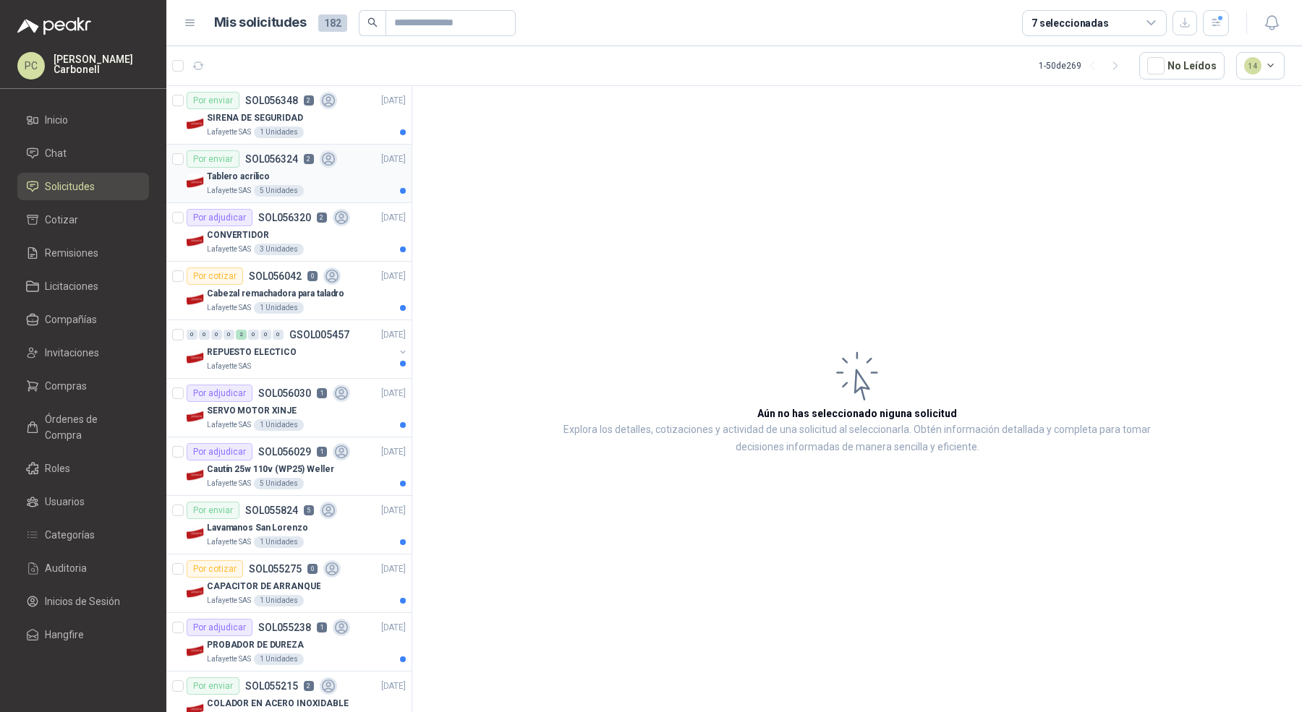
click at [346, 172] on div "Tablero acrílico" at bounding box center [306, 176] width 199 height 17
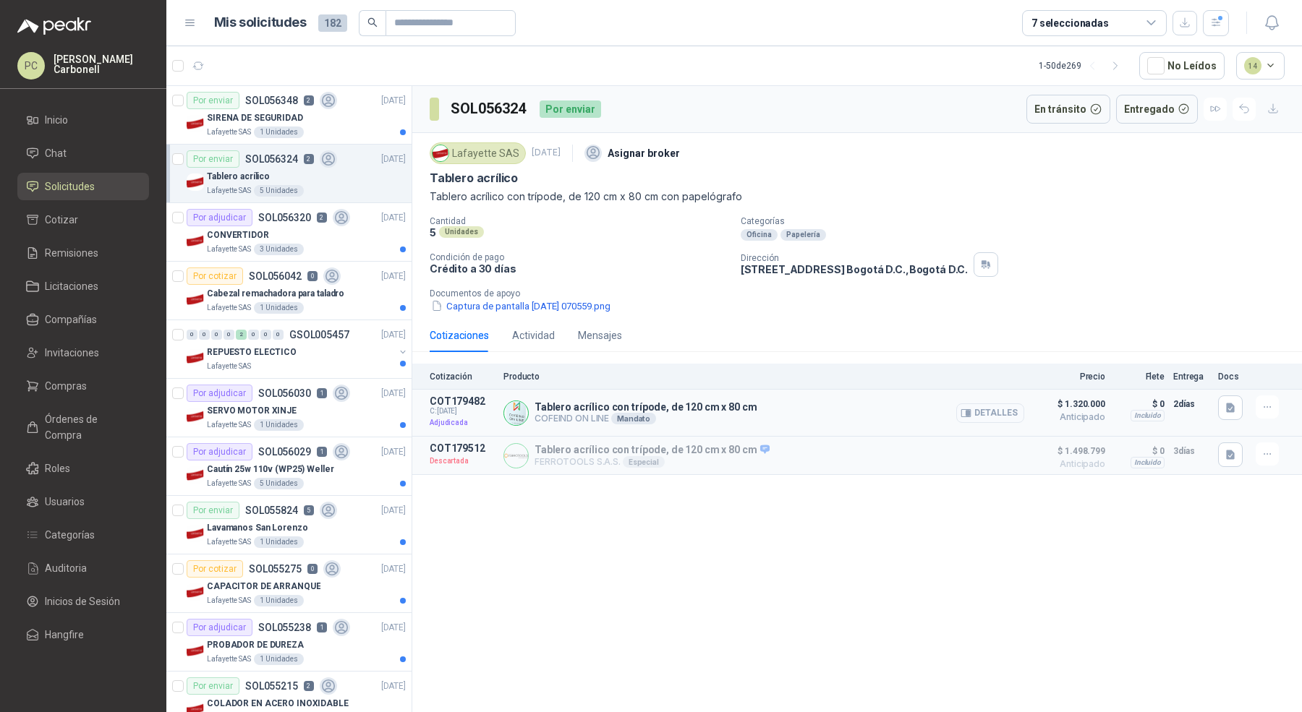
click at [978, 415] on button "Detalles" at bounding box center [990, 414] width 68 height 20
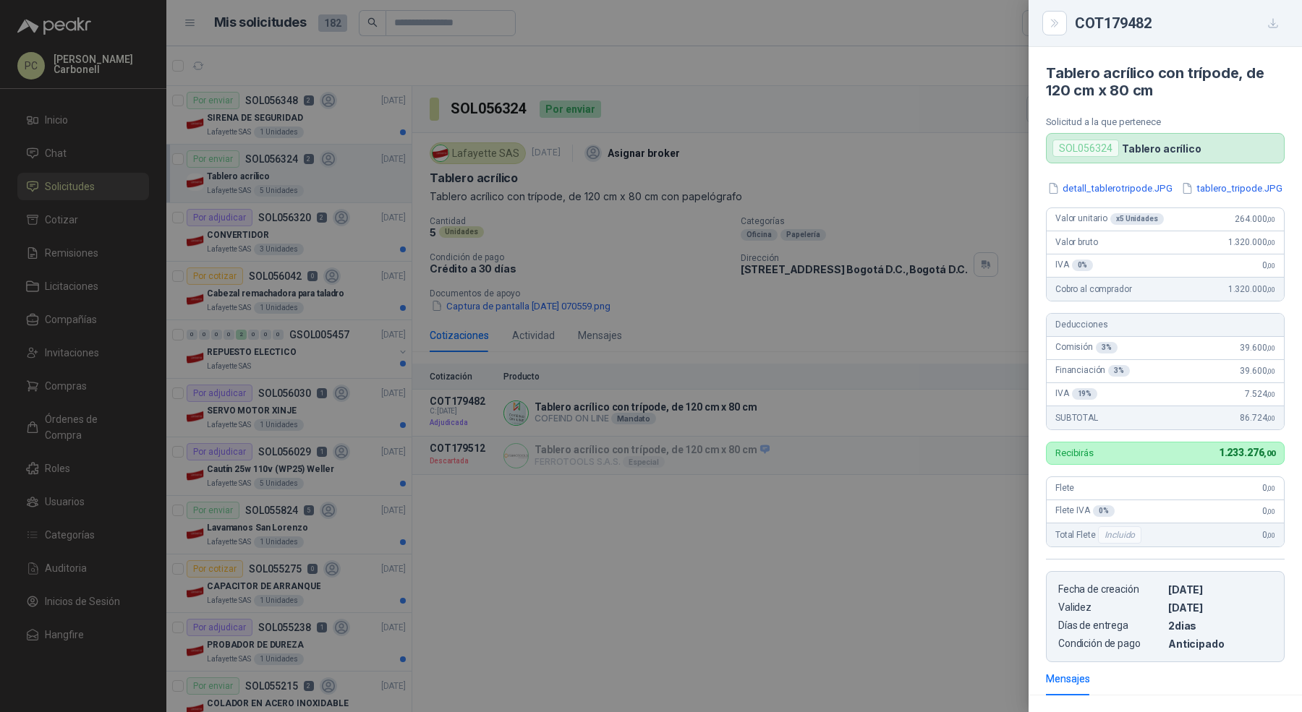
scroll to position [156, 0]
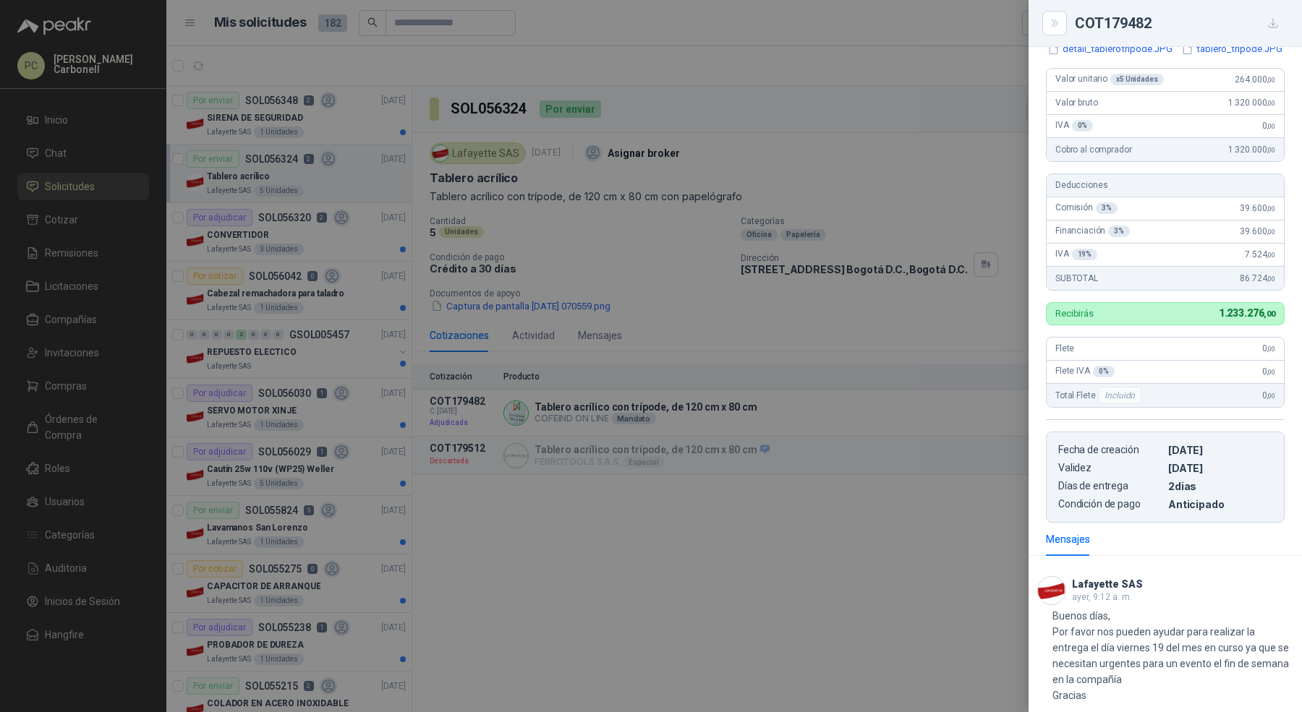
click at [230, 192] on div at bounding box center [651, 356] width 1302 height 712
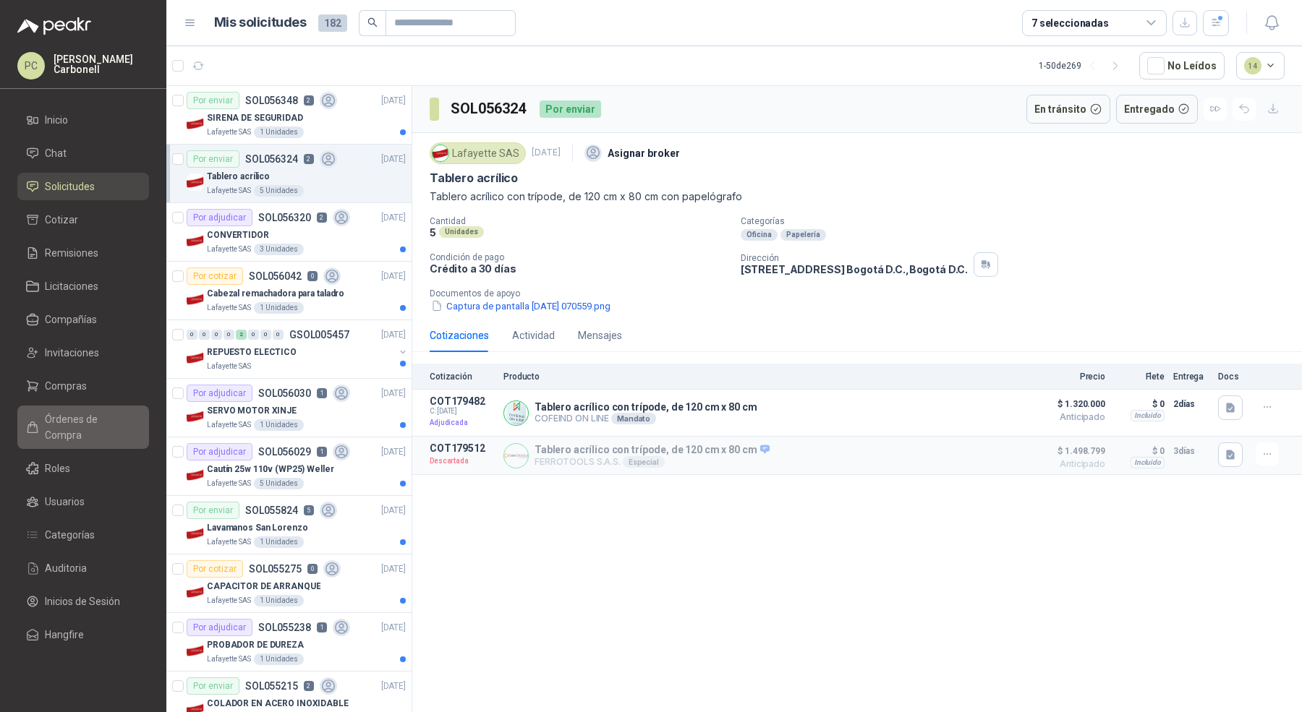
click at [87, 415] on span "Órdenes de Compra" at bounding box center [90, 427] width 90 height 32
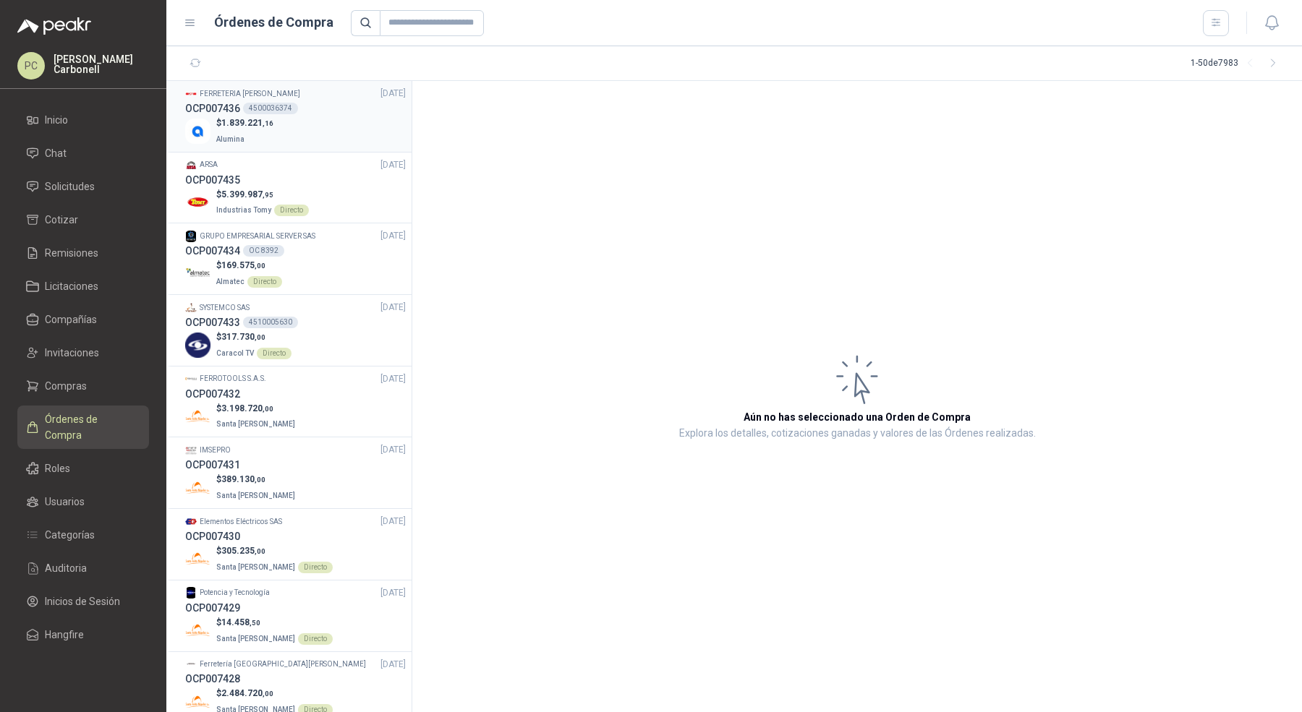
click at [236, 118] on span "1.839.221 ,16" at bounding box center [247, 123] width 52 height 10
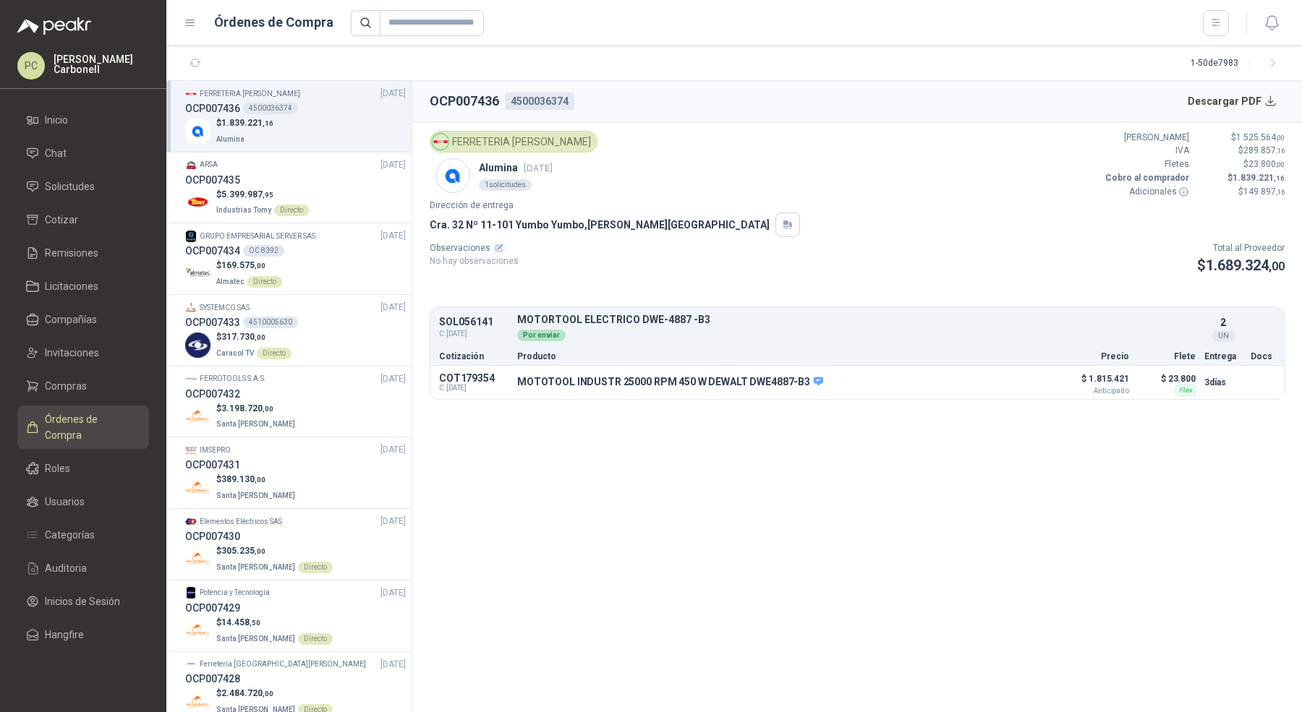
click at [458, 323] on p "SOL056141" at bounding box center [473, 322] width 69 height 11
copy p "SOL056141"
click at [110, 195] on link "Solicitudes" at bounding box center [83, 186] width 132 height 27
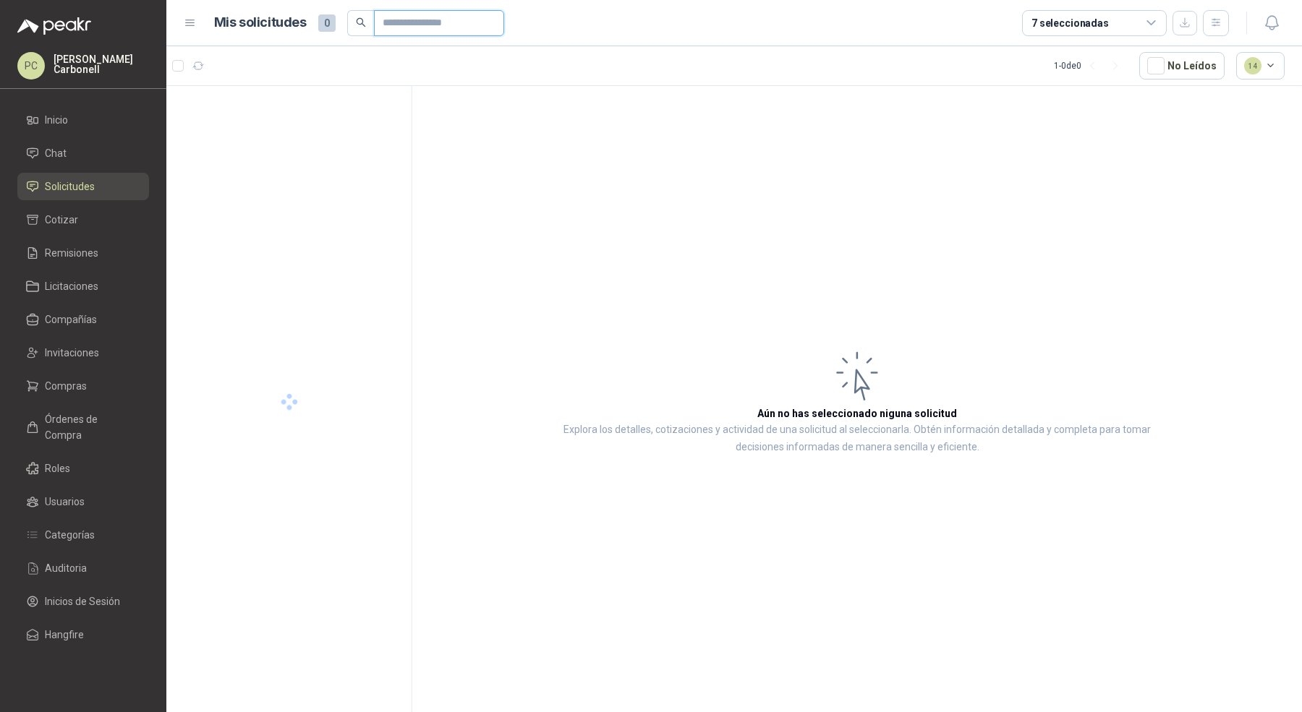
click at [411, 22] on input "text" at bounding box center [433, 23] width 101 height 25
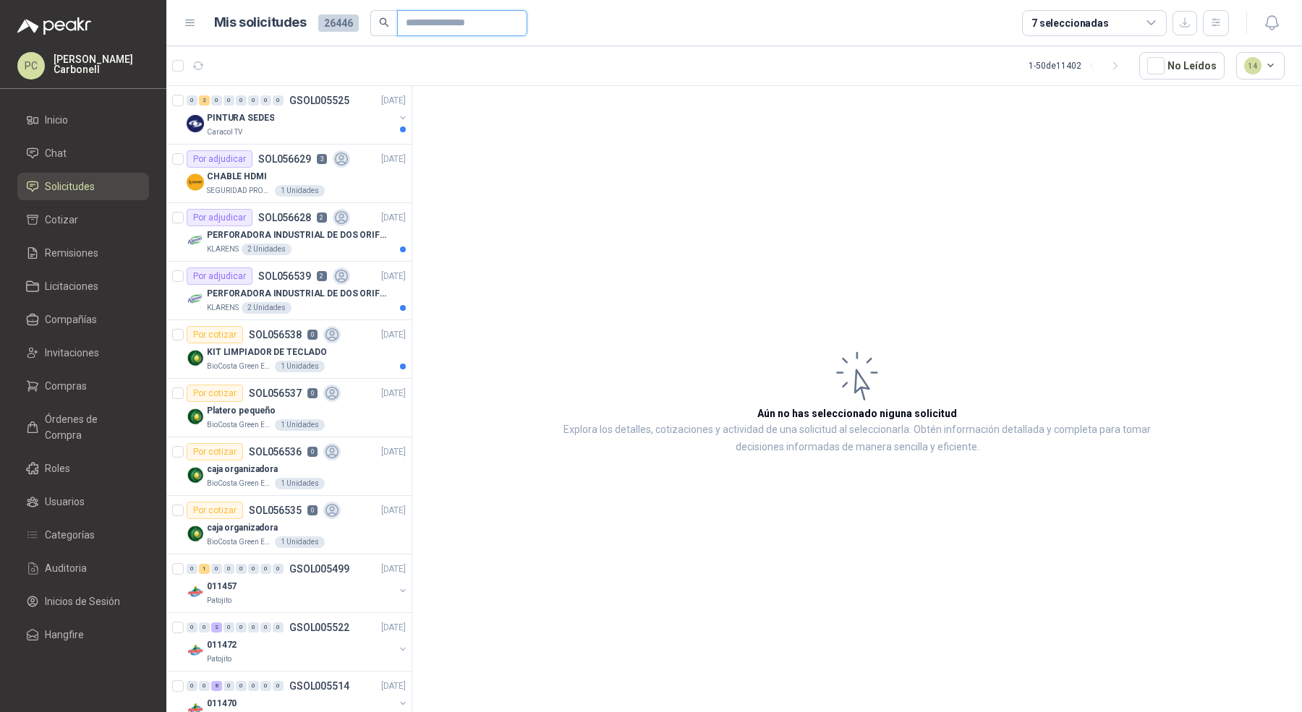
paste input "*********"
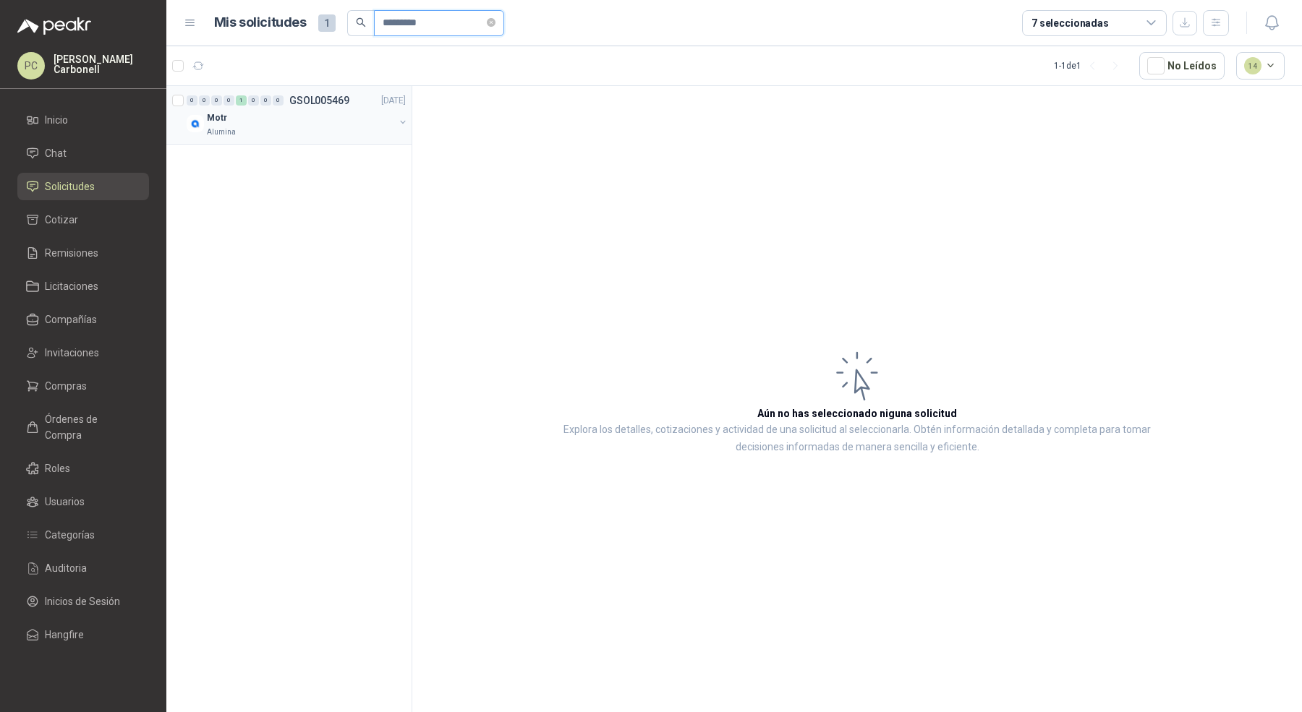
type input "*********"
click at [357, 134] on div "Alumina" at bounding box center [300, 133] width 187 height 12
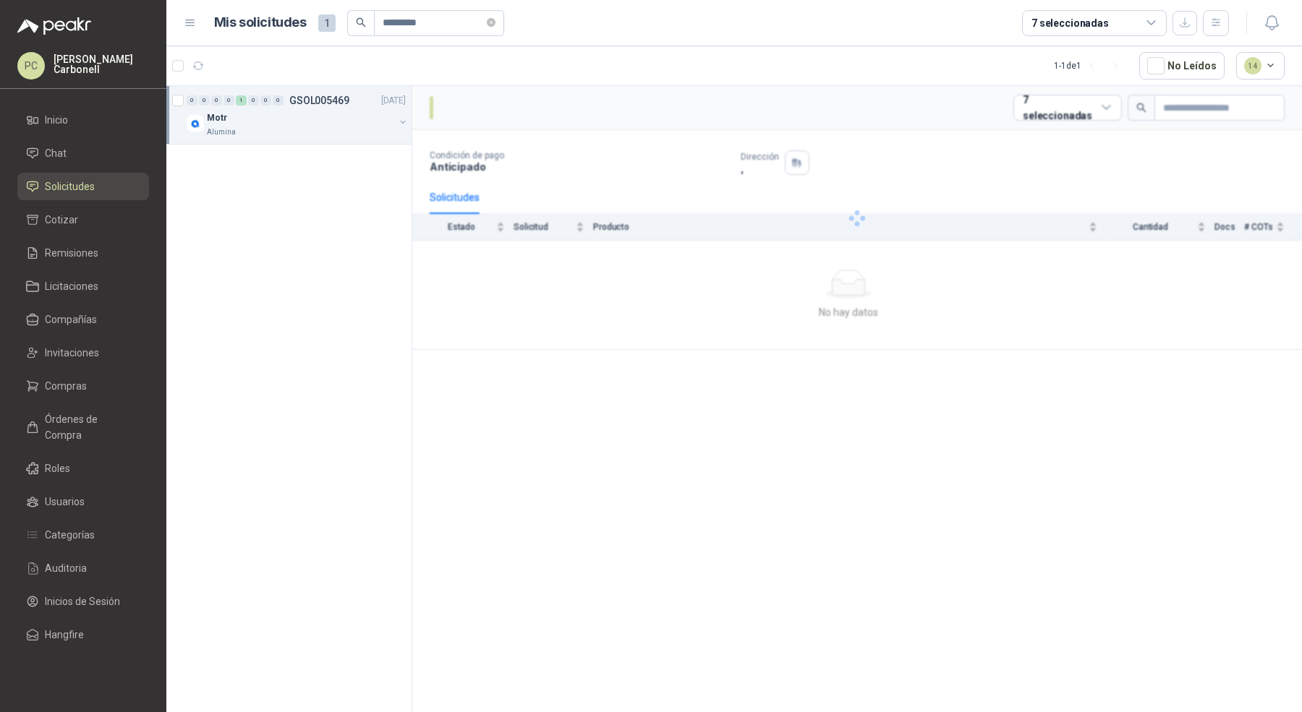
click at [357, 134] on div "Alumina" at bounding box center [300, 133] width 187 height 12
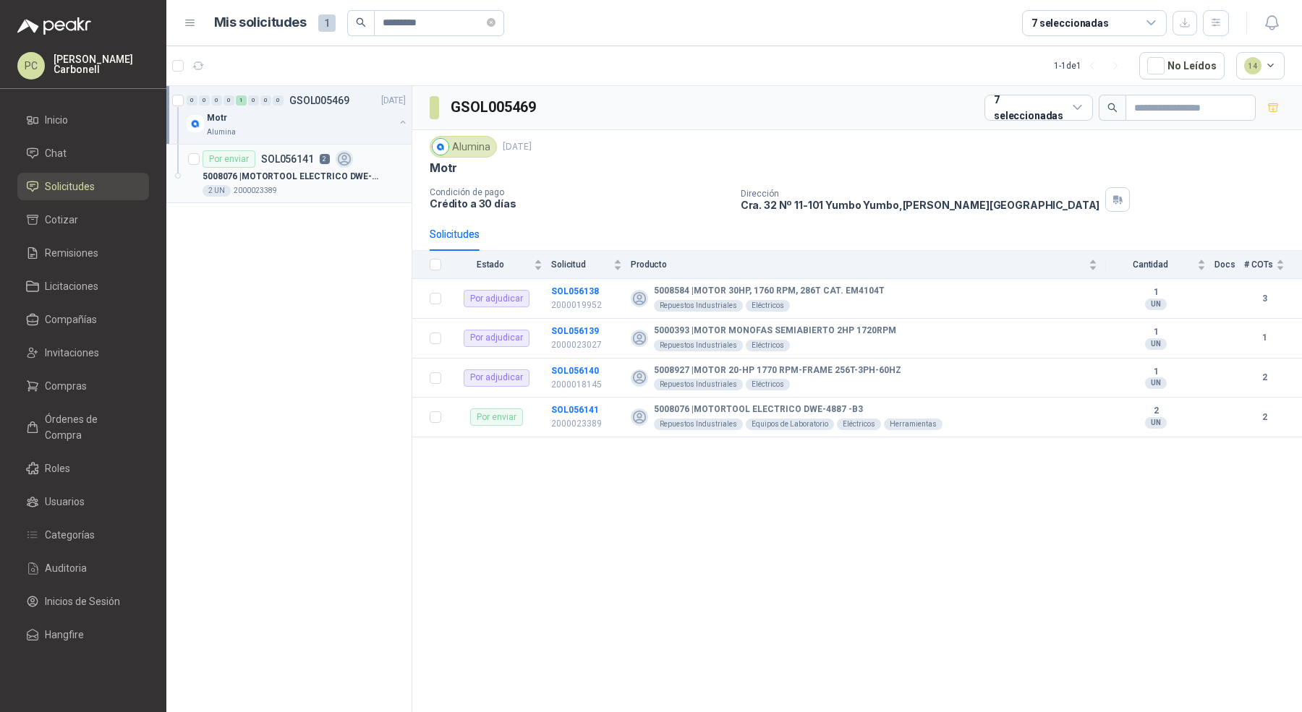
click at [350, 177] on p "5008076 | MOTORTOOL ELECTRICO DWE-4887 -B3" at bounding box center [292, 177] width 180 height 14
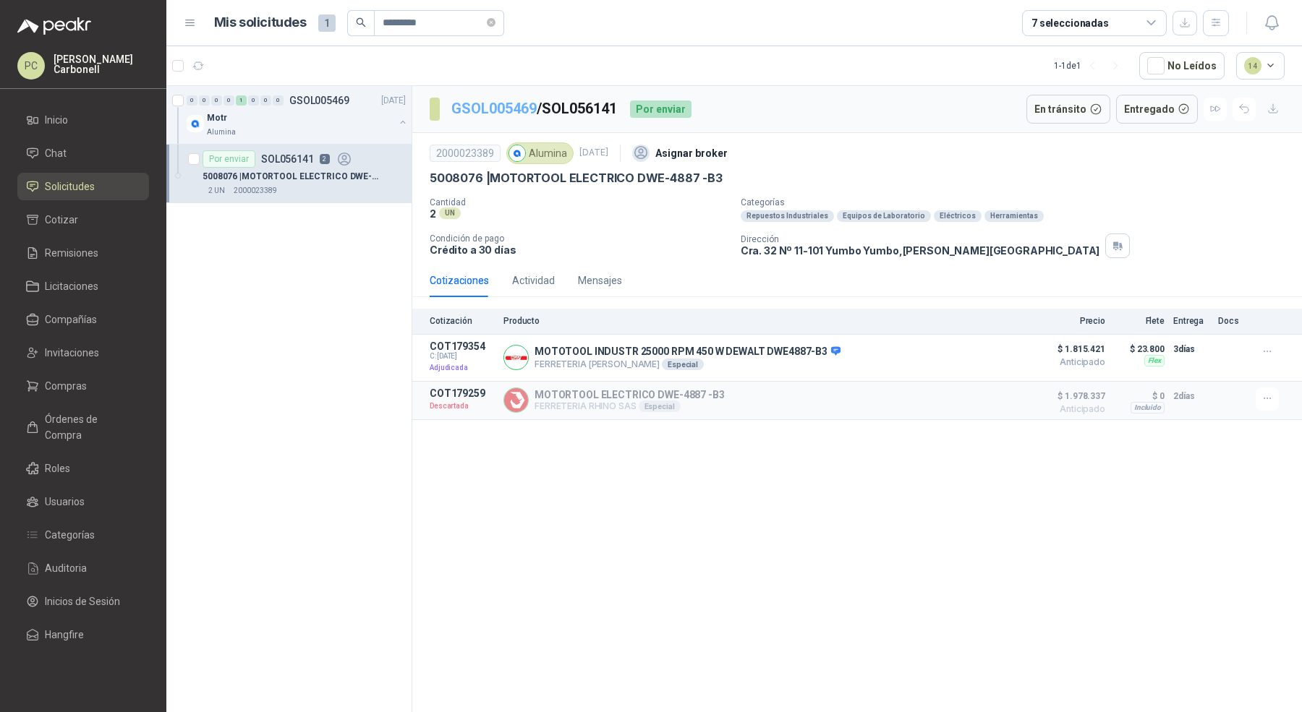
click at [503, 108] on link "GSOL005469" at bounding box center [493, 108] width 85 height 17
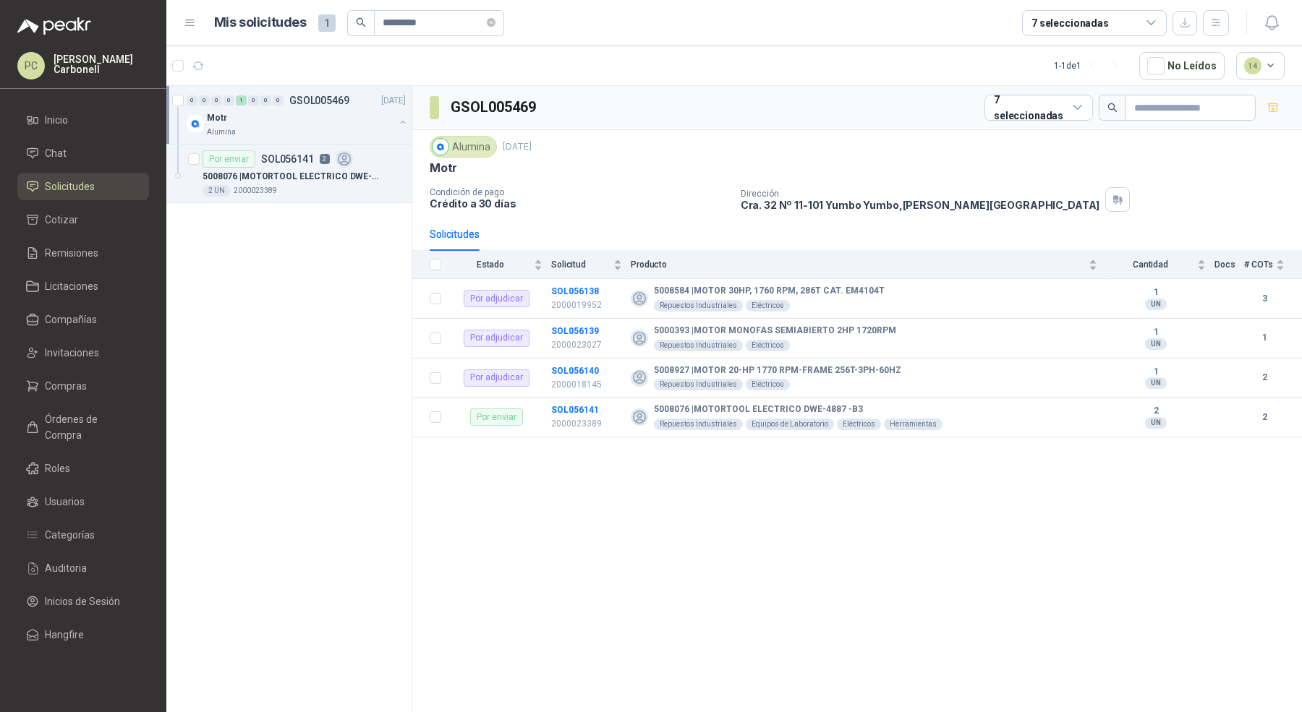
click at [379, 132] on div "Alumina" at bounding box center [300, 133] width 187 height 12
click at [488, 101] on h3 "GSOL005469" at bounding box center [495, 107] width 88 height 22
copy h3 "GSOL005469"
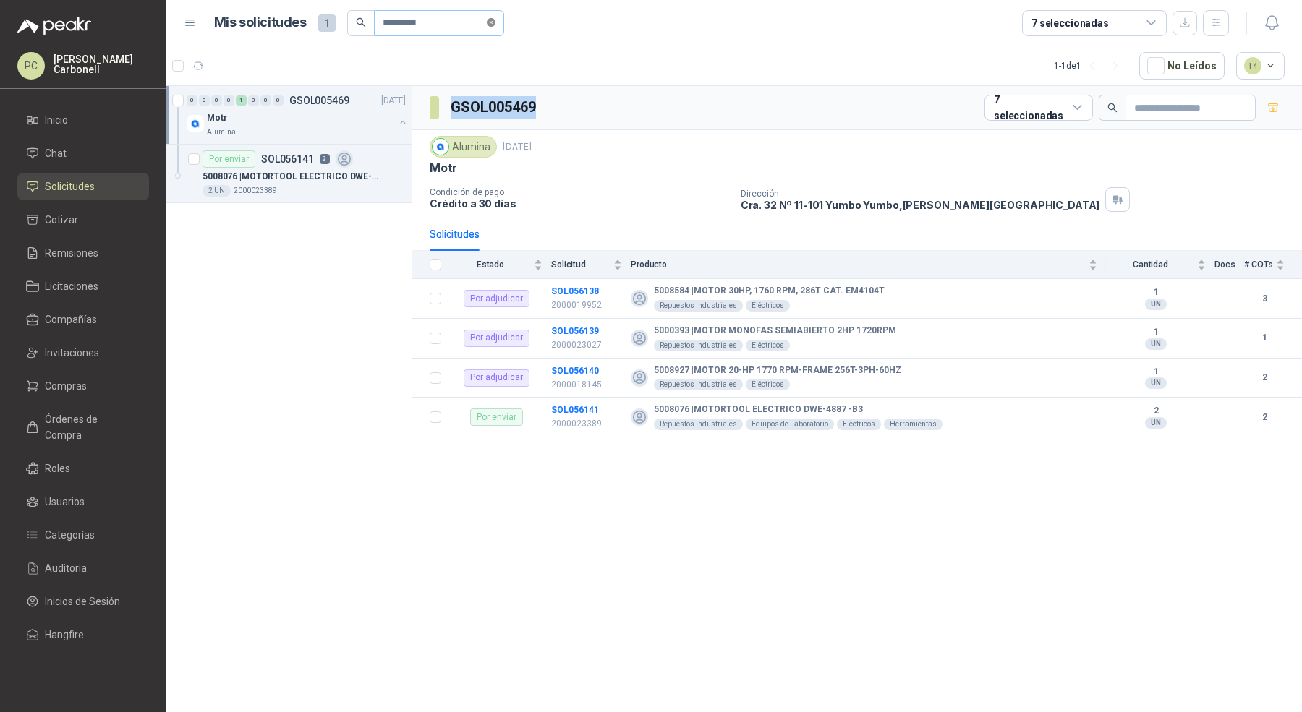
click at [495, 21] on icon "close-circle" at bounding box center [491, 22] width 9 height 9
click at [441, 21] on input "text" at bounding box center [433, 23] width 101 height 25
paste input "**********"
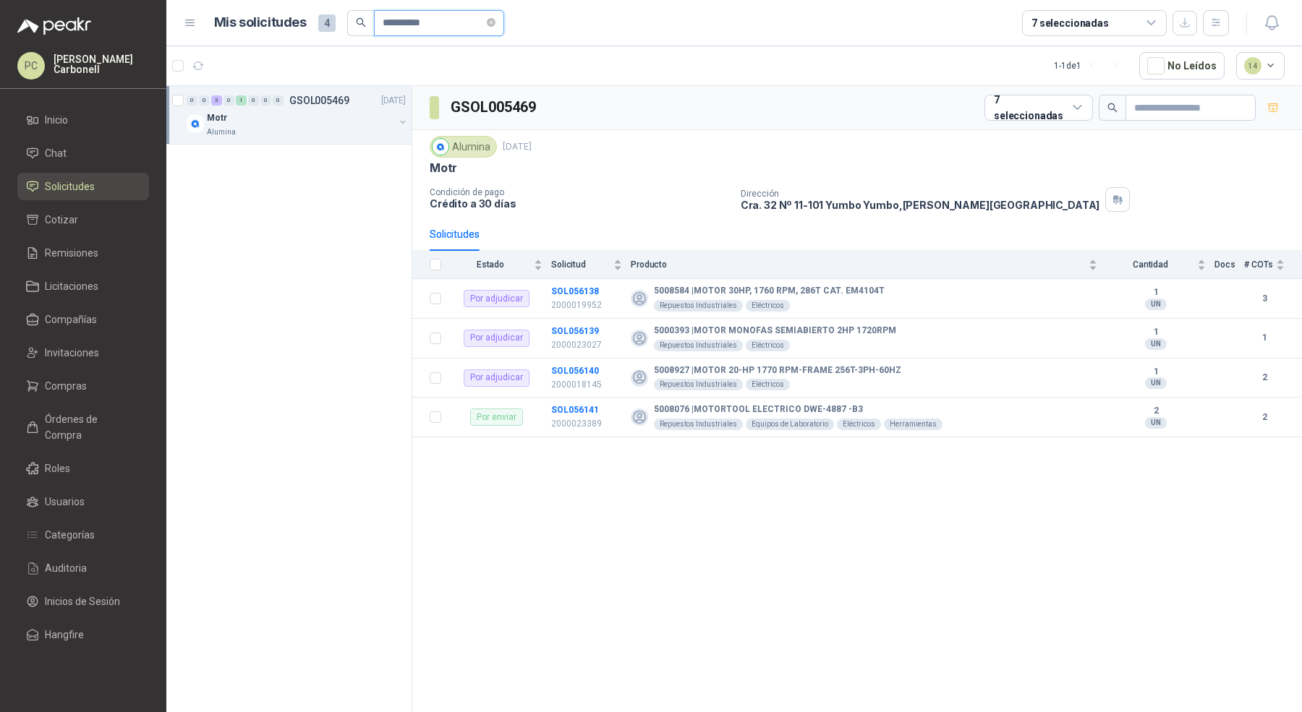
type input "**********"
click at [403, 125] on button "button" at bounding box center [403, 122] width 12 height 12
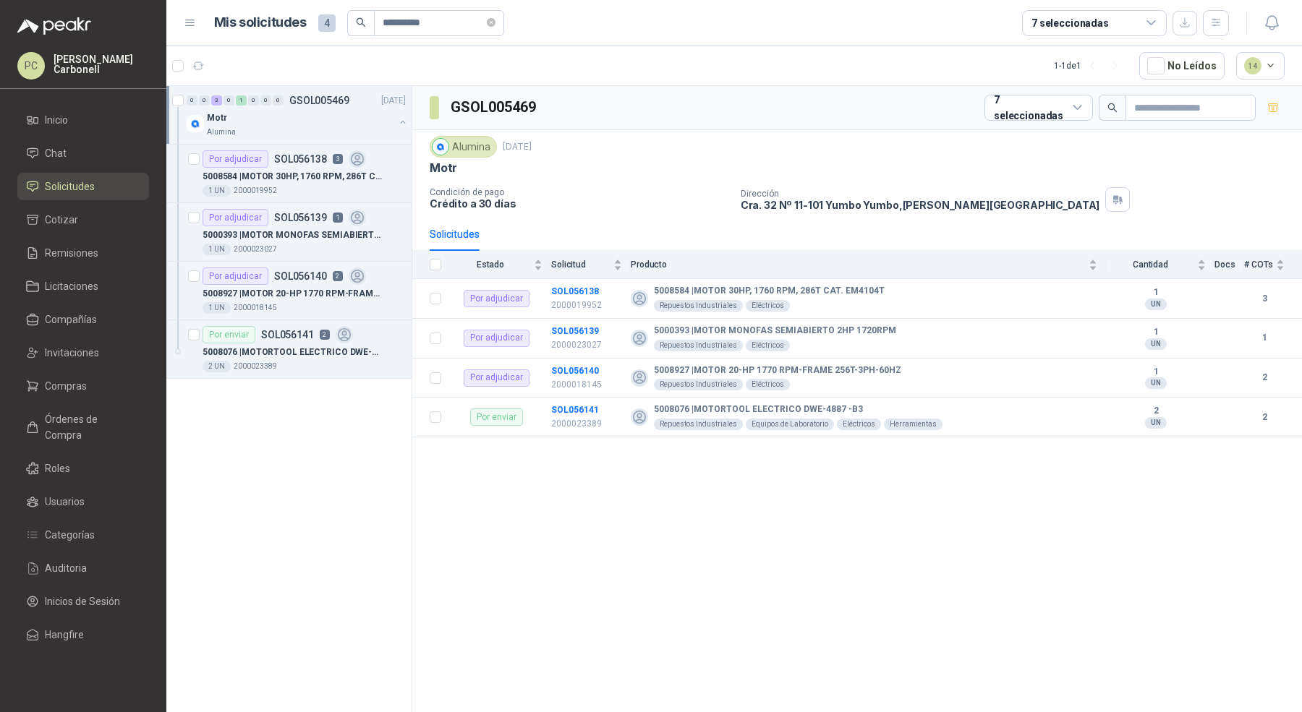
click at [403, 125] on button "button" at bounding box center [403, 122] width 12 height 12
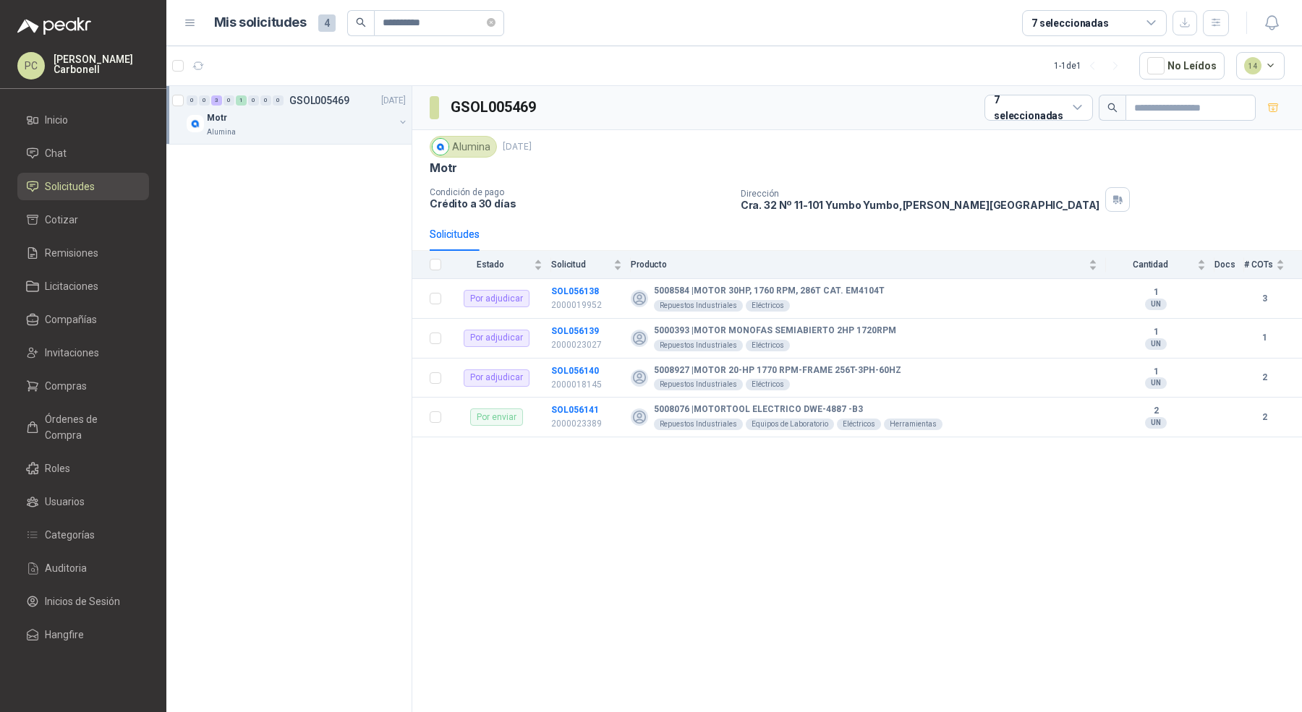
click at [403, 125] on button "button" at bounding box center [403, 122] width 12 height 12
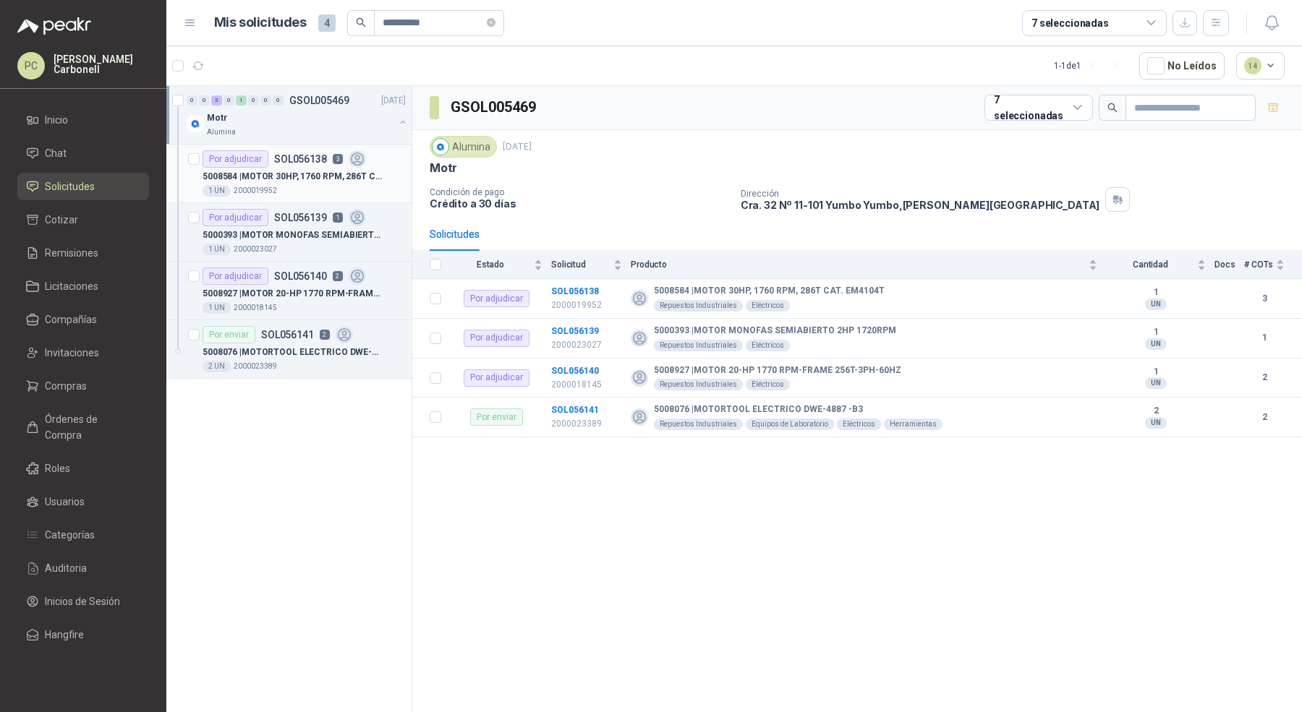
click at [388, 166] on div "Por adjudicar SOL056138 3" at bounding box center [303, 158] width 203 height 17
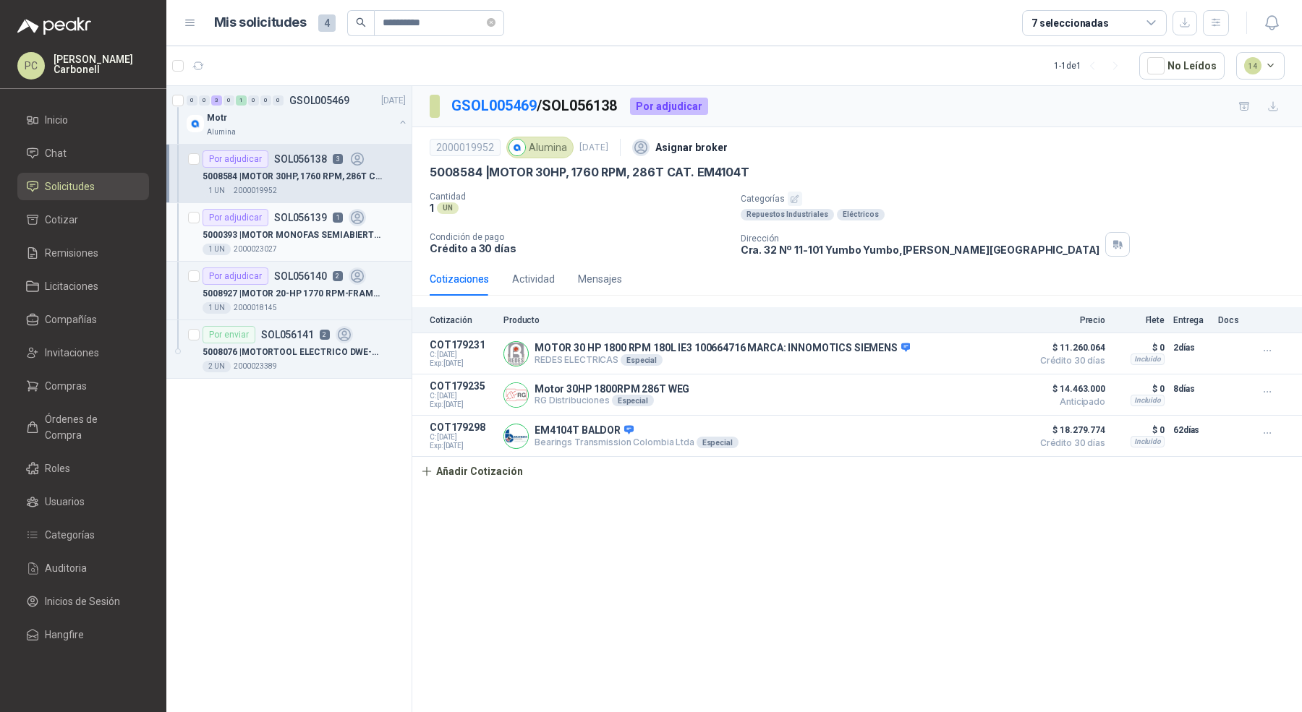
click at [376, 214] on div "Por adjudicar SOL056139 1" at bounding box center [303, 217] width 203 height 17
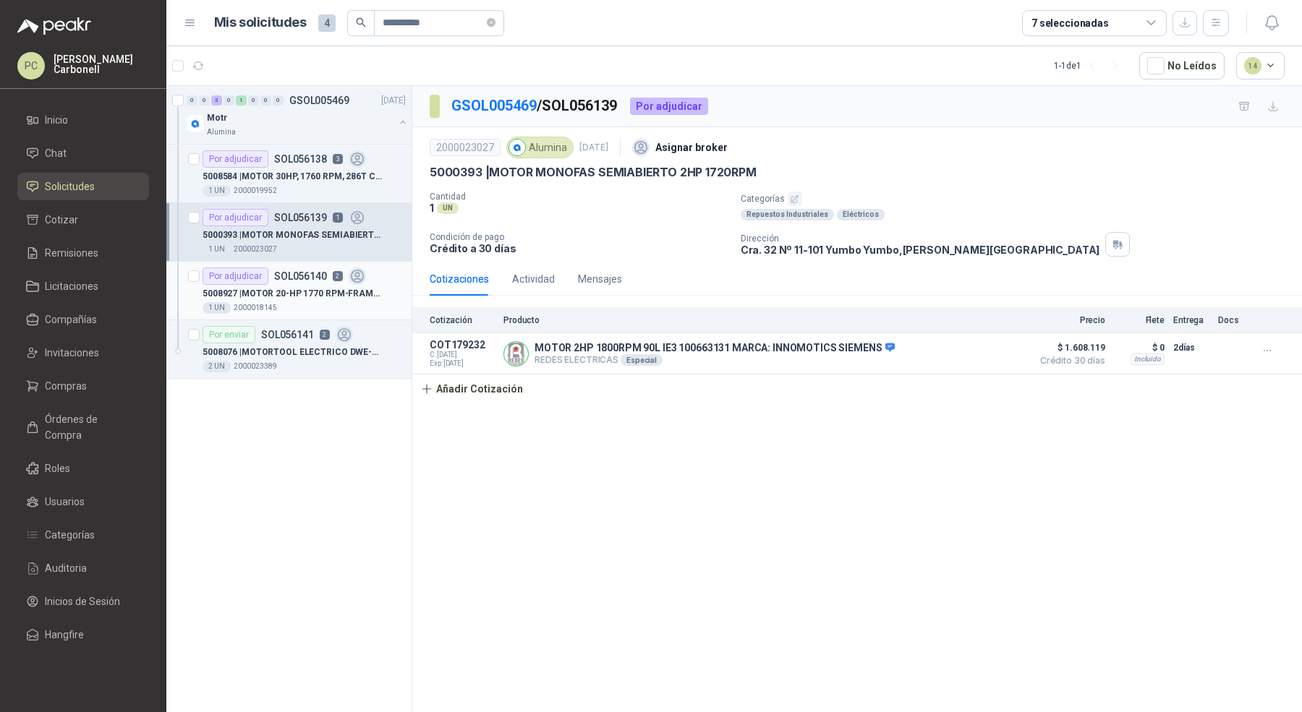
click at [372, 272] on div "Por adjudicar SOL056140 2" at bounding box center [303, 276] width 203 height 17
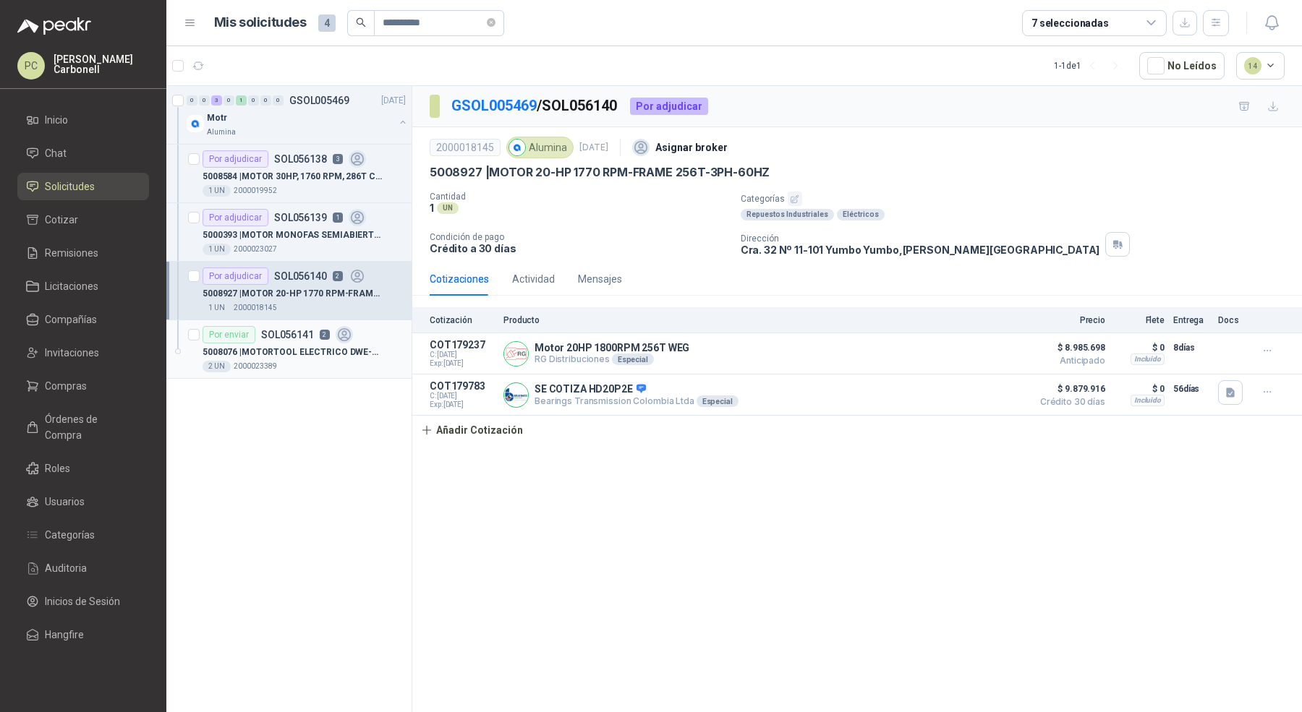
click at [394, 349] on div "5008076 | MOTORTOOL ELECTRICO DWE-4887 -B3" at bounding box center [303, 351] width 203 height 17
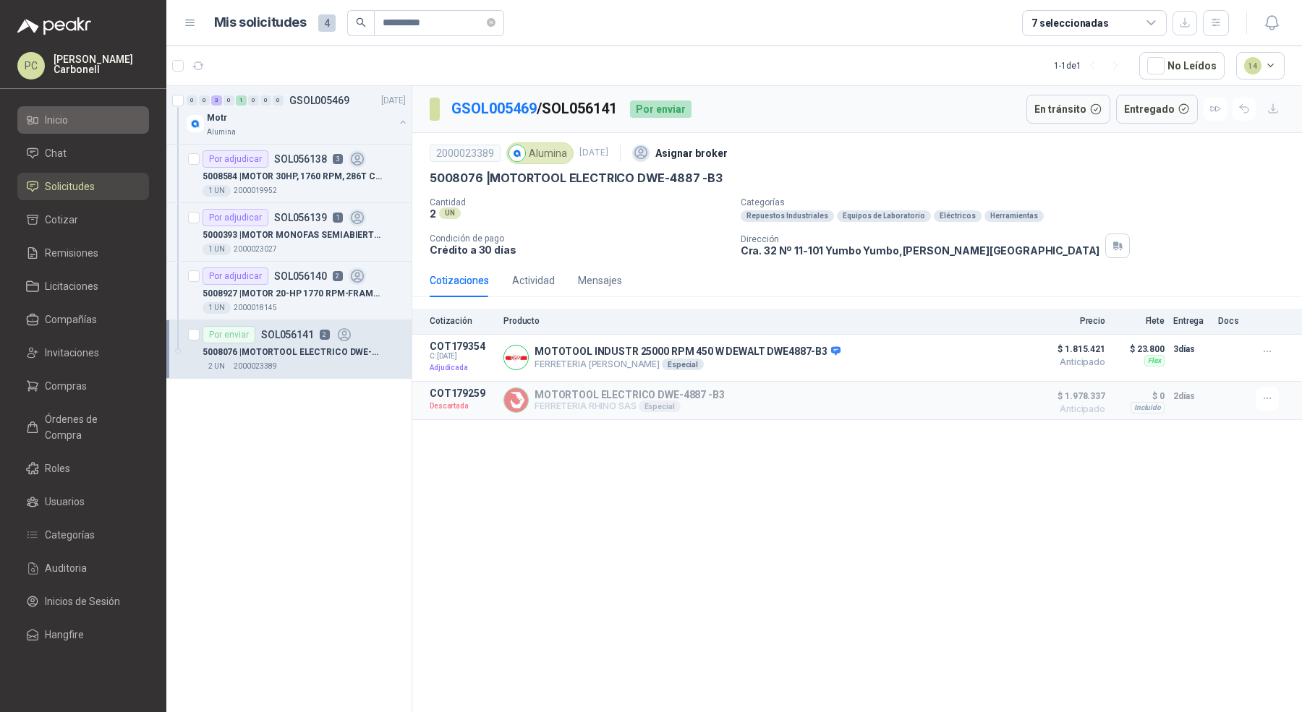
click at [90, 124] on li "Inicio" at bounding box center [83, 120] width 114 height 16
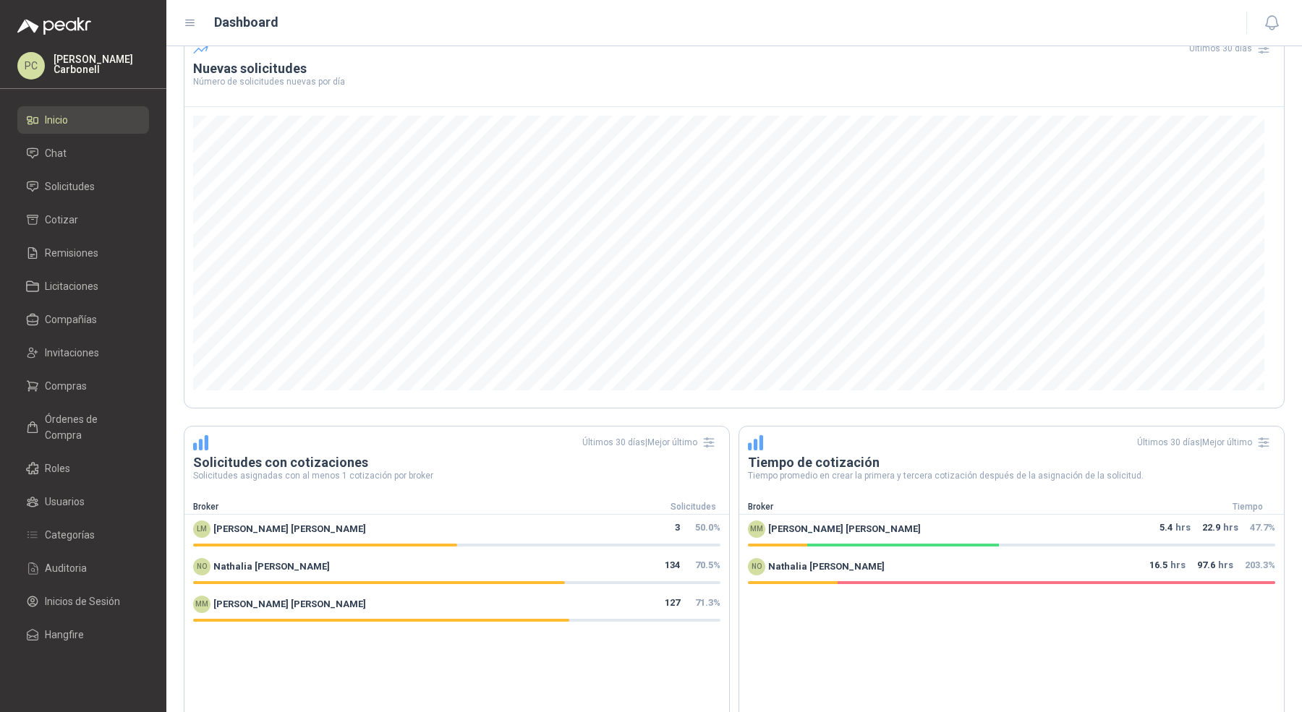
scroll to position [670, 0]
